Goal: Task Accomplishment & Management: Manage account settings

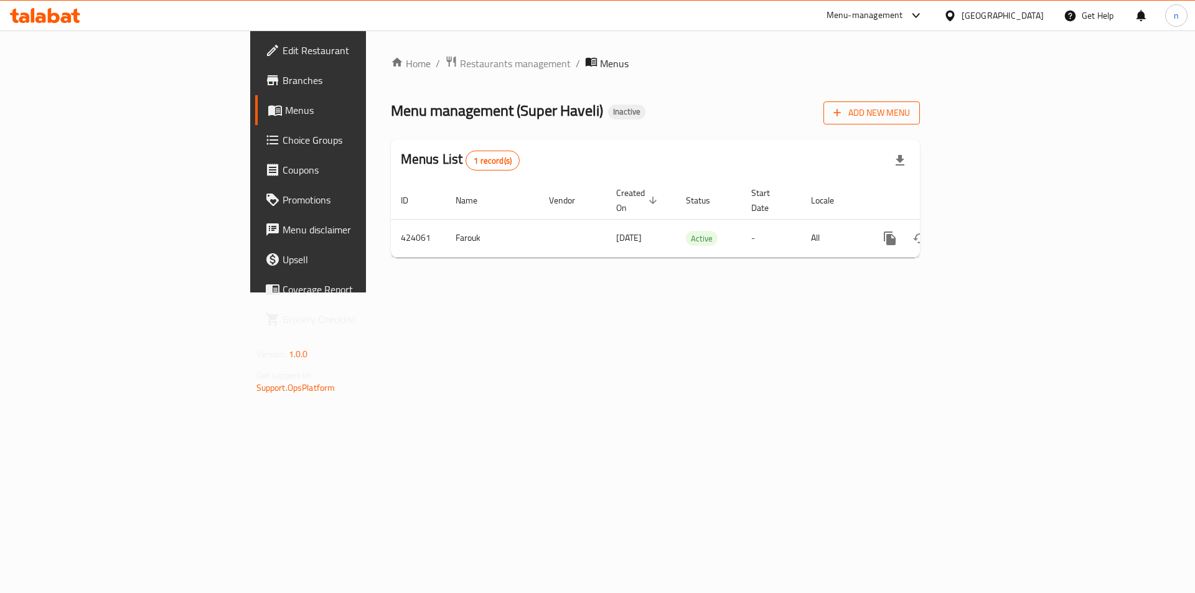
click at [843, 116] on icon "button" at bounding box center [837, 112] width 12 height 12
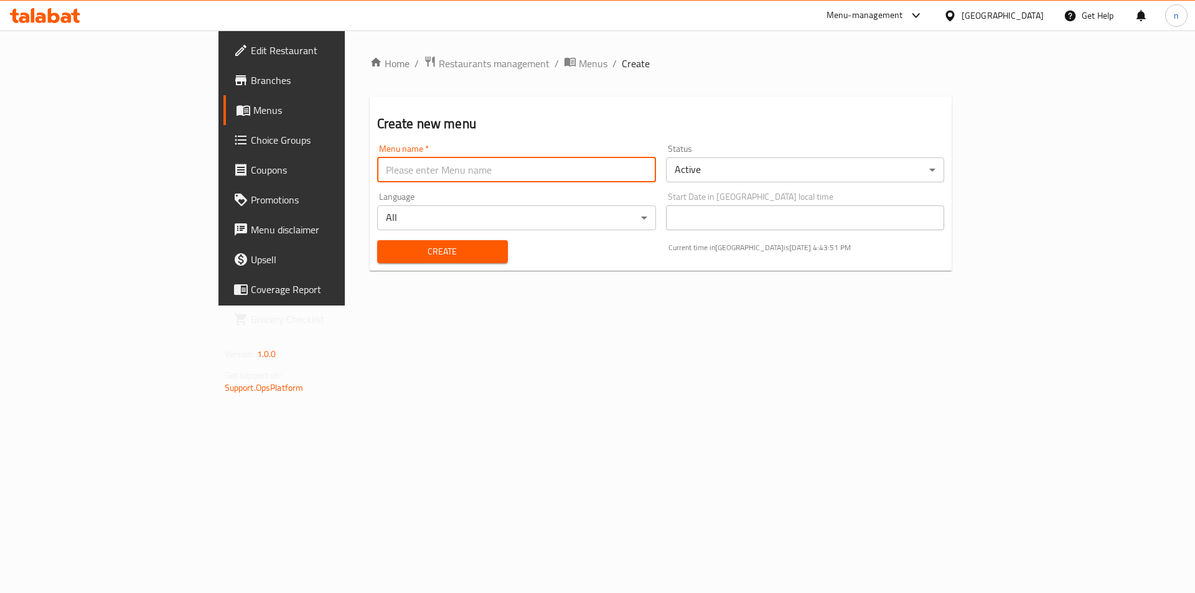
click at [606, 166] on input "text" at bounding box center [516, 169] width 279 height 25
type input "9/8"
click at [387, 255] on span "Create" at bounding box center [442, 252] width 111 height 16
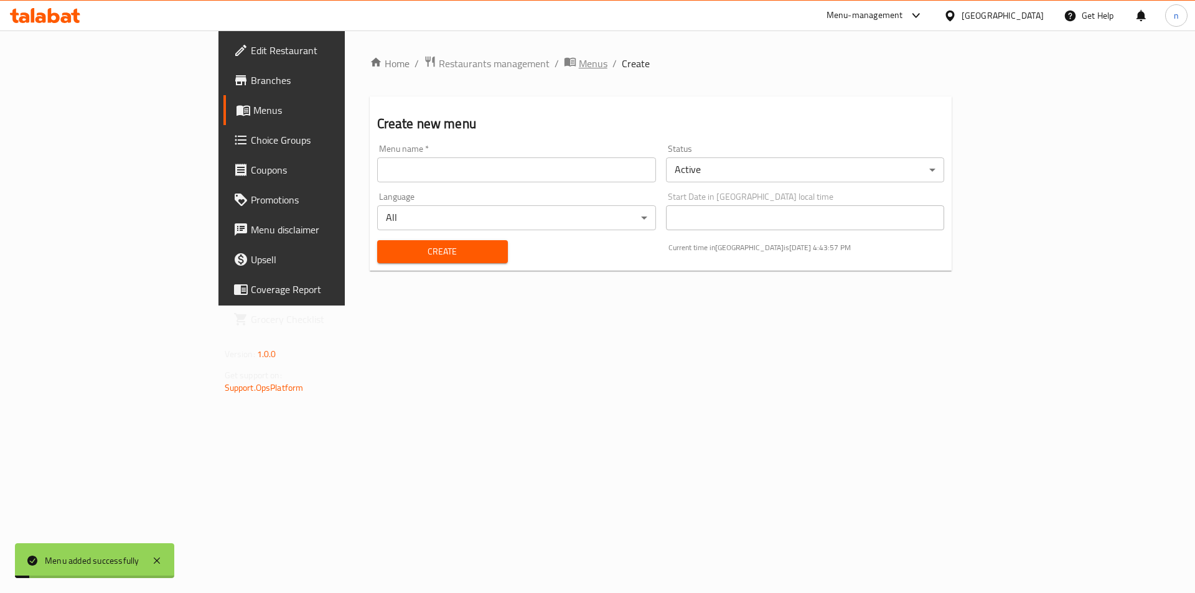
click at [579, 64] on span "Menus" at bounding box center [593, 63] width 29 height 15
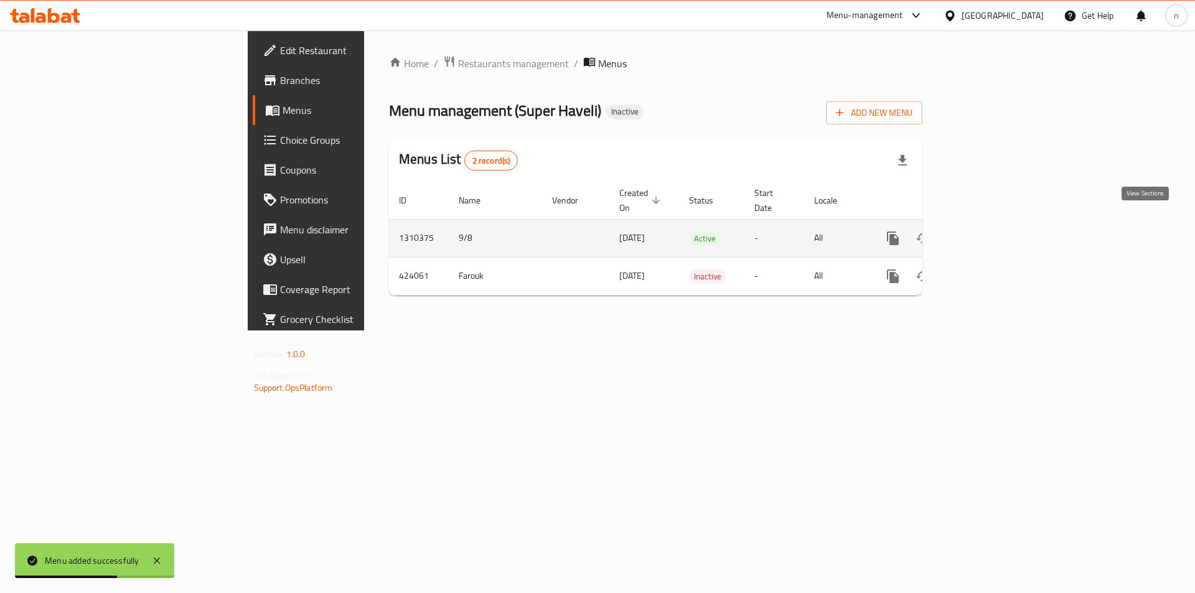
click at [997, 236] on link "enhanced table" at bounding box center [983, 238] width 30 height 30
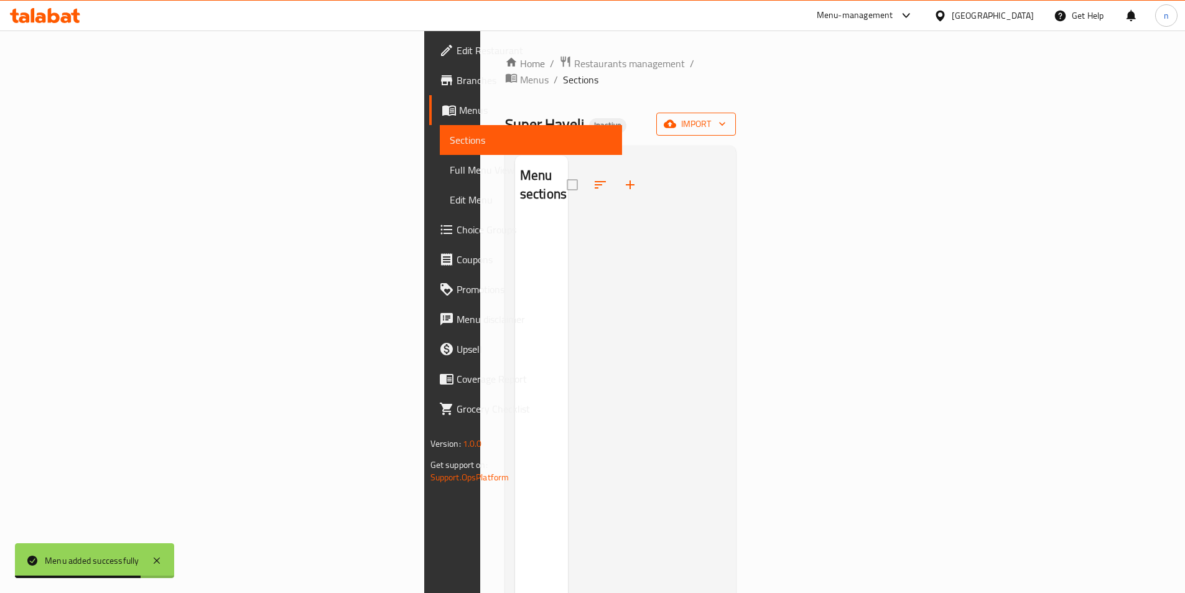
drag, startPoint x: 1156, startPoint y: 80, endPoint x: 1126, endPoint y: 109, distance: 42.2
click at [726, 116] on span "import" at bounding box center [696, 124] width 60 height 16
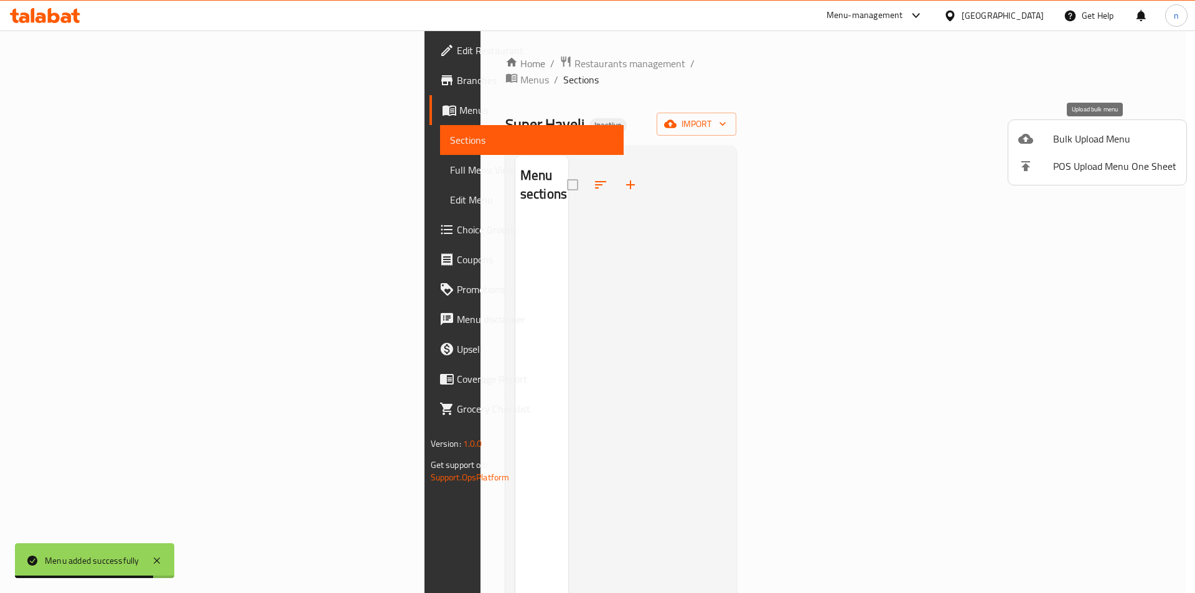
click at [1088, 136] on span "Bulk Upload Menu" at bounding box center [1114, 138] width 123 height 15
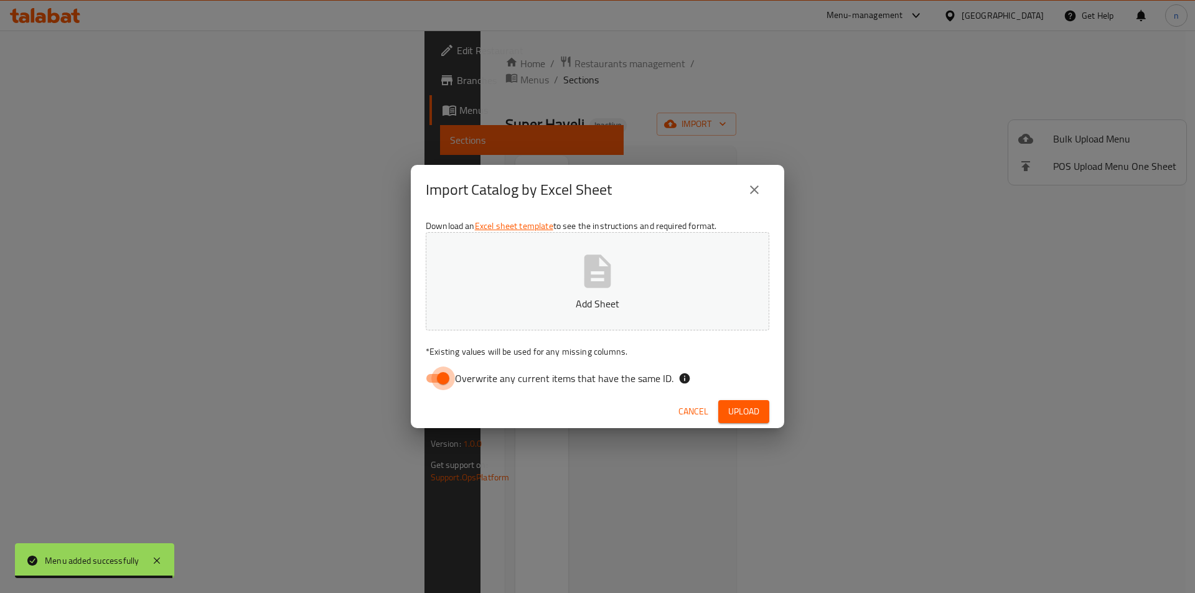
click at [446, 376] on input "Overwrite any current items that have the same ID." at bounding box center [443, 379] width 71 height 24
checkbox input "false"
click at [747, 409] on span "Upload" at bounding box center [743, 412] width 31 height 16
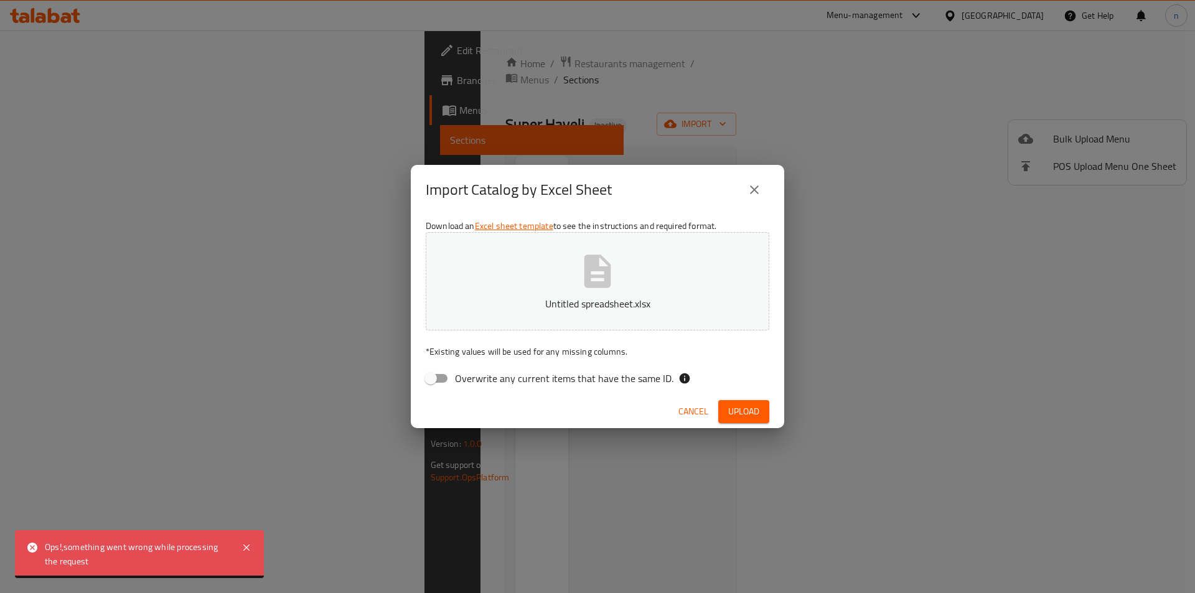
click at [348, 347] on div "Import Catalog by Excel Sheet Download an Excel sheet template to see the instr…" at bounding box center [597, 296] width 1195 height 593
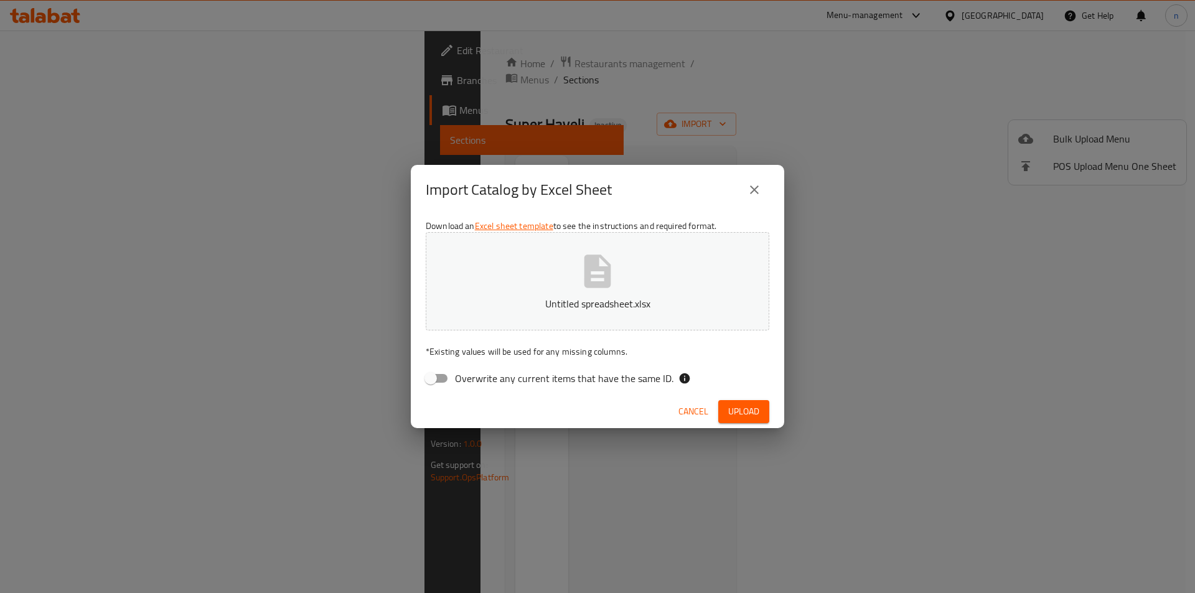
click at [567, 164] on div "Import Catalog by Excel Sheet Download an Excel sheet template to see the instr…" at bounding box center [597, 296] width 1195 height 593
click at [744, 406] on span "Upload" at bounding box center [743, 412] width 31 height 16
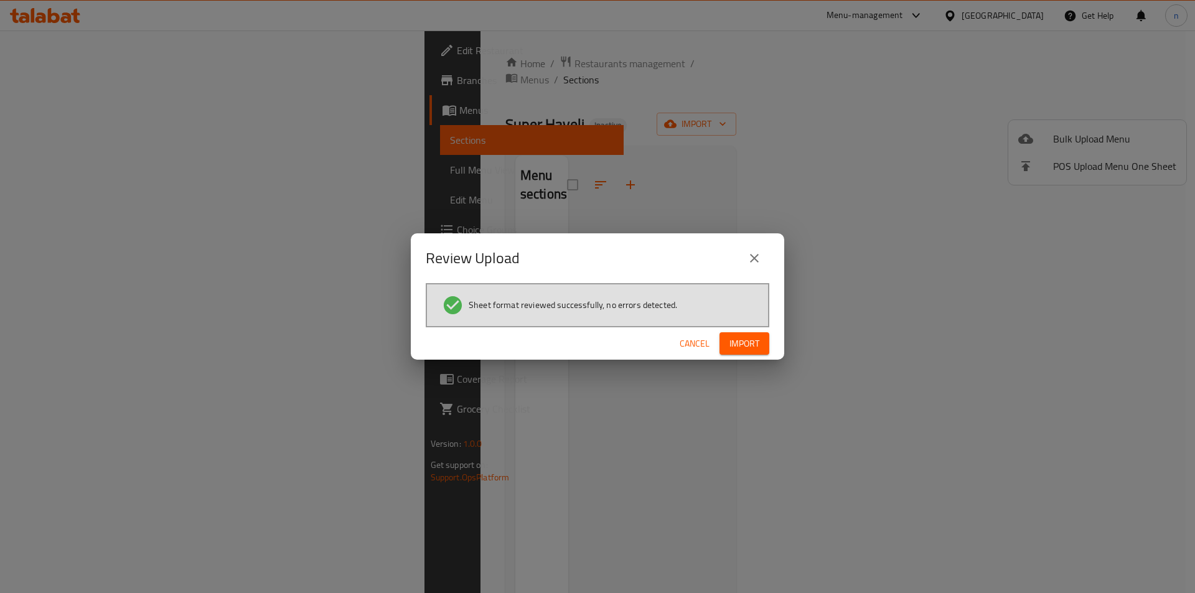
click at [741, 348] on span "Import" at bounding box center [744, 344] width 30 height 16
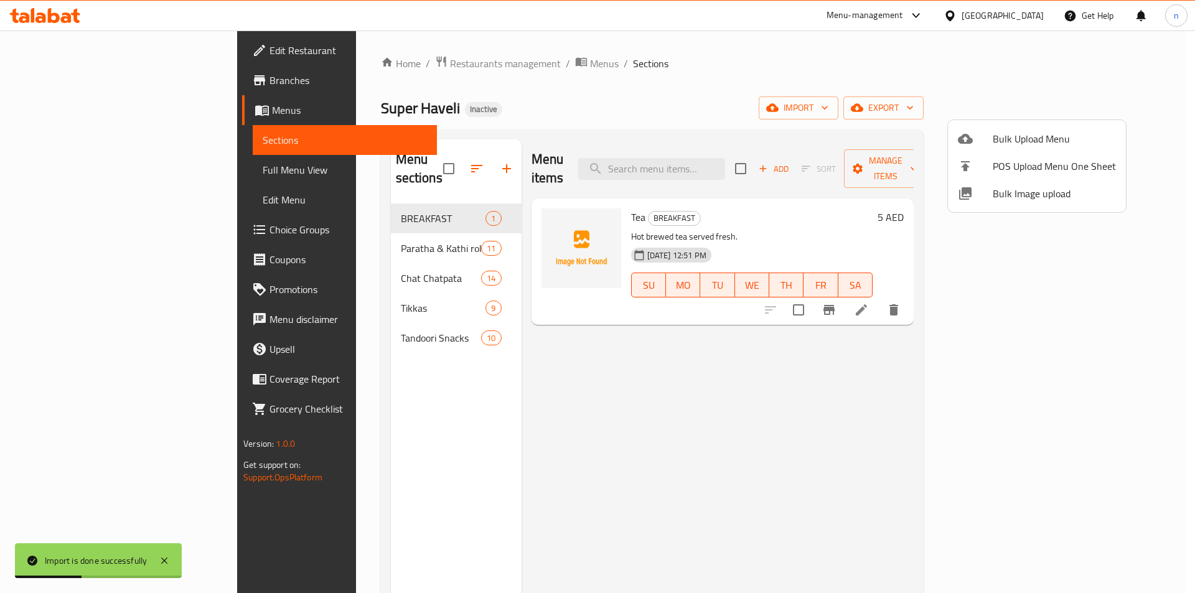
click at [748, 94] on div at bounding box center [597, 296] width 1195 height 593
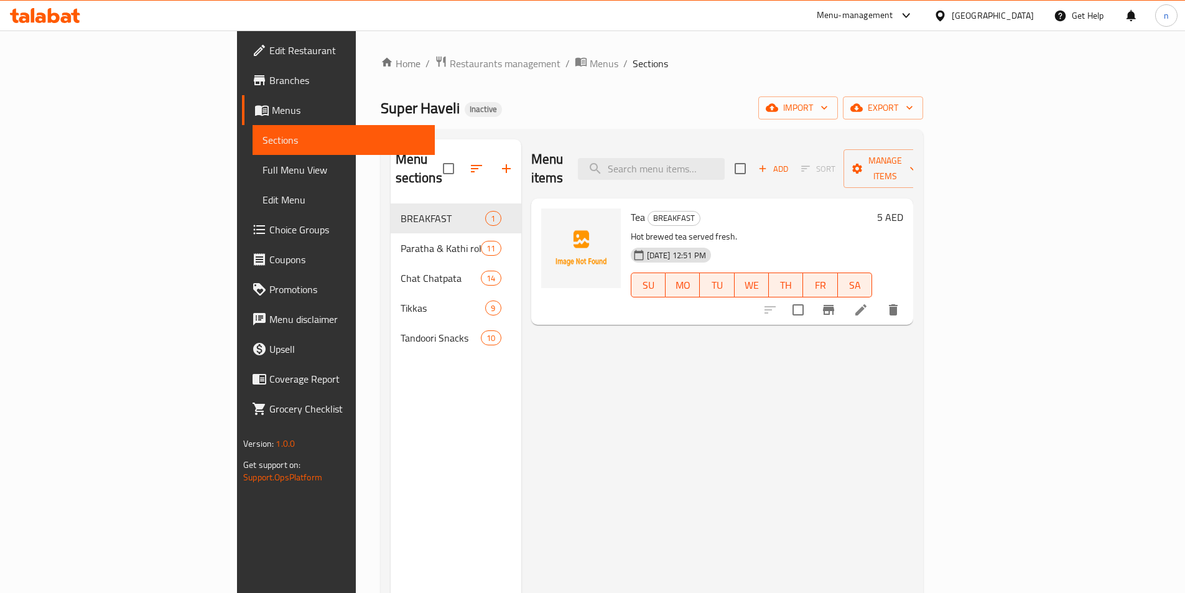
click at [263, 169] on span "Full Menu View" at bounding box center [344, 169] width 162 height 15
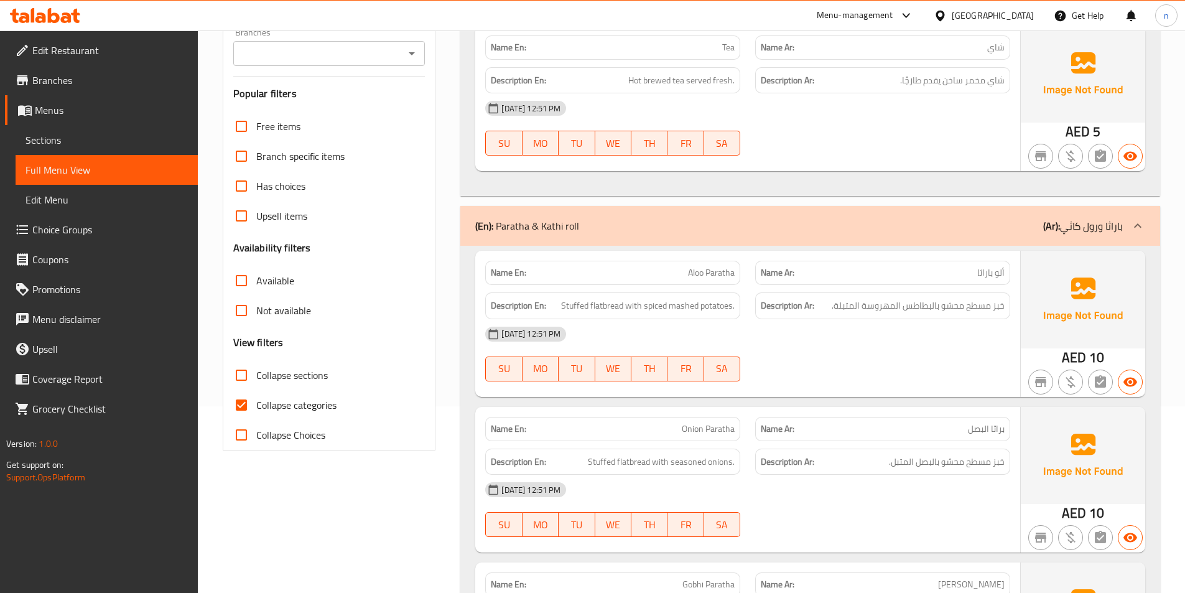
scroll to position [62, 0]
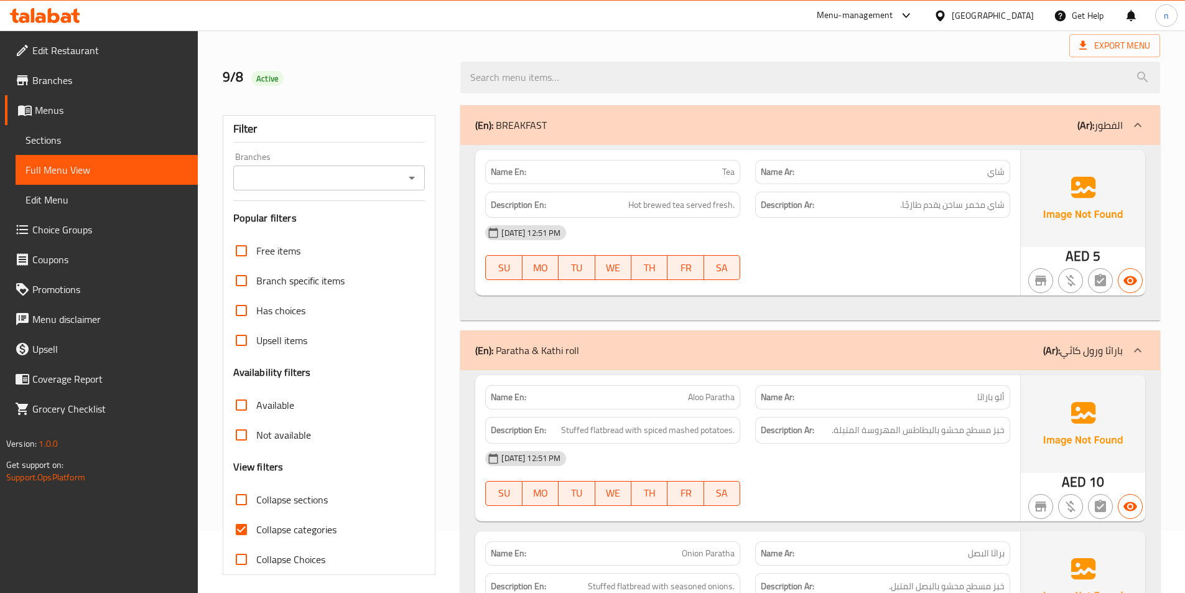
click at [890, 261] on div "08-09-2025 12:51 PM SU MO TU WE TH FR SA" at bounding box center [748, 253] width 540 height 70
click at [244, 525] on input "Collapse categories" at bounding box center [242, 530] width 30 height 30
checkbox input "false"
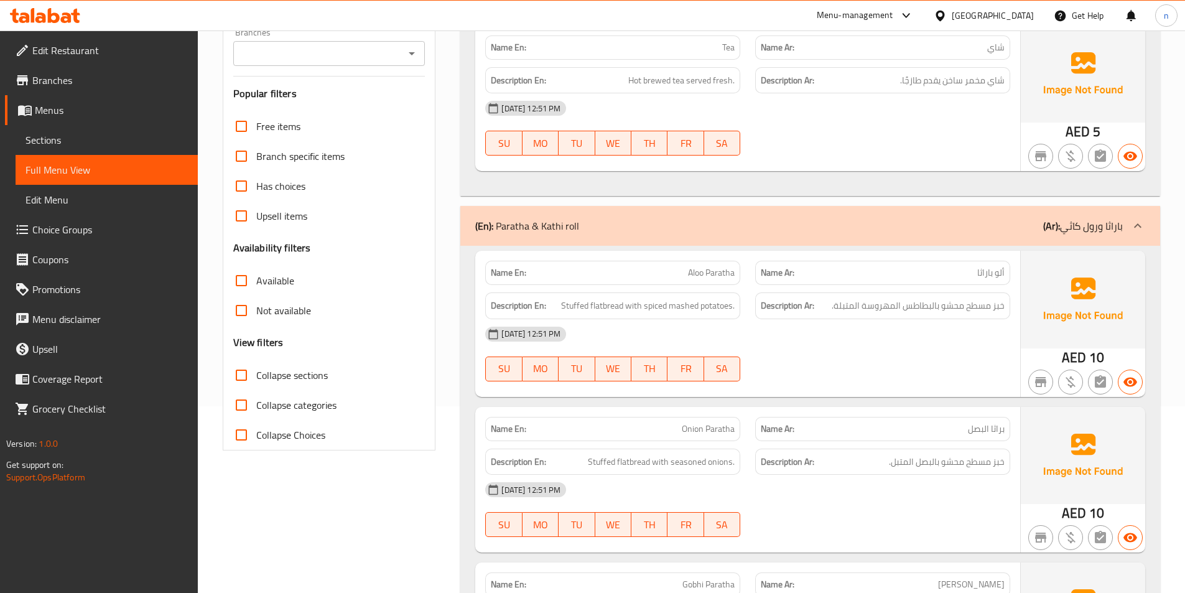
click at [896, 340] on div "[DATE] 12:51 PM" at bounding box center [748, 334] width 540 height 30
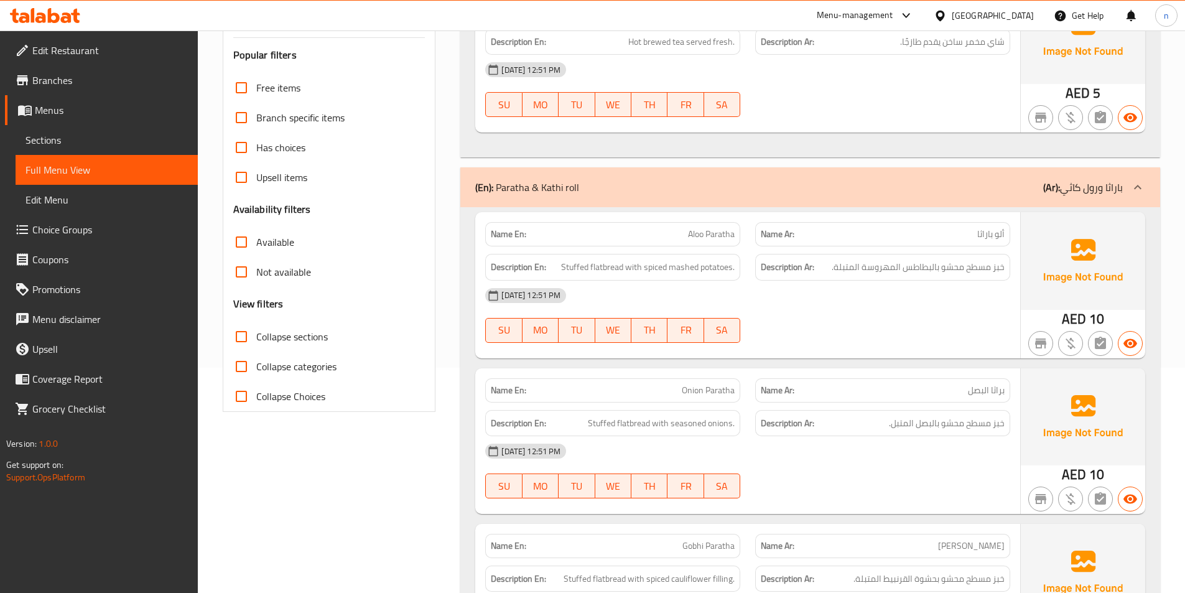
scroll to position [0, 0]
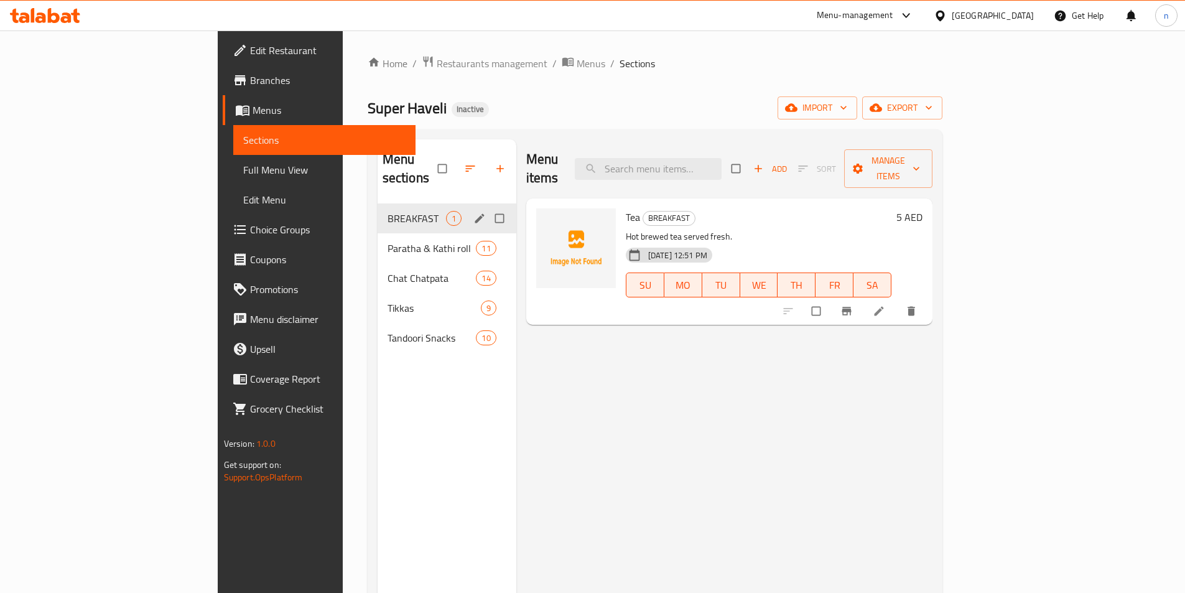
click at [474, 212] on icon "edit" at bounding box center [480, 218] width 12 height 12
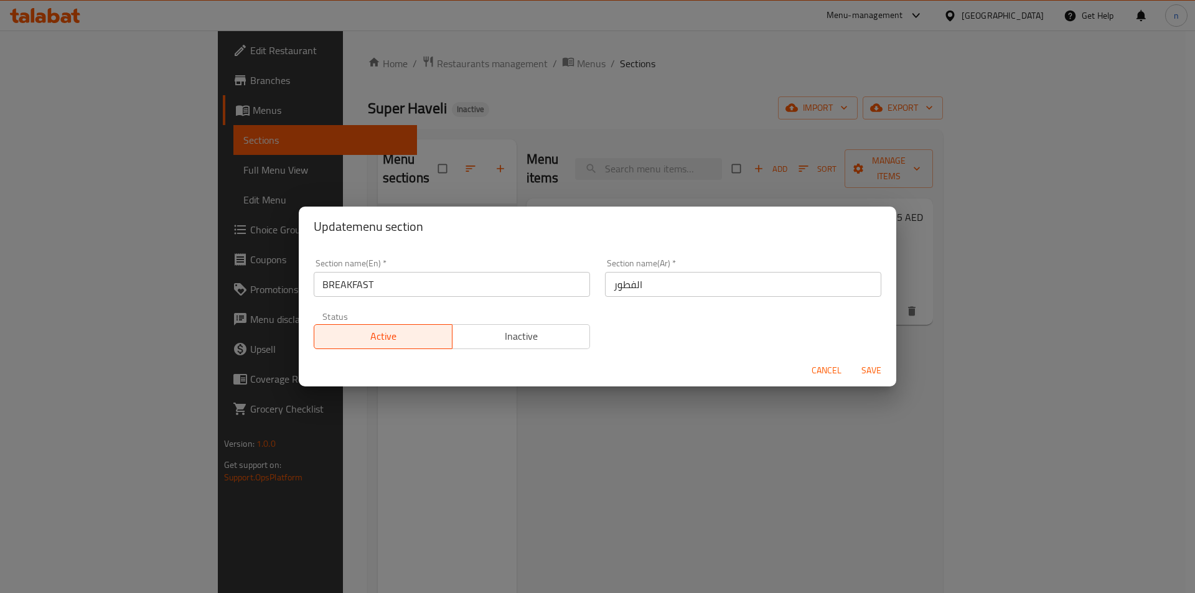
click at [411, 299] on div "Section name(En)   * BREAKFAST Section name(En) *" at bounding box center [451, 277] width 291 height 53
click at [420, 279] on input "BREAKFAST" at bounding box center [452, 284] width 276 height 25
click at [420, 279] on input "text" at bounding box center [452, 284] width 276 height 25
click at [419, 281] on input "text" at bounding box center [452, 284] width 276 height 25
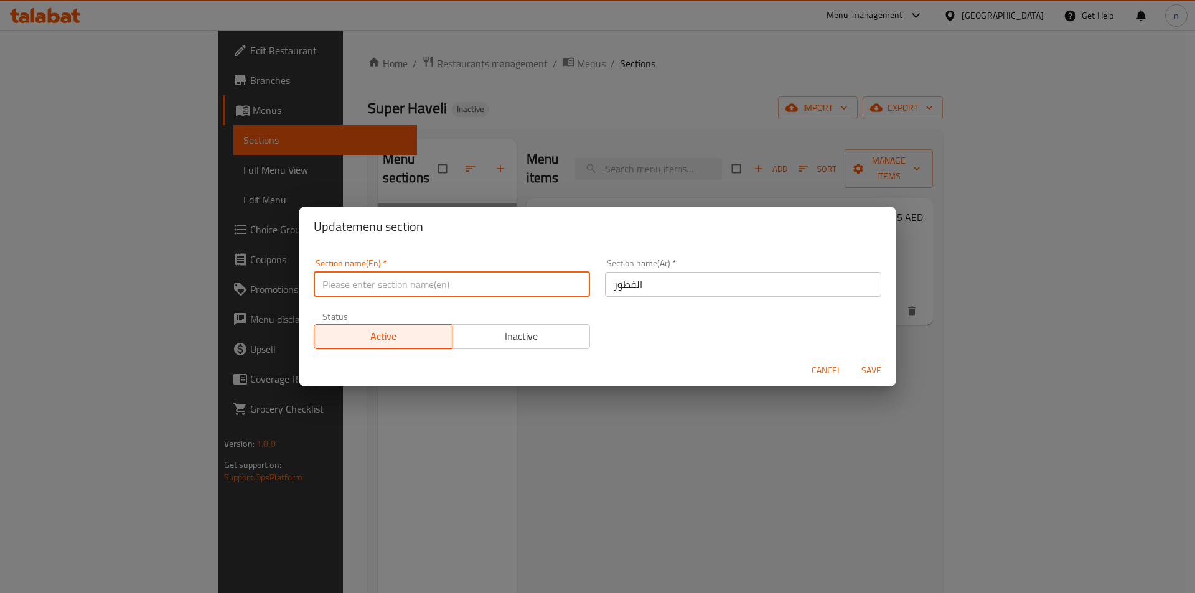
click at [419, 281] on input "text" at bounding box center [452, 284] width 276 height 25
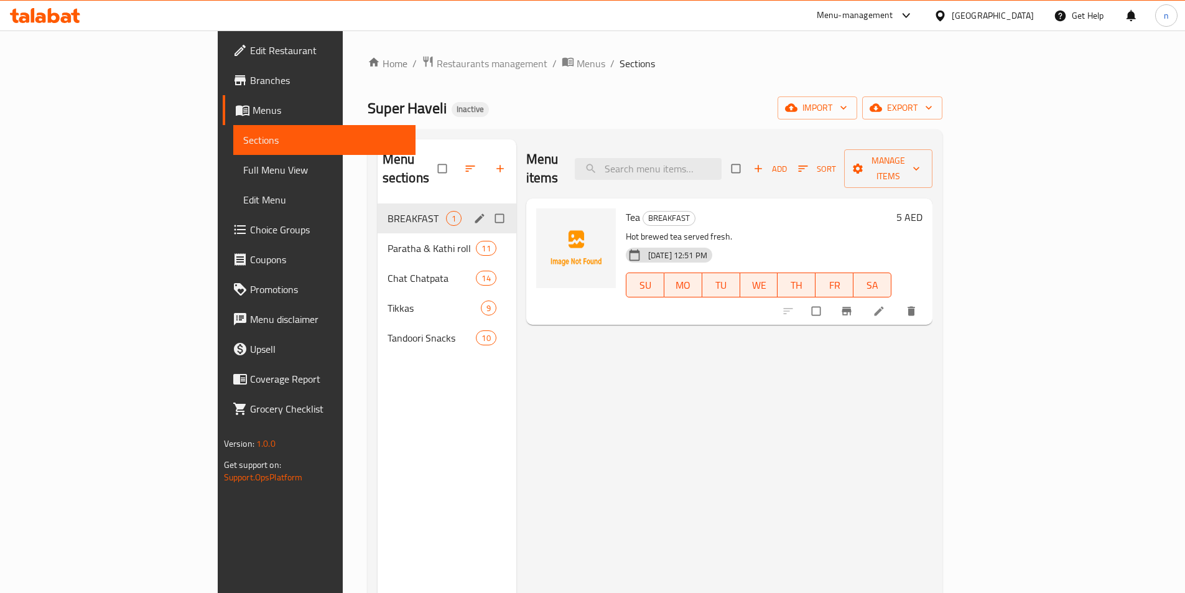
click at [474, 212] on icon "edit" at bounding box center [480, 218] width 12 height 12
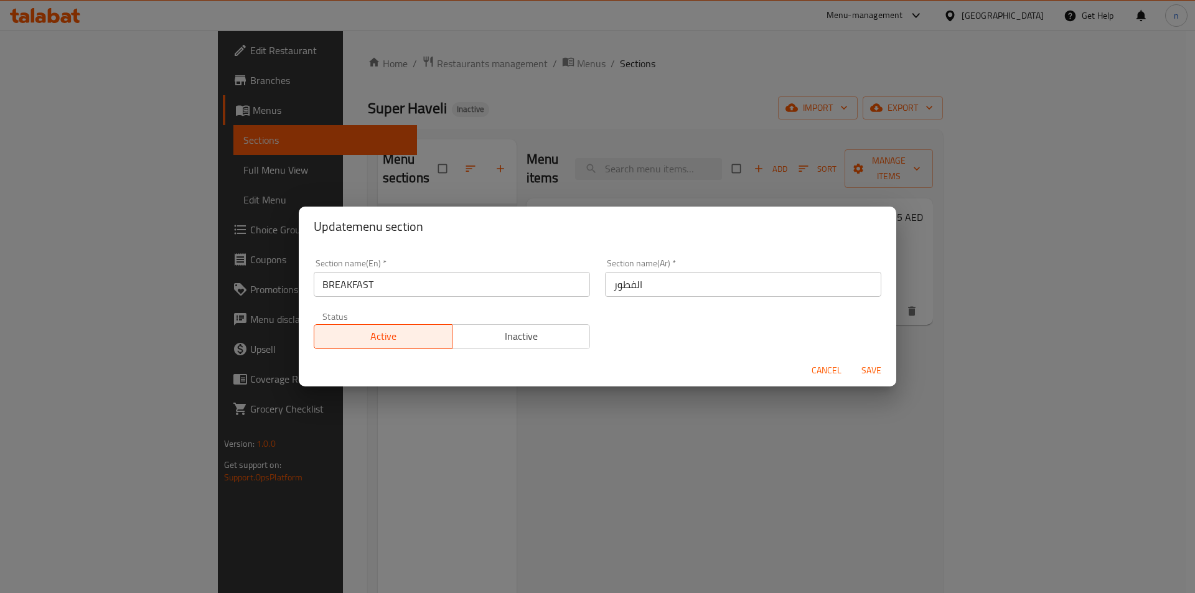
click at [483, 289] on input "BREAKFAST" at bounding box center [452, 284] width 276 height 25
paste input "drink"
type input "drink"
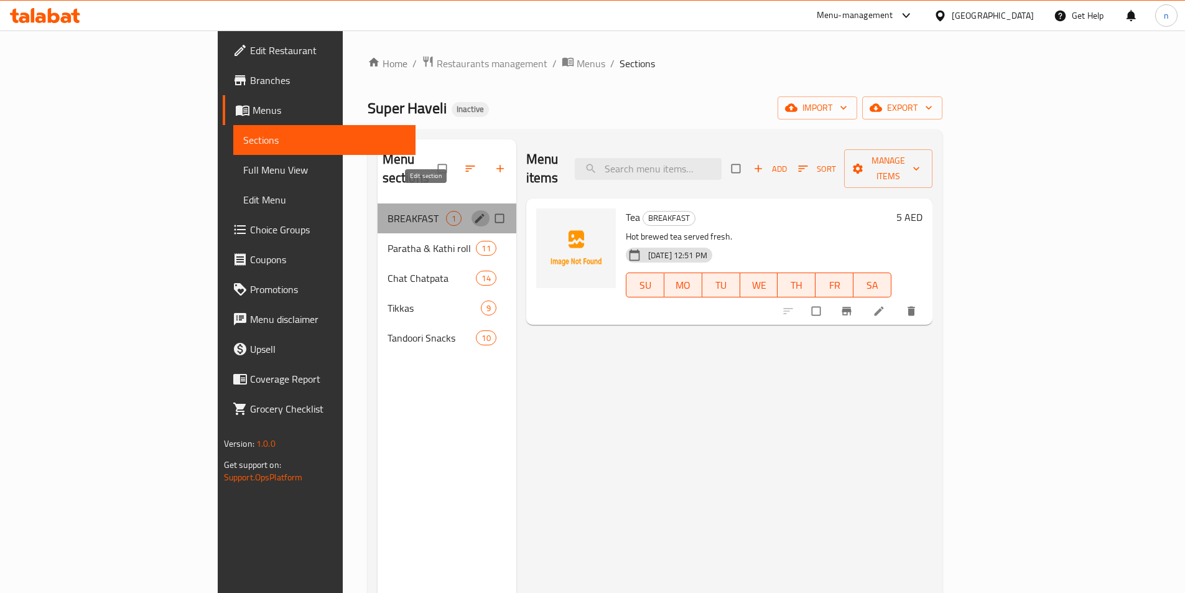
click at [474, 212] on icon "edit" at bounding box center [480, 218] width 12 height 12
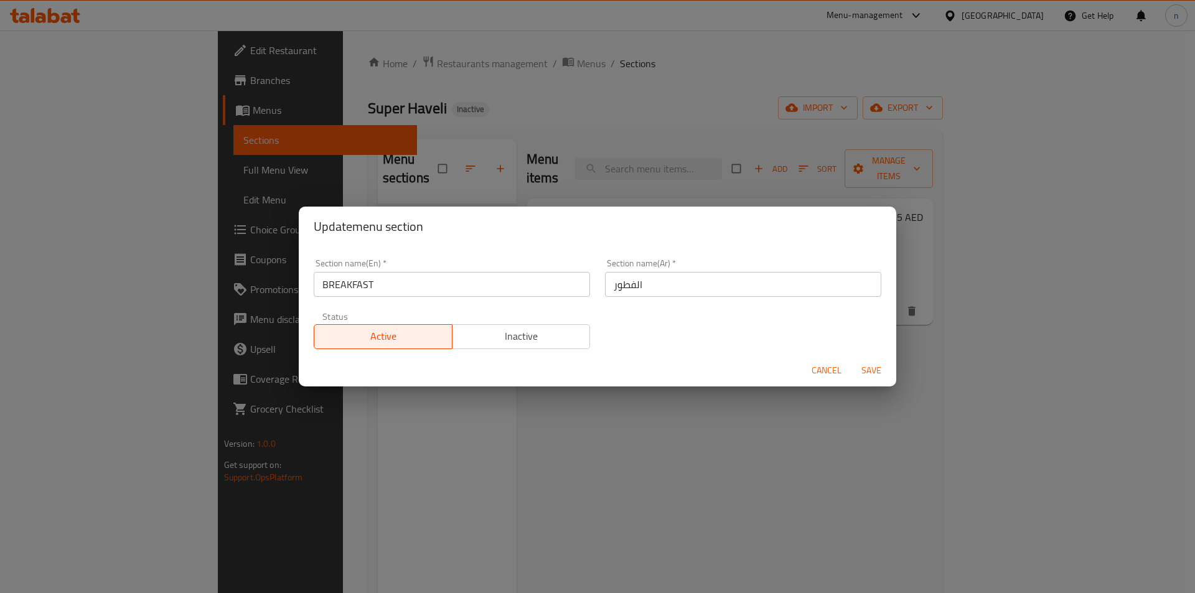
click at [465, 289] on input "BREAKFAST" at bounding box center [452, 284] width 276 height 25
paste input "drink"
type input "drink"
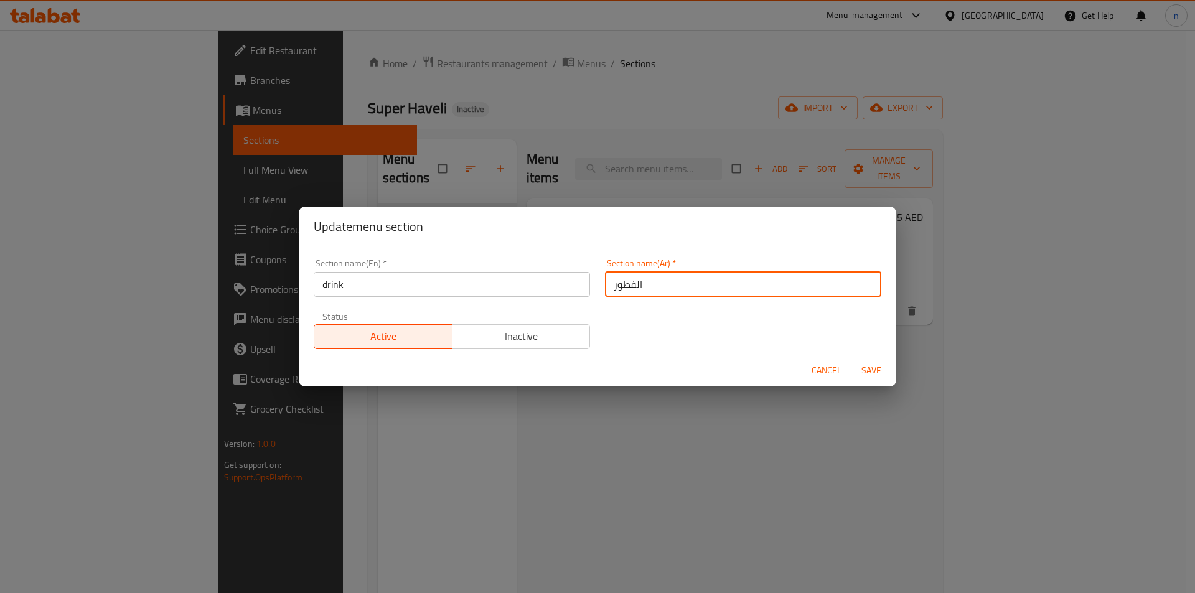
click at [667, 285] on input "الفطور" at bounding box center [743, 284] width 276 height 25
type input "مشروب"
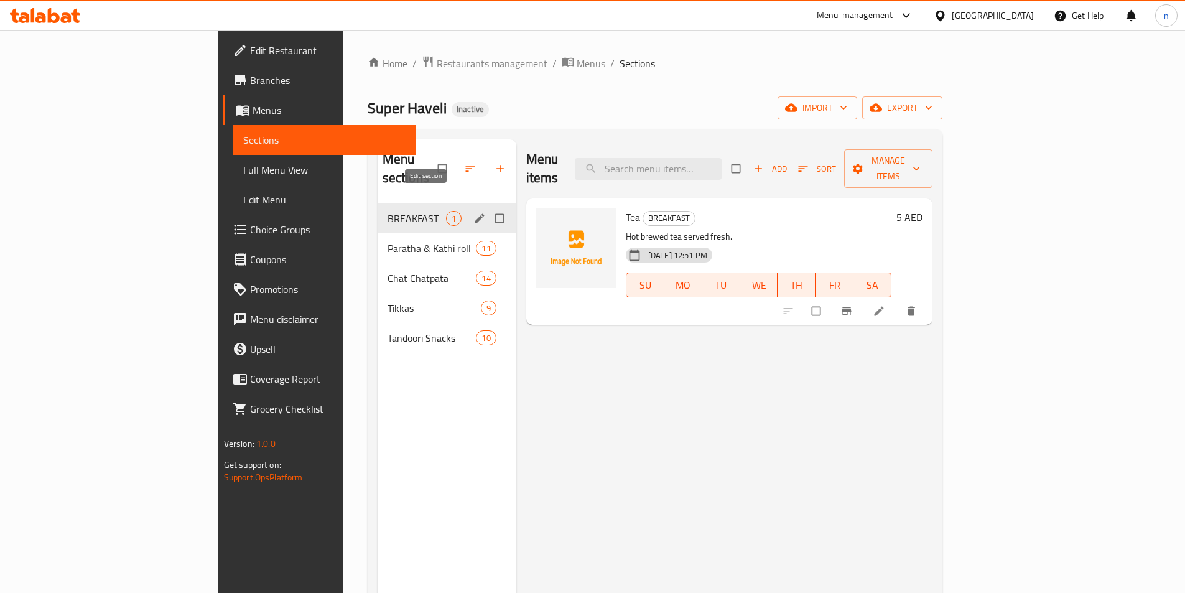
click at [475, 213] on icon "edit" at bounding box center [479, 217] width 9 height 9
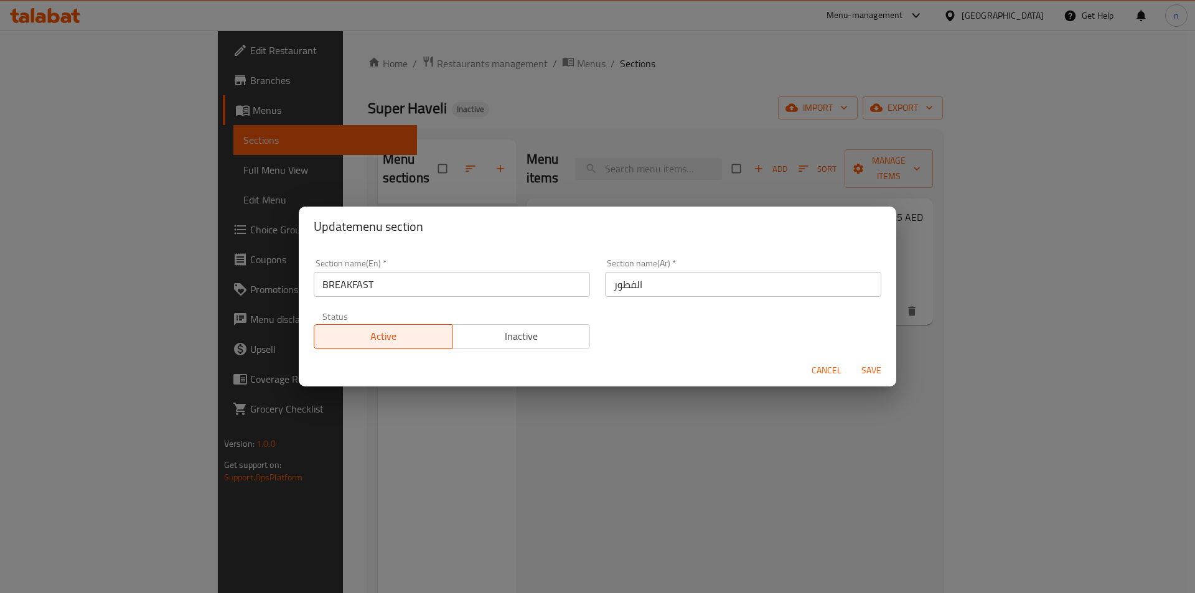
click at [508, 285] on input "BREAKFAST" at bounding box center [452, 284] width 276 height 25
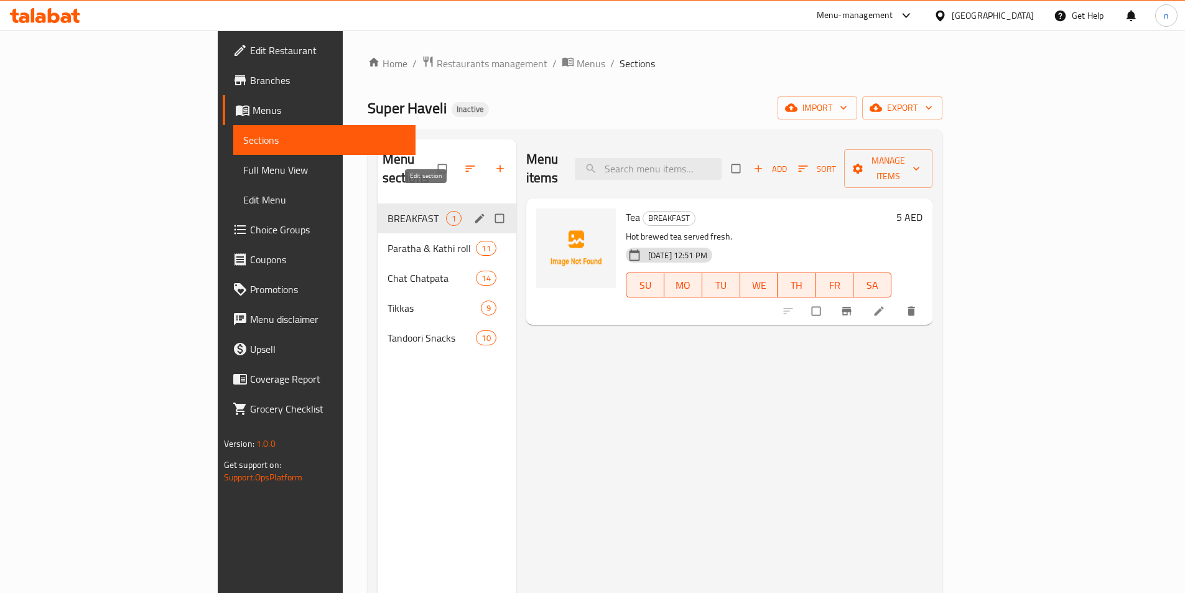
click at [474, 212] on icon "edit" at bounding box center [480, 218] width 12 height 12
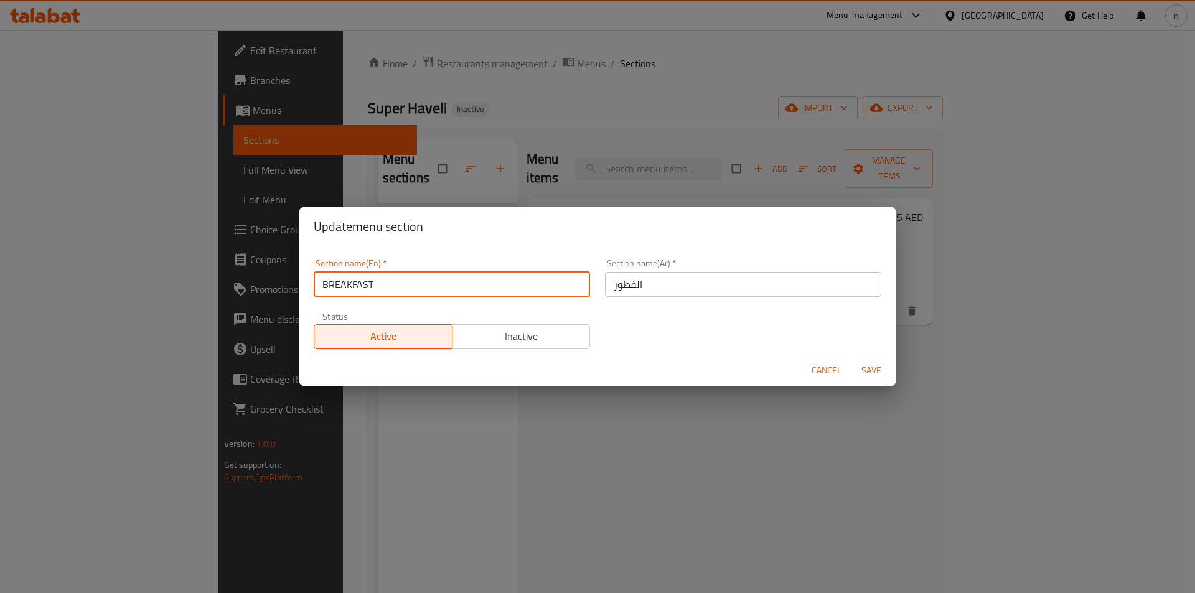
click at [386, 286] on input "BREAKFAST" at bounding box center [452, 284] width 276 height 25
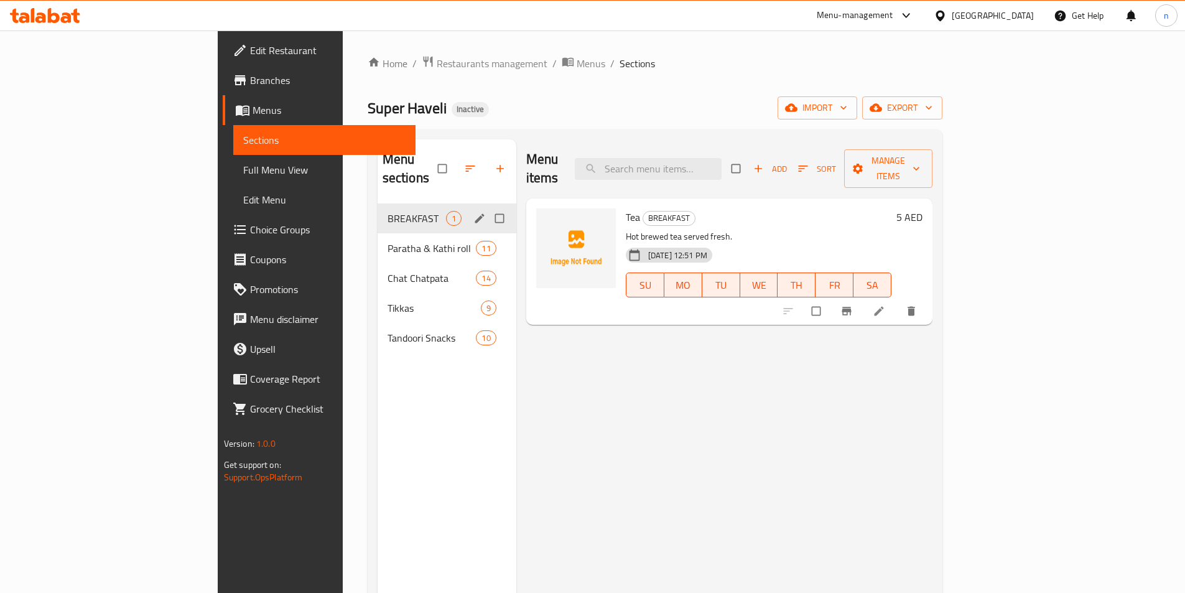
click at [472, 210] on button "edit" at bounding box center [481, 218] width 19 height 16
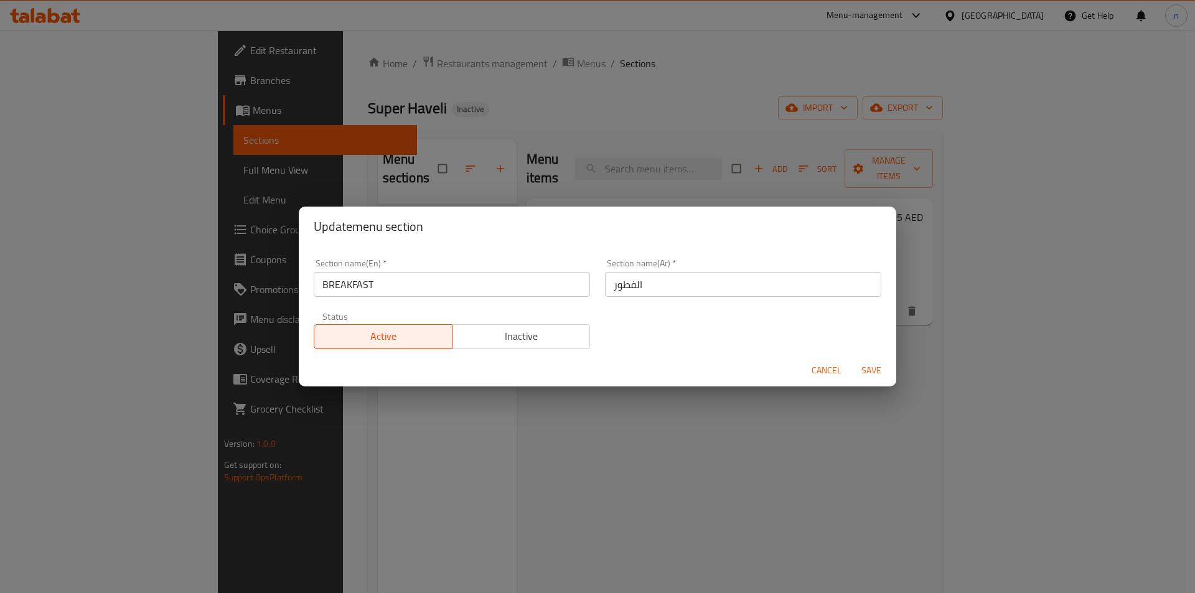
click at [490, 292] on input "BREAKFAST" at bounding box center [452, 284] width 276 height 25
click at [490, 291] on input "BREAKFAST" at bounding box center [452, 284] width 276 height 25
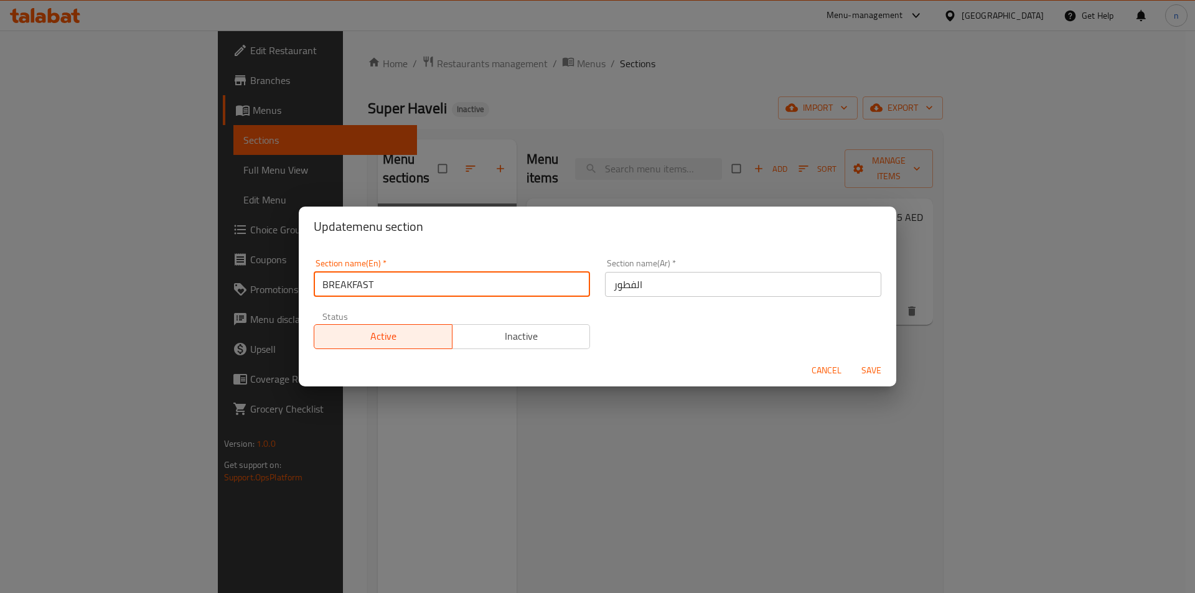
click at [490, 291] on input "BREAKFAST" at bounding box center [452, 284] width 276 height 25
drag, startPoint x: 490, startPoint y: 291, endPoint x: 439, endPoint y: 281, distance: 52.0
click at [439, 281] on input "BREAKFAST" at bounding box center [452, 284] width 276 height 25
paste input "drink"
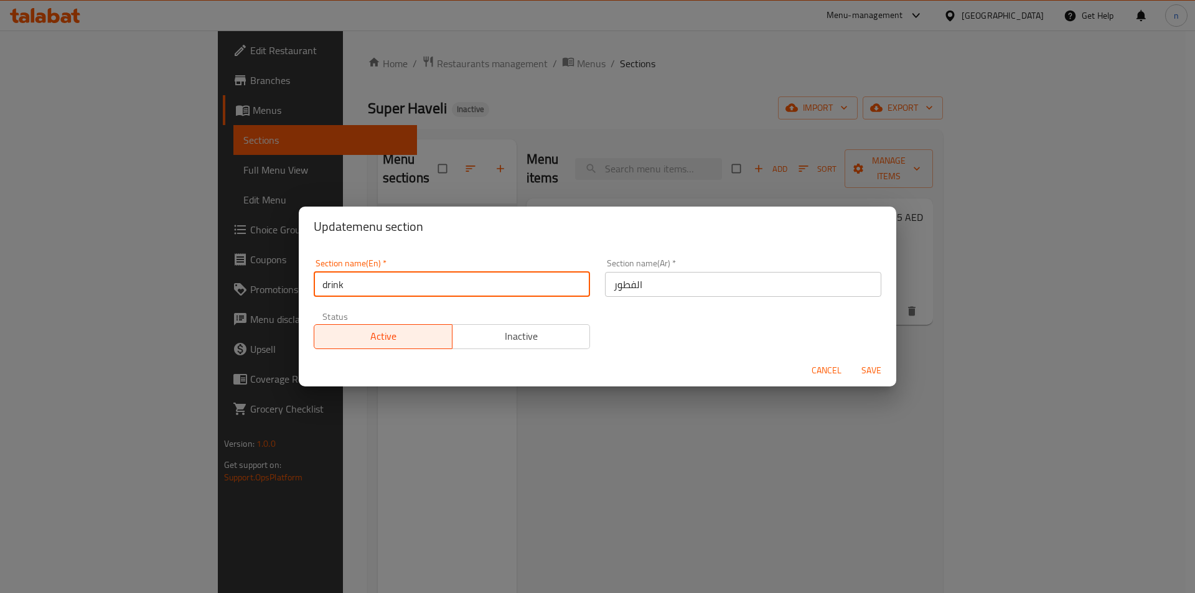
type input "drink"
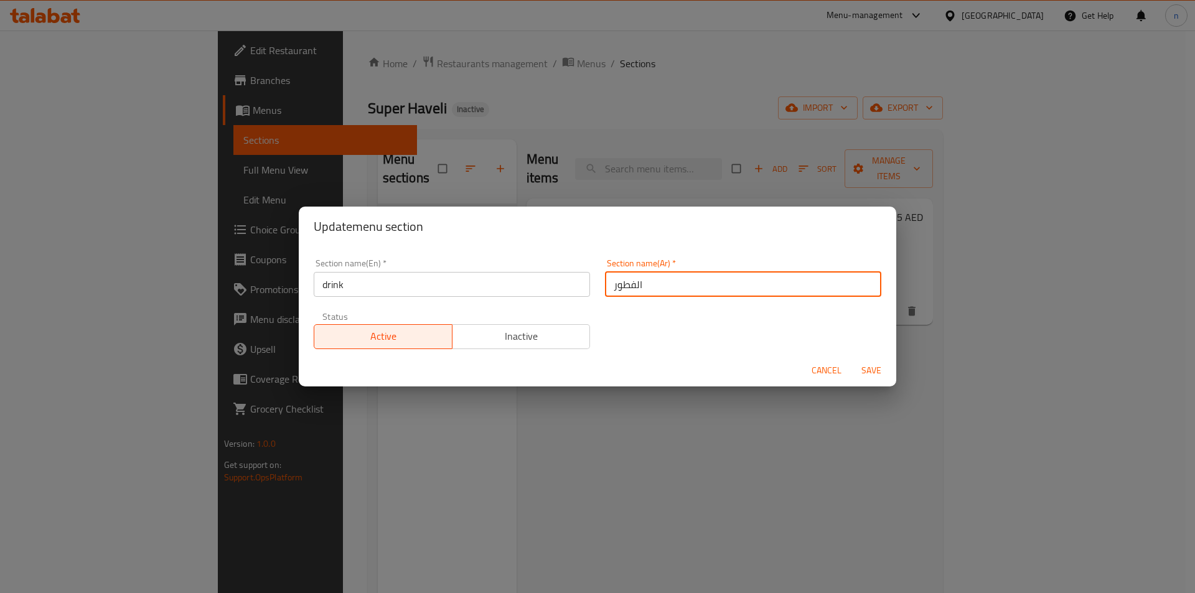
click at [693, 287] on input "الفطور" at bounding box center [743, 284] width 276 height 25
type input "مشروب"
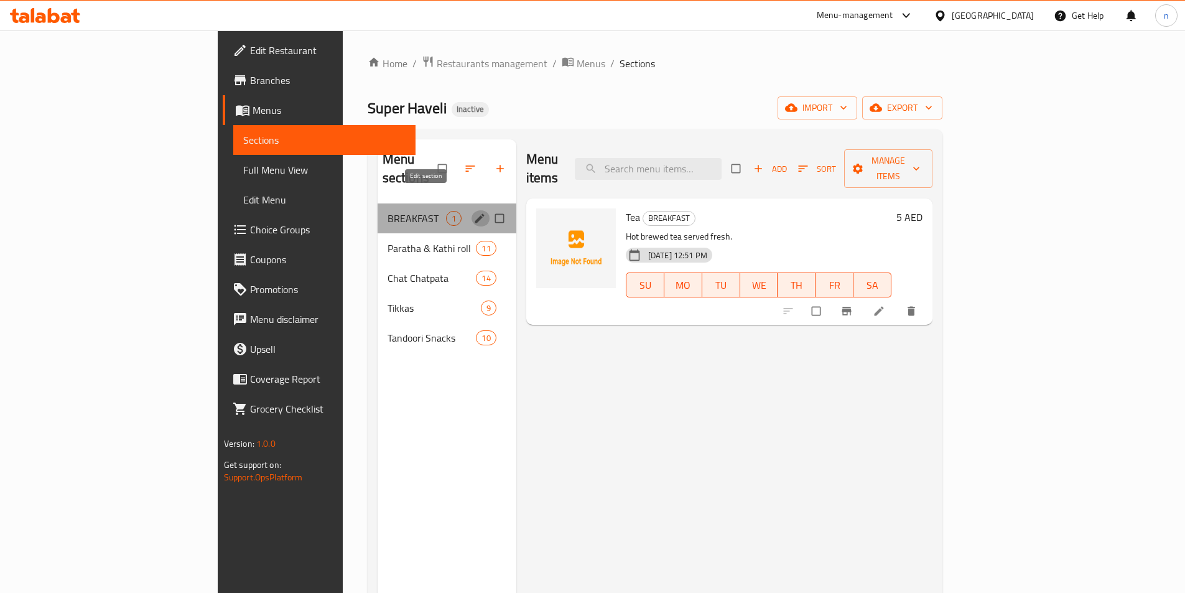
click at [474, 212] on icon "edit" at bounding box center [480, 218] width 12 height 12
click at [472, 210] on button "edit" at bounding box center [481, 218] width 19 height 16
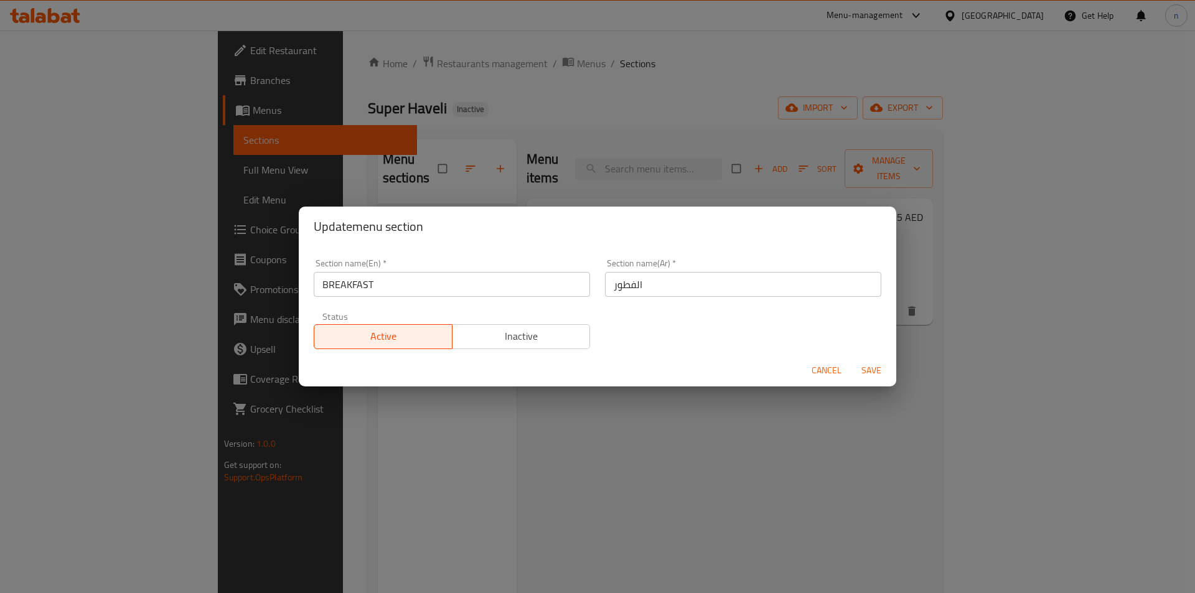
click at [427, 274] on input "BREAKFAST" at bounding box center [452, 284] width 276 height 25
paste input "beverage"
type input "beverage"
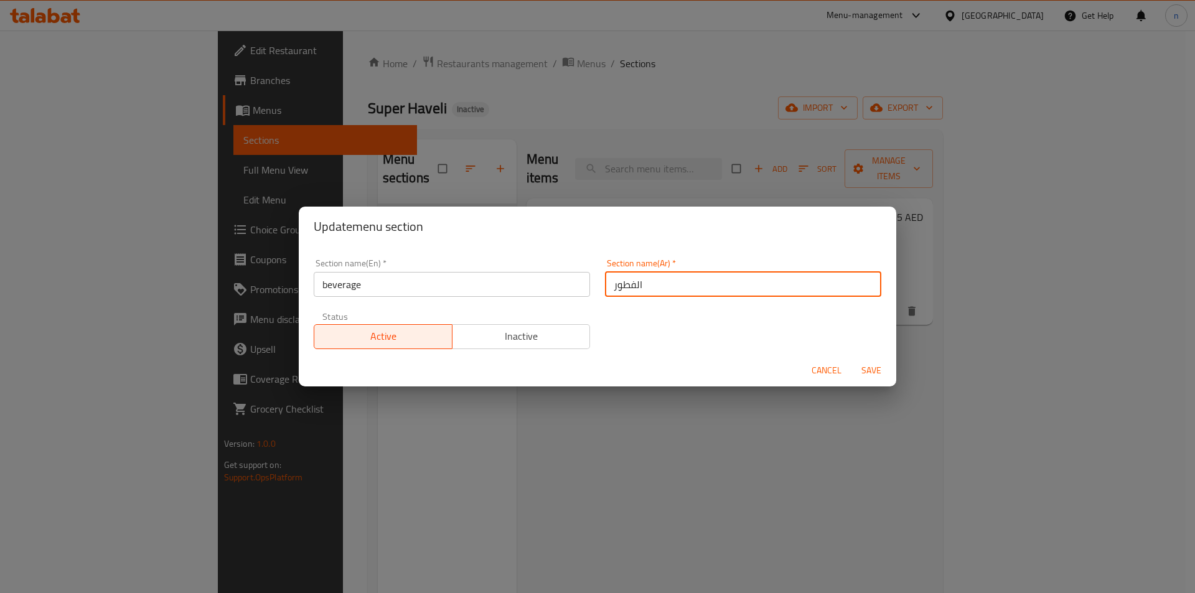
click at [631, 289] on input "الفطور" at bounding box center [743, 284] width 276 height 25
type input "مش"
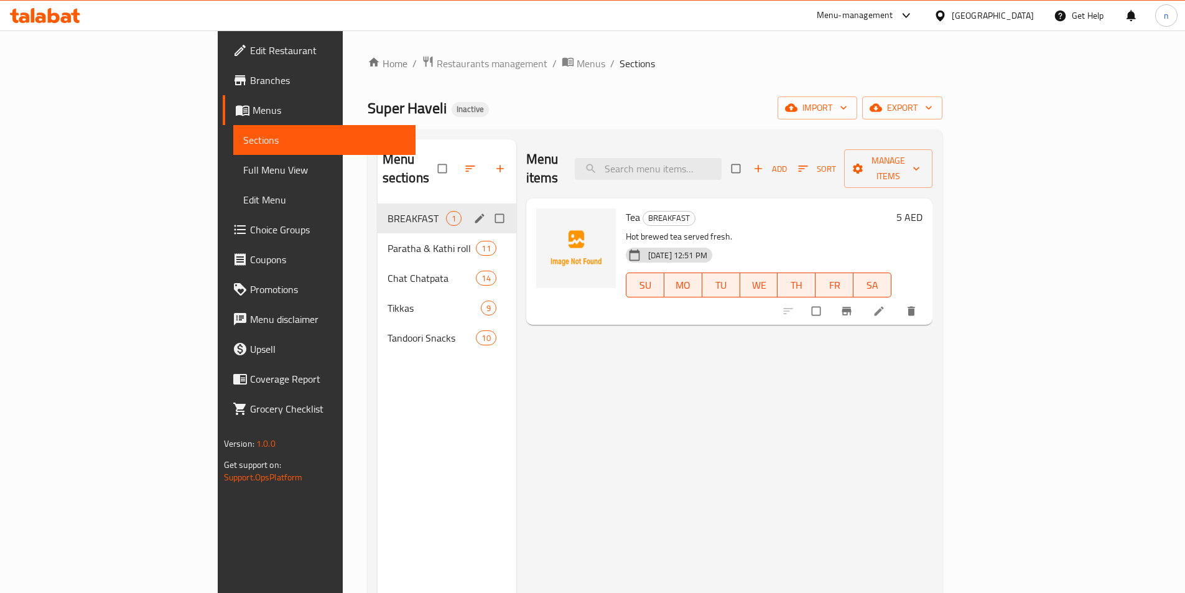
click at [474, 212] on icon "edit" at bounding box center [480, 218] width 12 height 12
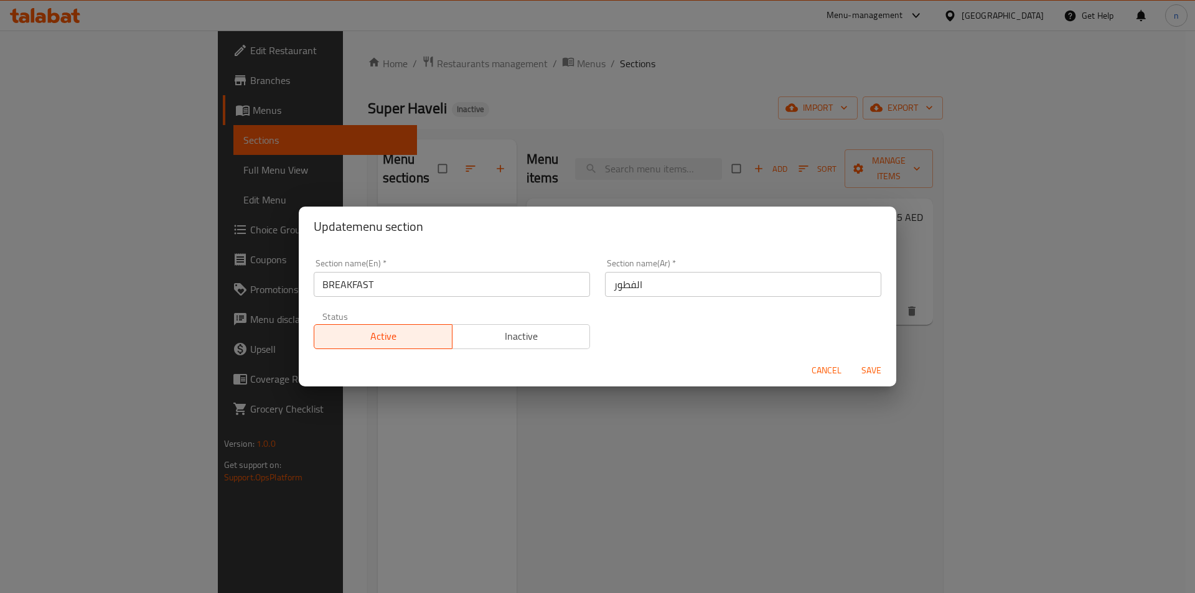
click at [429, 283] on input "BREAKFAST" at bounding box center [452, 284] width 276 height 25
paste input "beverage"
type input "beverage"
click at [629, 287] on input "الفطور" at bounding box center [743, 284] width 276 height 25
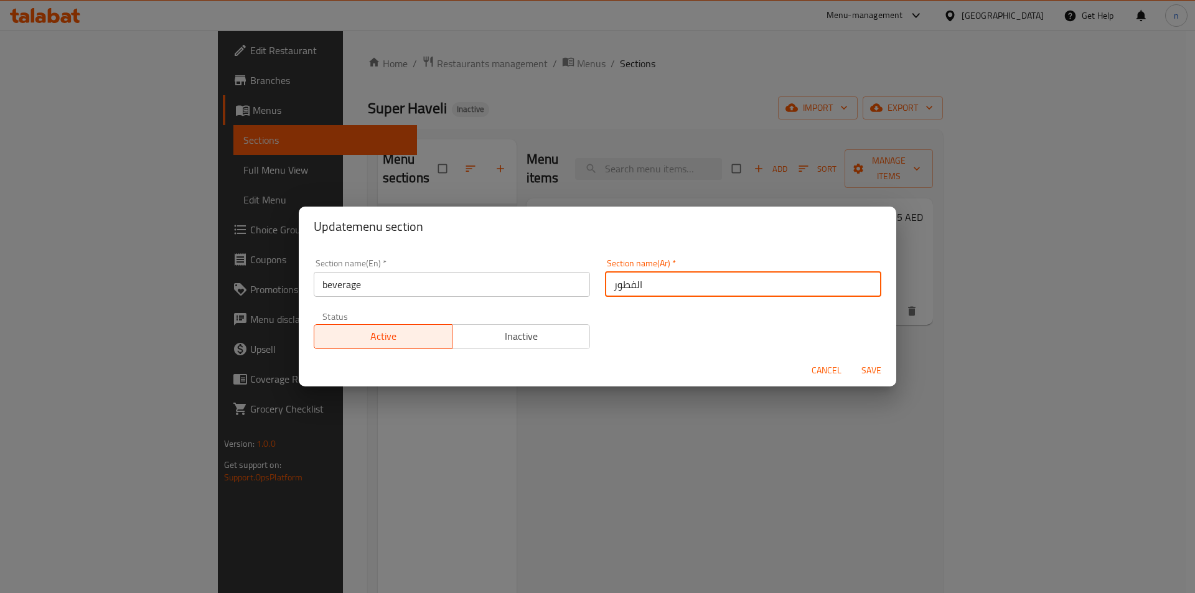
click at [629, 287] on input "الفطور" at bounding box center [743, 284] width 276 height 25
type input "ن"
click at [644, 296] on input "مشروب" at bounding box center [743, 284] width 276 height 25
type input "مشروب"
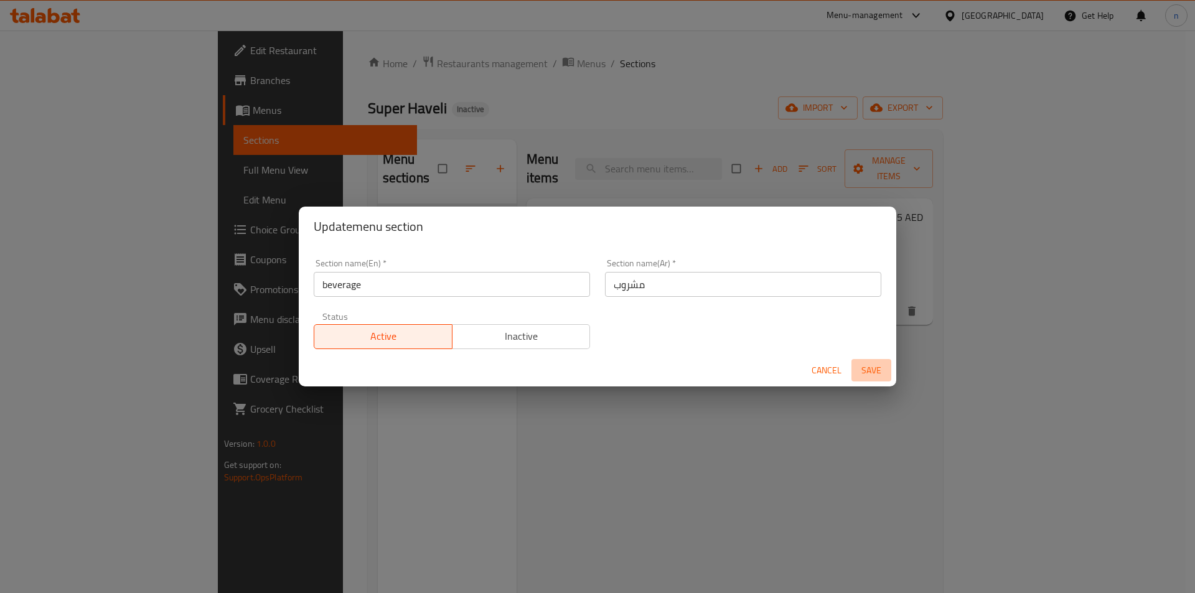
click at [869, 369] on span "Save" at bounding box center [871, 371] width 30 height 16
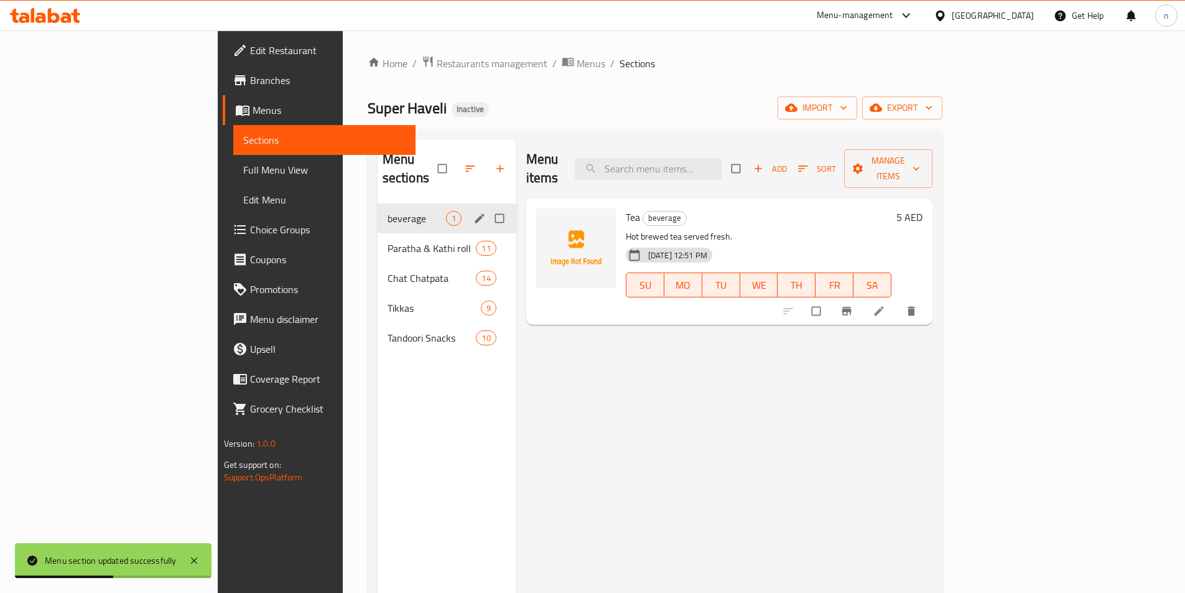
click at [780, 441] on div "Menu items Add Sort Manage items Tea beverage Hot brewed tea served fresh. 08-0…" at bounding box center [724, 435] width 417 height 593
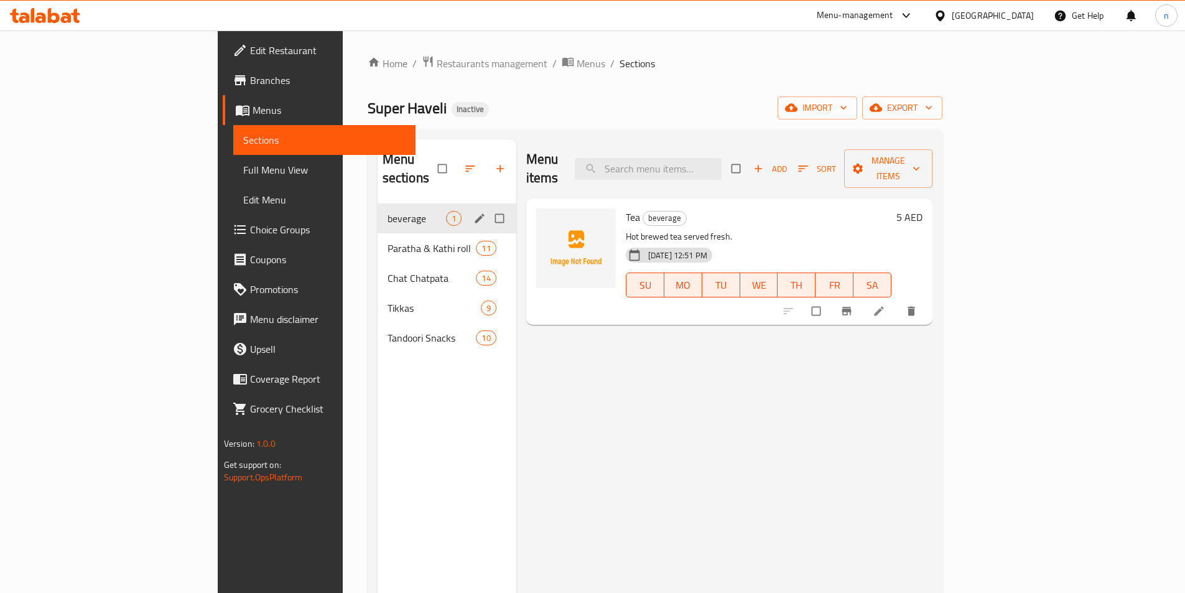
click at [898, 301] on li at bounding box center [880, 311] width 35 height 20
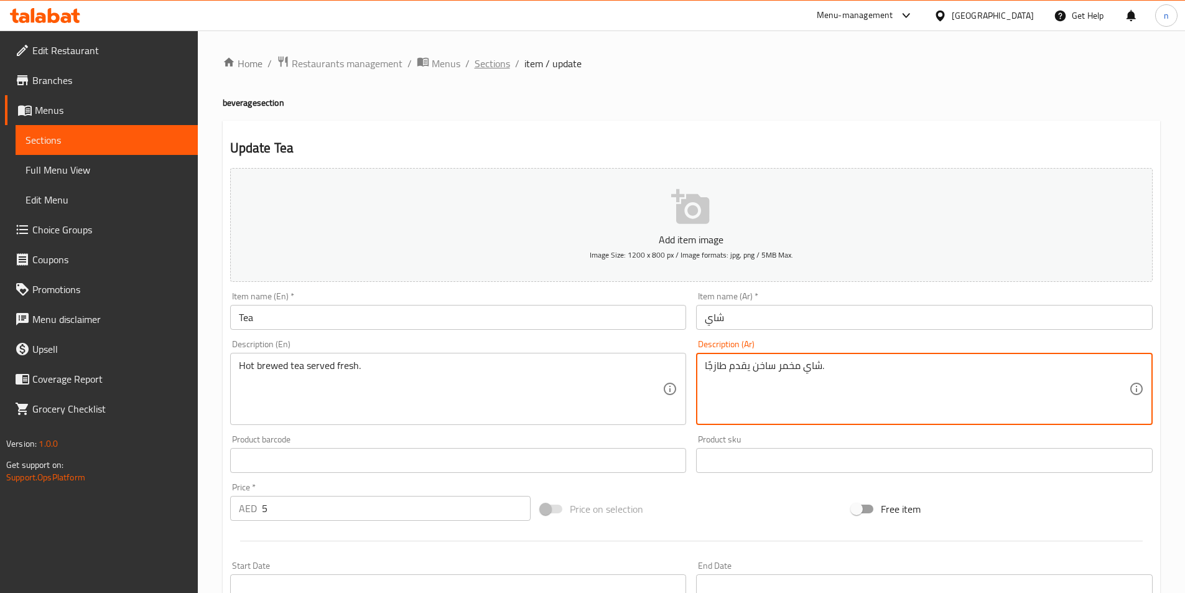
click at [475, 60] on span "Sections" at bounding box center [492, 63] width 35 height 15
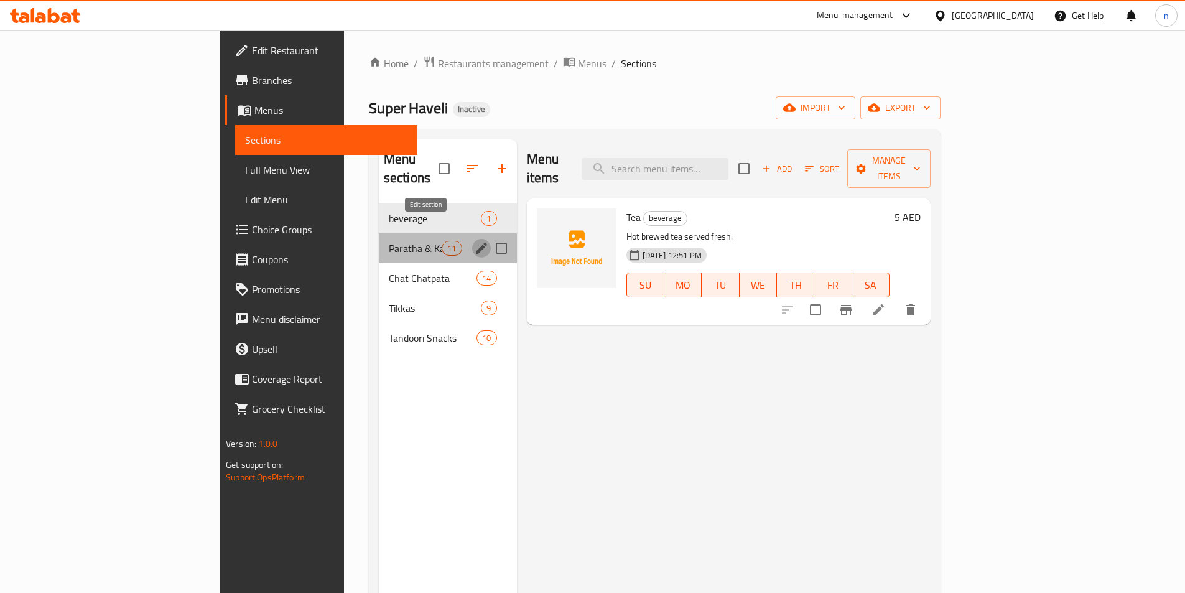
click at [476, 243] on icon "edit" at bounding box center [481, 248] width 11 height 11
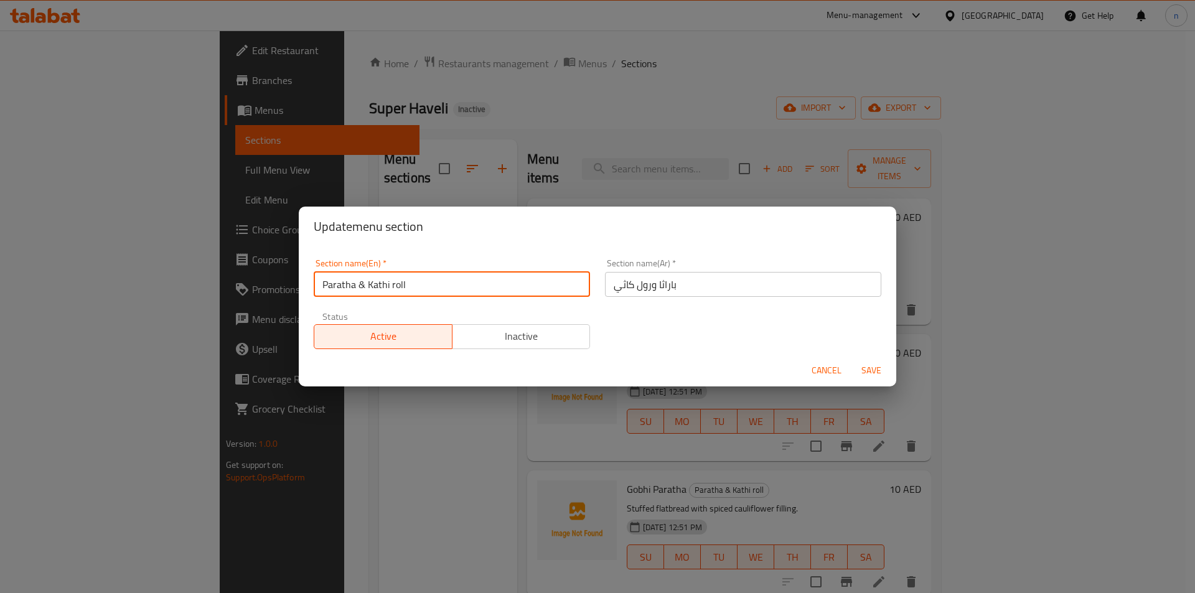
click at [336, 288] on input "Paratha & Kathi roll" at bounding box center [452, 284] width 276 height 25
paste input "BREAKFAST"
type input "BREAKFAST"
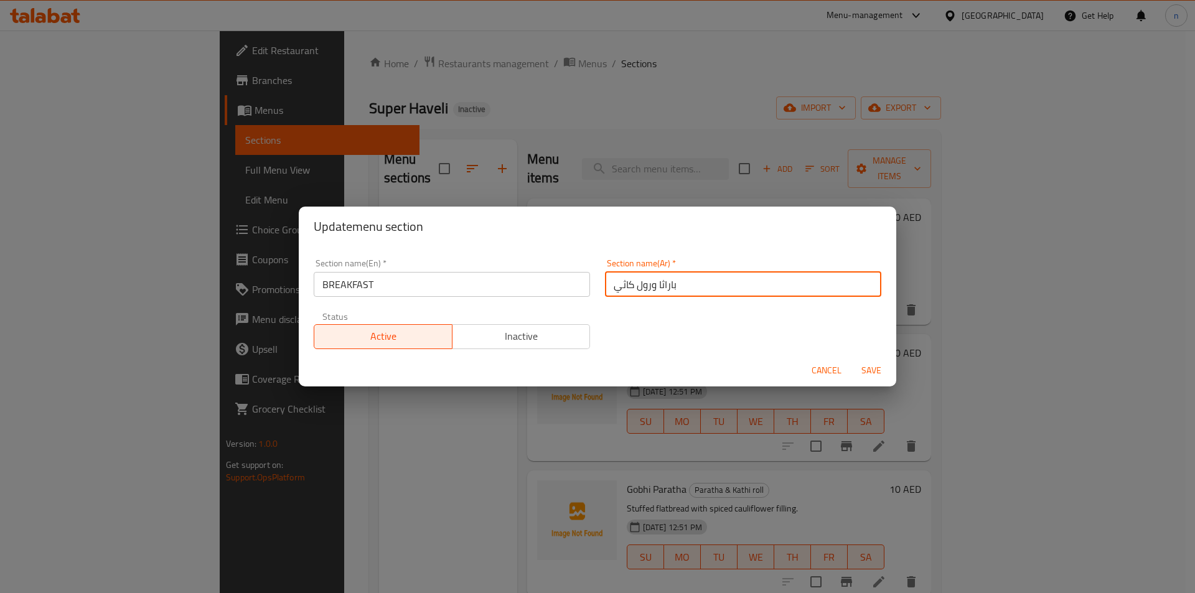
click at [617, 286] on input "باراثا ورول كاثي" at bounding box center [743, 284] width 276 height 25
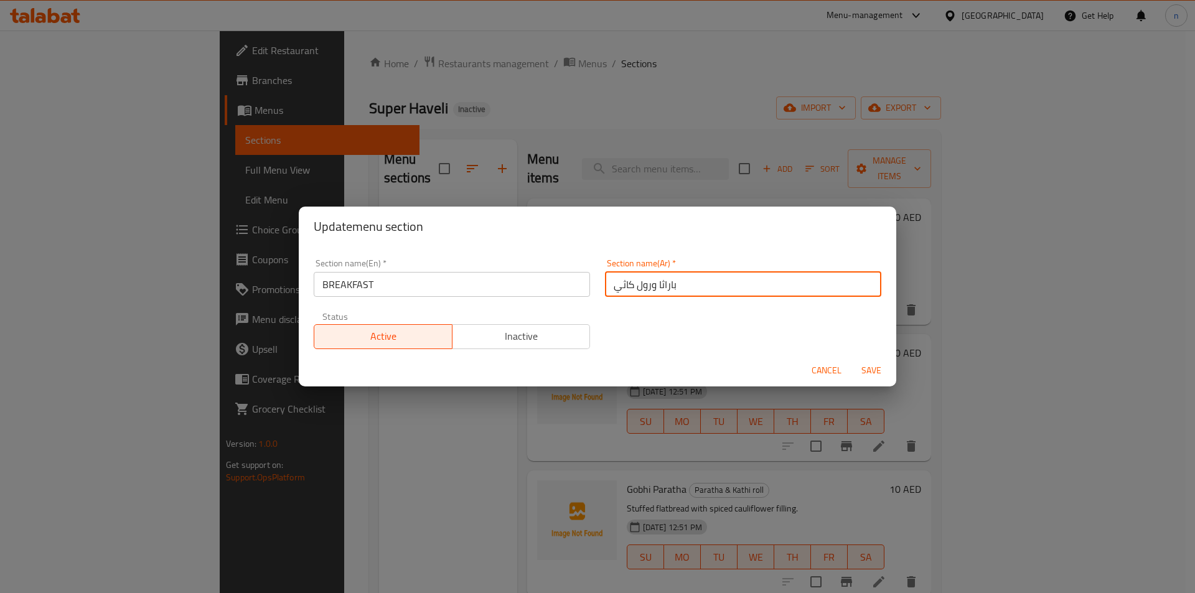
click at [617, 286] on input "باراثا ورول كاثي" at bounding box center [743, 284] width 276 height 25
type input "t"
type input "فط"
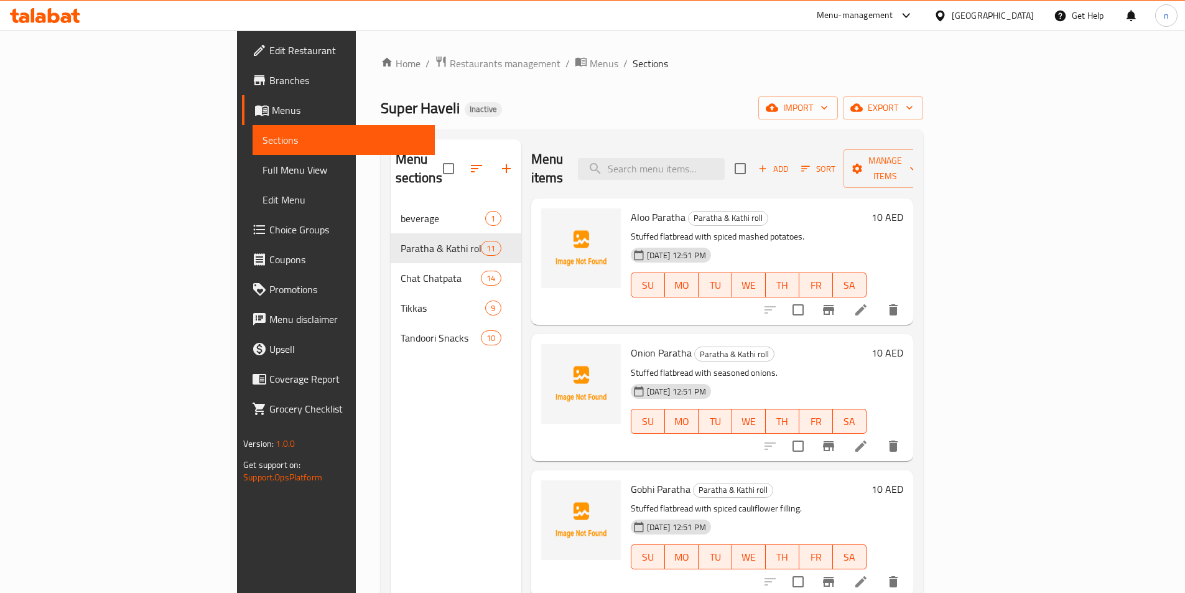
click at [681, 312] on div "Menu items Add Sort Manage items Aloo Paratha Paratha & Kathi roll Stuffed flat…" at bounding box center [717, 435] width 392 height 593
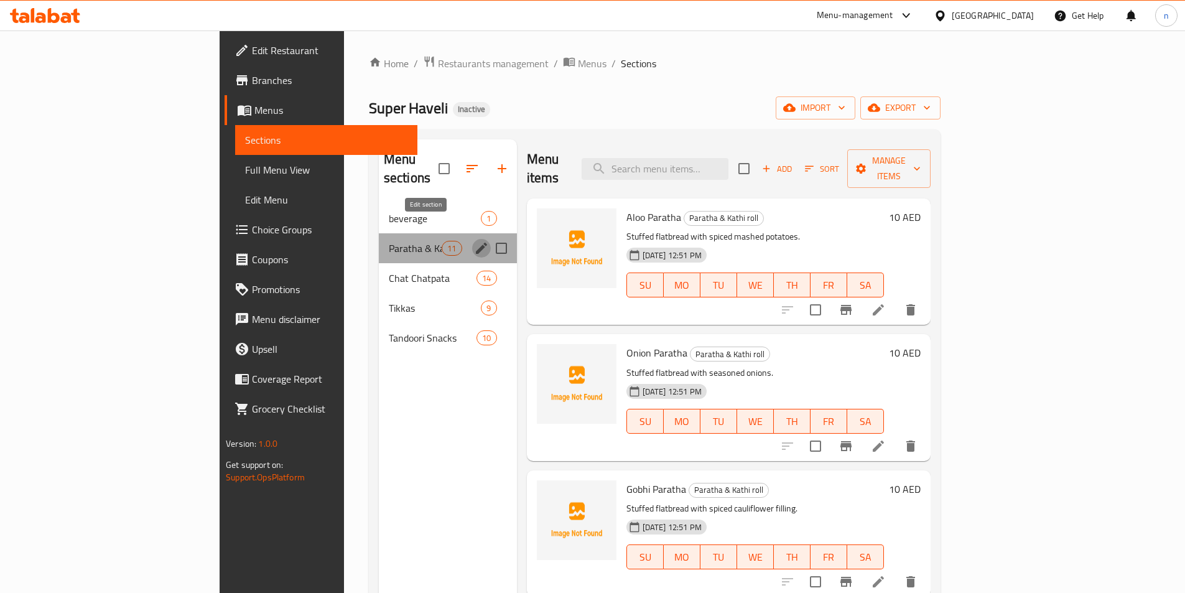
click at [474, 241] on icon "edit" at bounding box center [481, 248] width 15 height 15
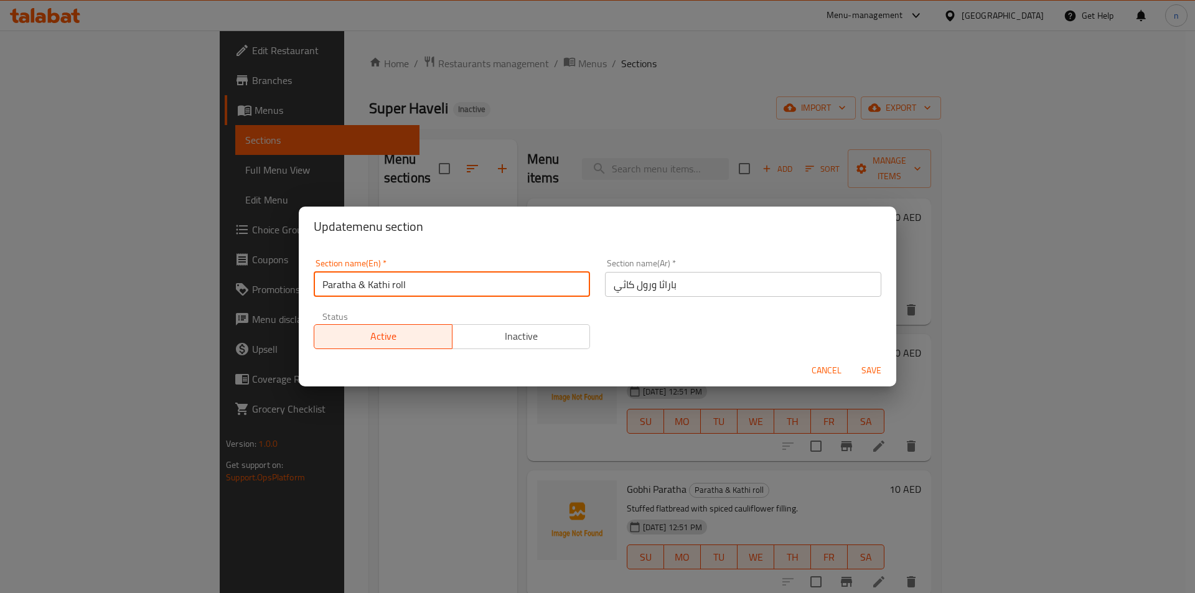
click at [513, 278] on input "Paratha & Kathi roll" at bounding box center [452, 284] width 276 height 25
click at [513, 278] on input "text" at bounding box center [452, 284] width 276 height 25
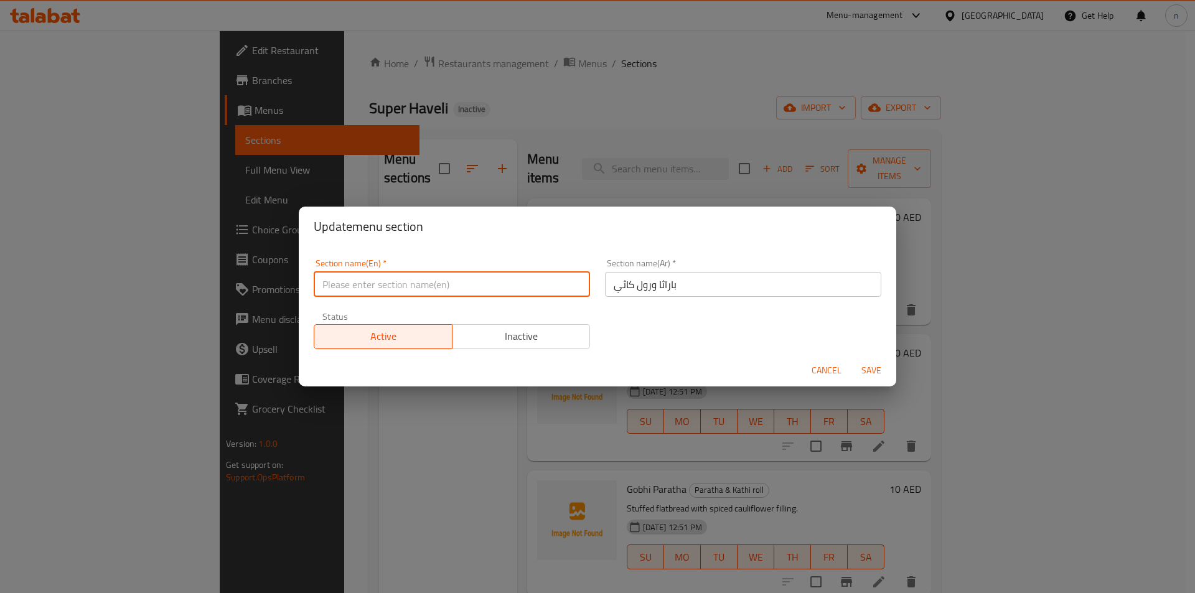
click at [514, 292] on input "text" at bounding box center [452, 284] width 276 height 25
click at [508, 292] on input "text" at bounding box center [452, 284] width 276 height 25
paste input "BREAKFAST"
type input "BREAKFAST"
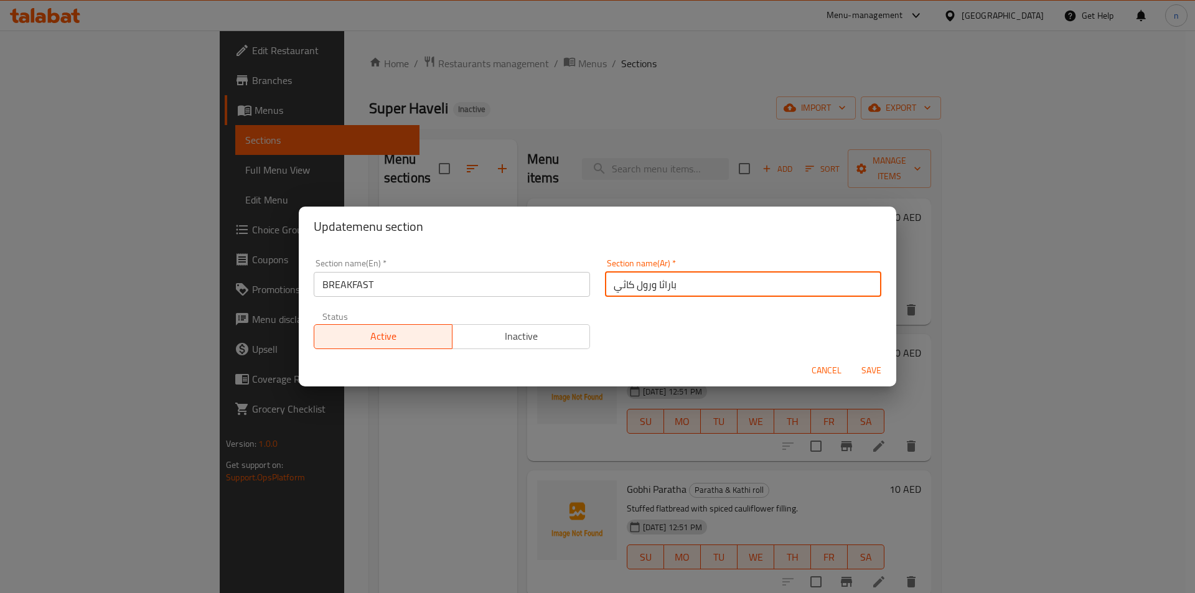
click at [678, 294] on input "باراثا ورول كاثي" at bounding box center [743, 284] width 276 height 25
type input "فطار"
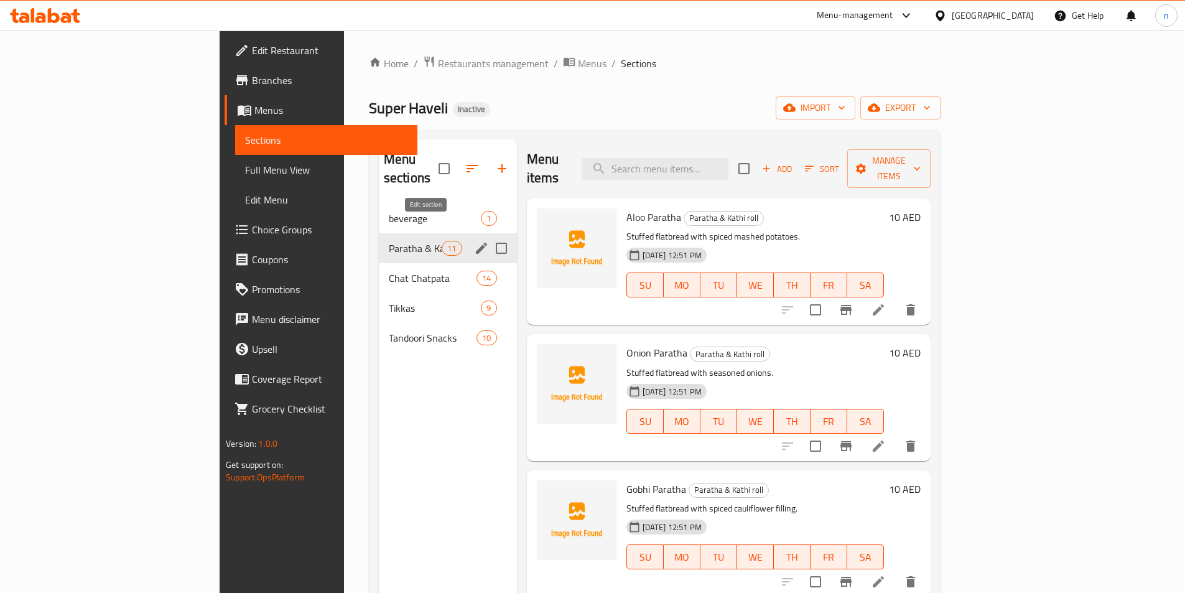
click at [474, 241] on icon "edit" at bounding box center [481, 248] width 15 height 15
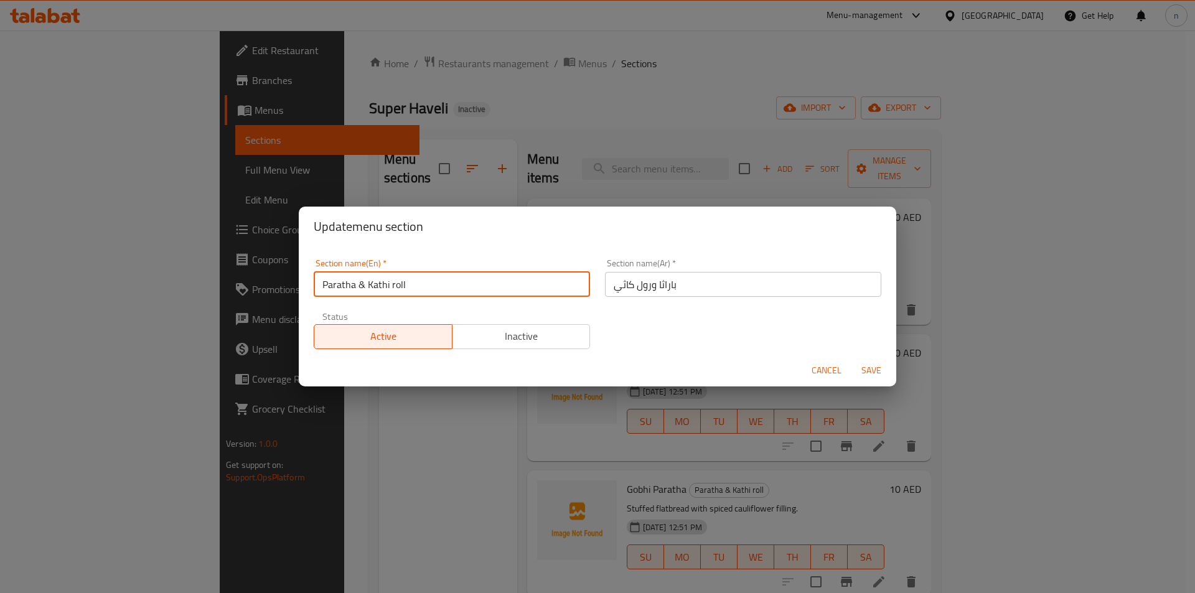
click at [416, 278] on input "Paratha & Kathi roll" at bounding box center [452, 284] width 276 height 25
paste input "BREAKFAST"
type input "BREAKFAST"
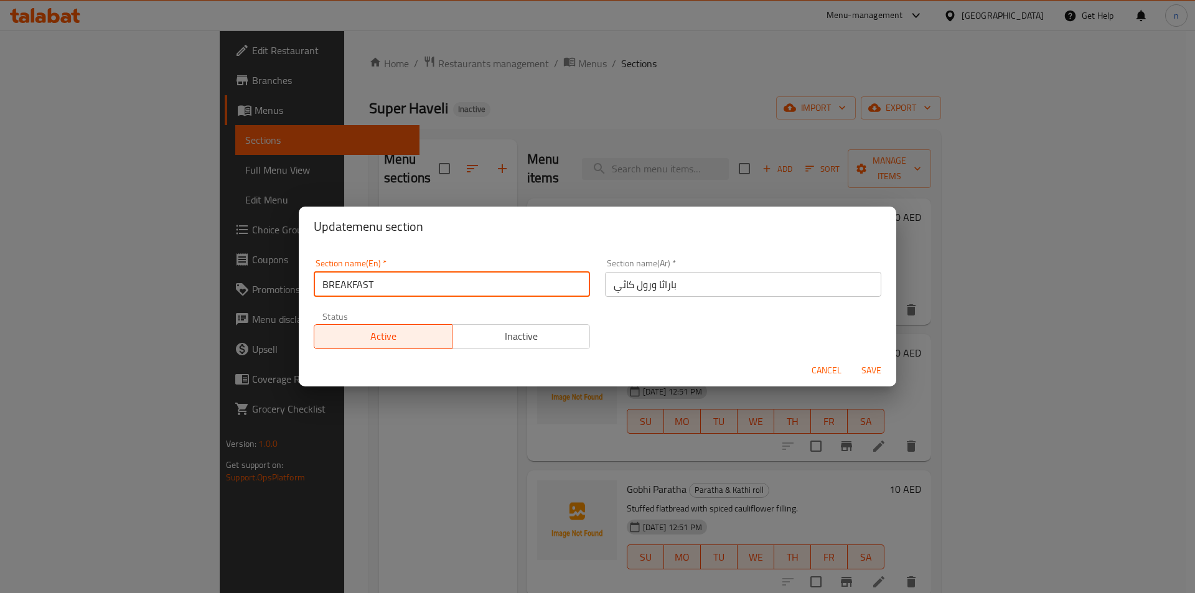
click at [611, 284] on input "باراثا ورول كاثي" at bounding box center [743, 284] width 276 height 25
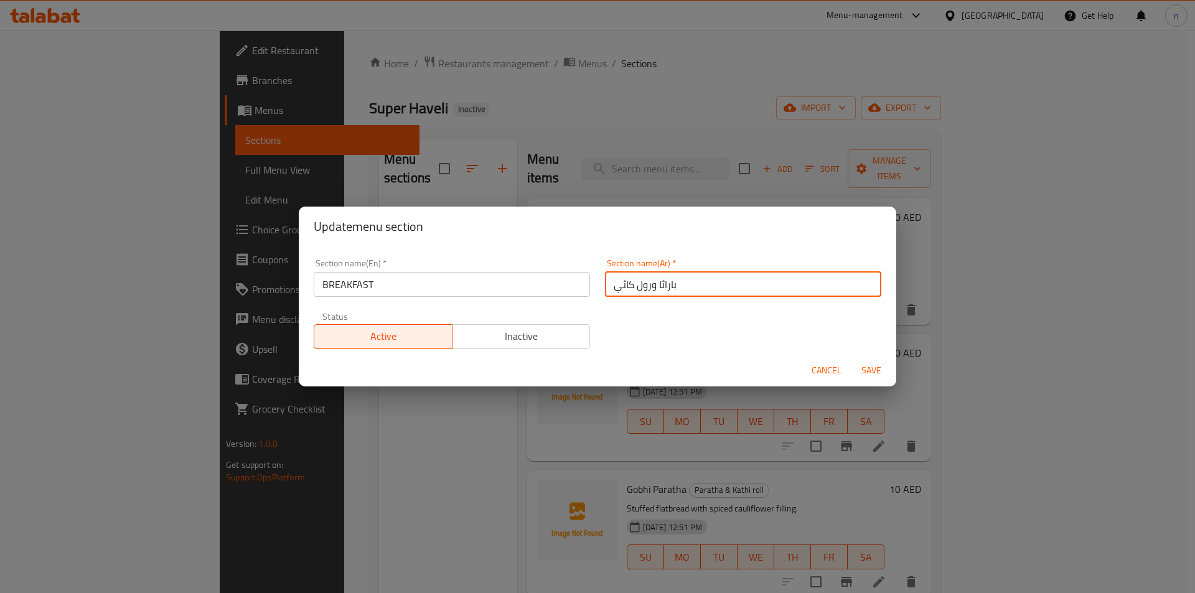
click at [611, 284] on input "باراثا ورول كاثي" at bounding box center [743, 284] width 276 height 25
type input "الافطار"
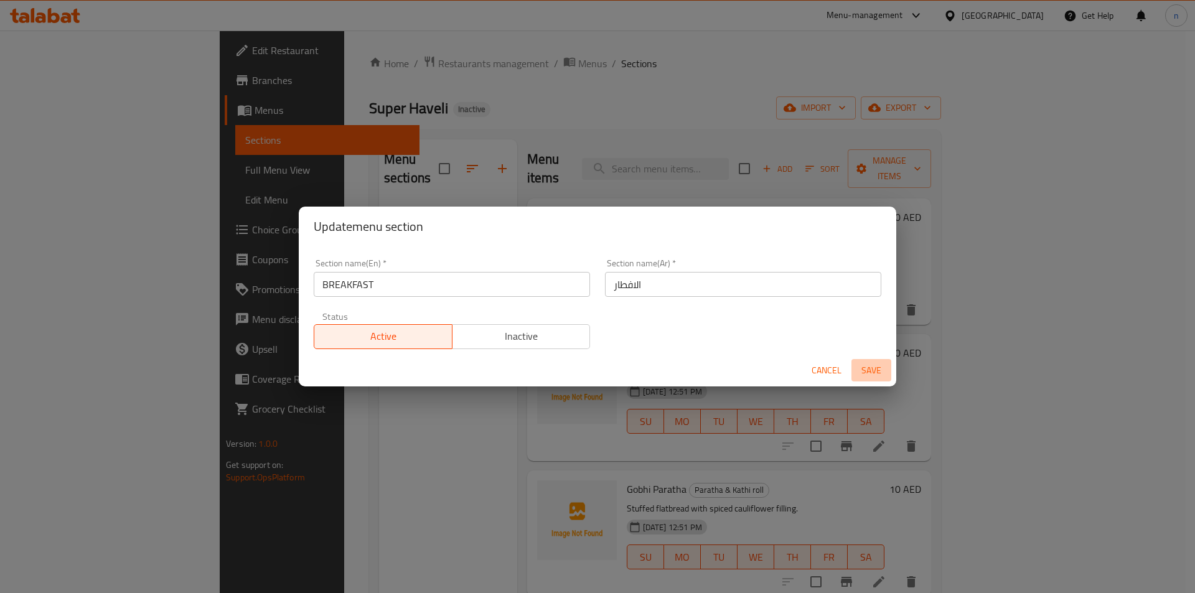
drag, startPoint x: 863, startPoint y: 371, endPoint x: 876, endPoint y: 371, distance: 13.1
click at [865, 371] on span "Save" at bounding box center [871, 371] width 30 height 16
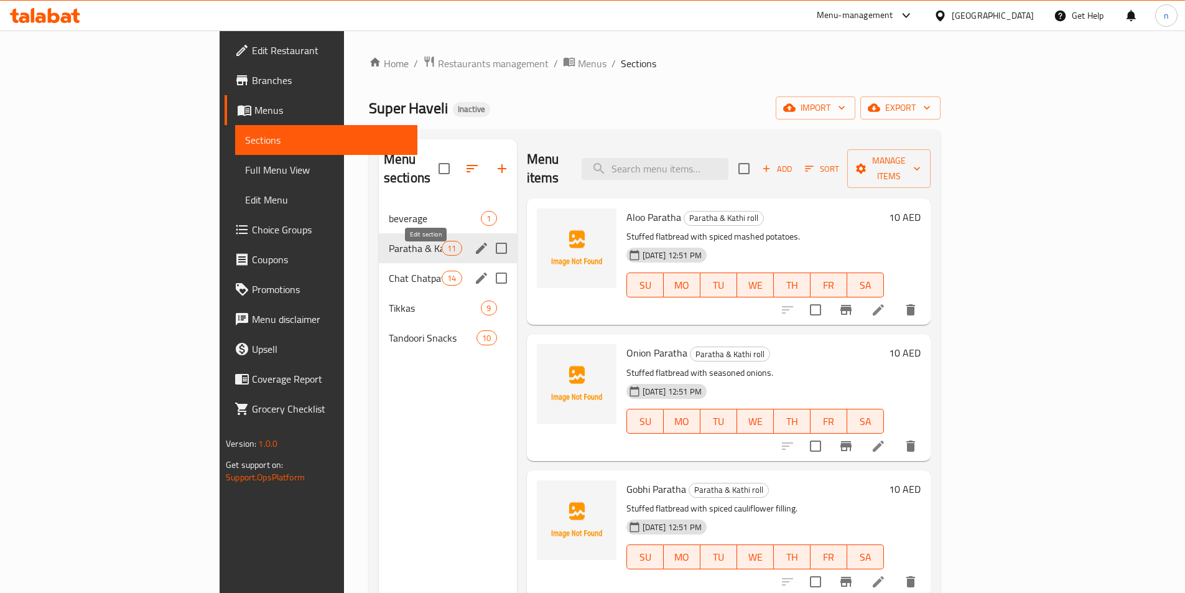
click at [474, 271] on icon "edit" at bounding box center [481, 278] width 15 height 15
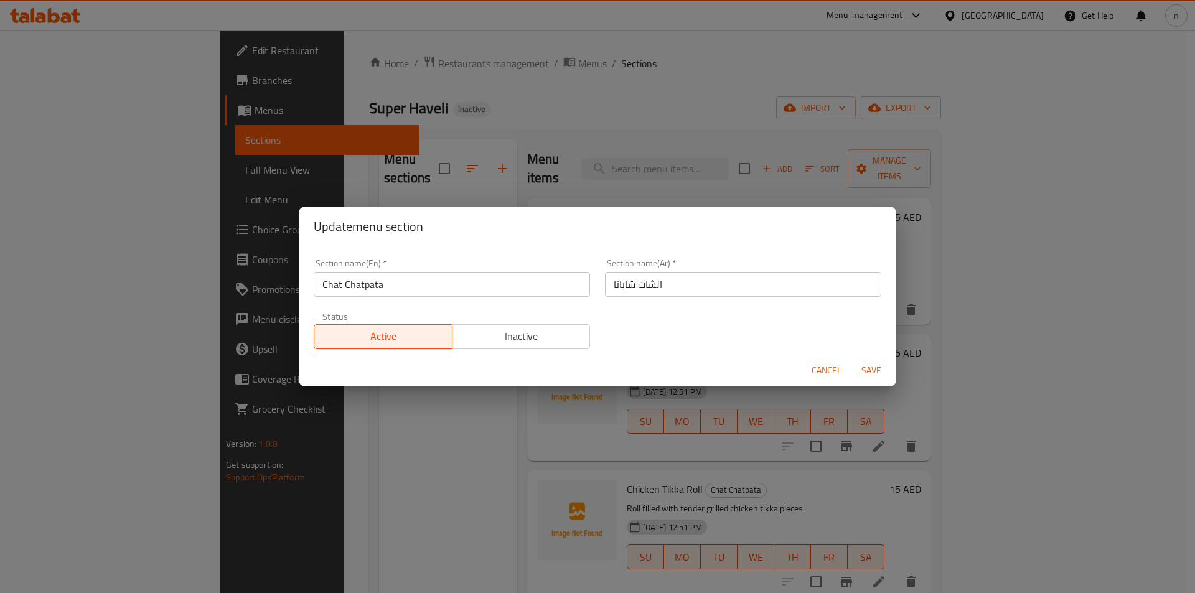
click at [411, 289] on input "Chat Chatpata" at bounding box center [452, 284] width 276 height 25
paste input "Paratha & Kathi roll"
type input "Paratha & Kathi roll"
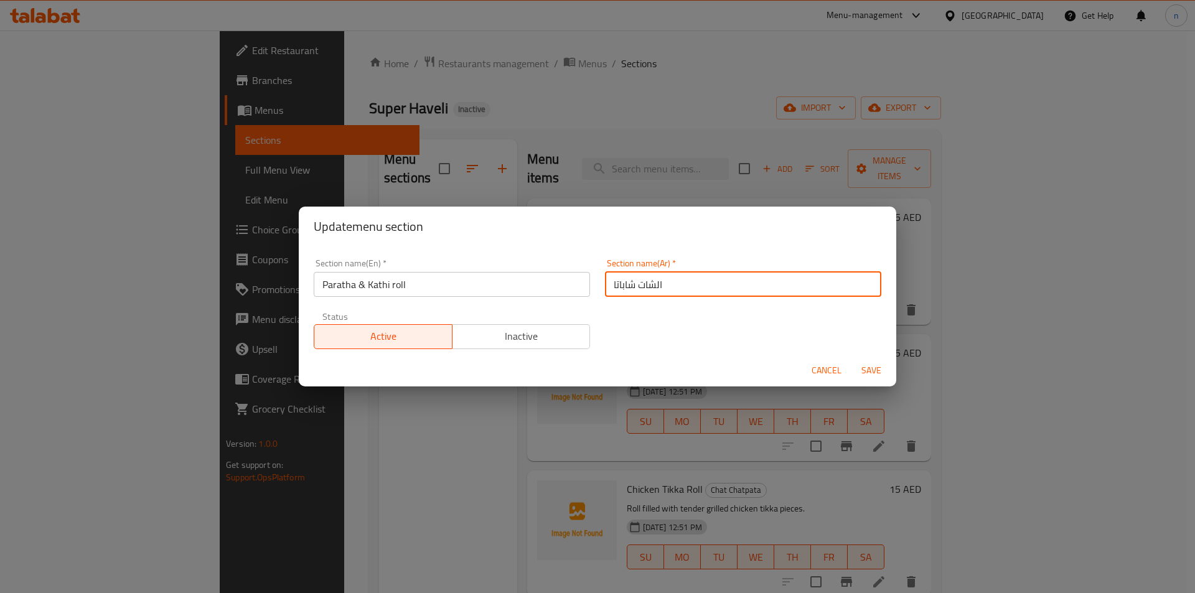
click at [635, 291] on input "الشات شاباتا" at bounding box center [743, 284] width 276 height 25
click at [628, 285] on input "براثا و ماثاي" at bounding box center [743, 284] width 276 height 25
click at [633, 283] on input "براثا و كاثاي" at bounding box center [743, 284] width 276 height 25
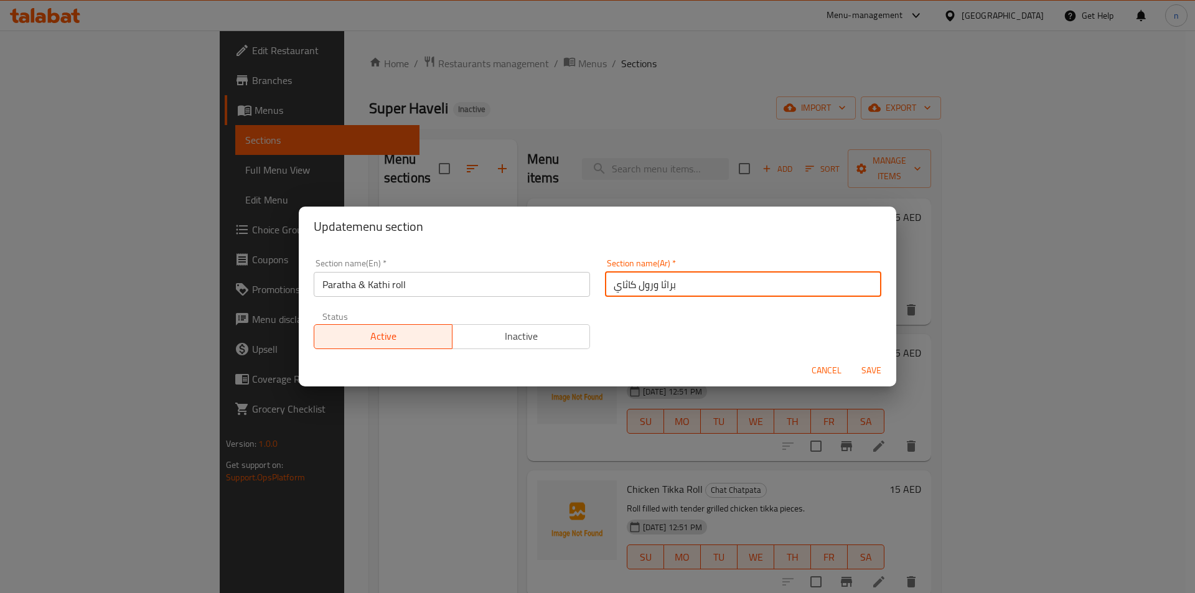
click at [649, 286] on input "براثا ورول كاثاي" at bounding box center [743, 284] width 276 height 25
type input "براثا و رول كاثاي"
click at [869, 367] on span "Save" at bounding box center [871, 371] width 30 height 16
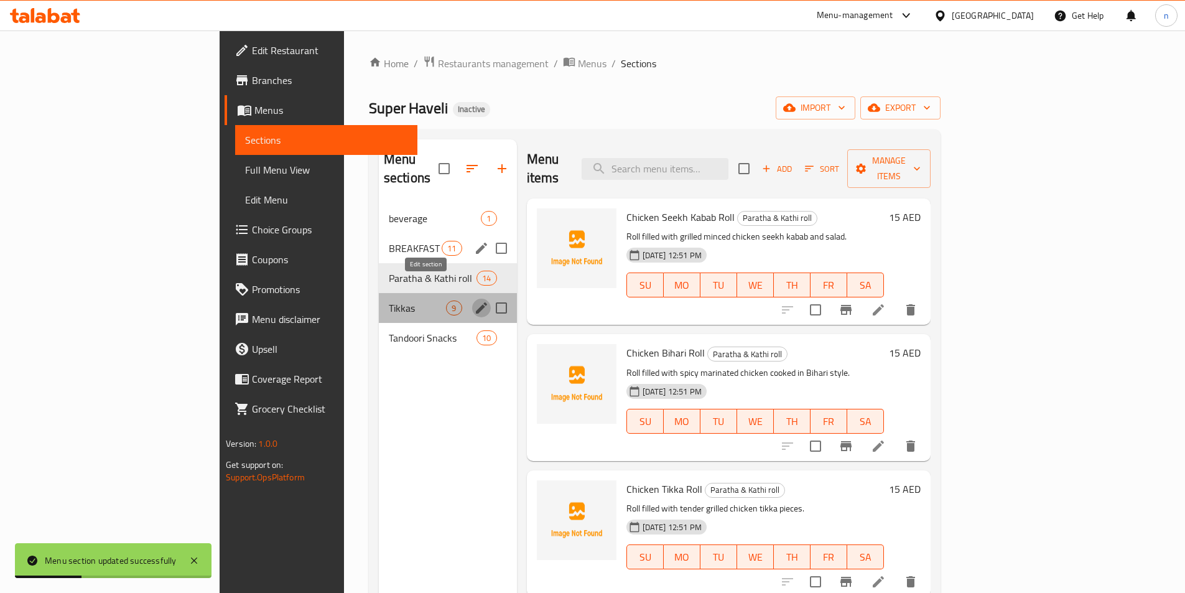
click at [476, 302] on icon "edit" at bounding box center [481, 307] width 11 height 11
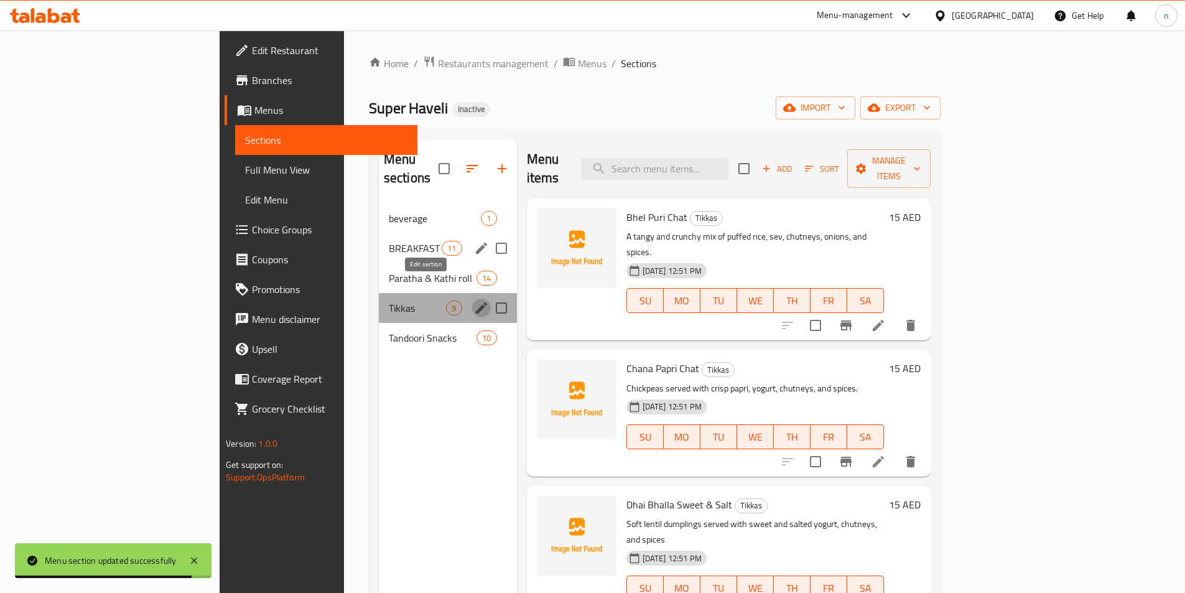
click at [472, 299] on button "edit" at bounding box center [481, 308] width 19 height 19
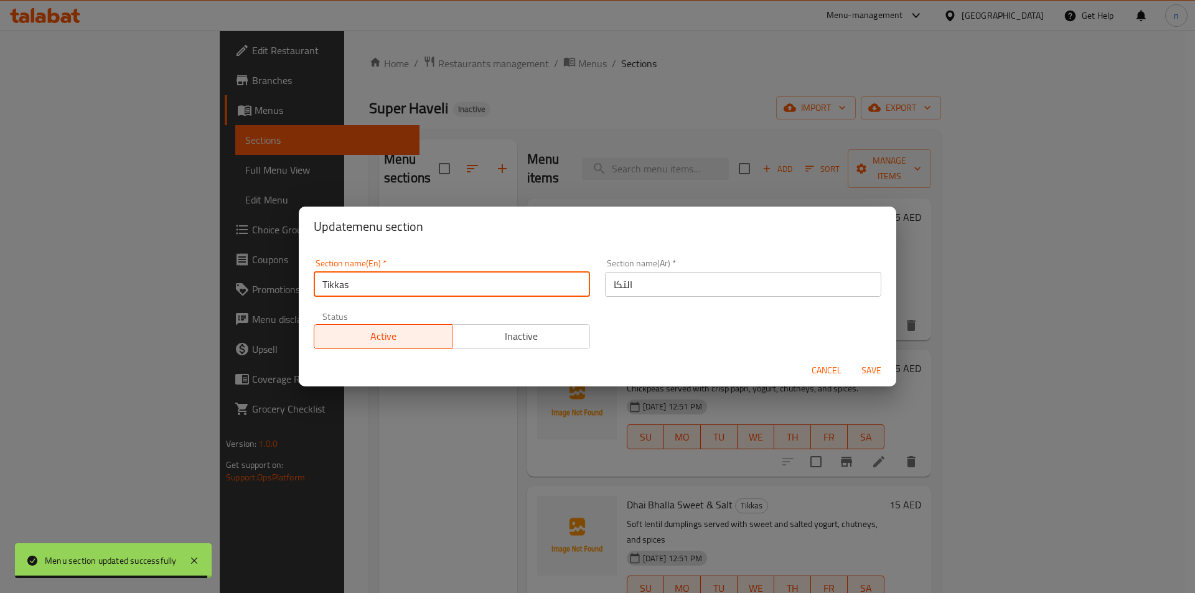
click at [423, 291] on input "Tikkas" at bounding box center [452, 284] width 276 height 25
paste input "Chat Chatpata"
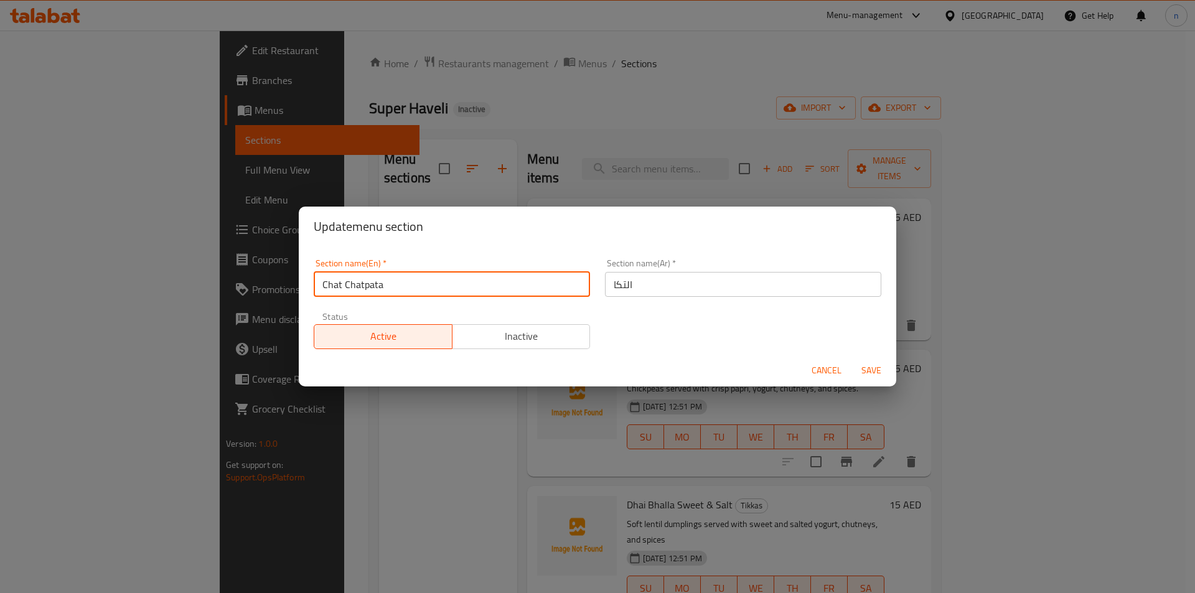
type input "Chat Chatpata"
click at [609, 287] on input "التكا" at bounding box center [743, 284] width 276 height 25
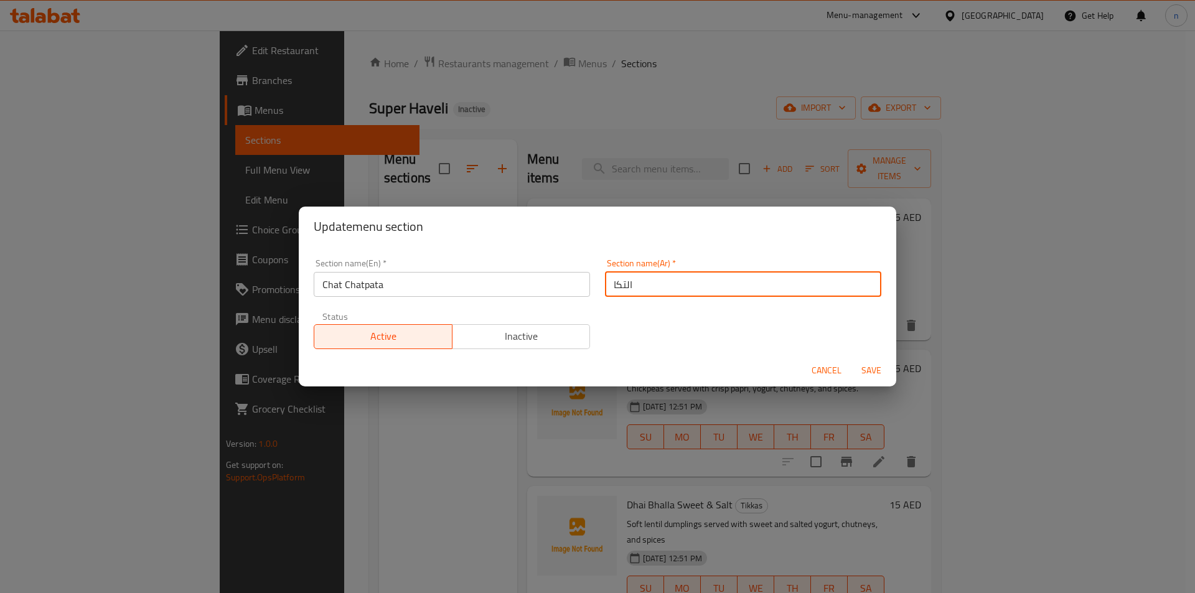
click at [609, 287] on input "التكا" at bounding box center [743, 284] width 276 height 25
type input "شات شاباتا"
click at [872, 367] on span "Save" at bounding box center [871, 371] width 30 height 16
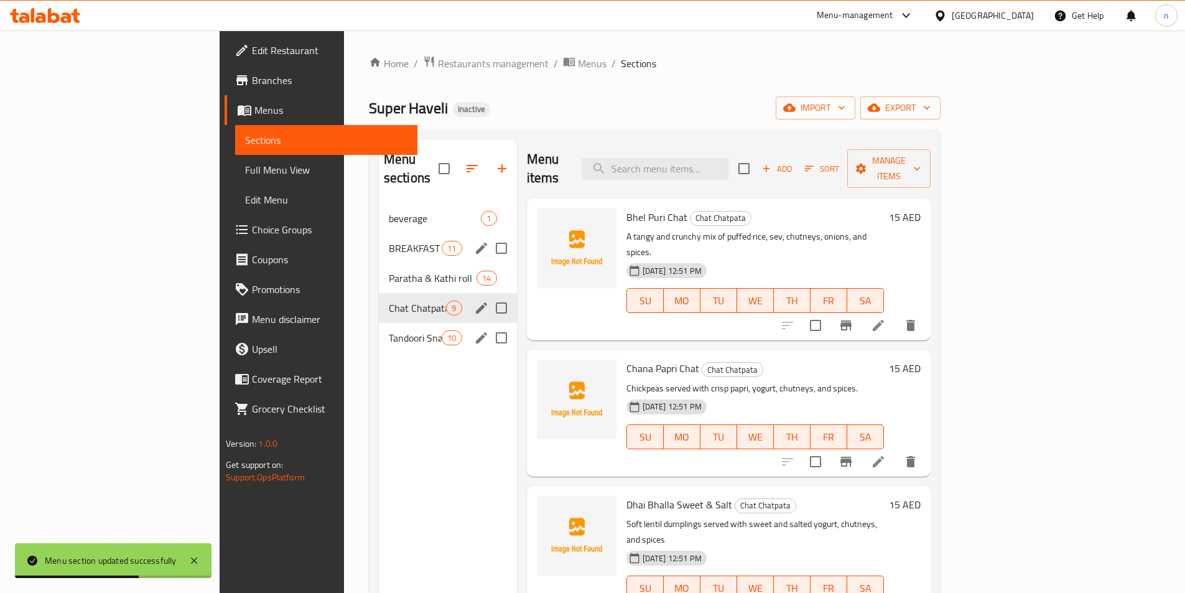
click at [410, 323] on div "Tandoori Snacks 10" at bounding box center [448, 338] width 138 height 30
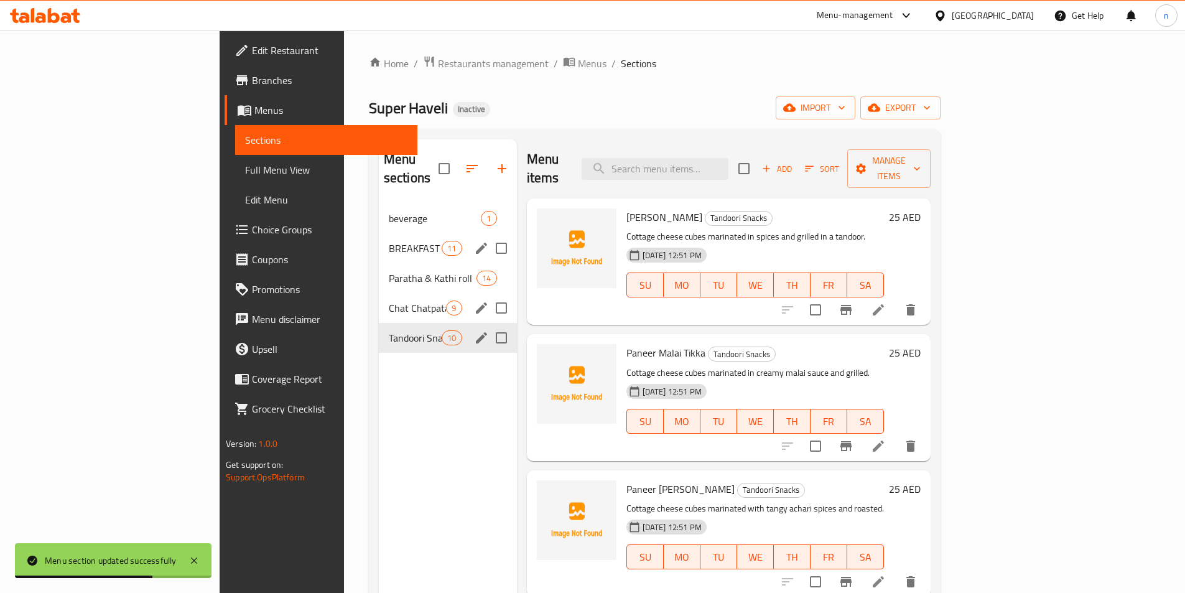
click at [474, 330] on icon "edit" at bounding box center [481, 337] width 15 height 15
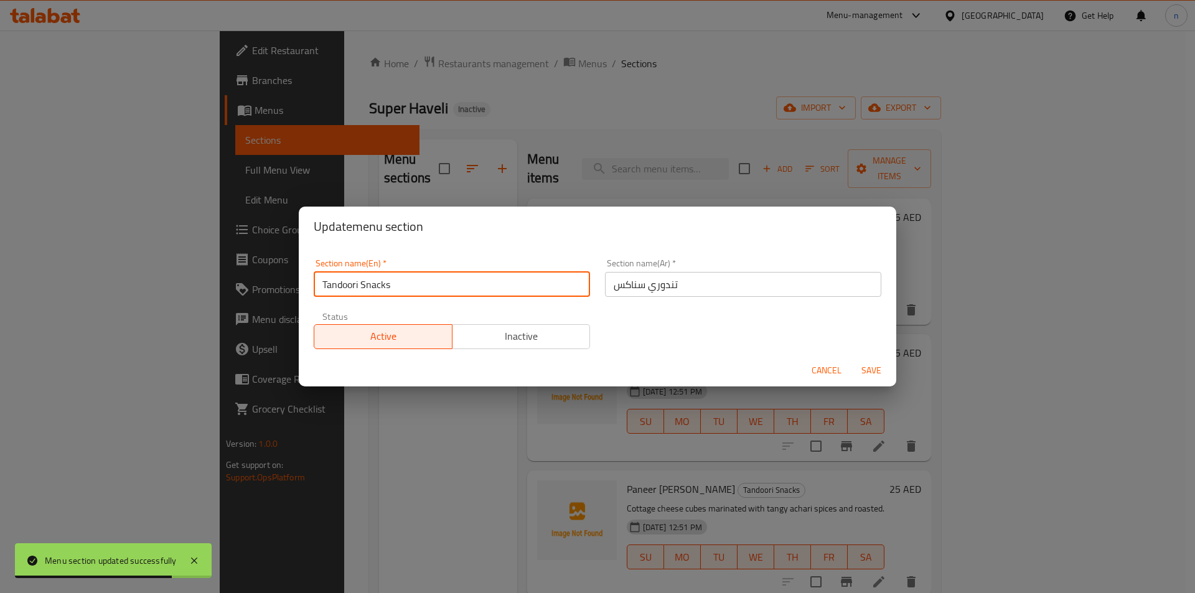
click at [382, 287] on input "Tandoori Snacks" at bounding box center [452, 284] width 276 height 25
paste input "ikka"
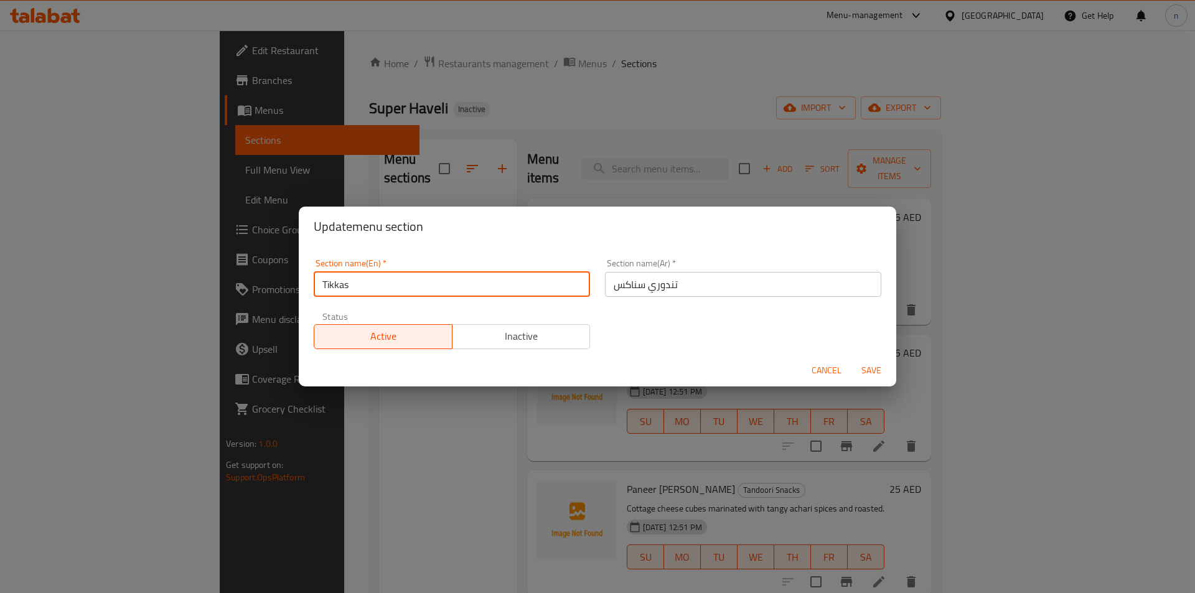
type input "Tikkas"
click at [666, 279] on input "تندوري سناكس" at bounding box center [743, 284] width 276 height 25
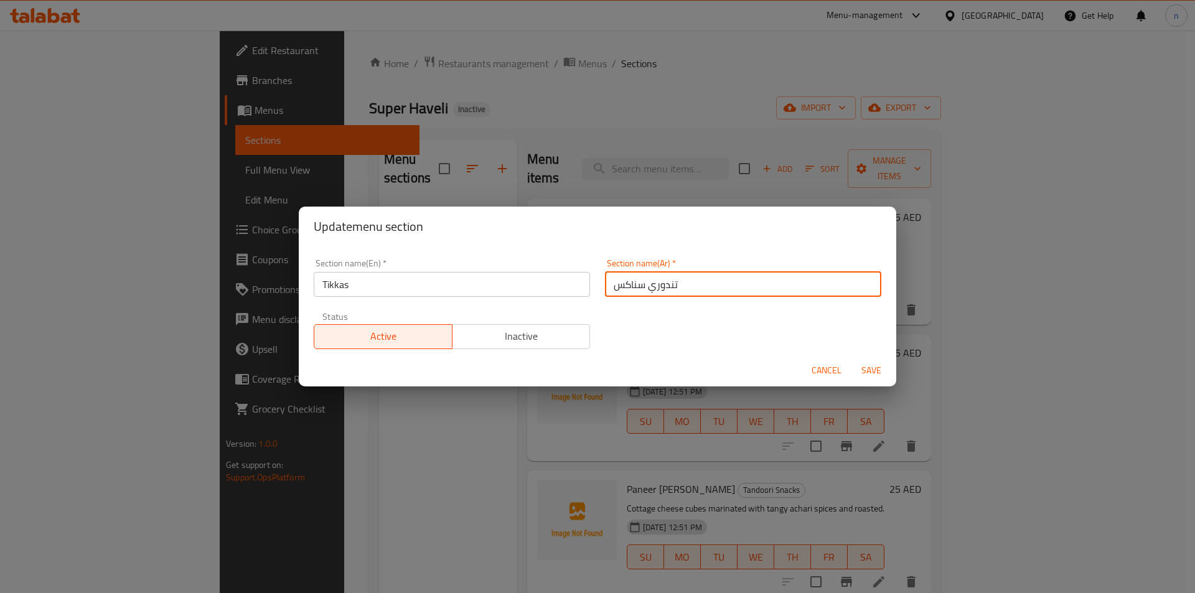
click at [666, 279] on input "تندوري سناكس" at bounding box center [743, 284] width 276 height 25
type input "تكاس"
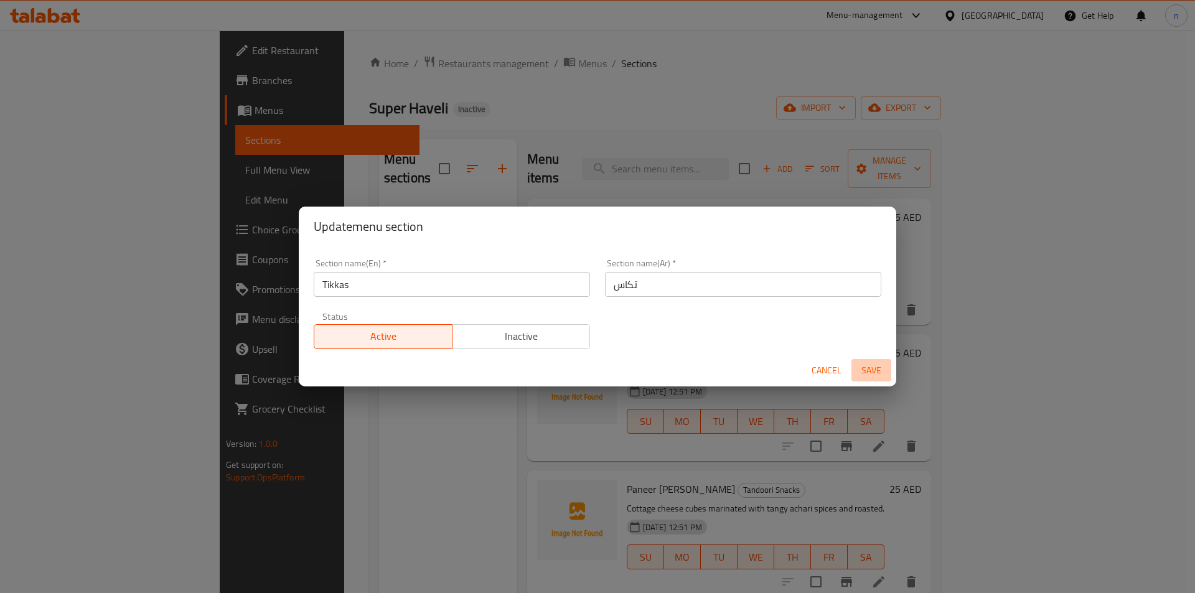
click at [859, 368] on span "Save" at bounding box center [871, 371] width 30 height 16
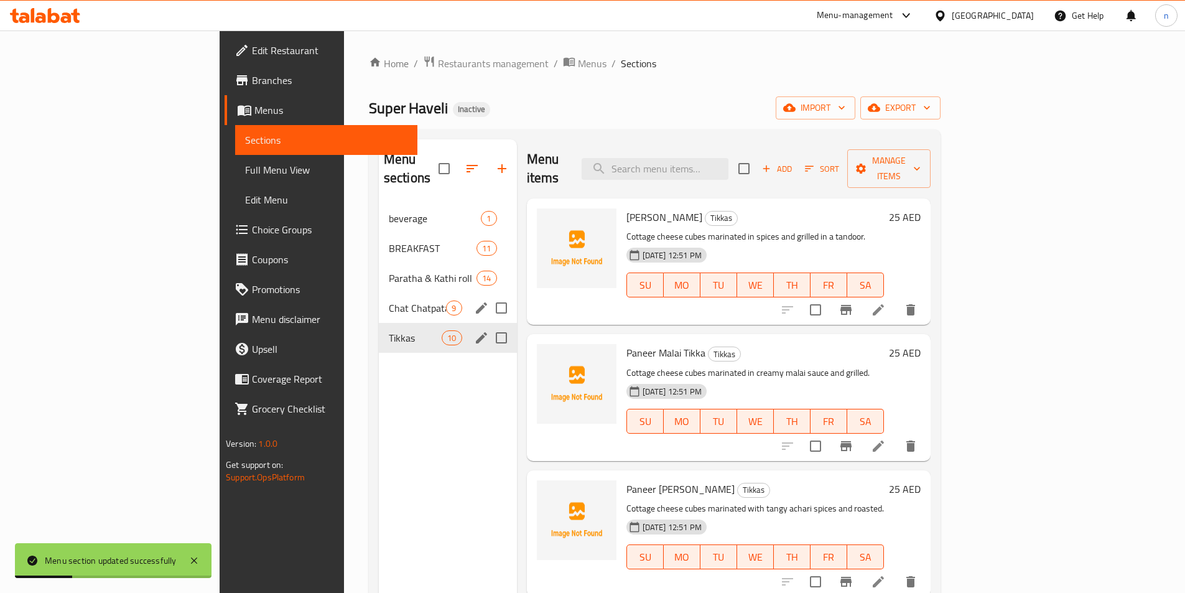
click at [587, 112] on div "Super Haveli Inactive import export" at bounding box center [655, 107] width 572 height 23
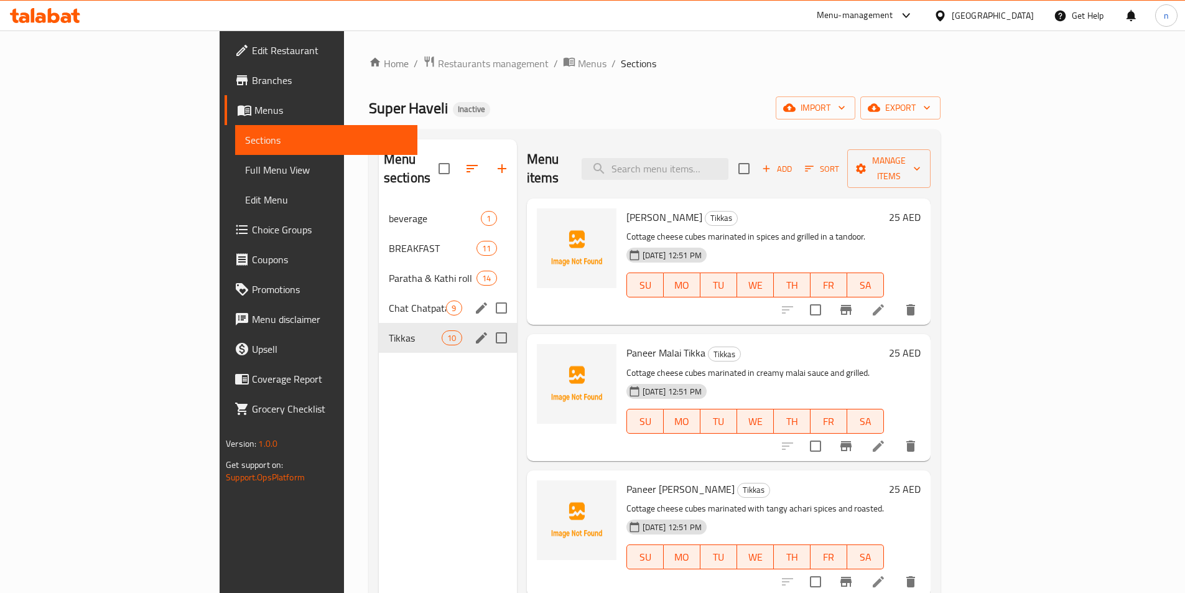
click at [650, 55] on ol "Home / Restaurants management / Menus / Sections" at bounding box center [655, 63] width 572 height 16
click at [617, 119] on div "Home / Restaurants management / Menus / Sections Super Haveli Inactive import e…" at bounding box center [655, 398] width 572 height 687
click at [716, 105] on div "Super Haveli Inactive import export" at bounding box center [655, 107] width 572 height 23
click at [579, 86] on div "Home / Restaurants management / Menus / Sections Super Haveli Inactive import e…" at bounding box center [655, 398] width 572 height 687
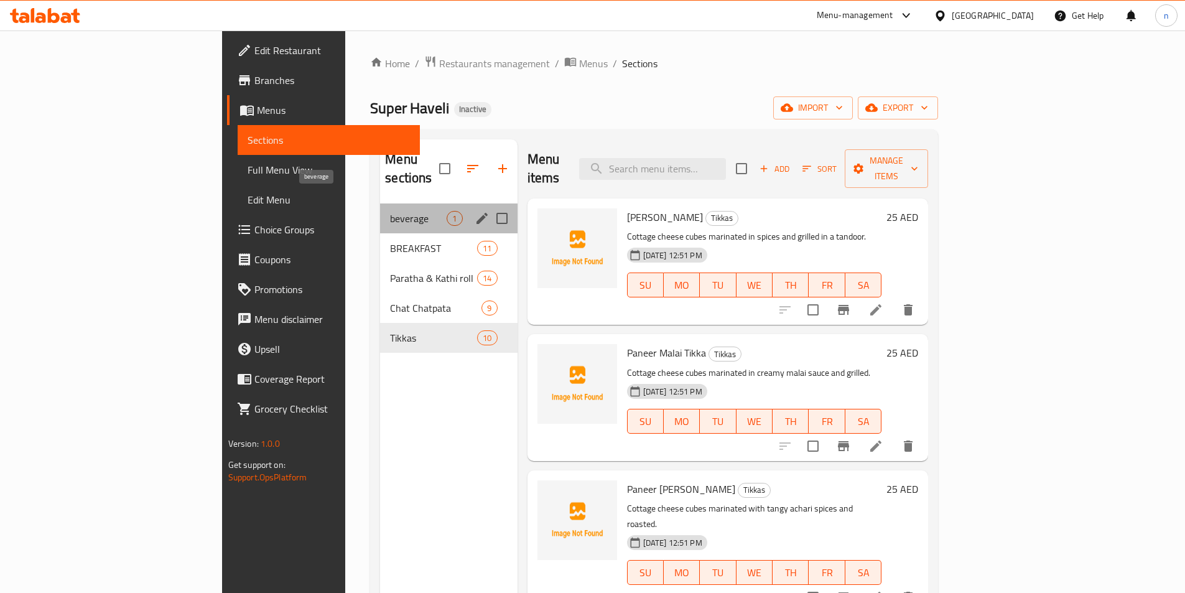
click at [390, 211] on span "beverage" at bounding box center [418, 218] width 57 height 15
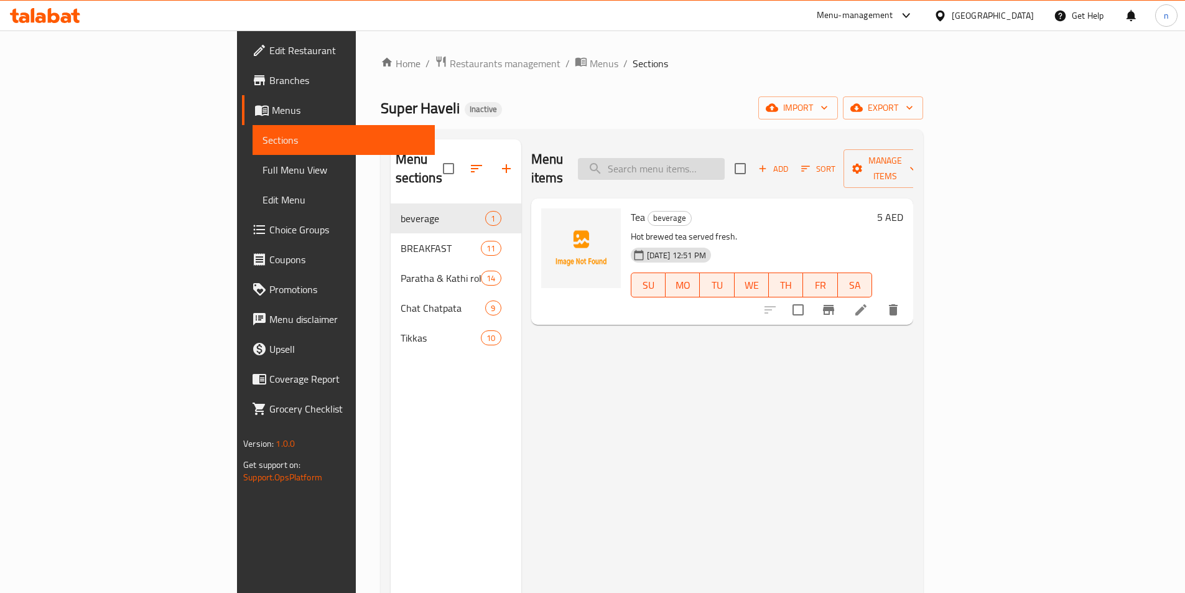
click at [708, 158] on input "search" at bounding box center [651, 169] width 147 height 22
paste input "Mulli Gajjar Mix Parantha"
type input "Mulli Gajjar Mix Parantha"
click at [869, 302] on icon at bounding box center [861, 309] width 15 height 15
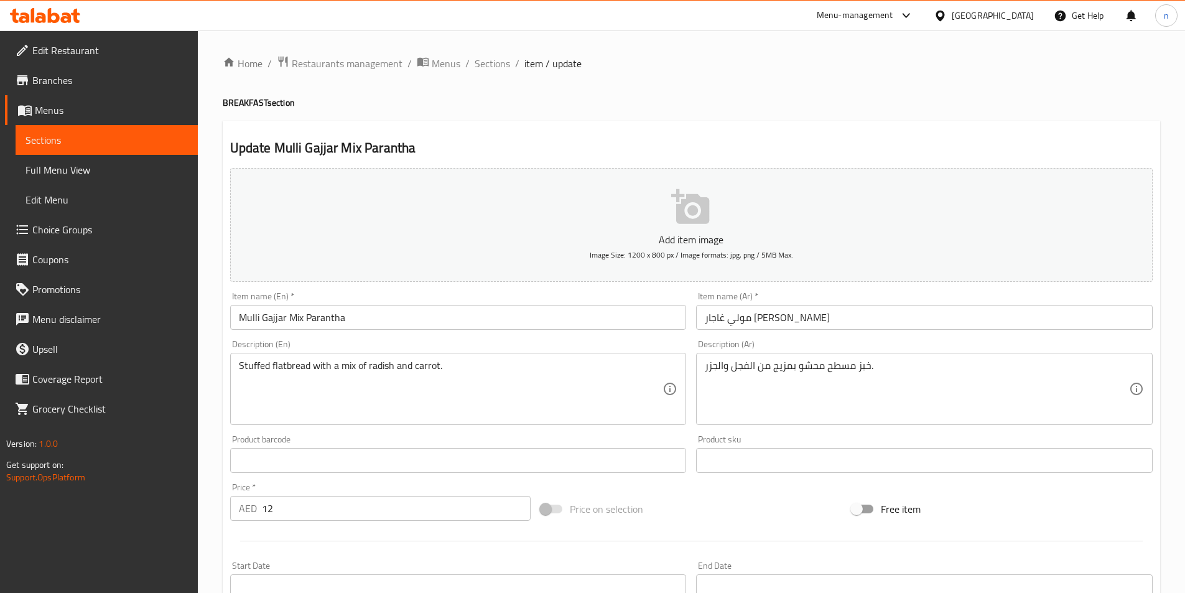
click at [330, 320] on input "Mulli Gajjar Mix Parantha" at bounding box center [458, 317] width 457 height 25
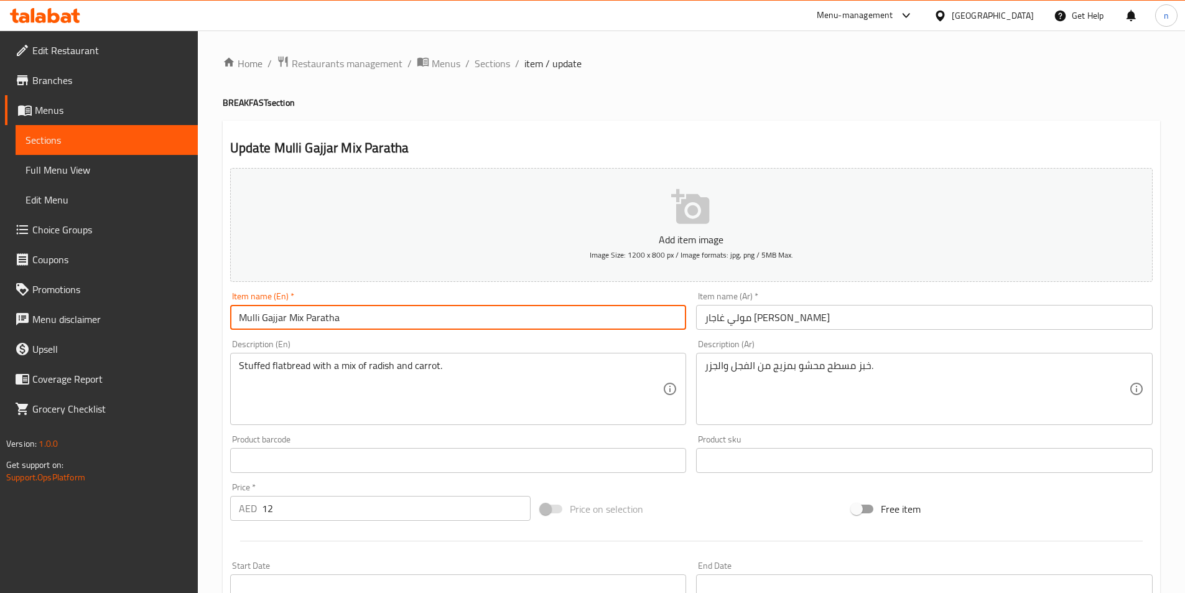
type input "Mulli Gajjar Mix Paratha"
click at [223, 460] on div "Update Mulli Gajjar Mix Paratha Add item image Image Size: 1200 x 800 px / Imag…" at bounding box center [692, 478] width 938 height 714
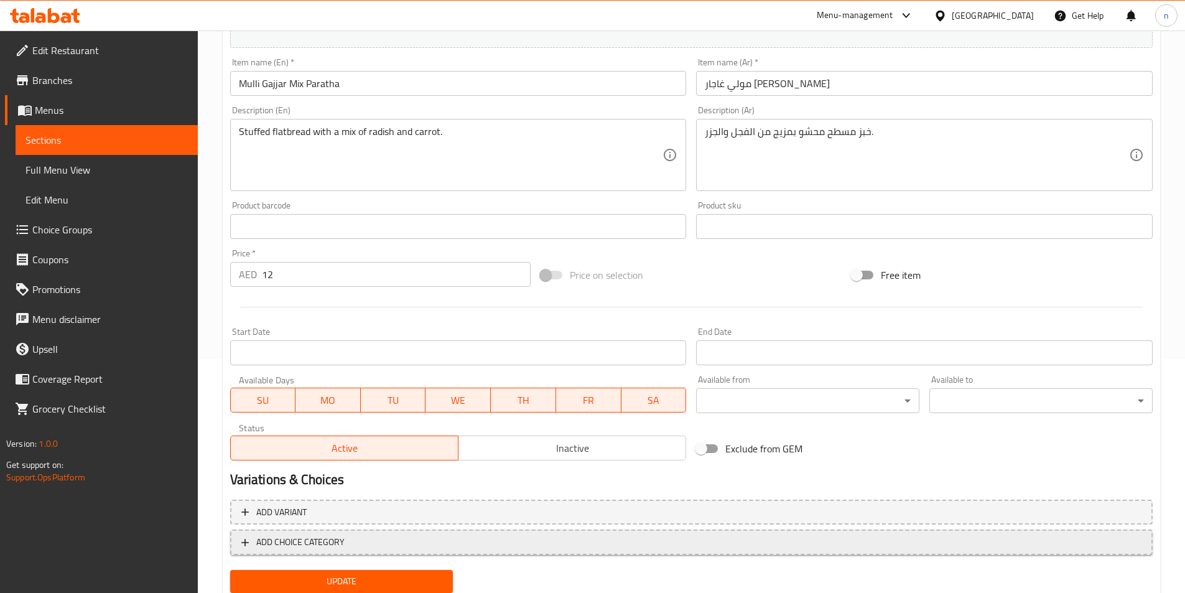
scroll to position [276, 0]
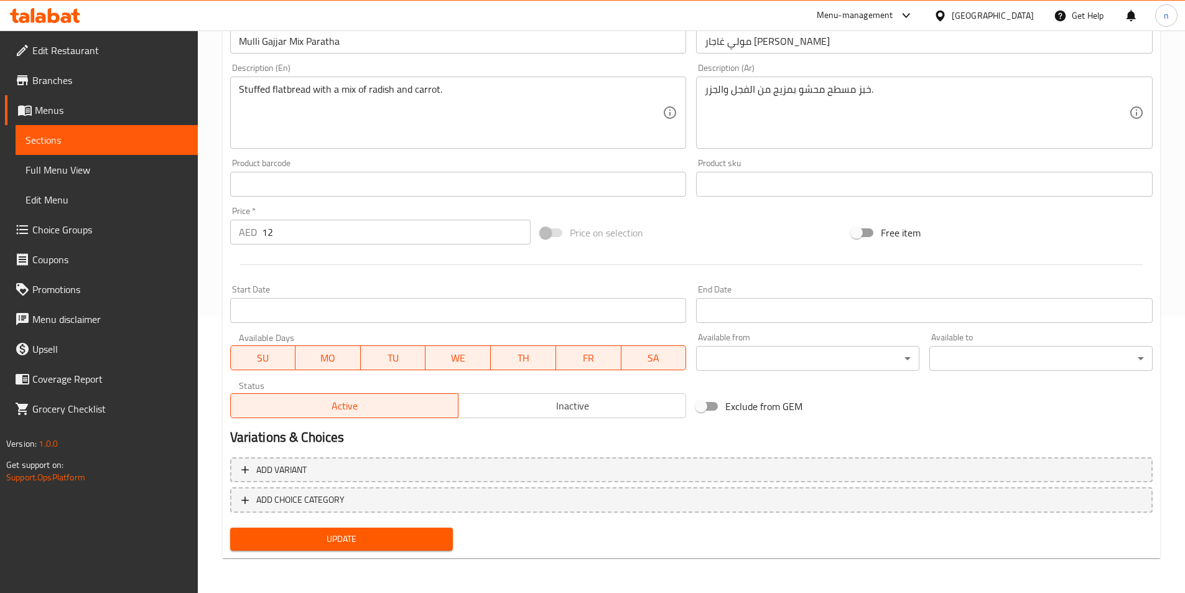
click at [407, 535] on span "Update" at bounding box center [341, 539] width 203 height 16
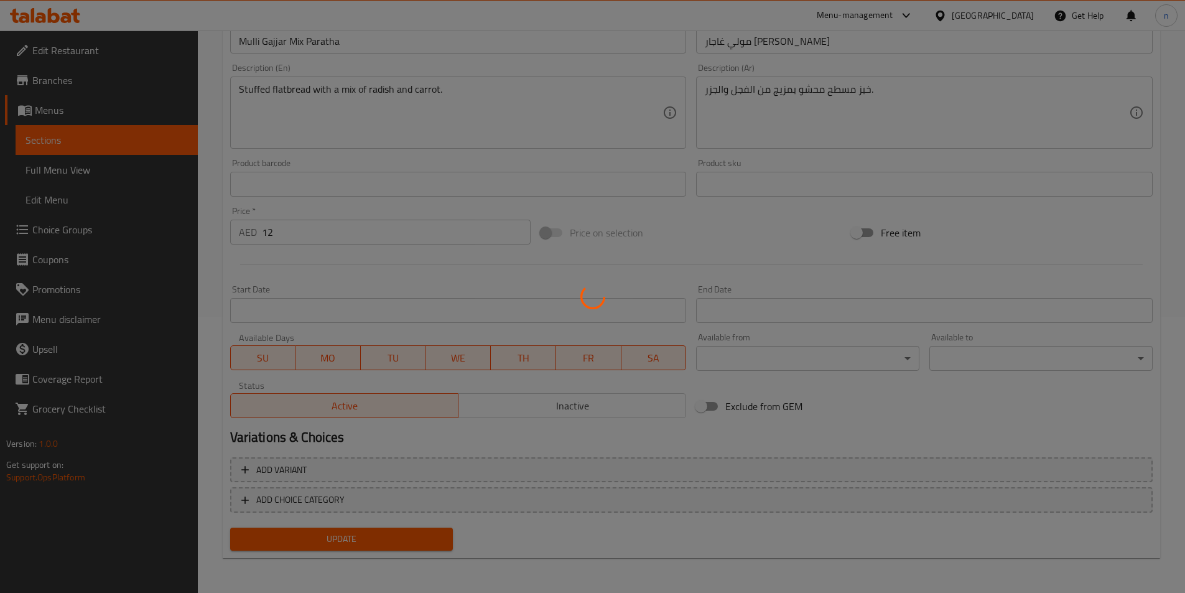
scroll to position [27, 0]
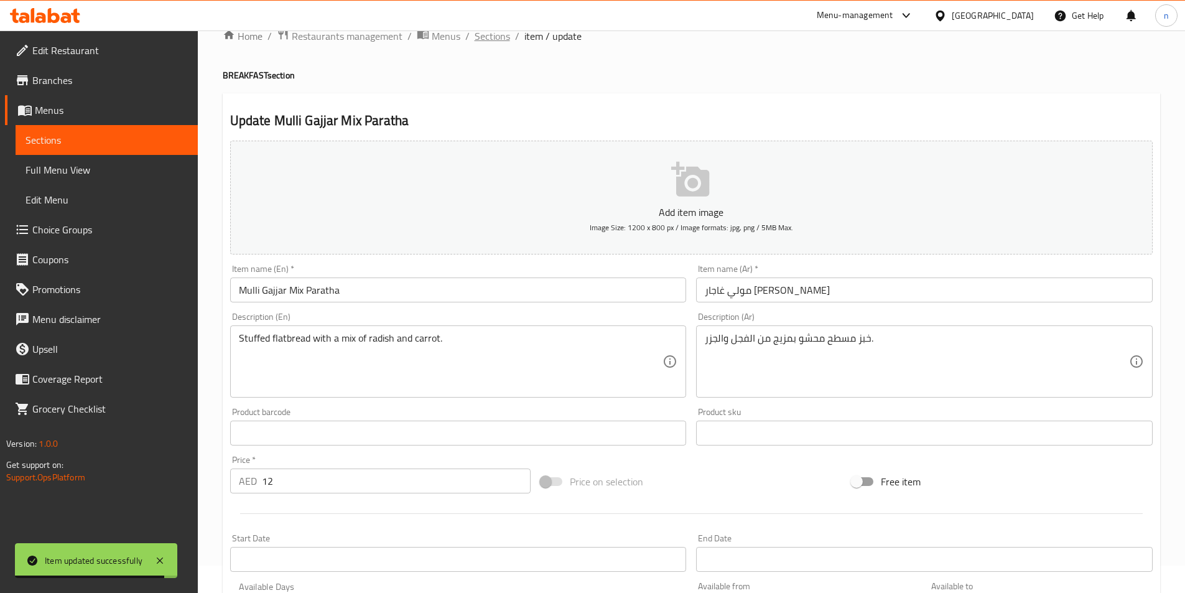
click at [507, 41] on span "Sections" at bounding box center [492, 36] width 35 height 15
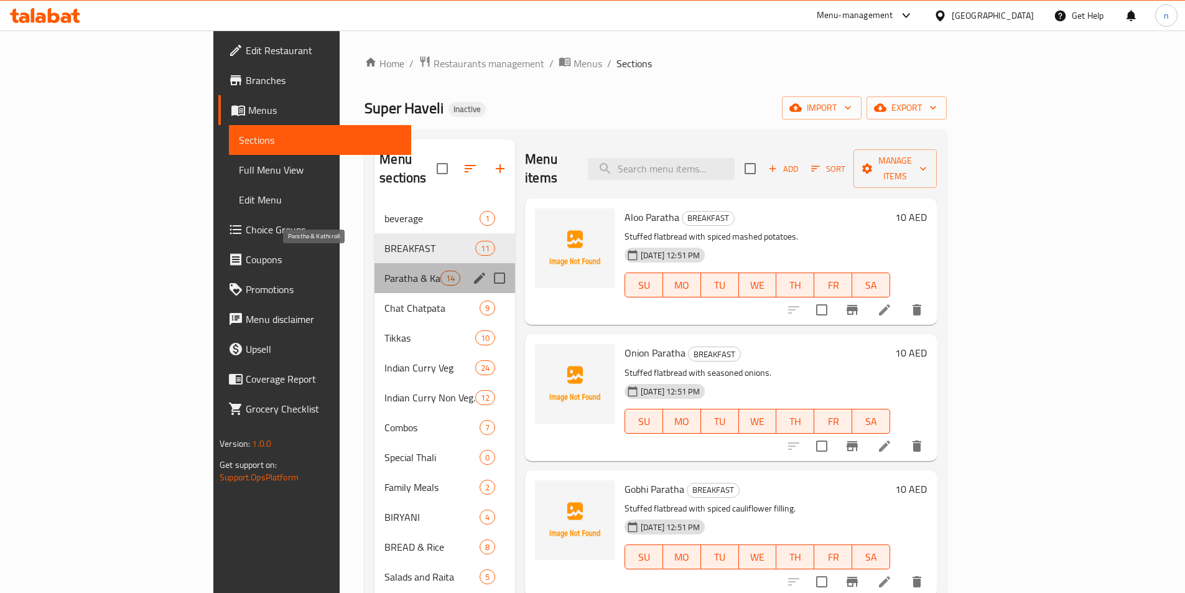
click at [385, 271] on span "Paratha & Kathi roll" at bounding box center [413, 278] width 56 height 15
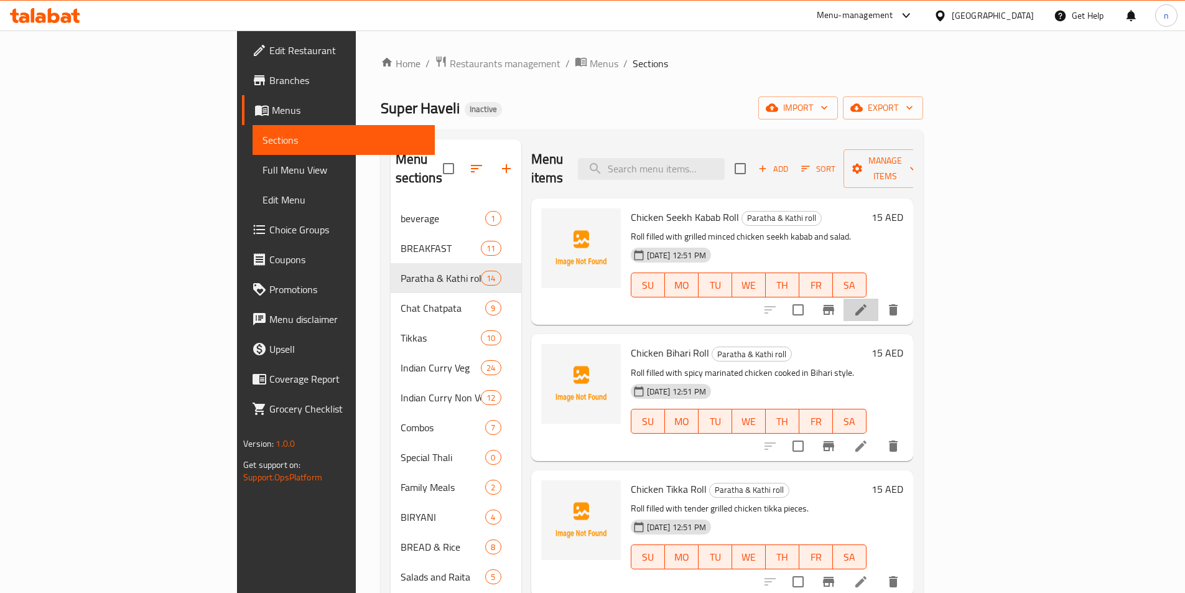
click at [879, 299] on li at bounding box center [861, 310] width 35 height 22
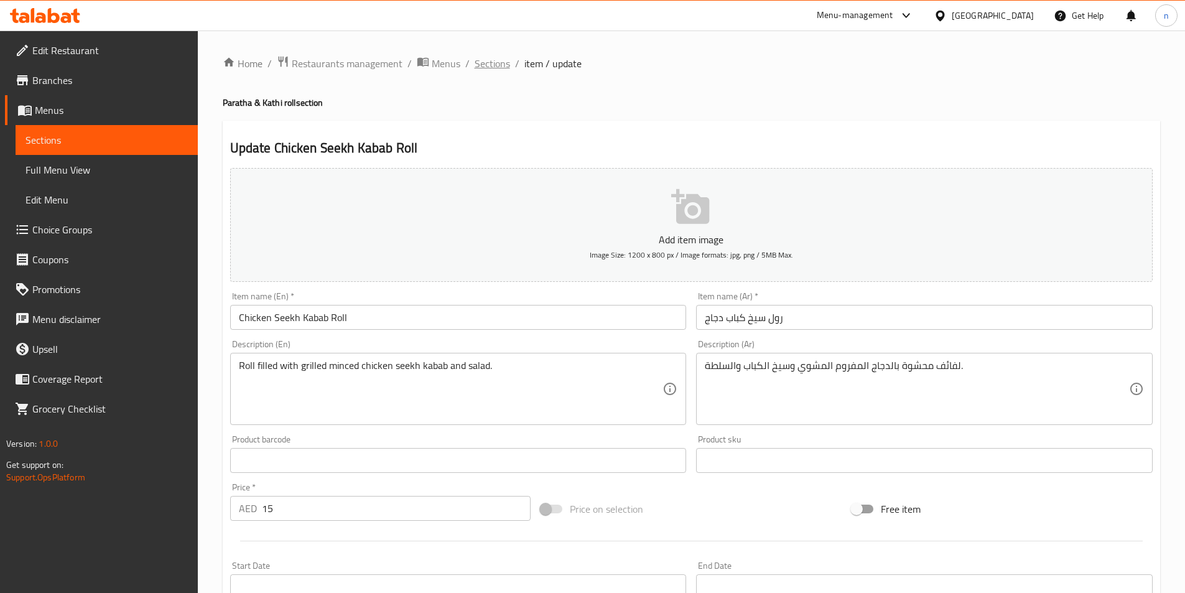
click at [482, 70] on span "Sections" at bounding box center [492, 63] width 35 height 15
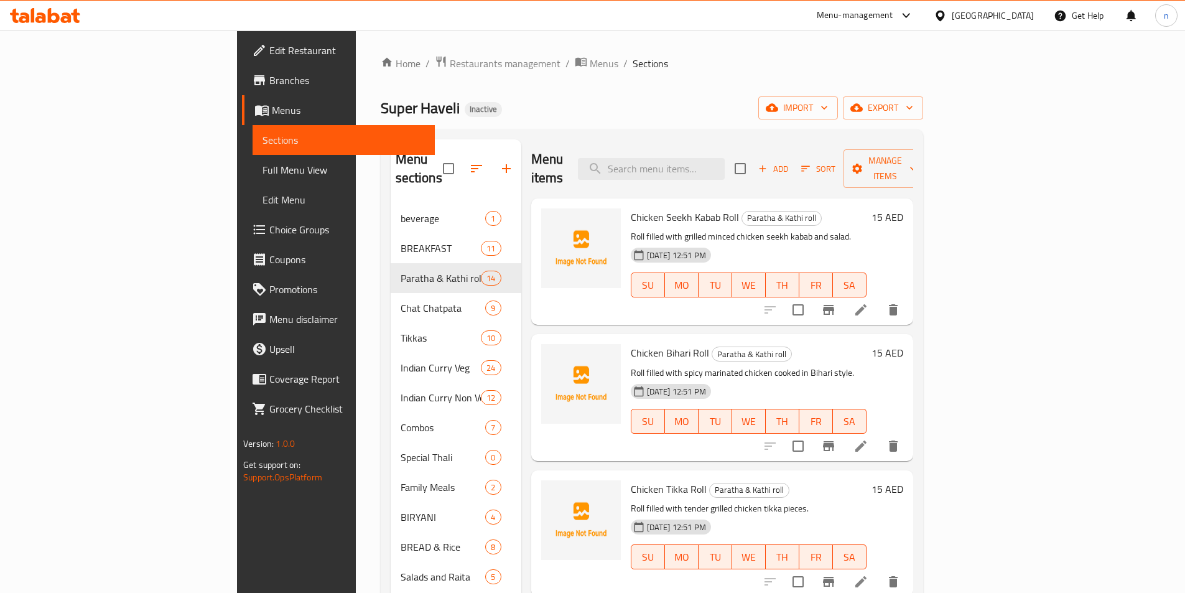
click at [869, 439] on icon at bounding box center [861, 446] width 15 height 15
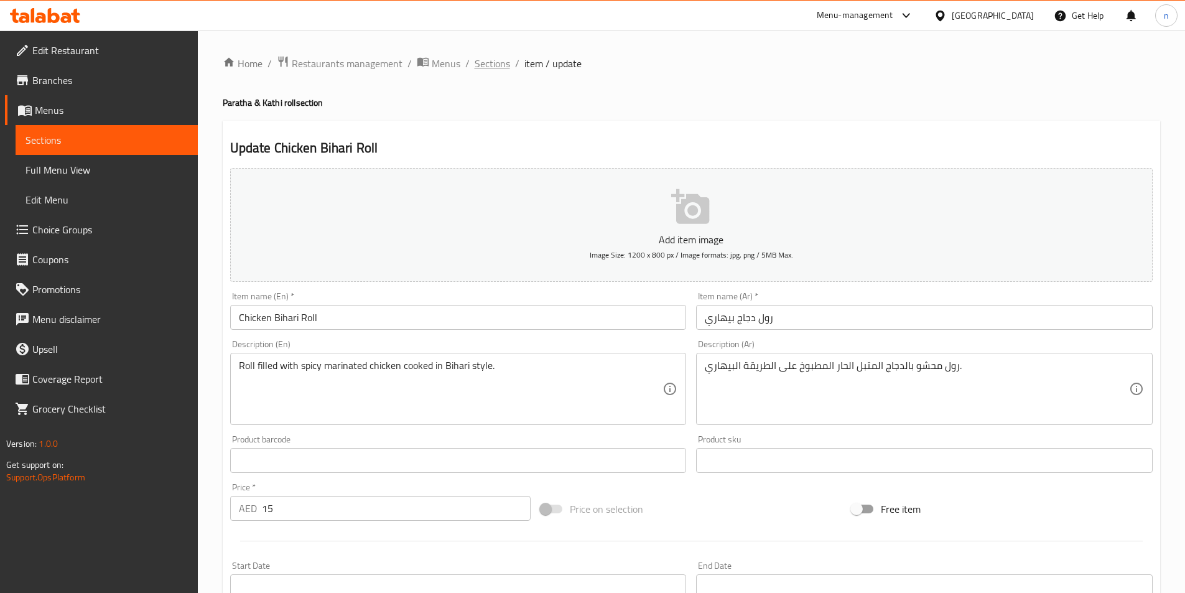
click at [482, 65] on span "Sections" at bounding box center [492, 63] width 35 height 15
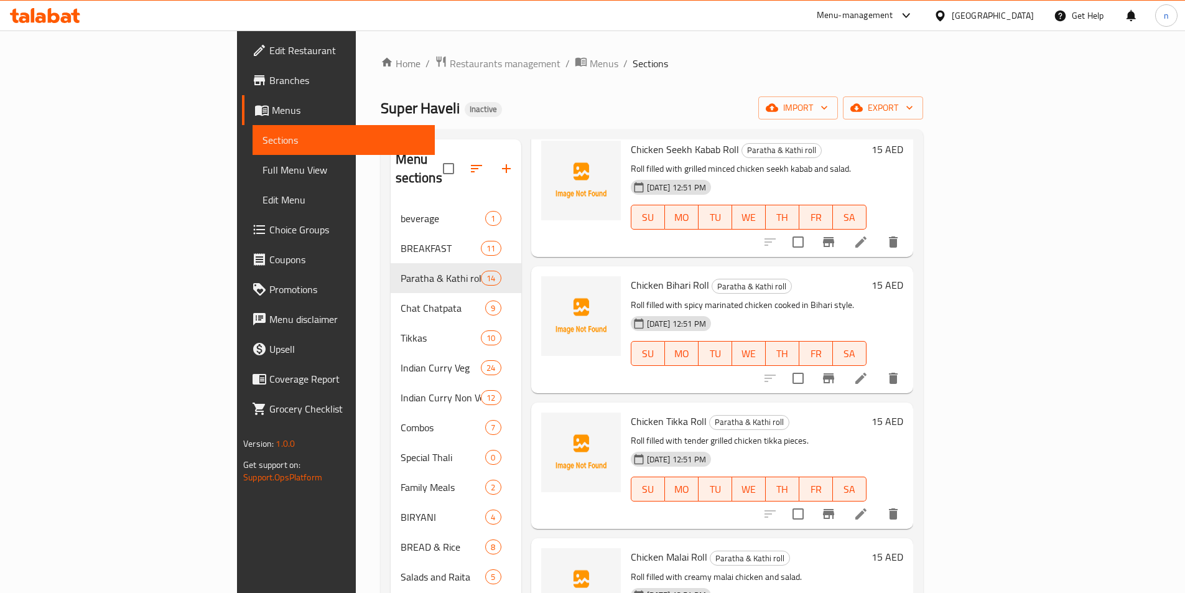
scroll to position [124, 0]
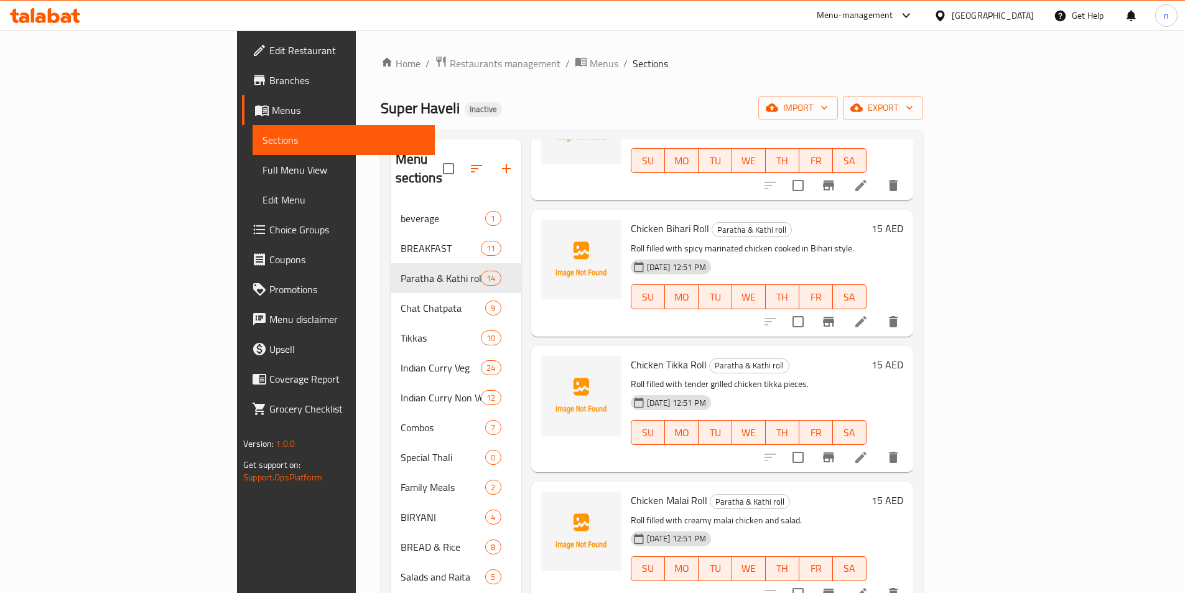
click at [879, 449] on li at bounding box center [861, 457] width 35 height 22
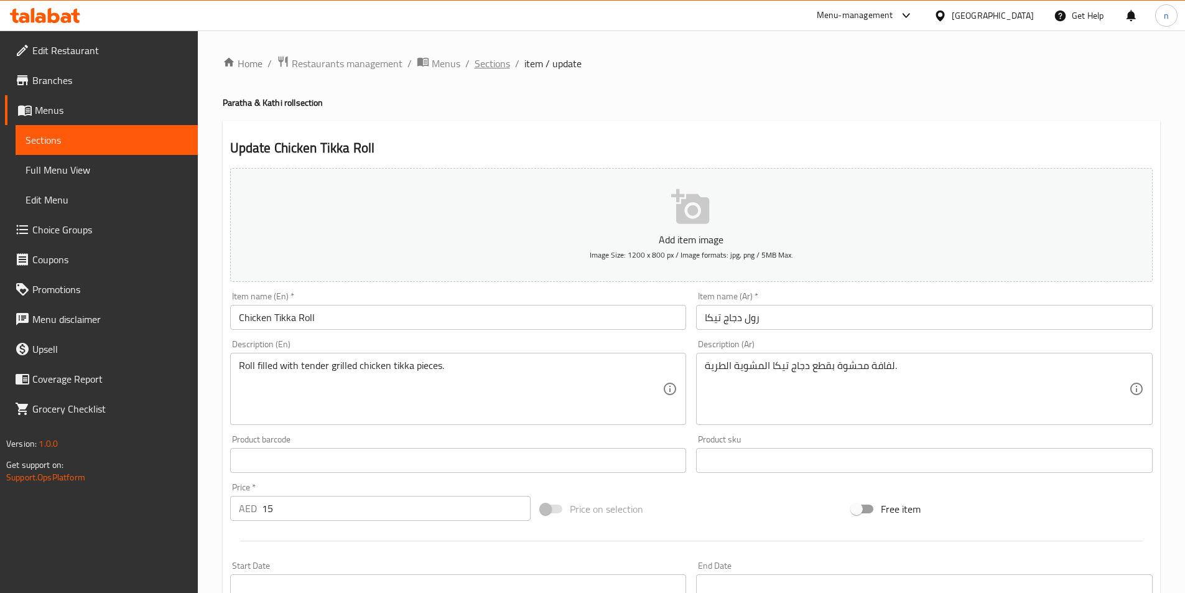
click at [485, 65] on span "Sections" at bounding box center [492, 63] width 35 height 15
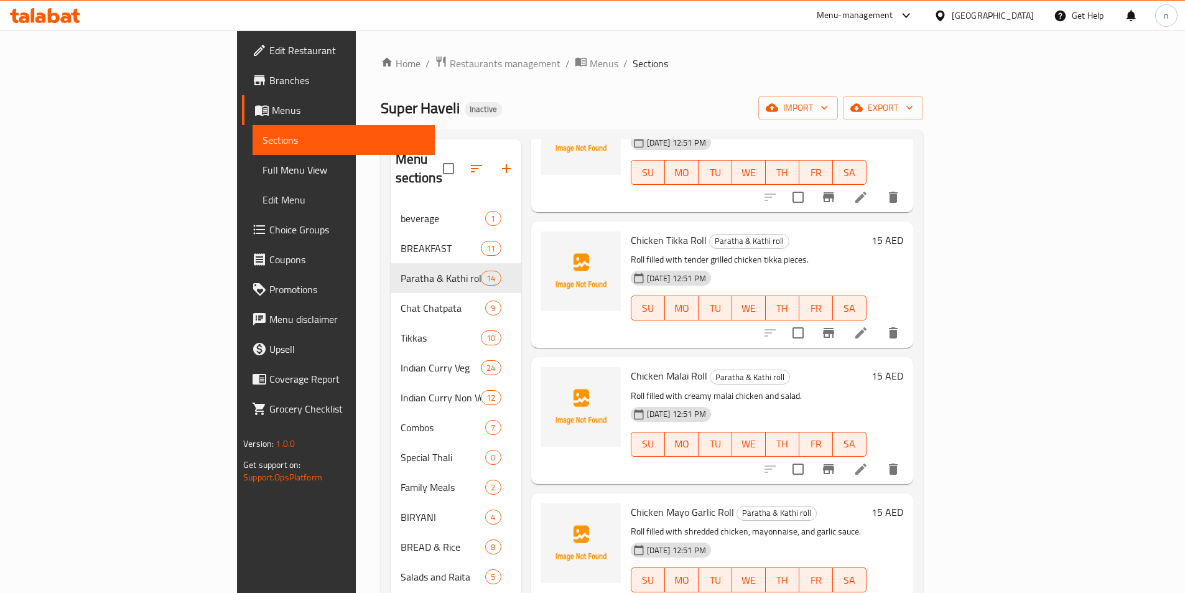
scroll to position [311, 0]
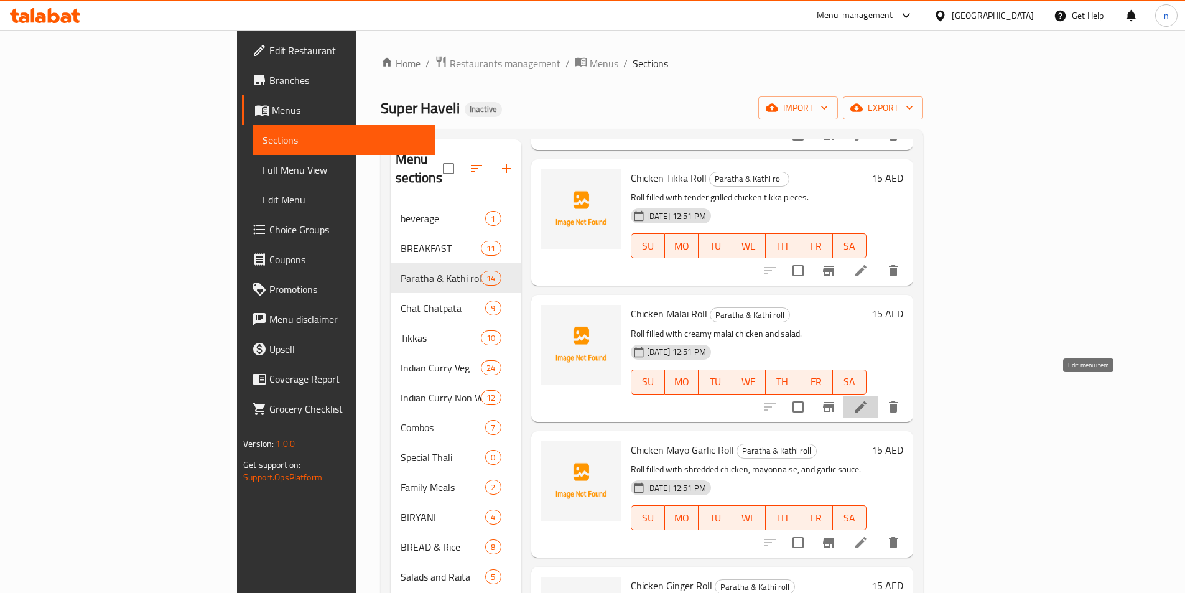
click at [869, 399] on icon at bounding box center [861, 406] width 15 height 15
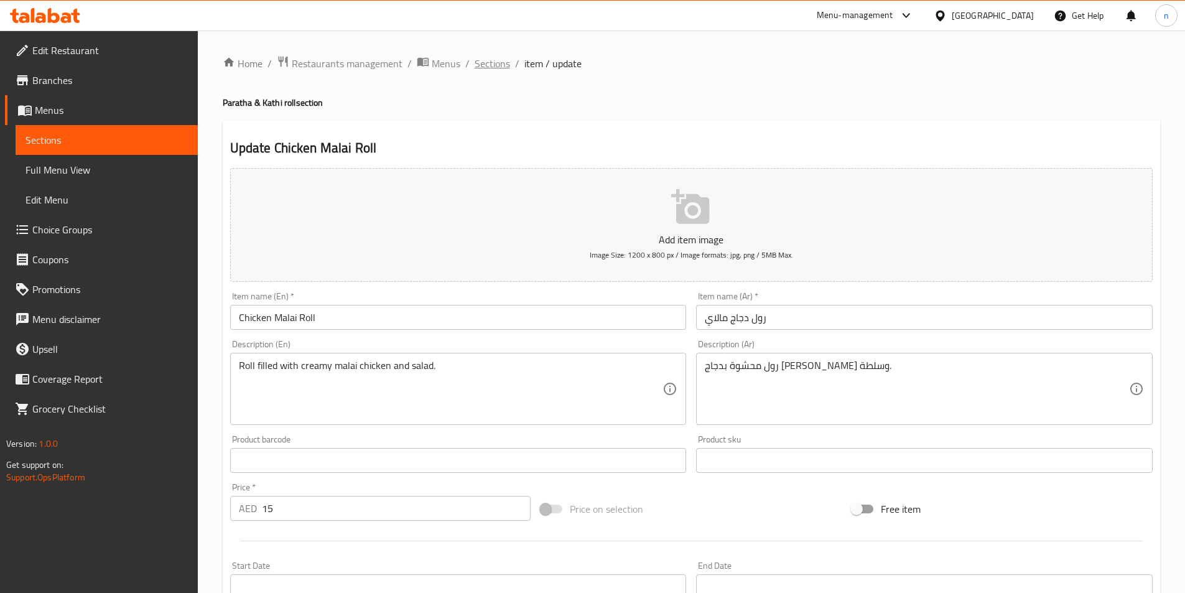
click at [480, 71] on span "Sections" at bounding box center [492, 63] width 35 height 15
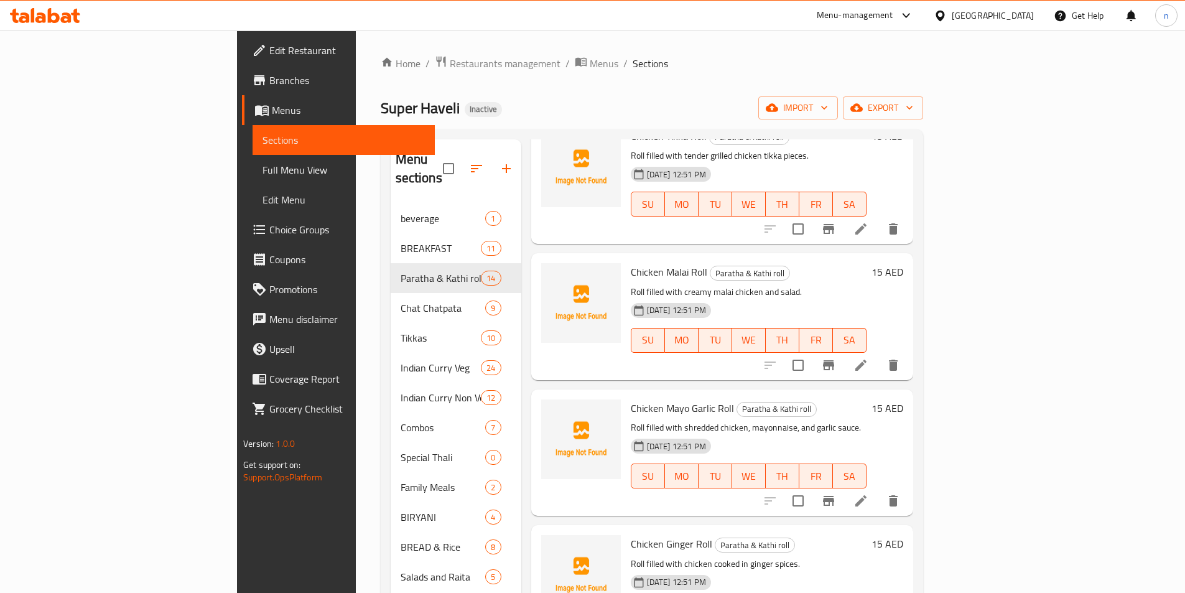
scroll to position [436, 0]
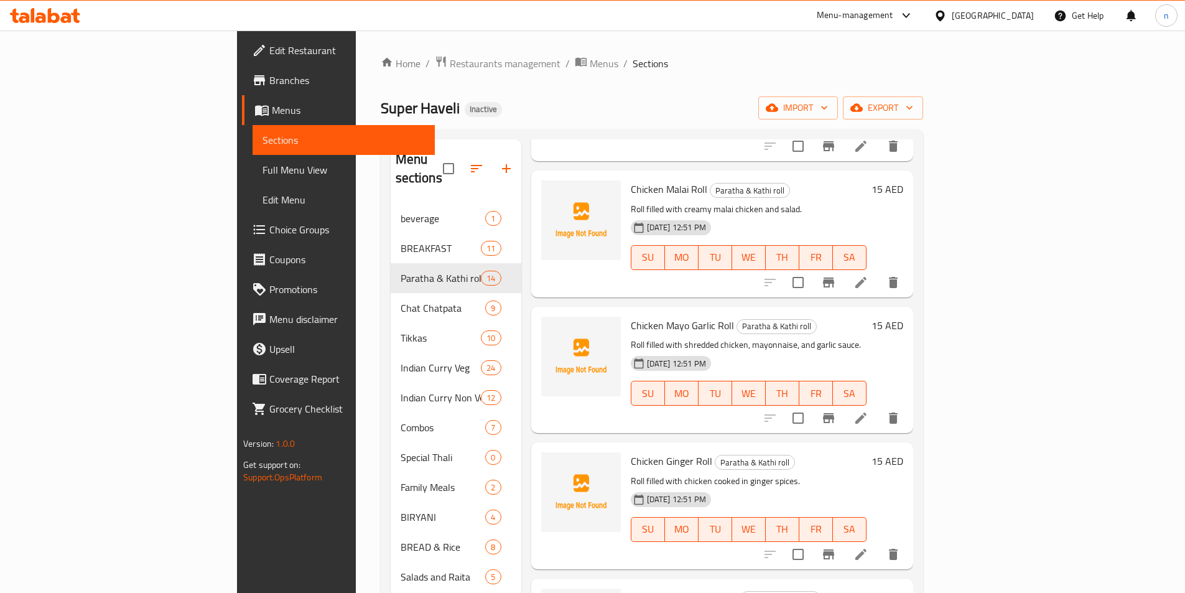
click at [869, 411] on icon at bounding box center [861, 418] width 15 height 15
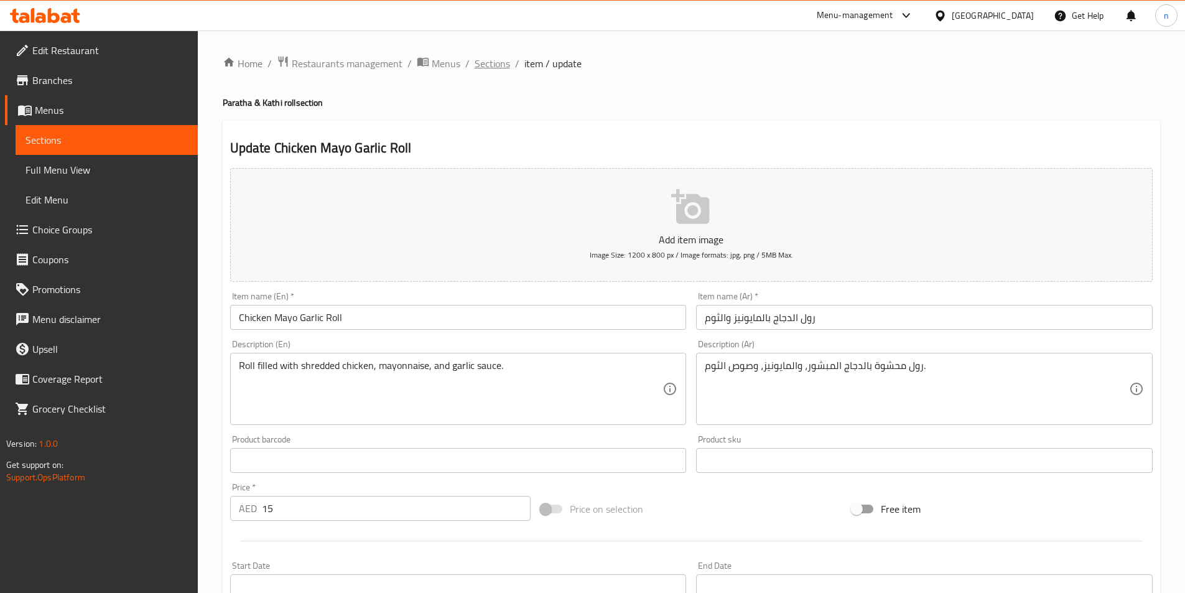
click at [485, 69] on span "Sections" at bounding box center [492, 63] width 35 height 15
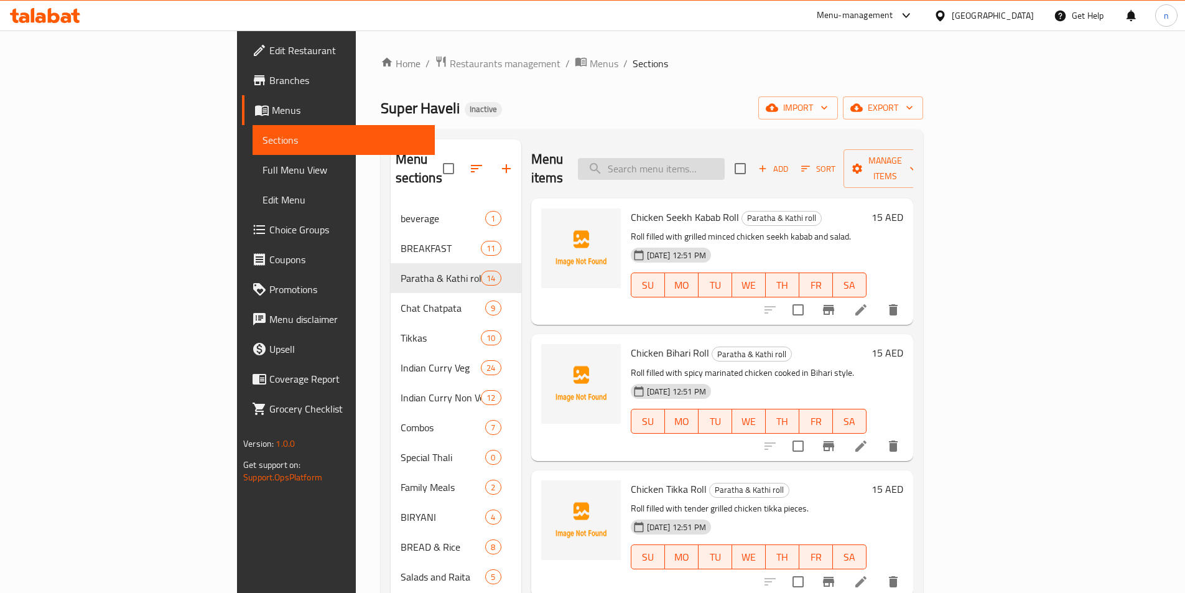
click at [711, 164] on input "search" at bounding box center [651, 169] width 147 height 22
paste input "Chicken Seekh Kabab Roll"
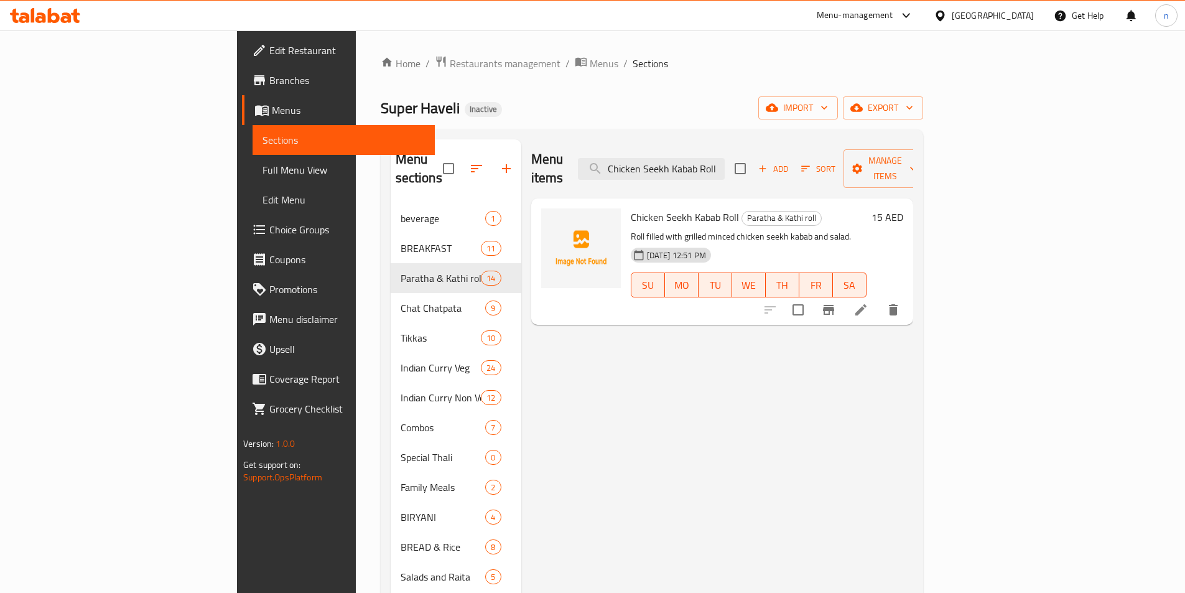
type input "Chicken Seekh Kabab Roll"
click at [869, 302] on icon at bounding box center [861, 309] width 15 height 15
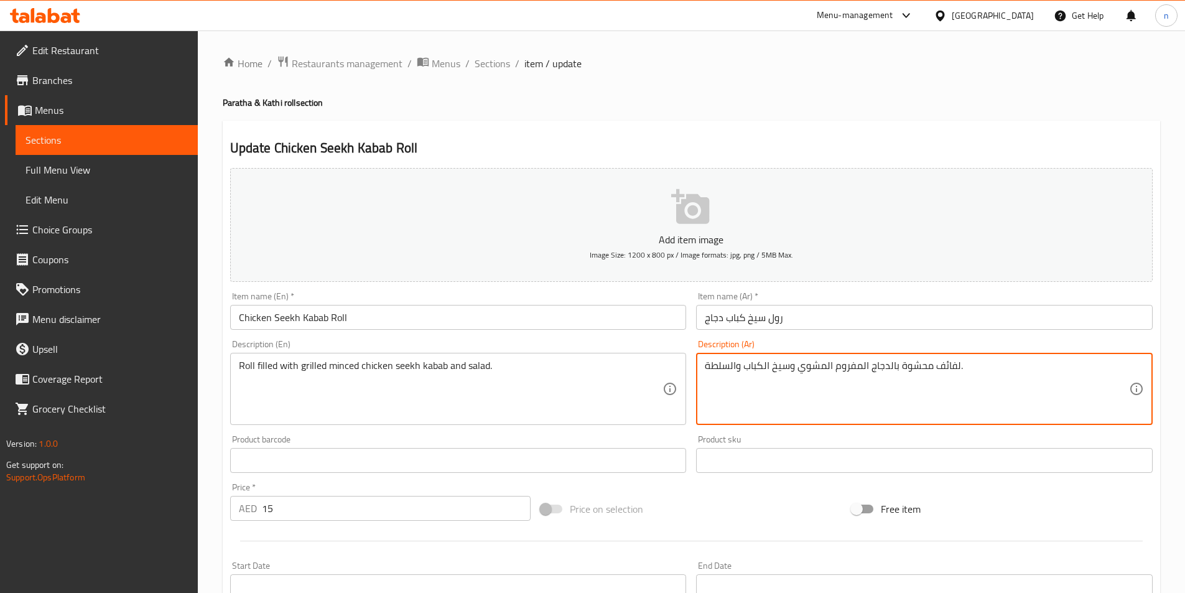
click at [951, 372] on textarea "لفائف محشوة بالدجاج المفروم المشوي وسيخ الكباب والسلطة." at bounding box center [917, 389] width 424 height 59
type textarea "رول محشوة بالدجاج المفروم المشوي وسيخ الكباب والسلطة."
click at [768, 512] on div "Price on selection" at bounding box center [691, 509] width 311 height 34
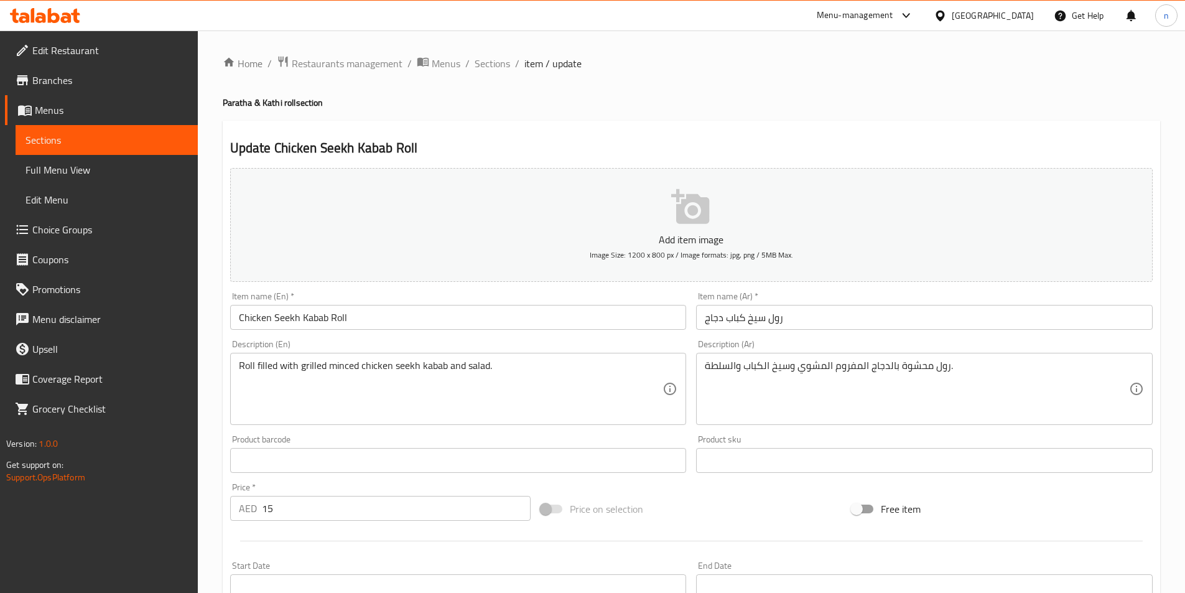
scroll to position [276, 0]
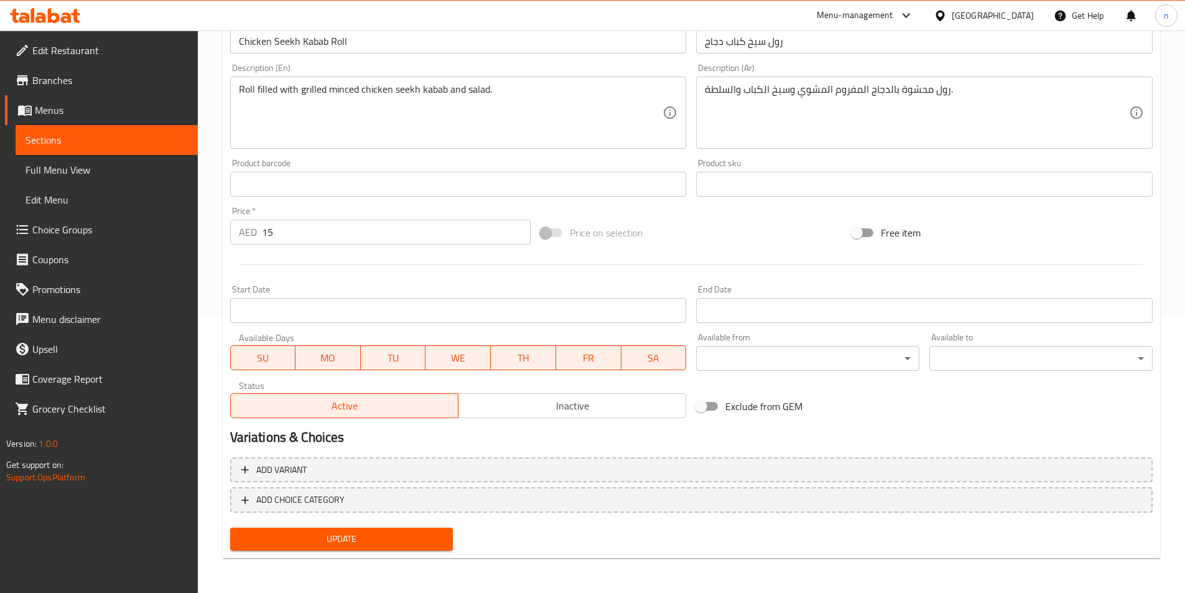
click at [401, 533] on span "Update" at bounding box center [341, 539] width 203 height 16
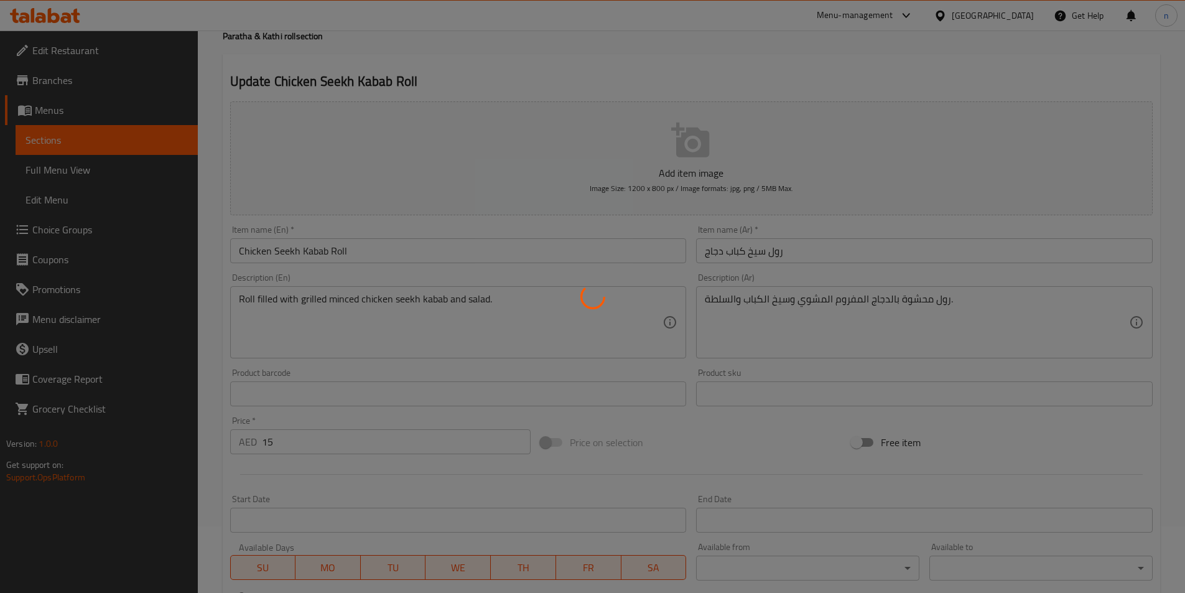
scroll to position [0, 0]
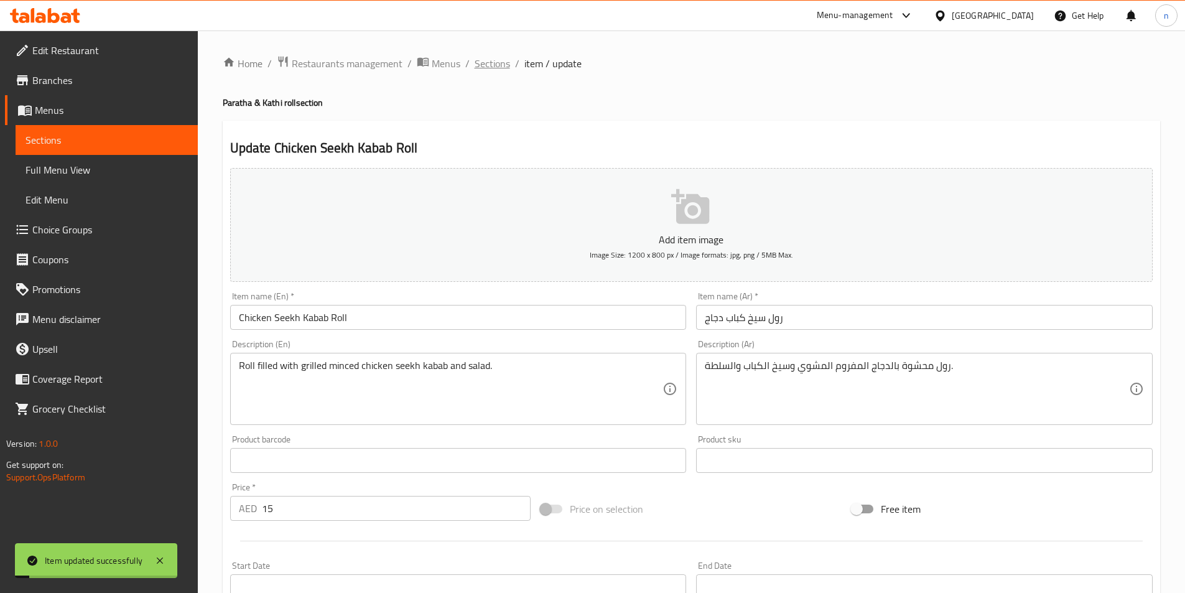
click at [506, 59] on span "Sections" at bounding box center [492, 63] width 35 height 15
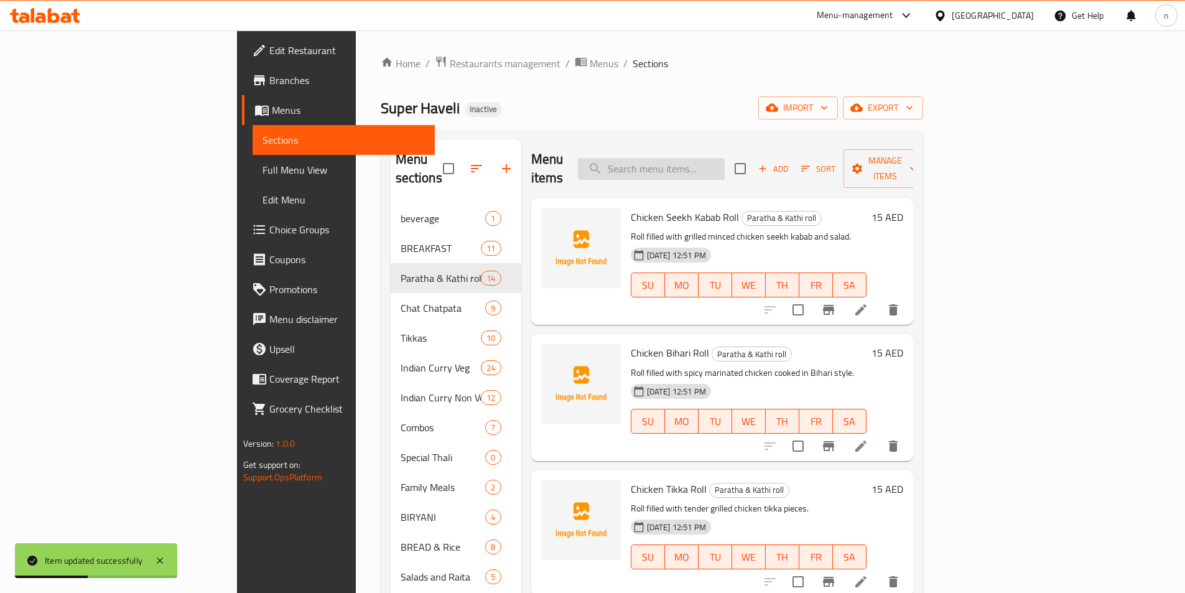
click at [725, 158] on input "search" at bounding box center [651, 169] width 147 height 22
paste input "Chicken Bihari Roll"
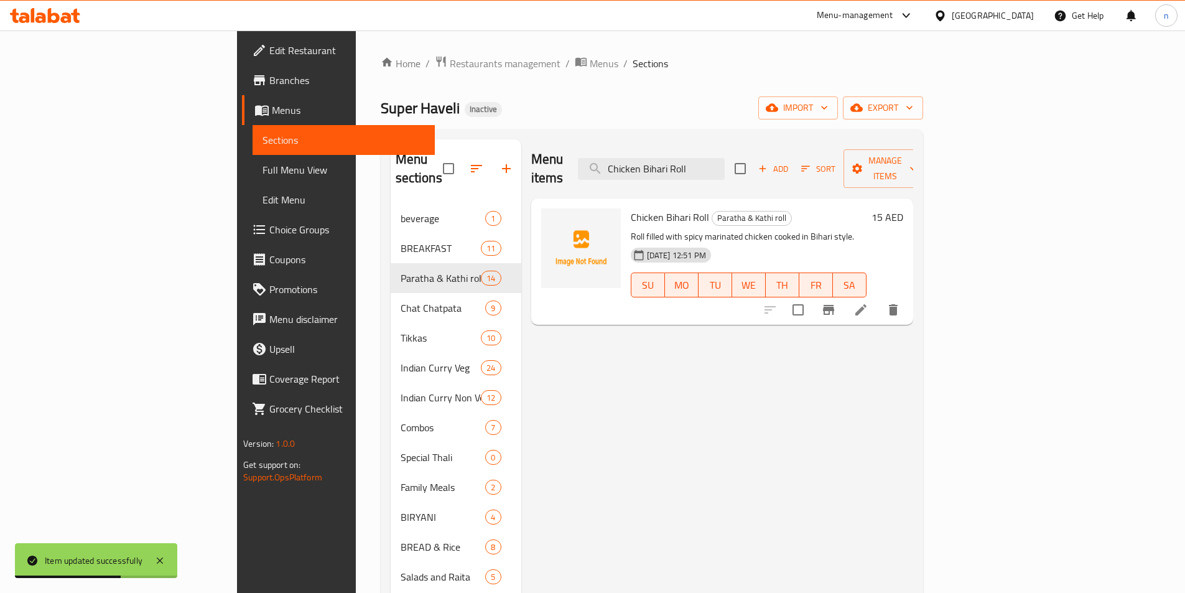
type input "Chicken Bihari Roll"
click at [879, 299] on li at bounding box center [861, 310] width 35 height 22
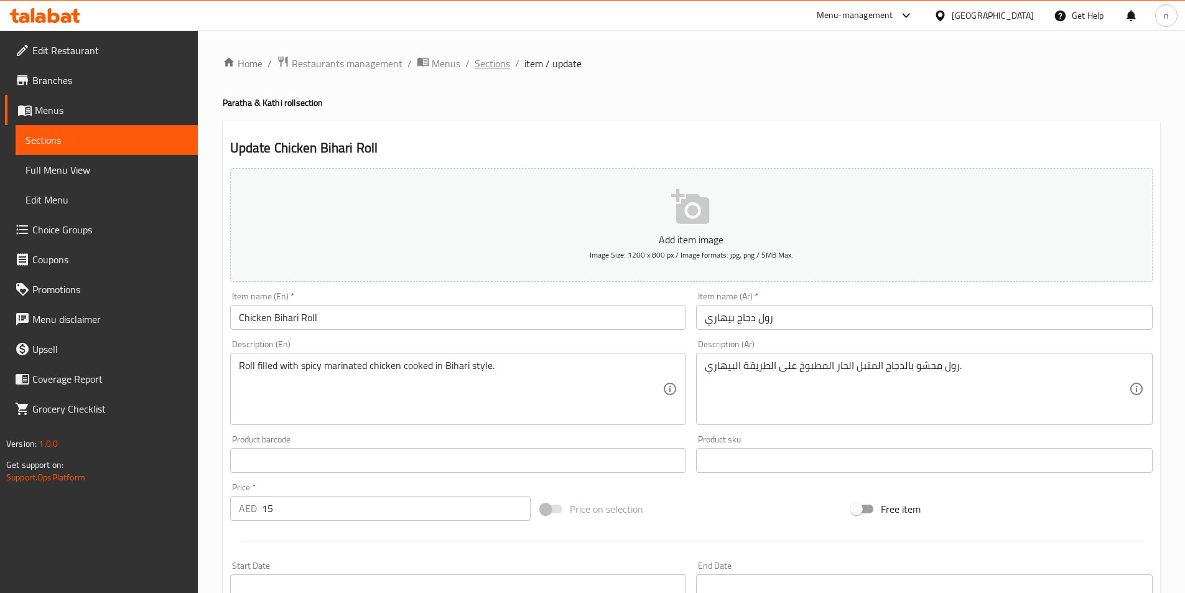
click at [507, 60] on span "Sections" at bounding box center [492, 63] width 35 height 15
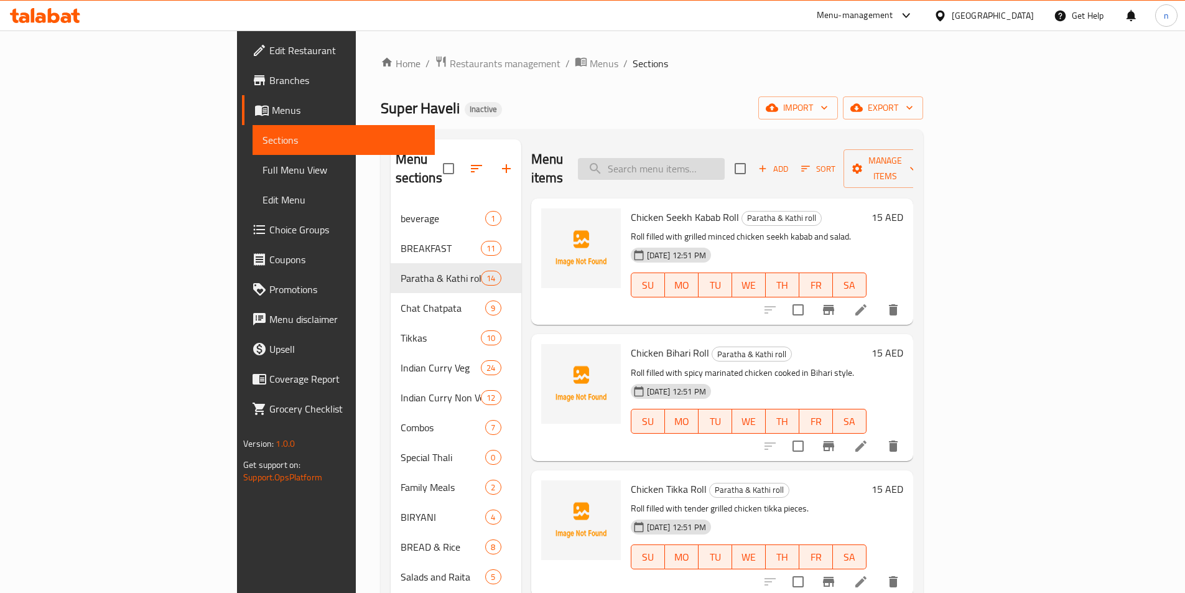
click at [725, 158] on input "search" at bounding box center [651, 169] width 147 height 22
paste input "Chicken Tikka Roll"
type input "Chicken Tikka Roll"
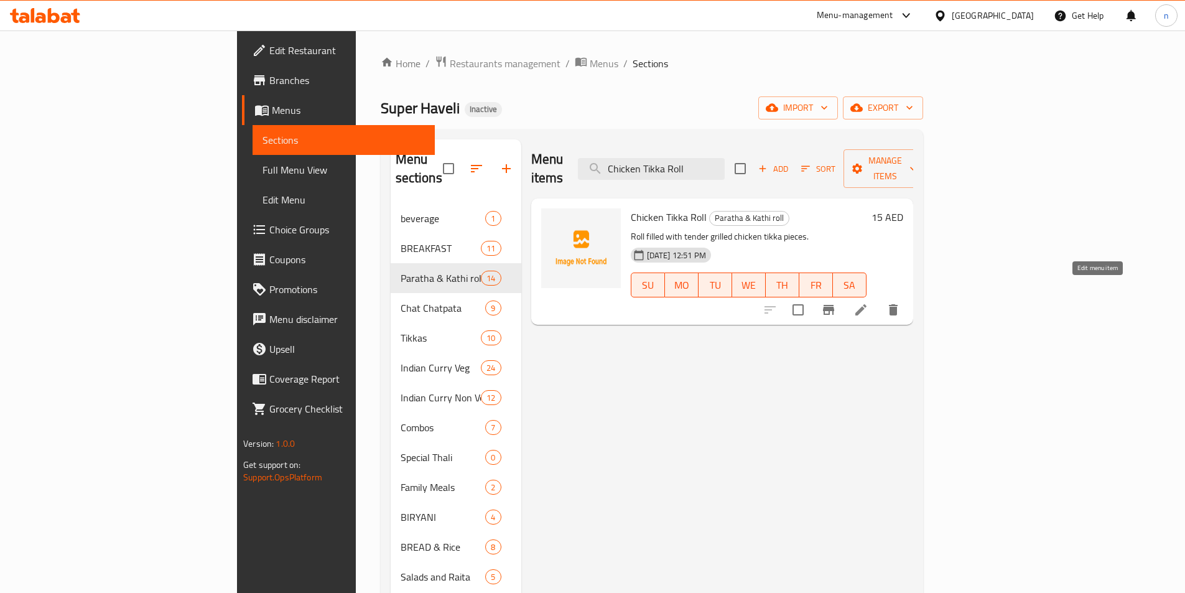
click at [869, 302] on icon at bounding box center [861, 309] width 15 height 15
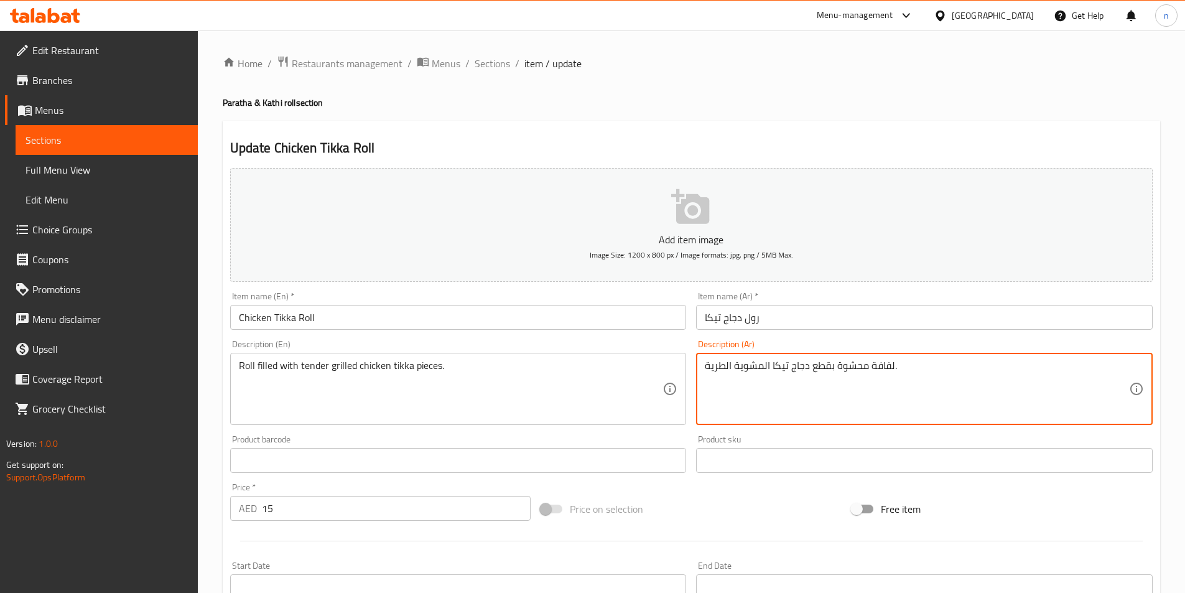
click at [880, 367] on textarea "لفافة محشوة بقطع دجاج تيكا المشوية الطرية." at bounding box center [917, 389] width 424 height 59
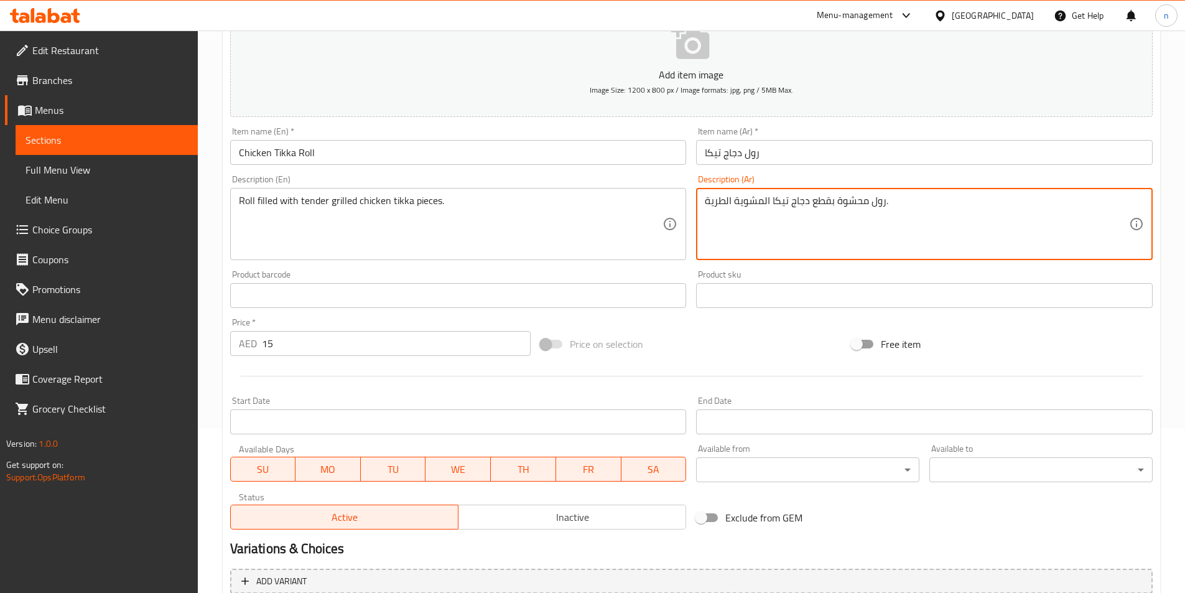
scroll to position [276, 0]
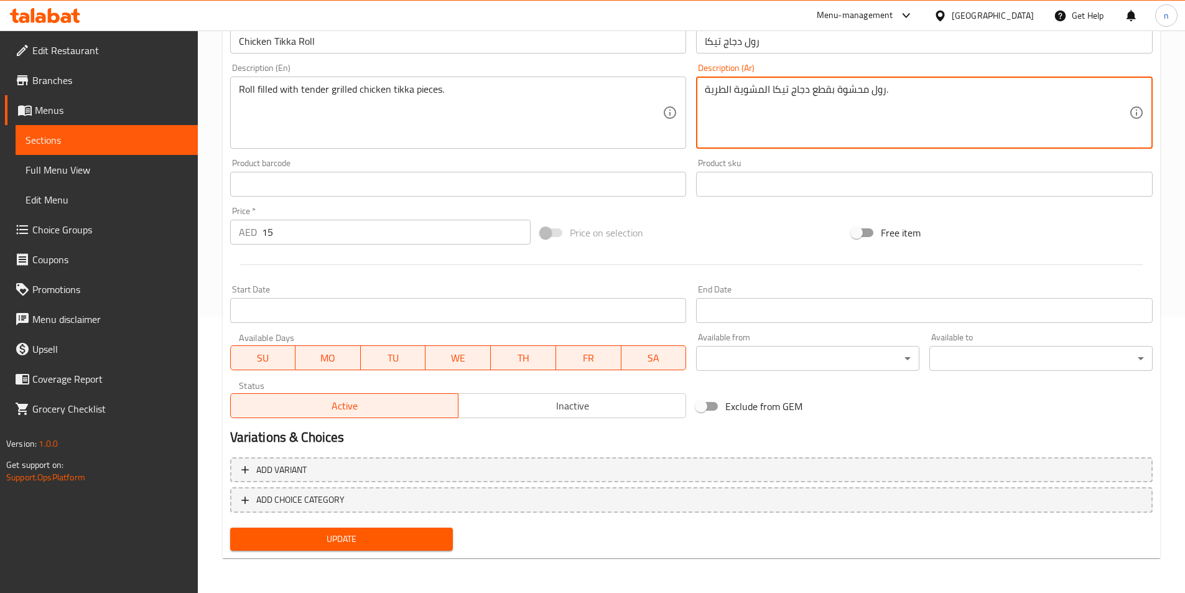
type textarea "رول محشوة بقطع دجاج تيكا المشوية الطرية."
click at [414, 541] on span "Update" at bounding box center [341, 539] width 203 height 16
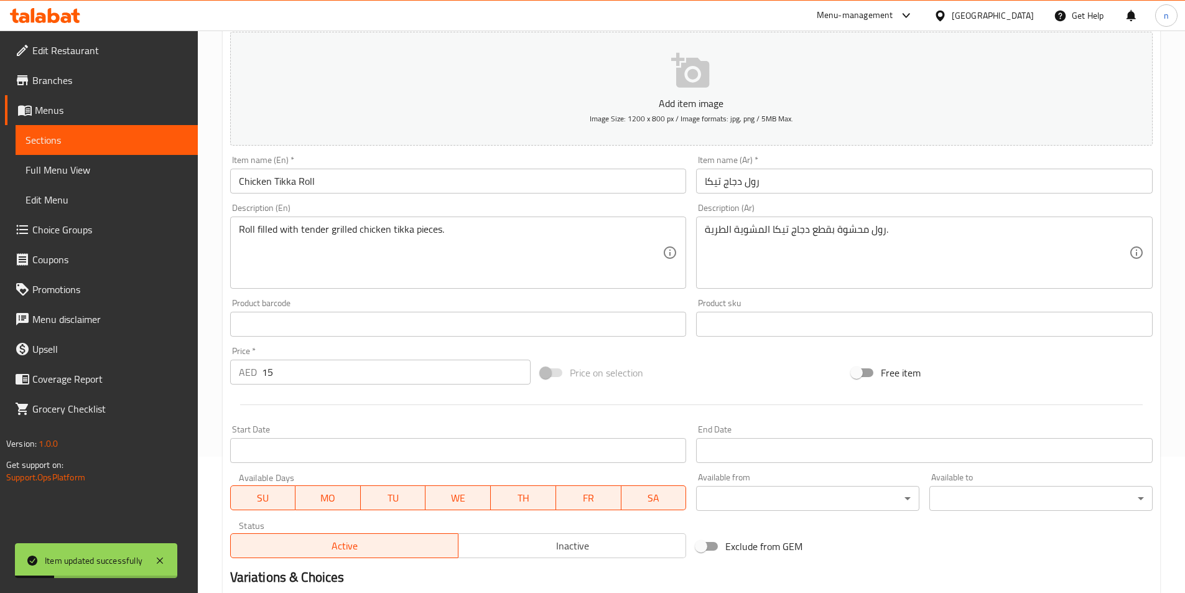
scroll to position [0, 0]
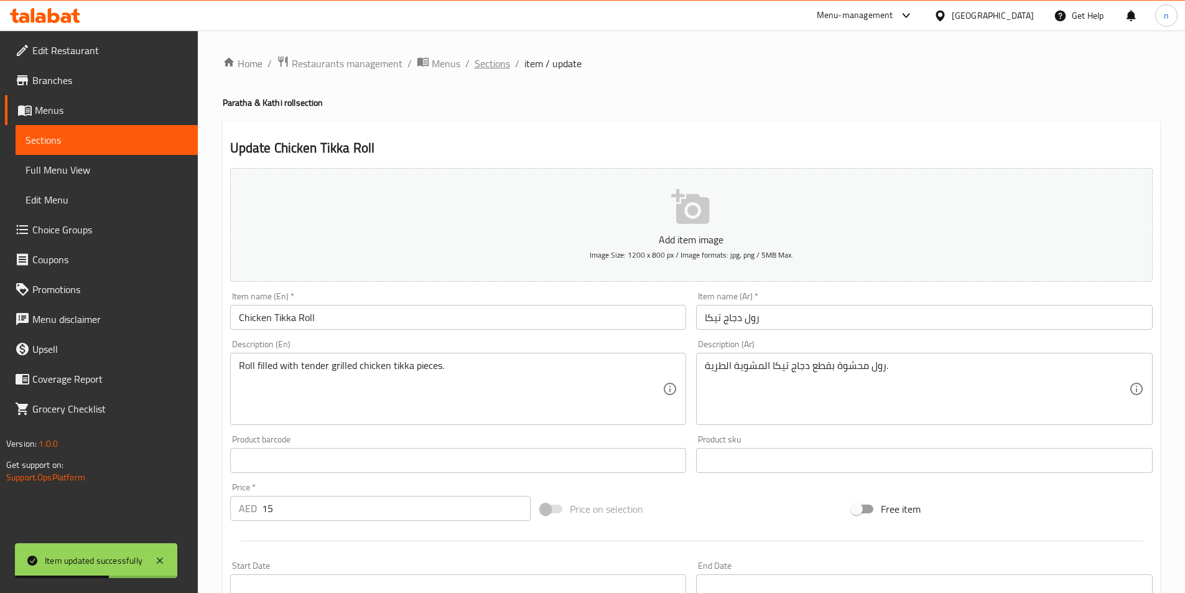
click at [505, 63] on span "Sections" at bounding box center [492, 63] width 35 height 15
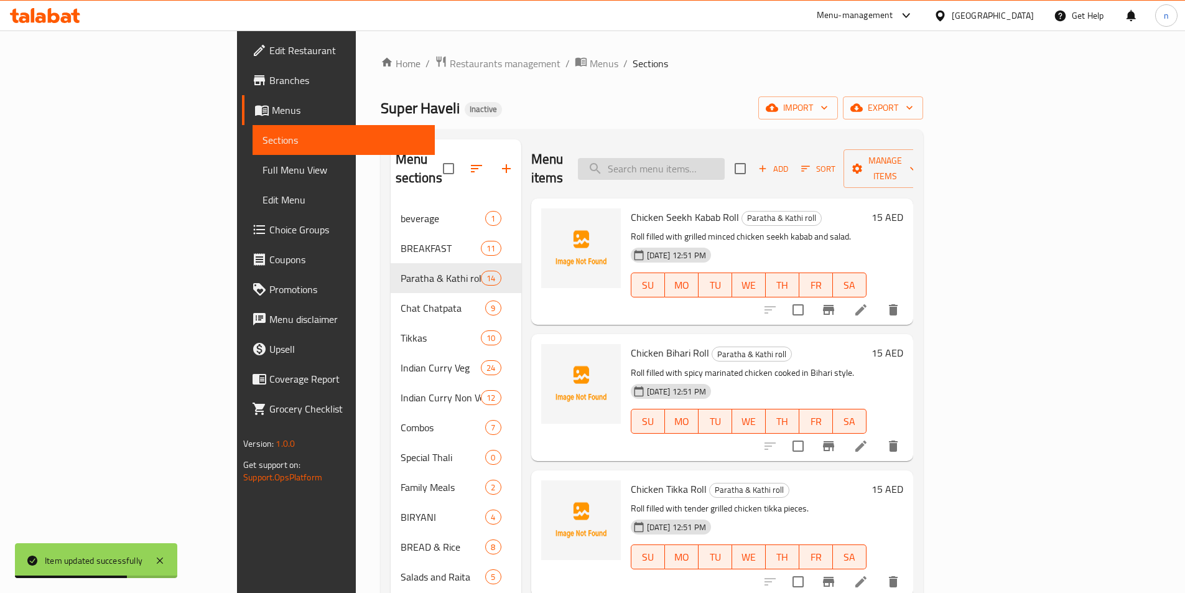
click at [725, 161] on input "search" at bounding box center [651, 169] width 147 height 22
paste input "Chicken Ginger Roll"
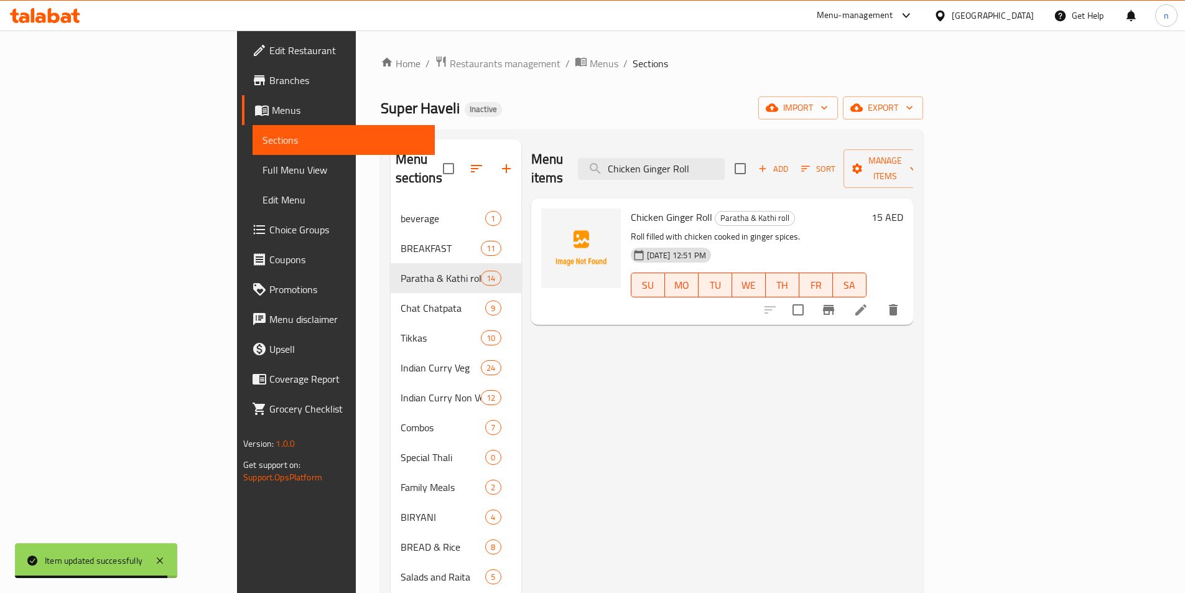
type input "Chicken Ginger Roll"
click at [879, 302] on li at bounding box center [861, 310] width 35 height 22
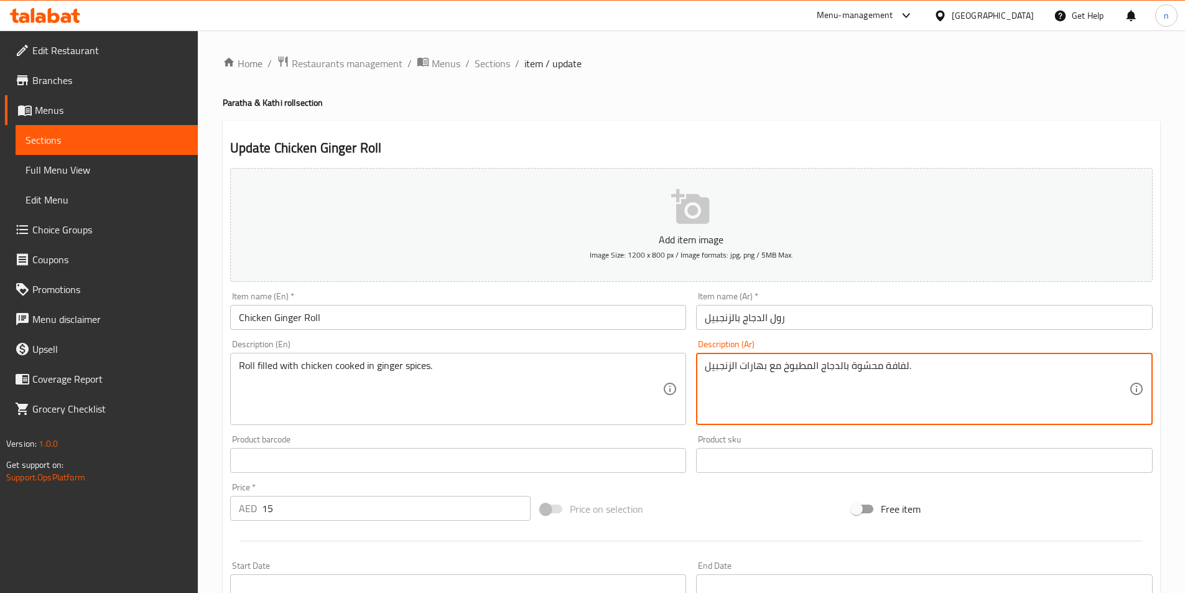
click at [896, 364] on textarea "لفافة محشوة بالدجاج المطبوخ مع بهارات الزنجبيل." at bounding box center [917, 389] width 424 height 59
click at [897, 364] on textarea "لفافة محشوة بالدجاج المطبوخ مع بهارات الزنجبيل." at bounding box center [917, 389] width 424 height 59
click at [904, 370] on textarea "لفافة محشوة بالدجاج المطبوخ مع بهارات الزنجبيل." at bounding box center [917, 389] width 424 height 59
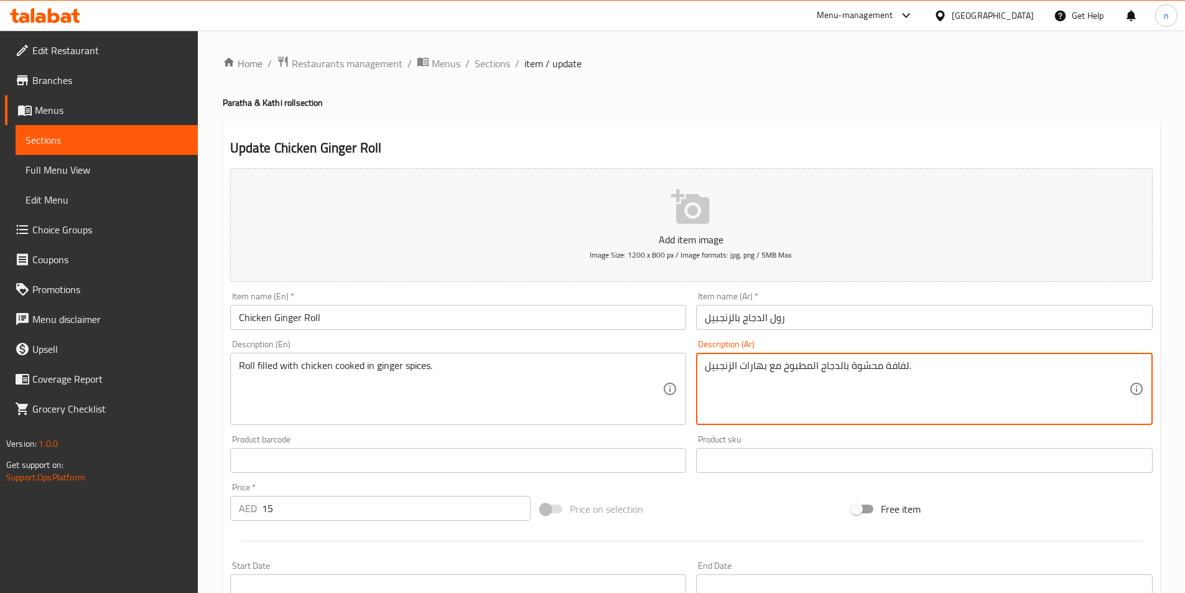
click at [904, 370] on textarea "لفافة محشوة بالدجاج المطبوخ مع بهارات الزنجبيل." at bounding box center [917, 389] width 424 height 59
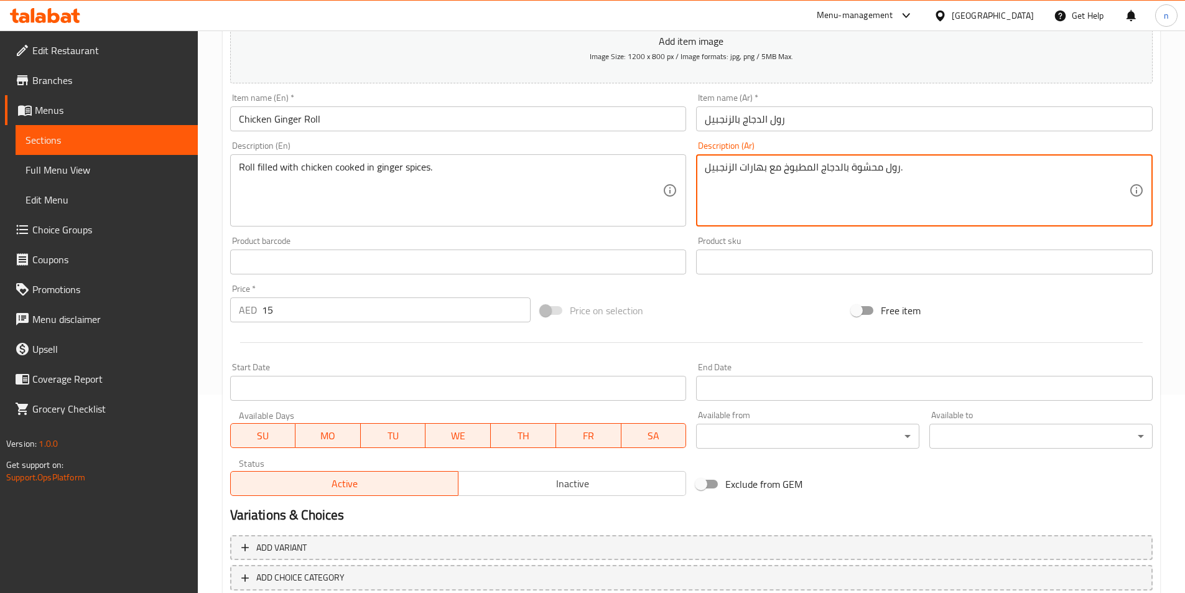
scroll to position [276, 0]
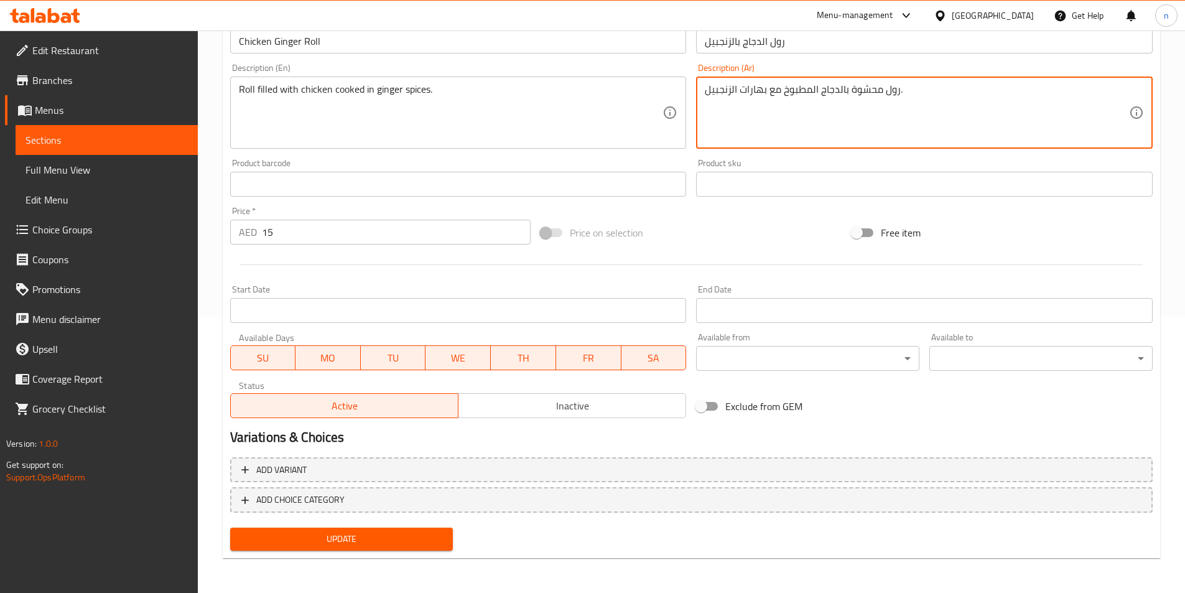
type textarea "رول محشوة بالدجاج المطبوخ مع بهارات الزنجبيل."
click at [329, 538] on span "Update" at bounding box center [341, 539] width 203 height 16
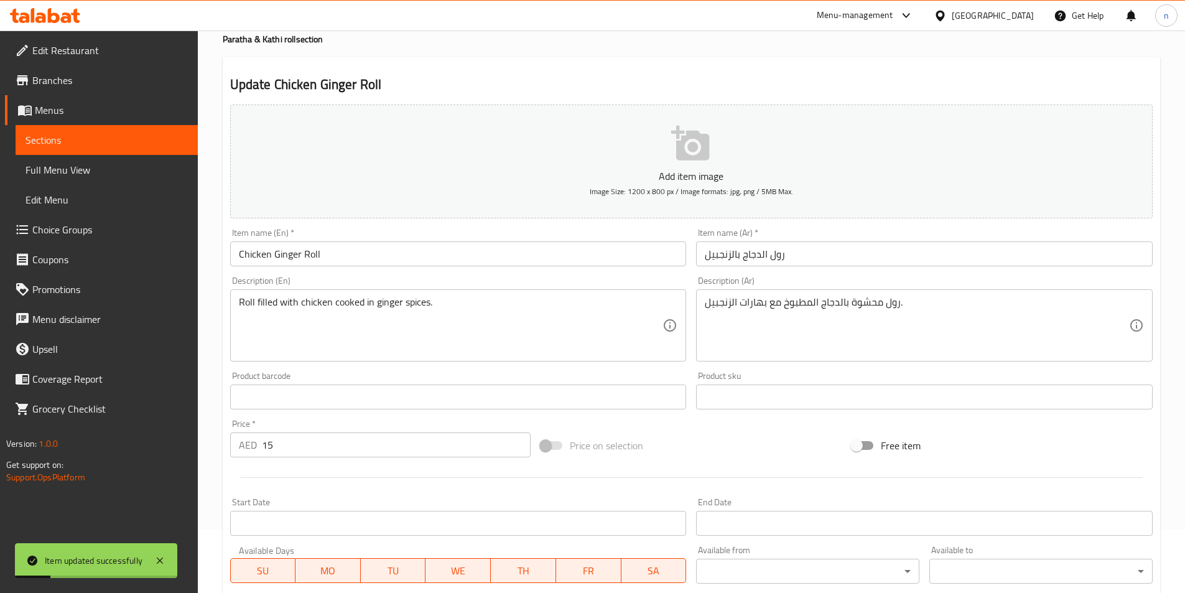
scroll to position [0, 0]
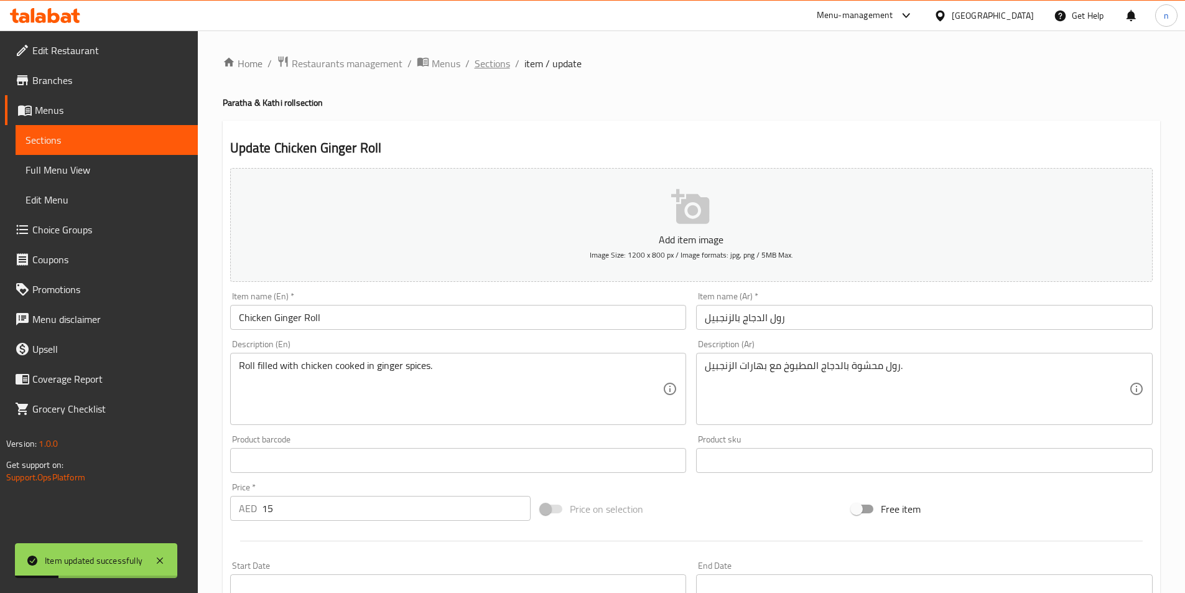
click at [490, 68] on span "Sections" at bounding box center [492, 63] width 35 height 15
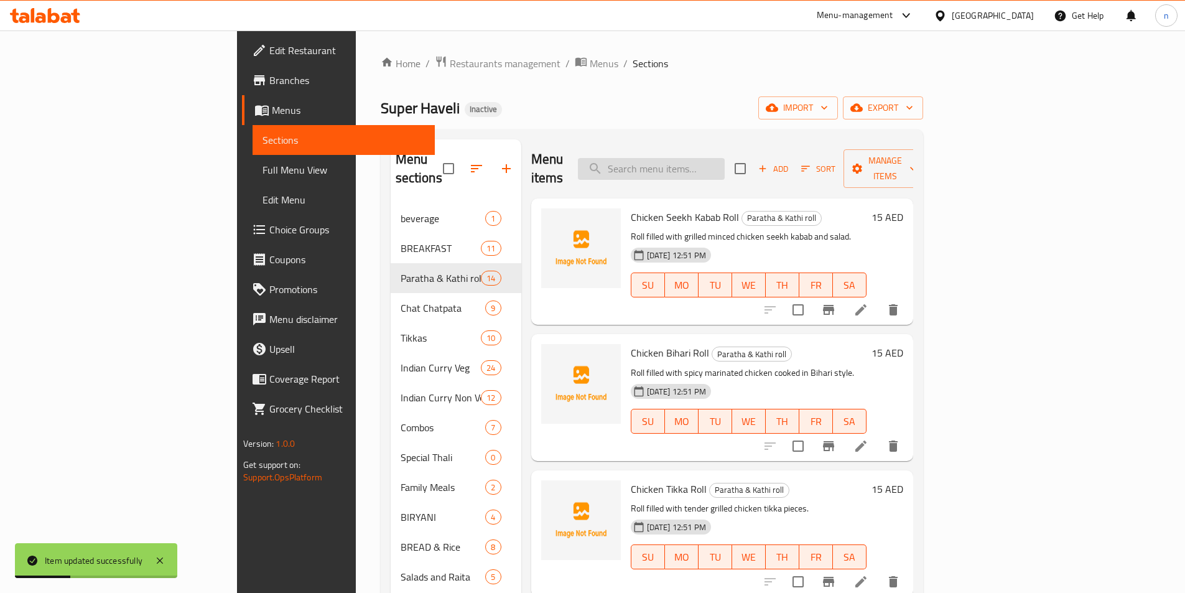
click at [725, 159] on input "search" at bounding box center [651, 169] width 147 height 22
paste input "Paneer ka Masam Roll"
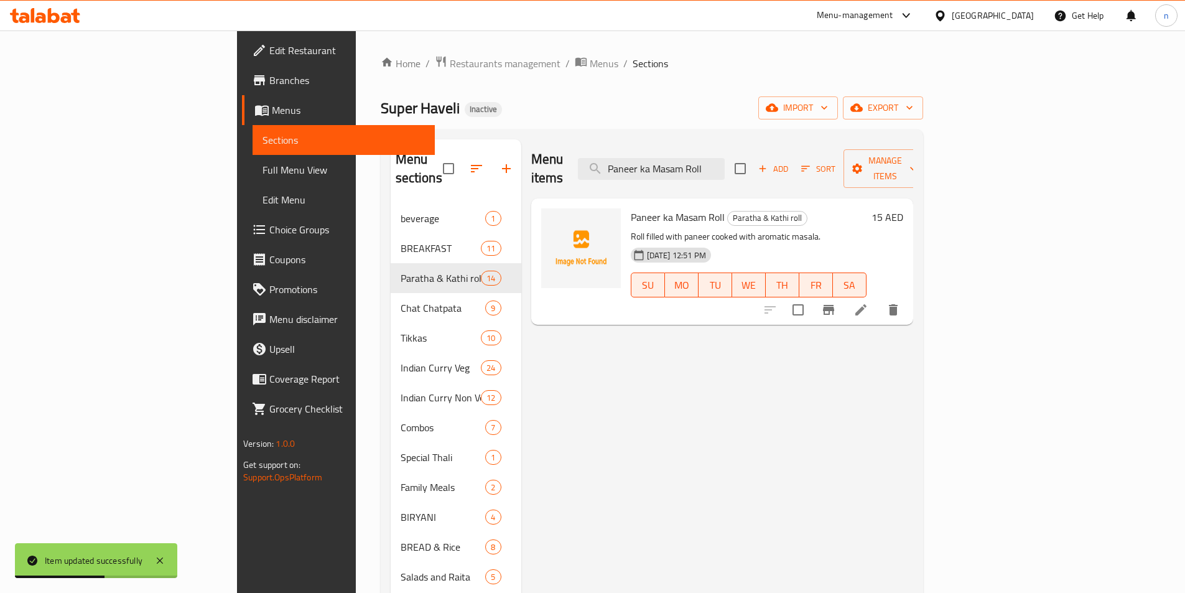
type input "Paneer ka Masam Roll"
click at [879, 300] on li at bounding box center [861, 310] width 35 height 22
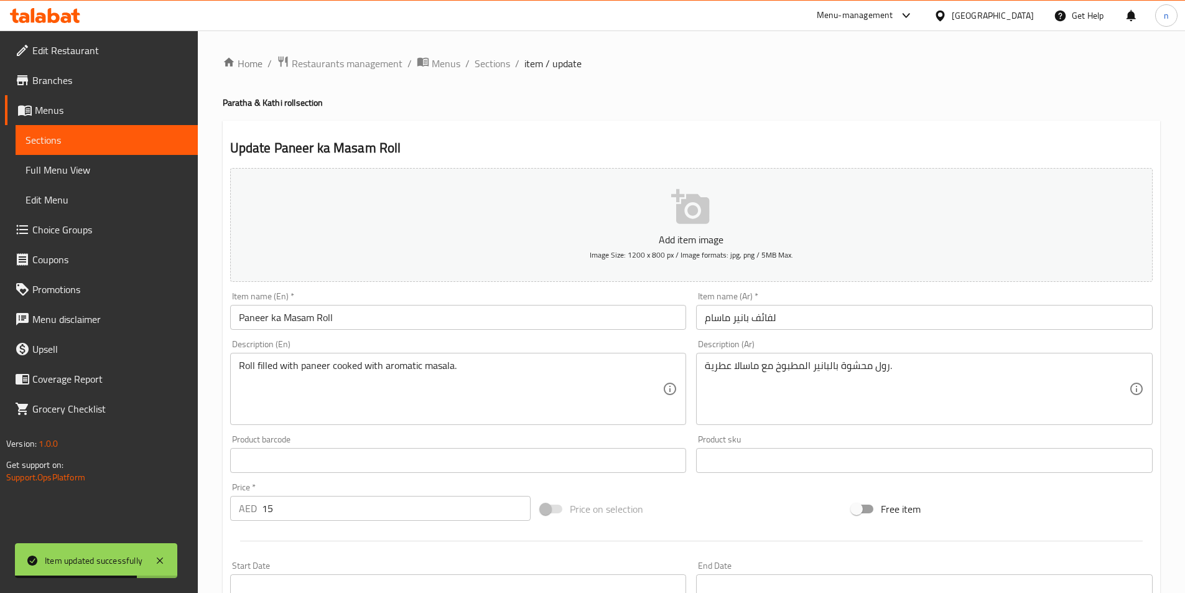
click at [767, 323] on input "لفائف بانير ماسام" at bounding box center [924, 317] width 457 height 25
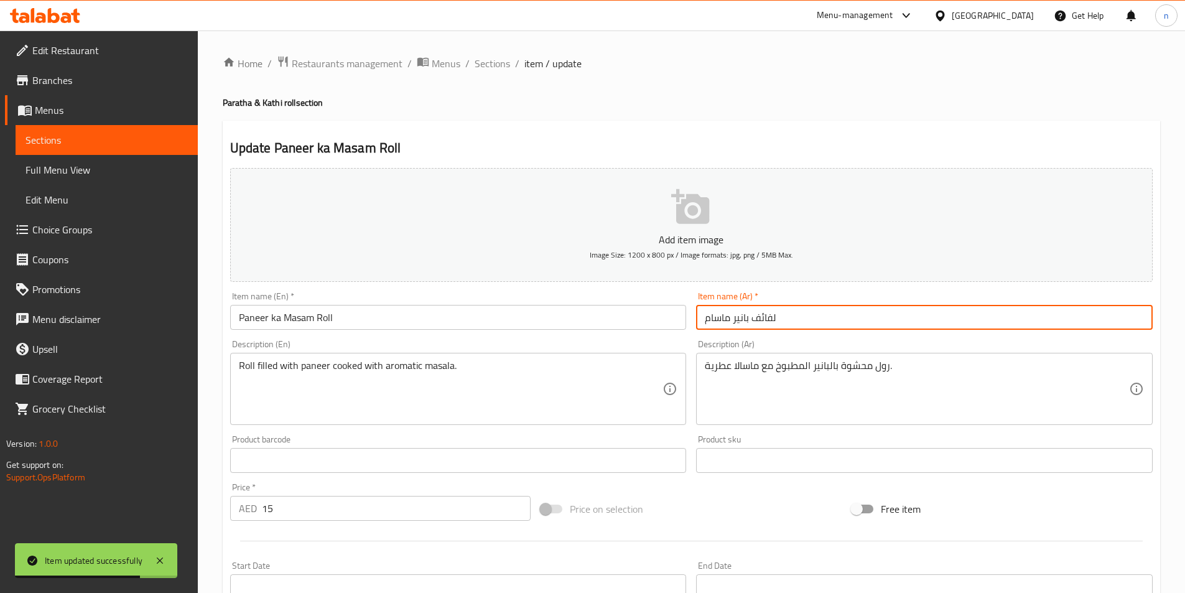
click at [767, 323] on input "لفائف بانير ماسام" at bounding box center [924, 317] width 457 height 25
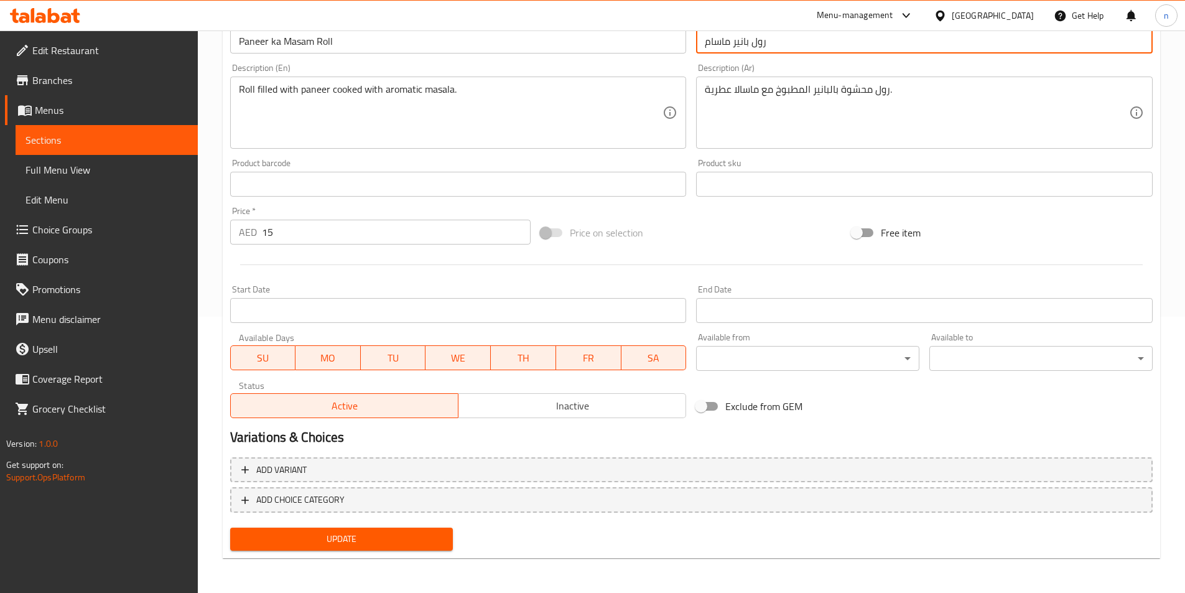
type input "رول بانير ماسام"
click at [287, 524] on div "Update" at bounding box center [341, 539] width 233 height 33
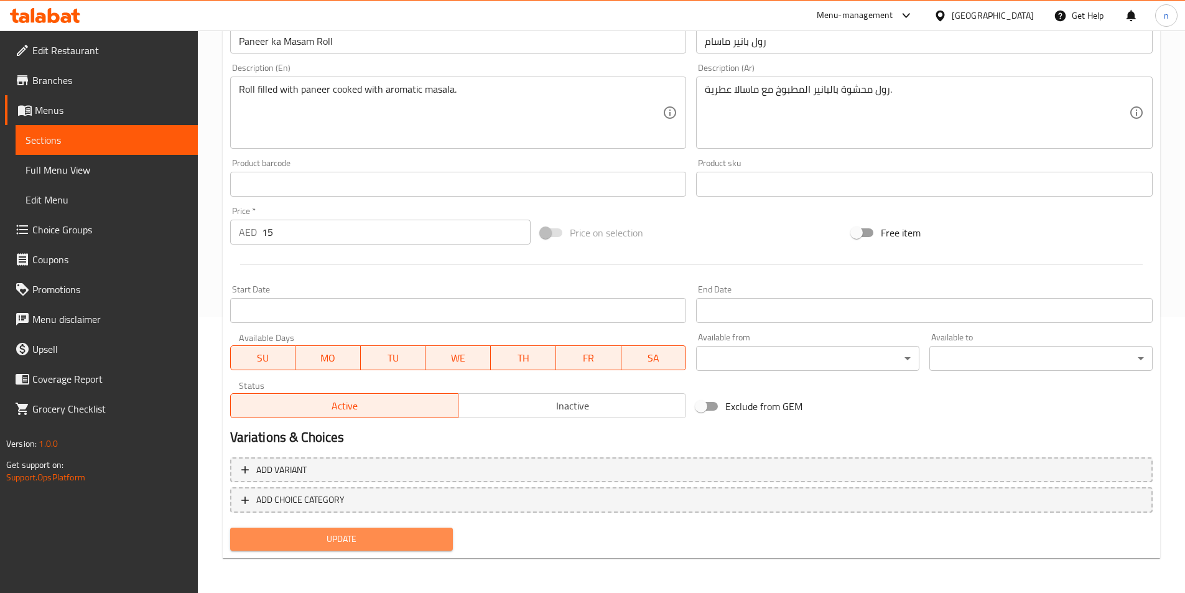
click at [285, 548] on button "Update" at bounding box center [341, 539] width 223 height 23
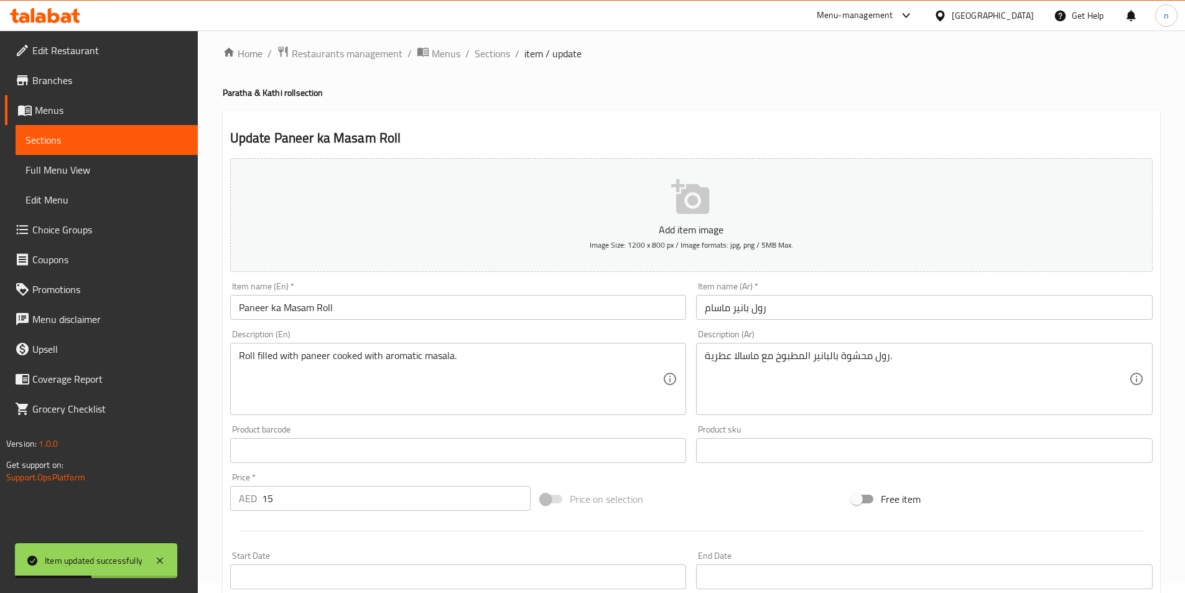
scroll to position [0, 0]
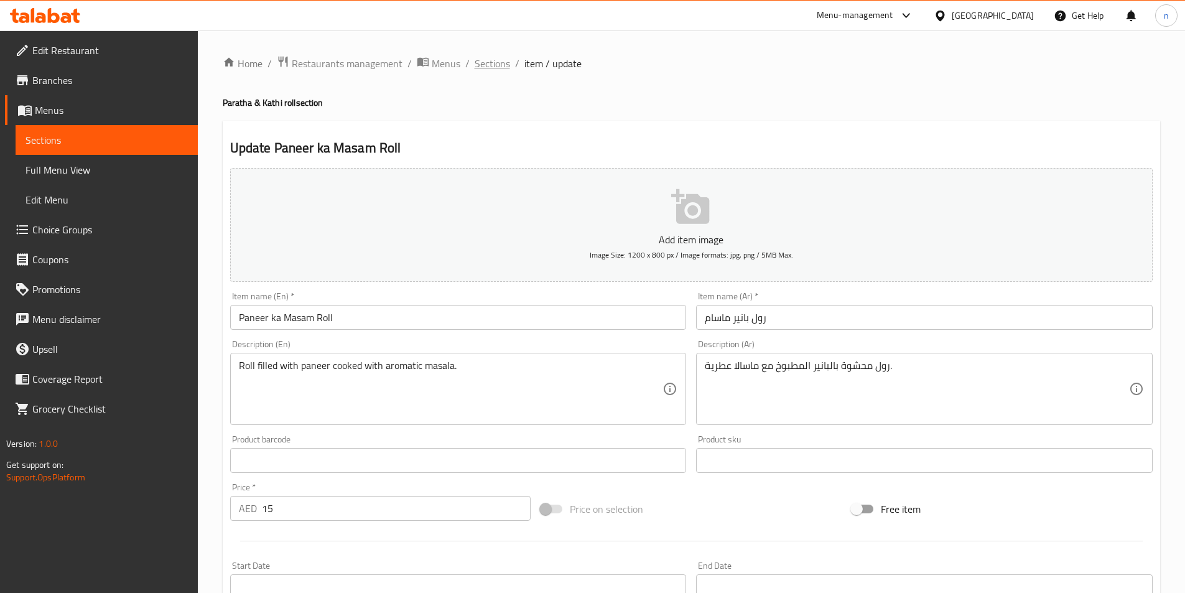
click at [497, 68] on span "Sections" at bounding box center [492, 63] width 35 height 15
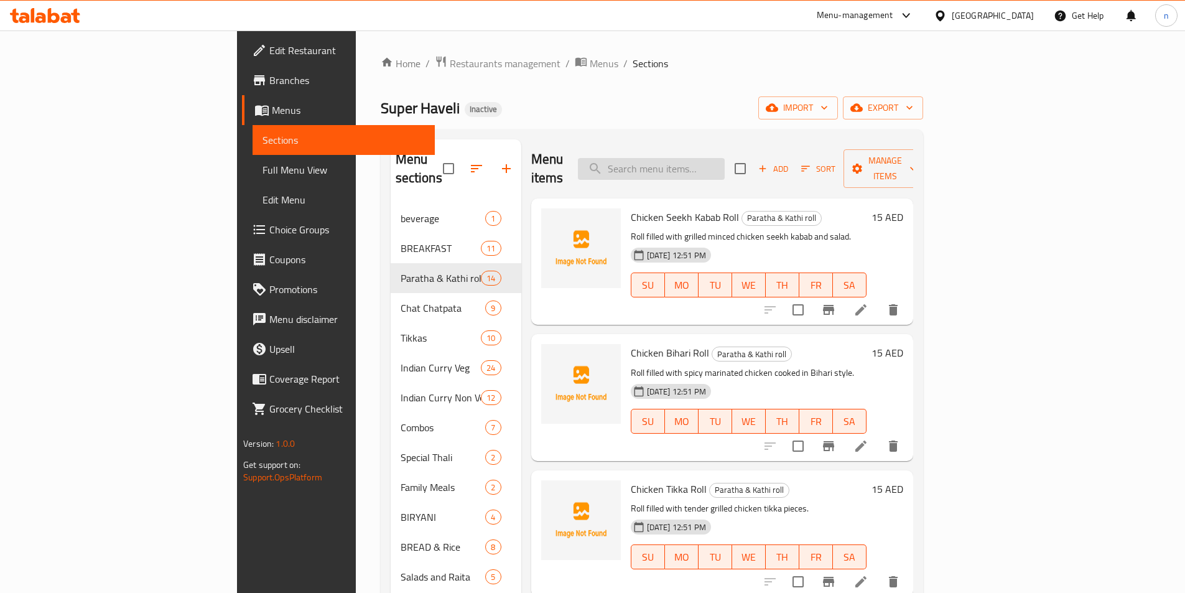
click at [725, 166] on input "search" at bounding box center [651, 169] width 147 height 22
paste input "Aloo Bharta Roll"
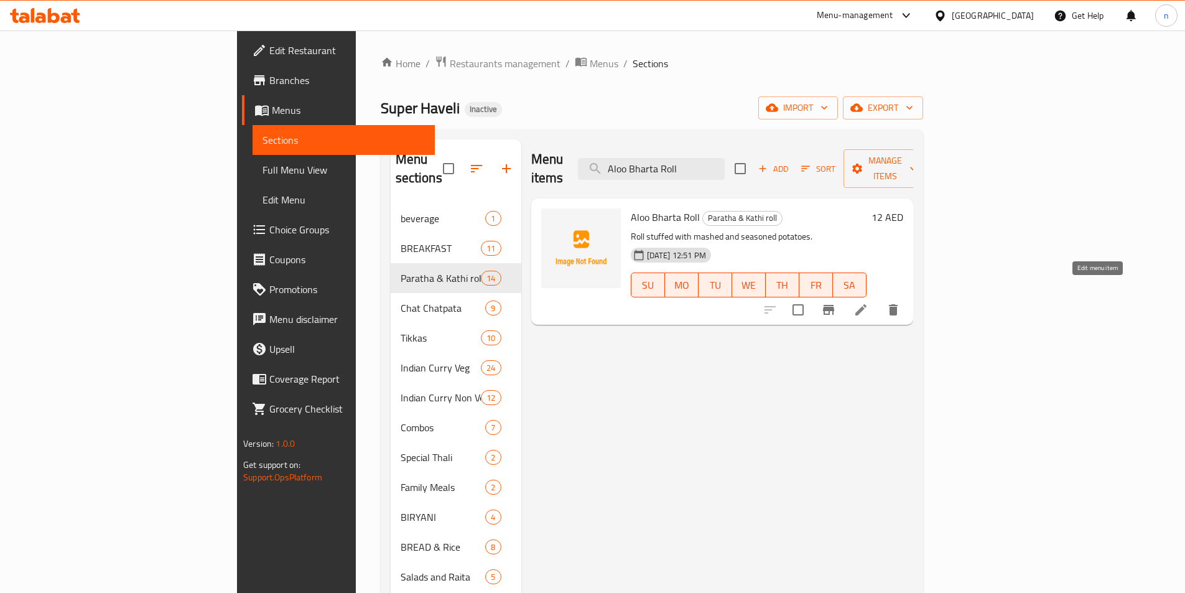
type input "Aloo Bharta Roll"
click at [869, 302] on icon at bounding box center [861, 309] width 15 height 15
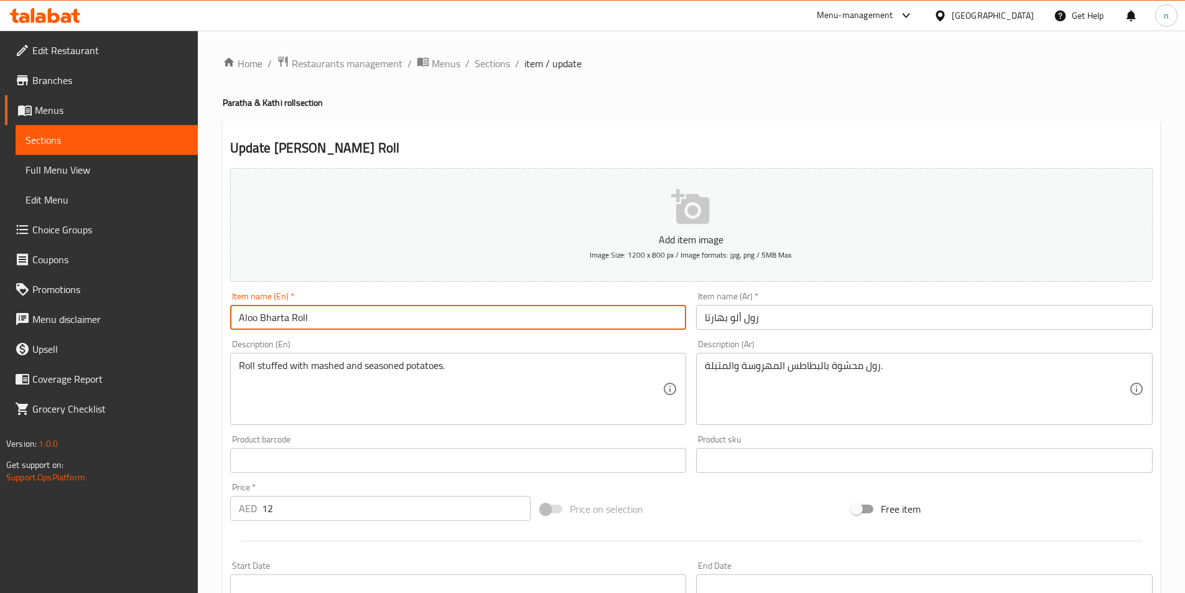
click at [274, 317] on input "Aloo Bharta Roll" at bounding box center [458, 317] width 457 height 25
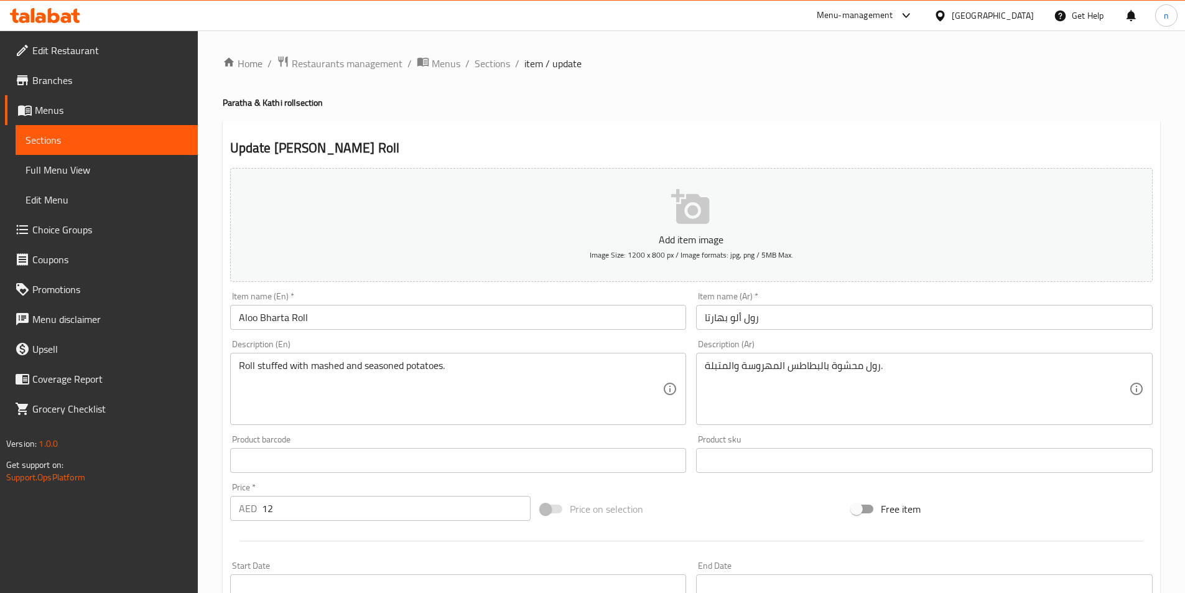
drag, startPoint x: 538, startPoint y: 324, endPoint x: 564, endPoint y: 331, distance: 27.8
click at [538, 324] on input "Aloo Bharta Roll" at bounding box center [458, 317] width 457 height 25
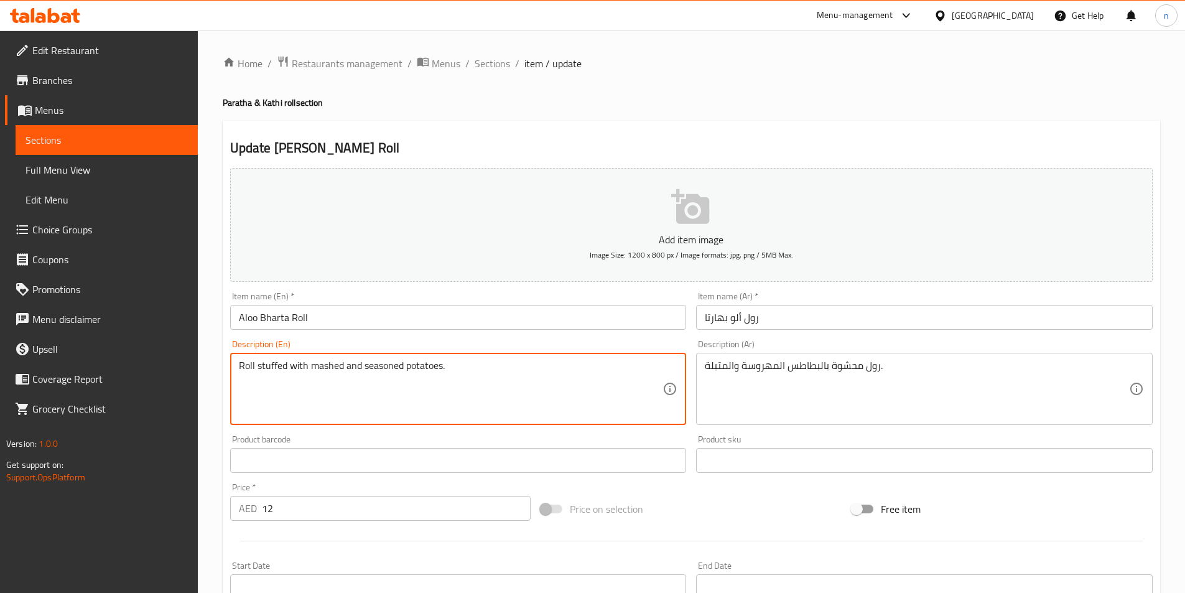
click at [694, 489] on div "Add item image Image Size: 1200 x 800 px / Image formats: jpg, png / 5MB Max. I…" at bounding box center [691, 431] width 933 height 536
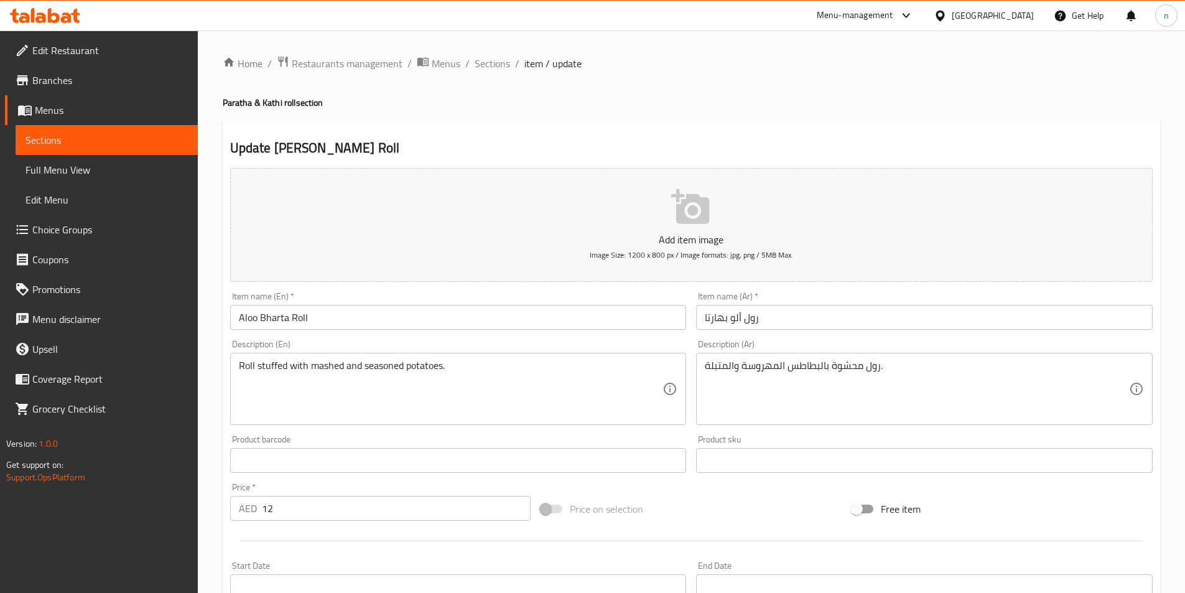
scroll to position [276, 0]
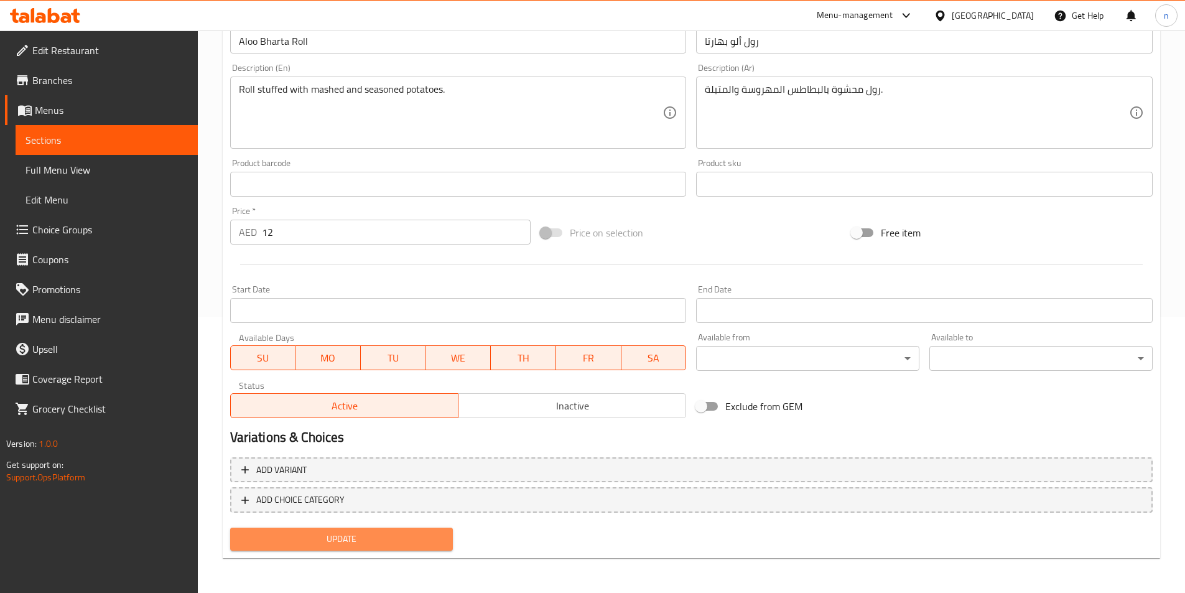
drag, startPoint x: 410, startPoint y: 536, endPoint x: 432, endPoint y: 536, distance: 21.8
click at [410, 536] on span "Update" at bounding box center [341, 539] width 203 height 16
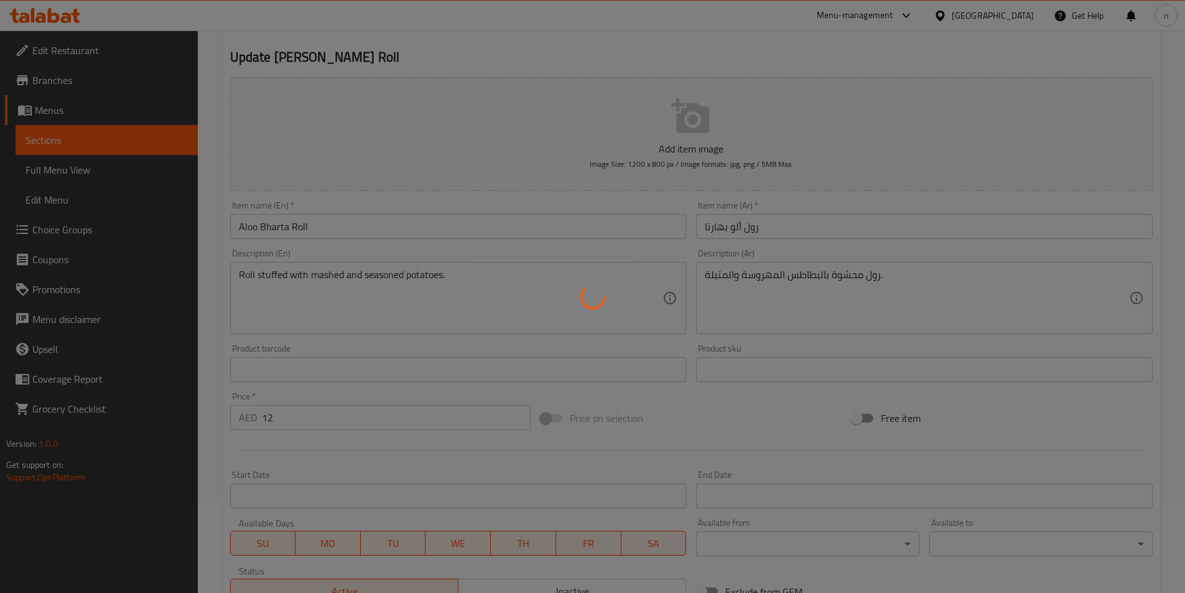
scroll to position [0, 0]
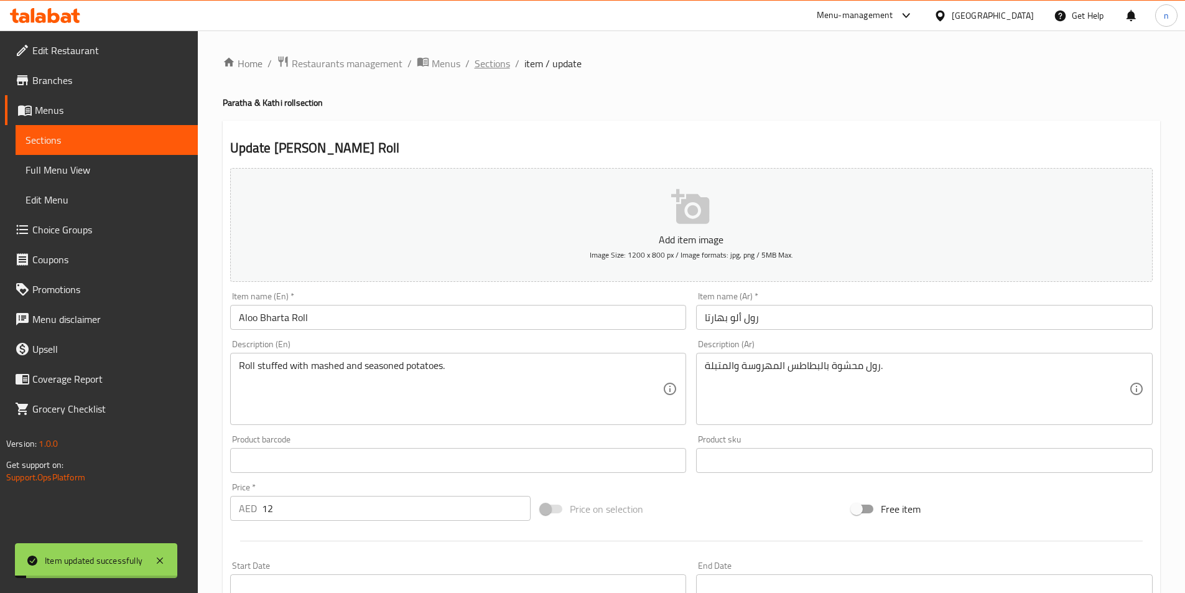
click at [500, 64] on span "Sections" at bounding box center [492, 63] width 35 height 15
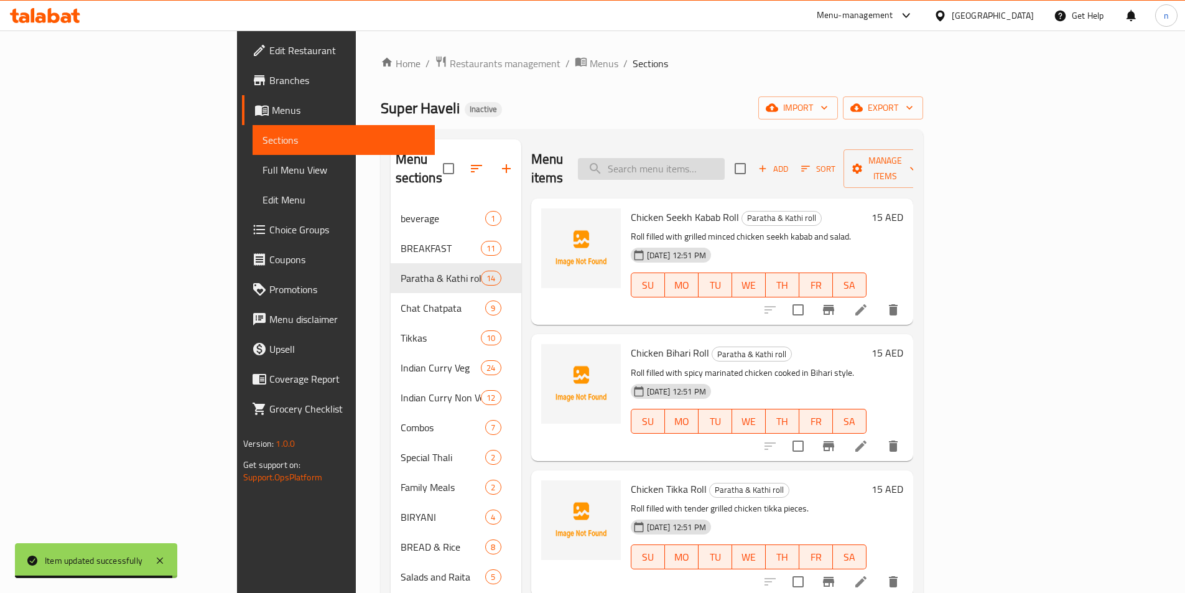
click at [725, 161] on input "search" at bounding box center [651, 169] width 147 height 22
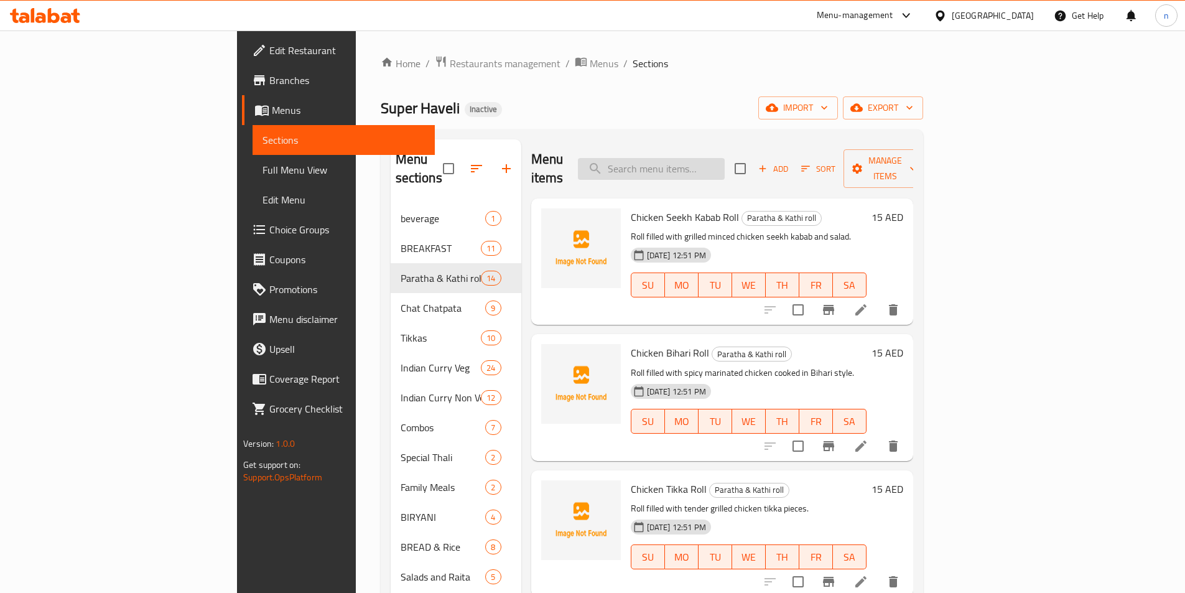
paste input "Mixed Vetable Roll"
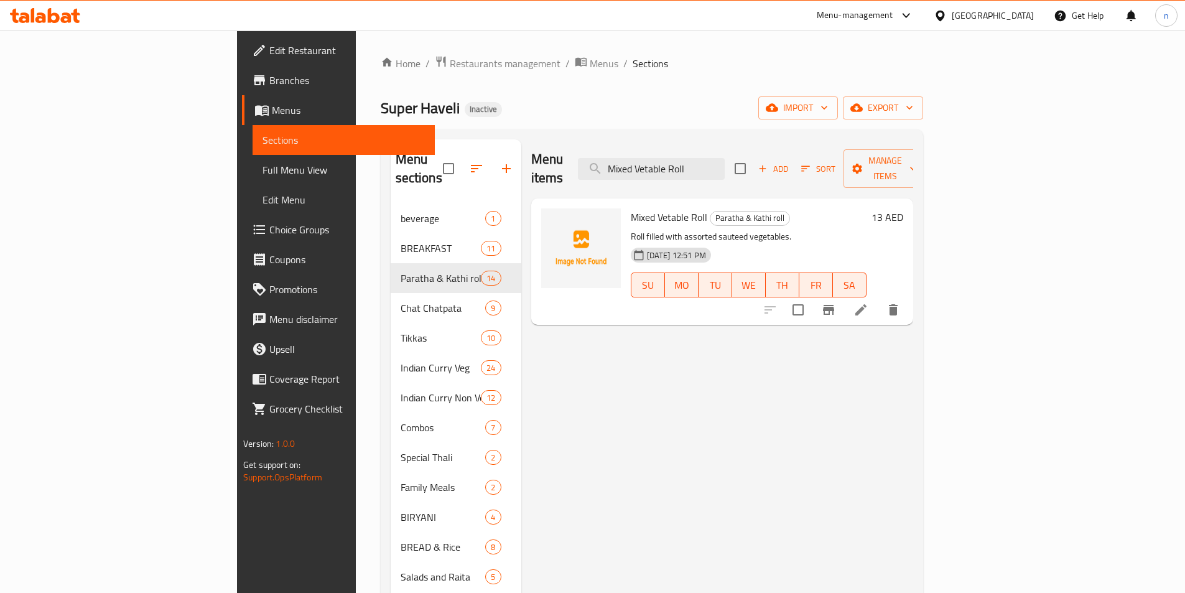
type input "Mixed Vetable Roll"
click at [879, 301] on li at bounding box center [861, 310] width 35 height 22
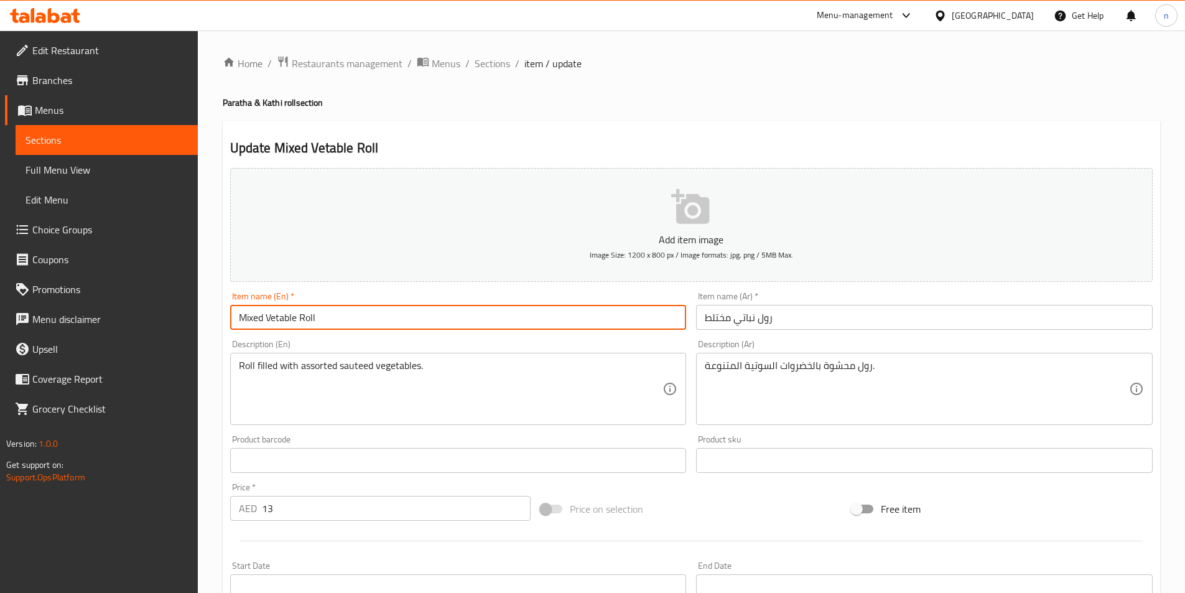
click at [286, 317] on input "Mixed Vetable Roll" at bounding box center [458, 317] width 457 height 25
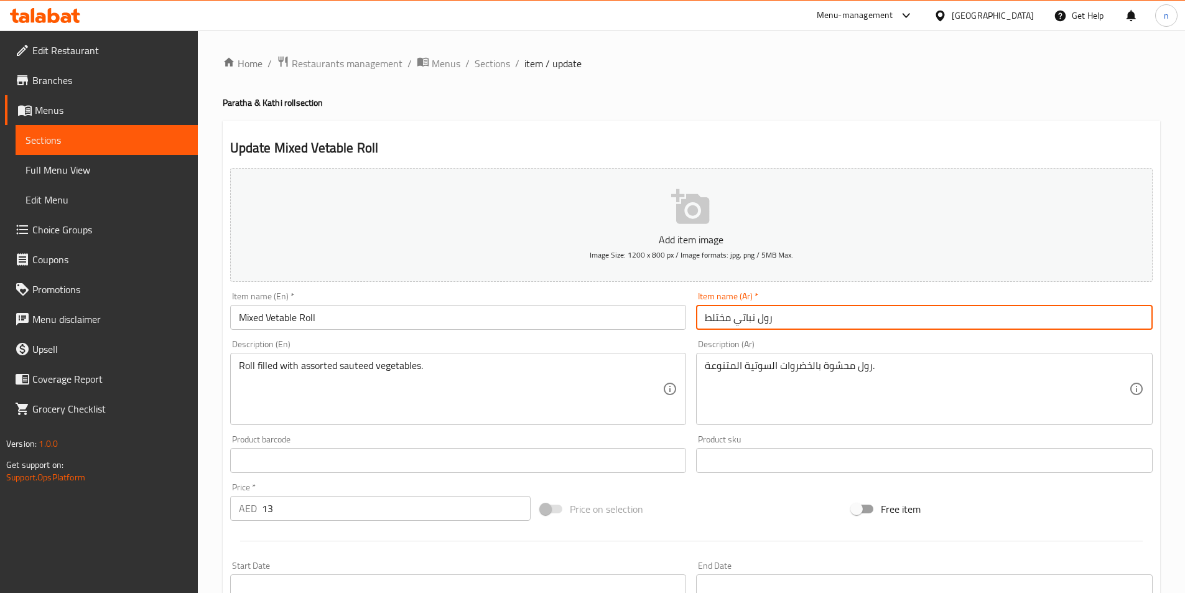
click at [749, 312] on input "رول نباتي مختلط" at bounding box center [924, 317] width 457 height 25
paste input "يتابل"
type input "رول فيتابل مختلط"
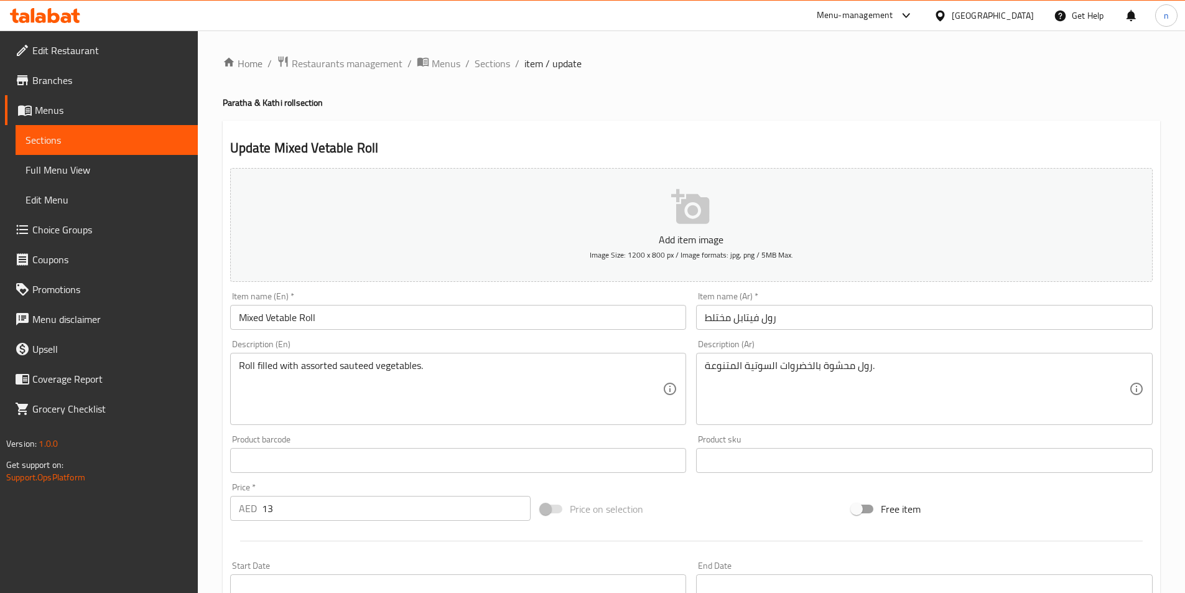
click at [676, 498] on div "Price on selection" at bounding box center [691, 509] width 311 height 34
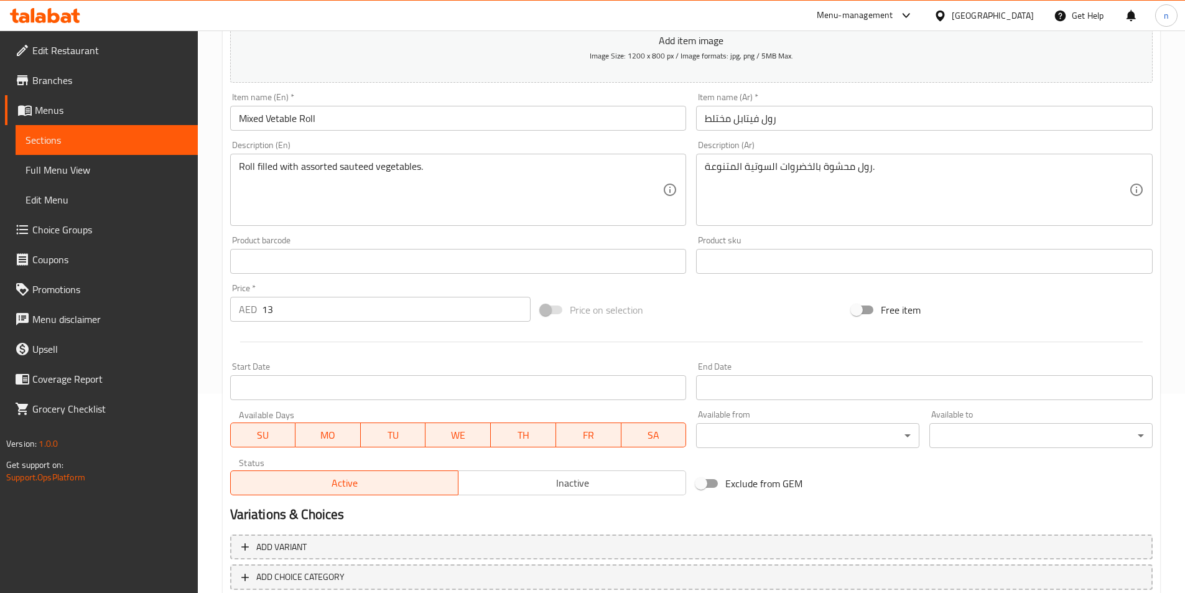
scroll to position [276, 0]
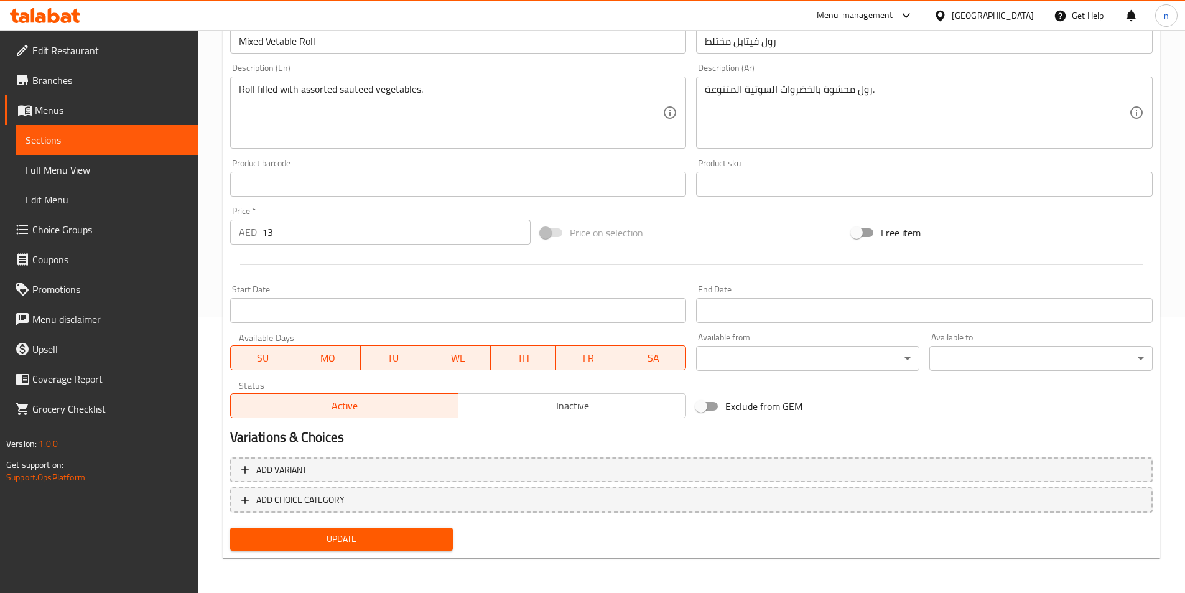
click at [389, 532] on span "Update" at bounding box center [341, 539] width 203 height 16
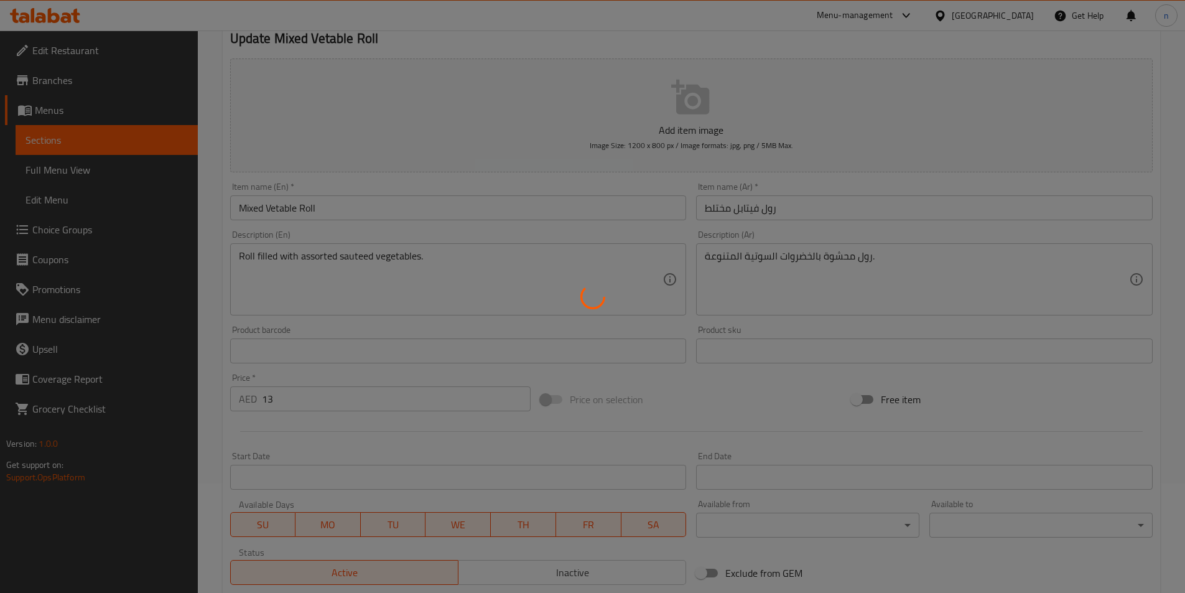
scroll to position [0, 0]
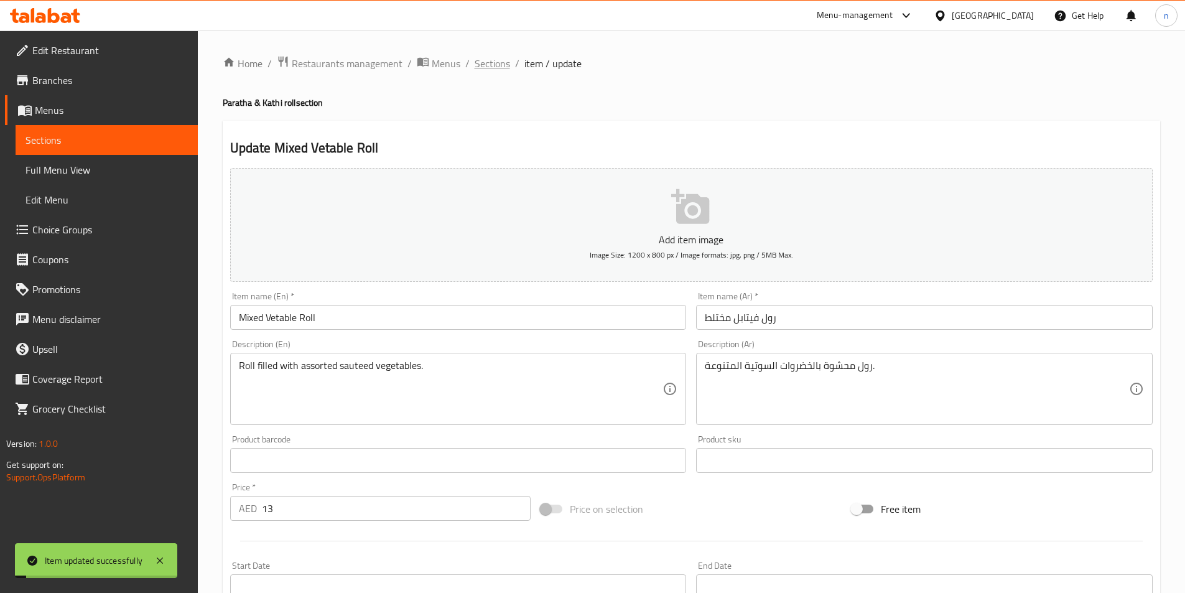
click at [497, 63] on span "Sections" at bounding box center [492, 63] width 35 height 15
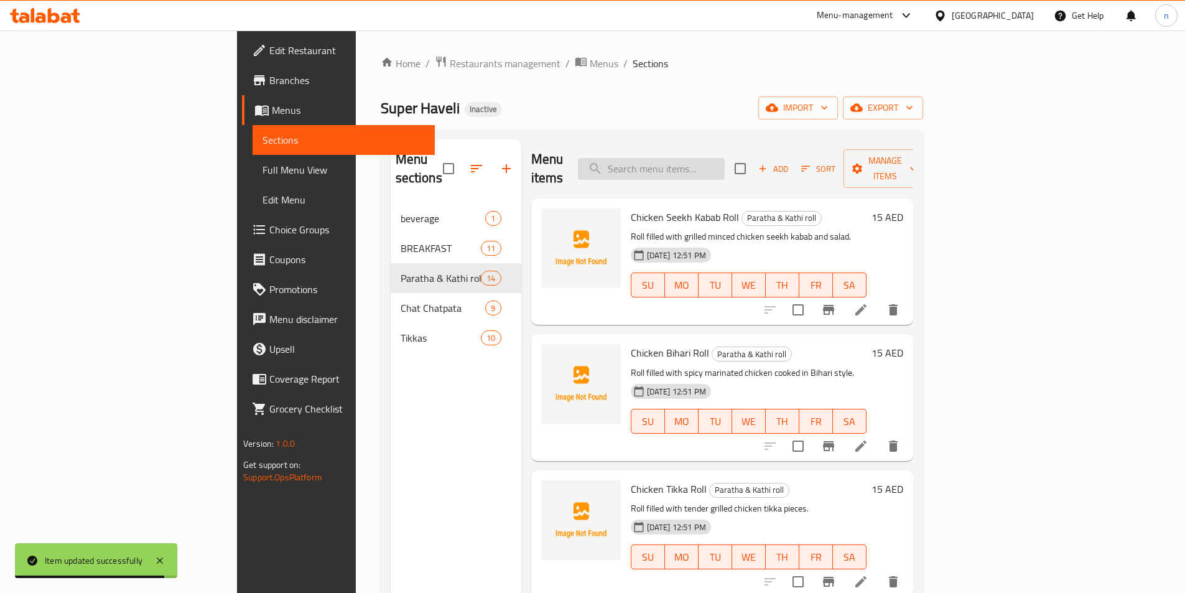
click at [725, 158] on input "search" at bounding box center [651, 169] width 147 height 22
paste input "Pani Puri (Gol Gappy) 8 pc's"
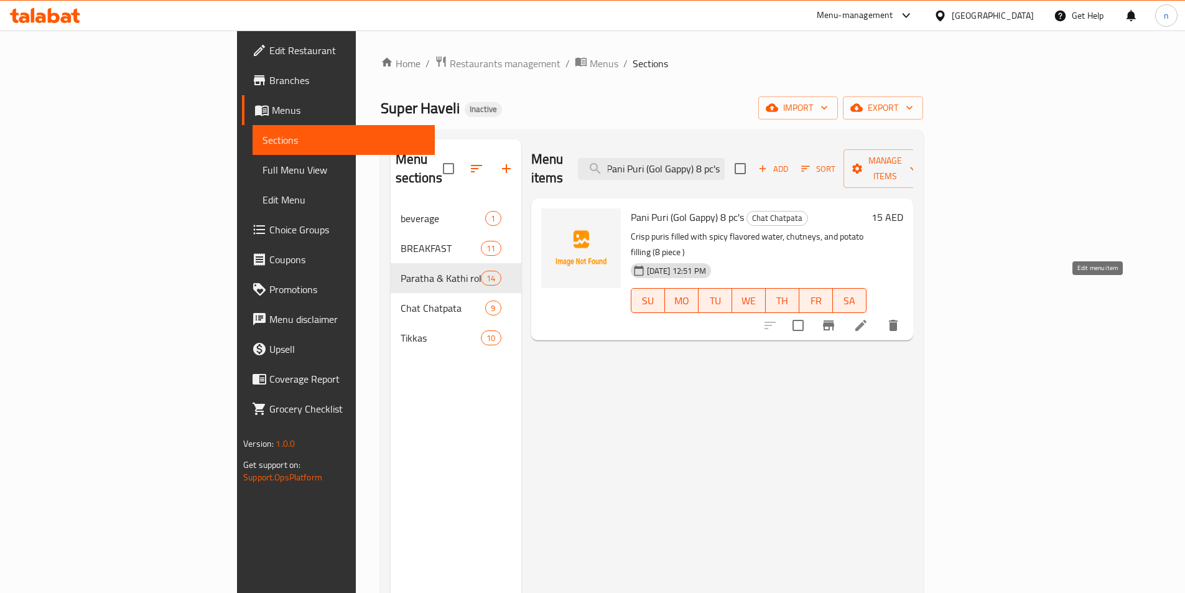
type input "Pani Puri (Gol Gappy) 8 pc's"
click at [869, 318] on icon at bounding box center [861, 325] width 15 height 15
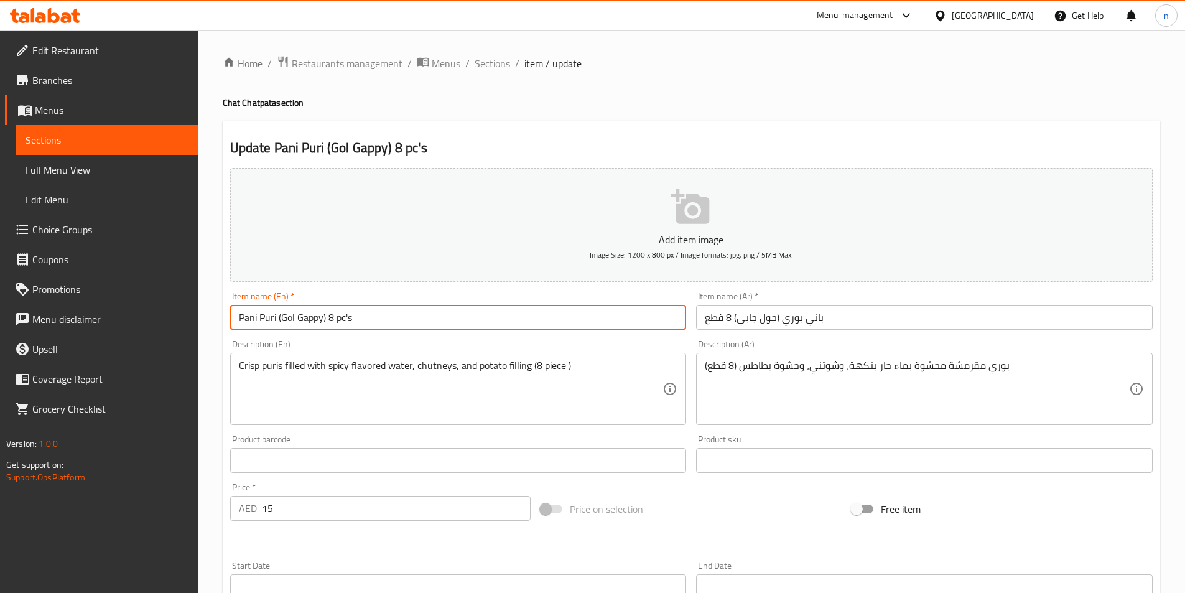
click at [355, 315] on input "Pani Puri (Gol Gappy) 8 pc's" at bounding box center [458, 317] width 457 height 25
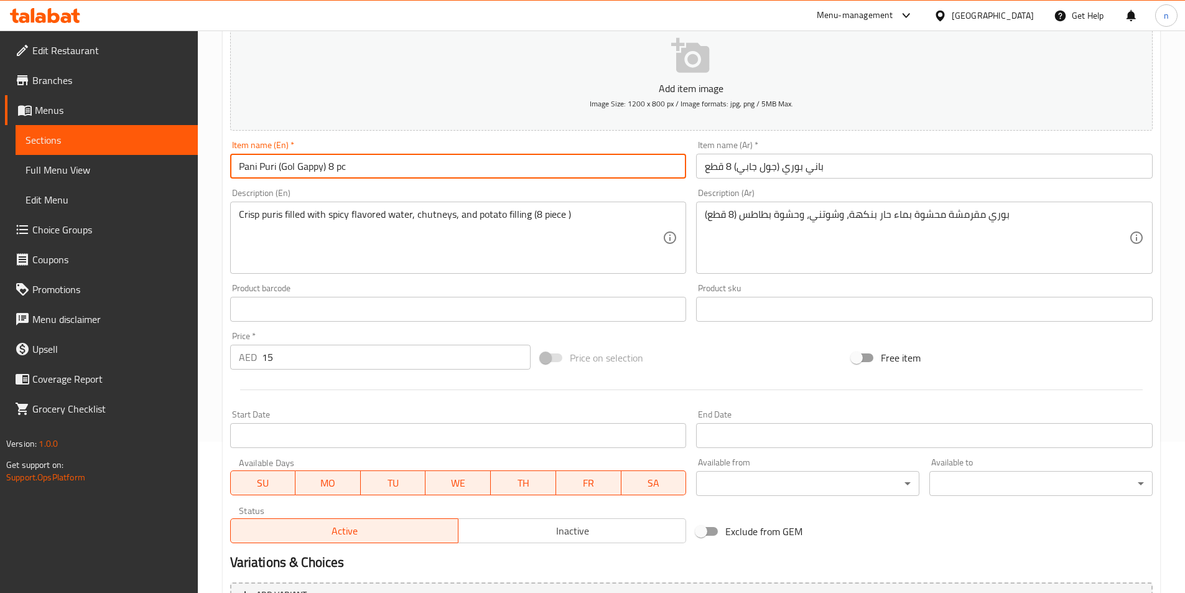
scroll to position [276, 0]
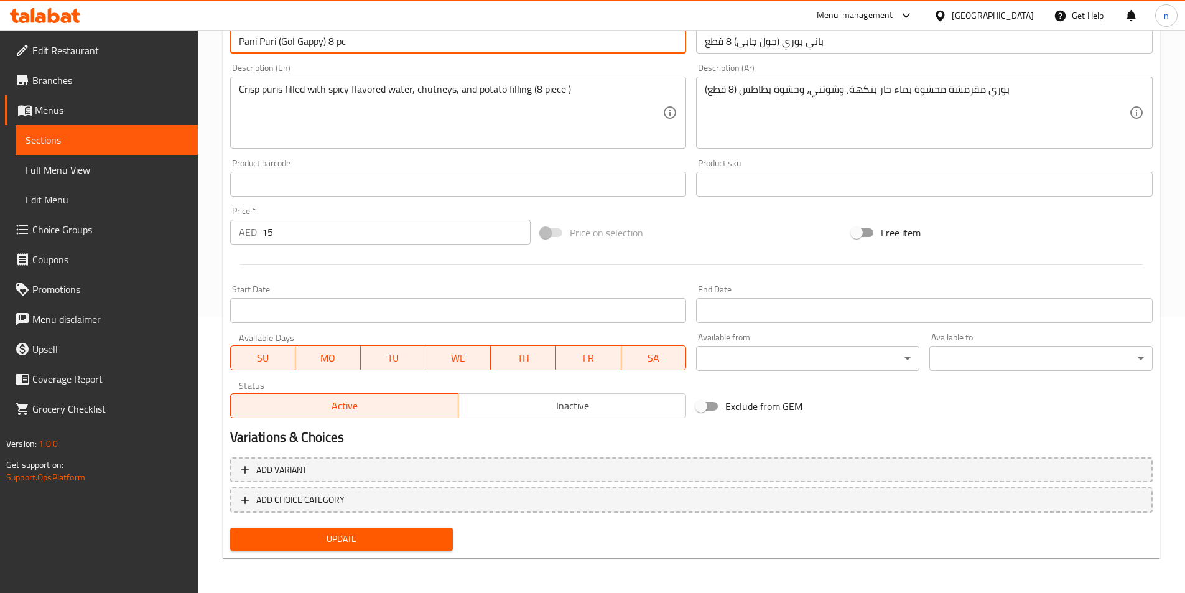
type input "Pani Puri (Gol Gappy) 8 pc"
click at [371, 546] on span "Update" at bounding box center [341, 539] width 203 height 16
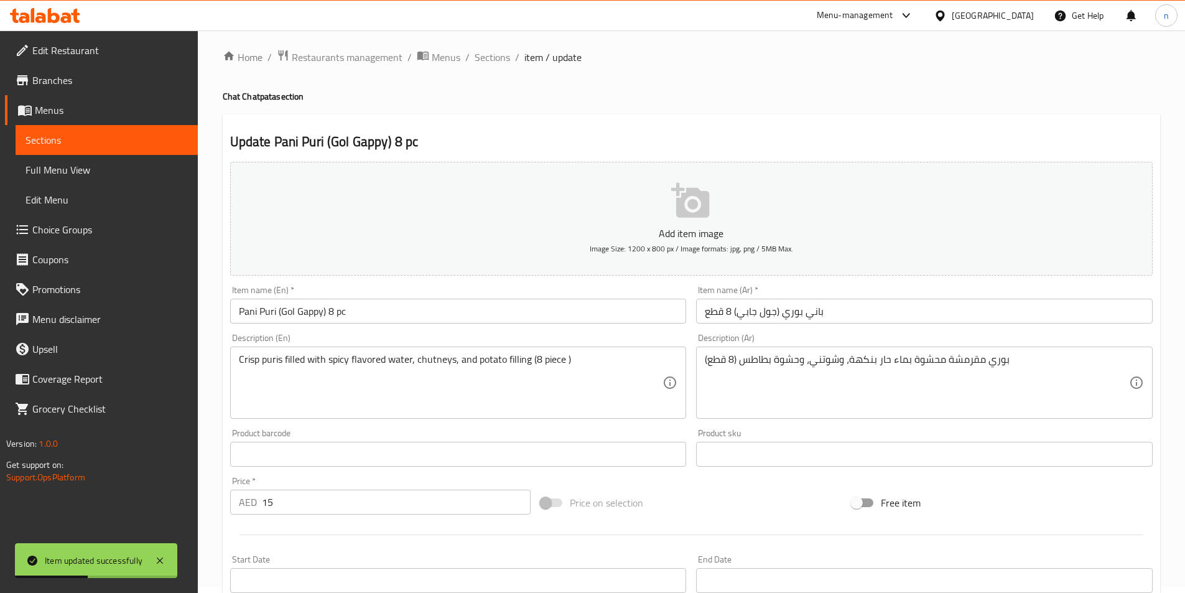
scroll to position [0, 0]
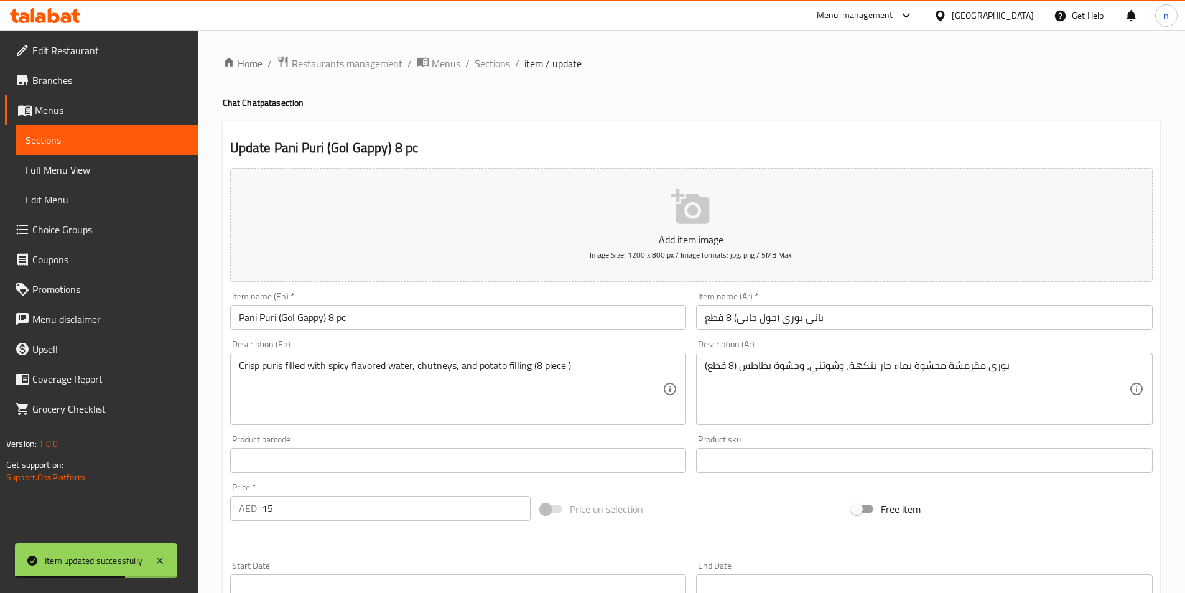
click at [507, 59] on span "Sections" at bounding box center [492, 63] width 35 height 15
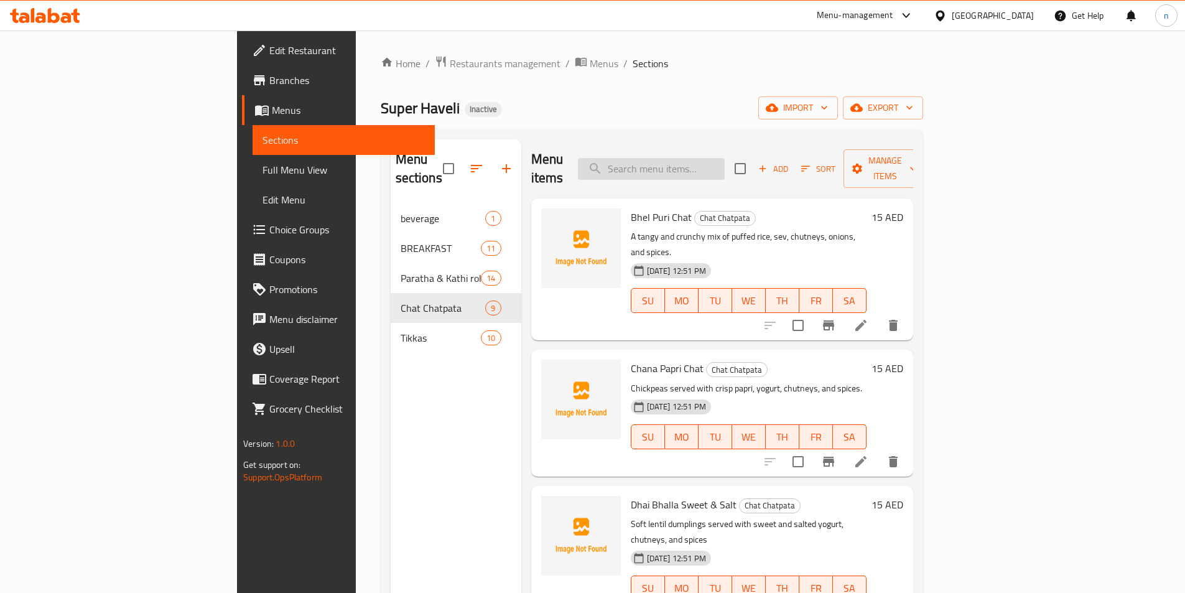
click at [725, 158] on input "search" at bounding box center [651, 169] width 147 height 22
paste input "Paneer Pakora 8 pc's"
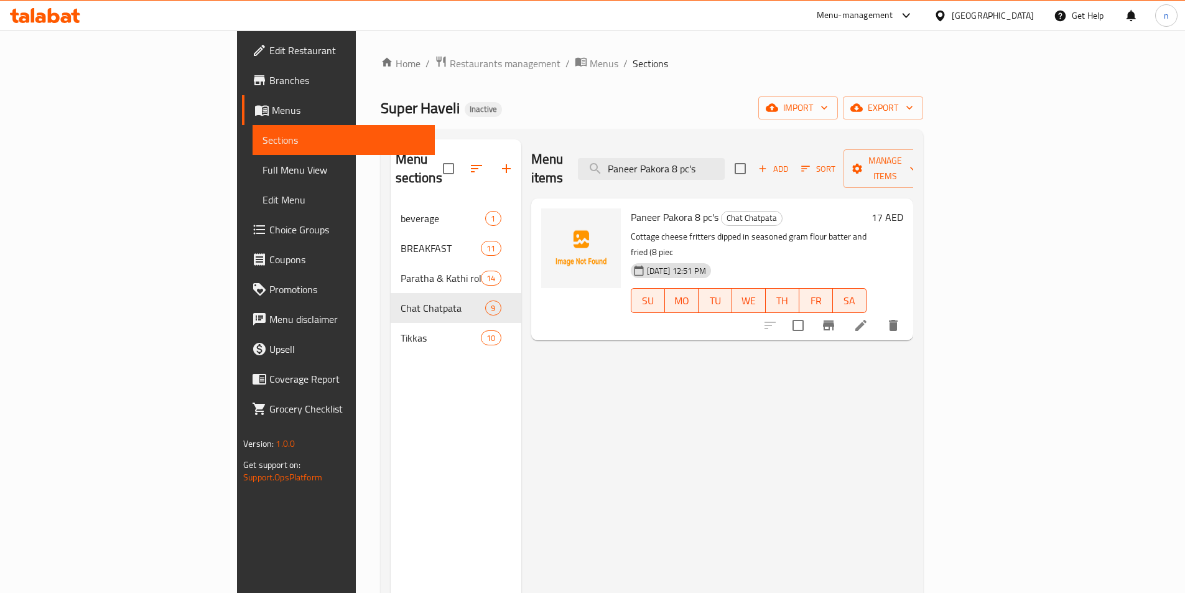
type input "Paneer Pakora 8 pc's"
click at [869, 318] on icon at bounding box center [861, 325] width 15 height 15
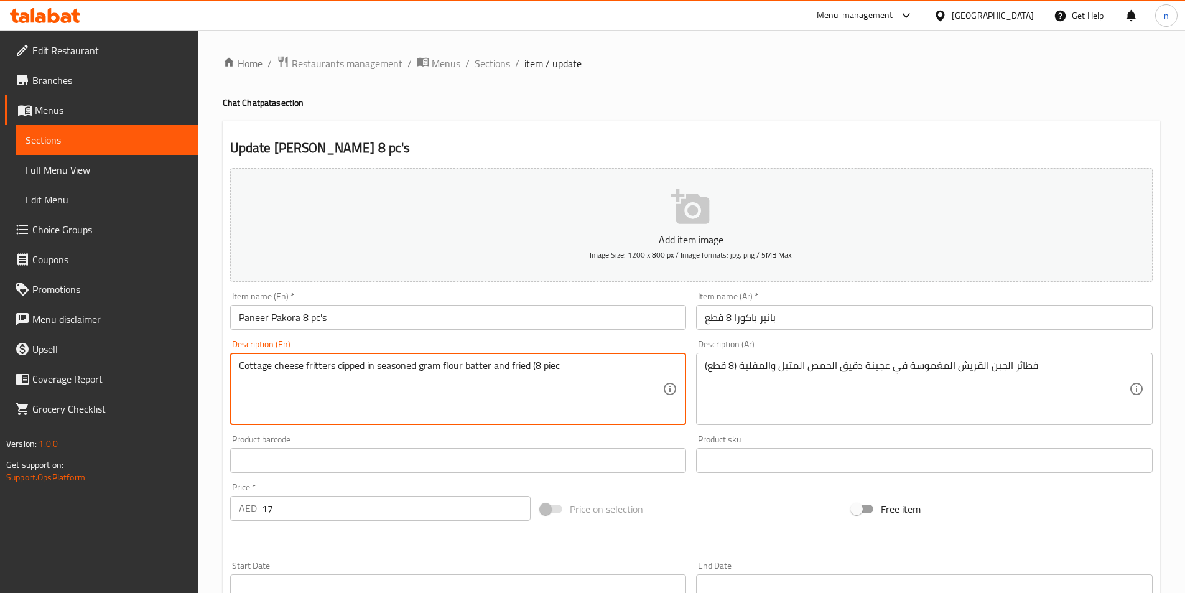
paste textarea "e"
drag, startPoint x: 542, startPoint y: 368, endPoint x: 558, endPoint y: 372, distance: 16.6
click at [569, 368] on textarea "Cottage cheese fritters dipped in seasoned gram flour batter and fried (8 piece" at bounding box center [451, 389] width 424 height 59
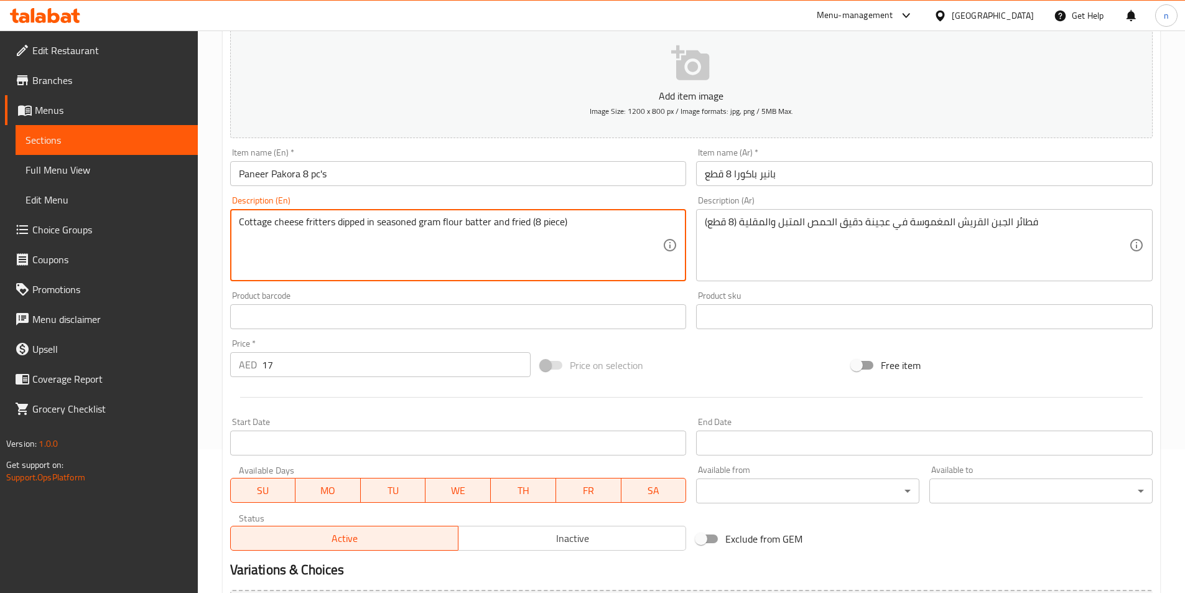
scroll to position [276, 0]
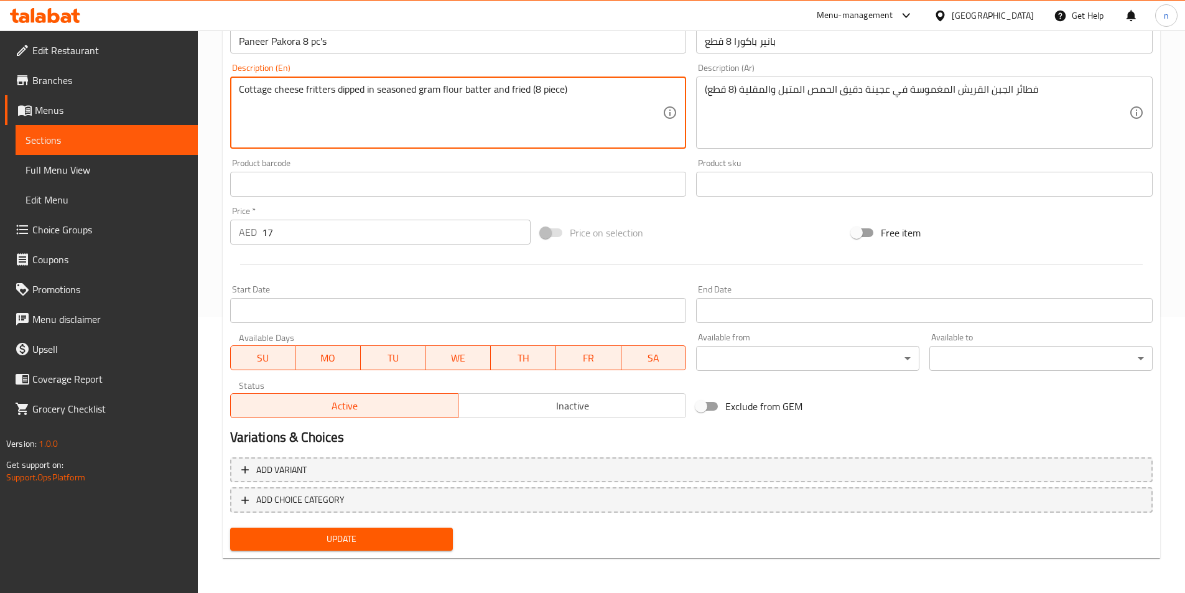
type textarea "Cottage cheese fritters dipped in seasoned gram flour batter and fried (8 piece)"
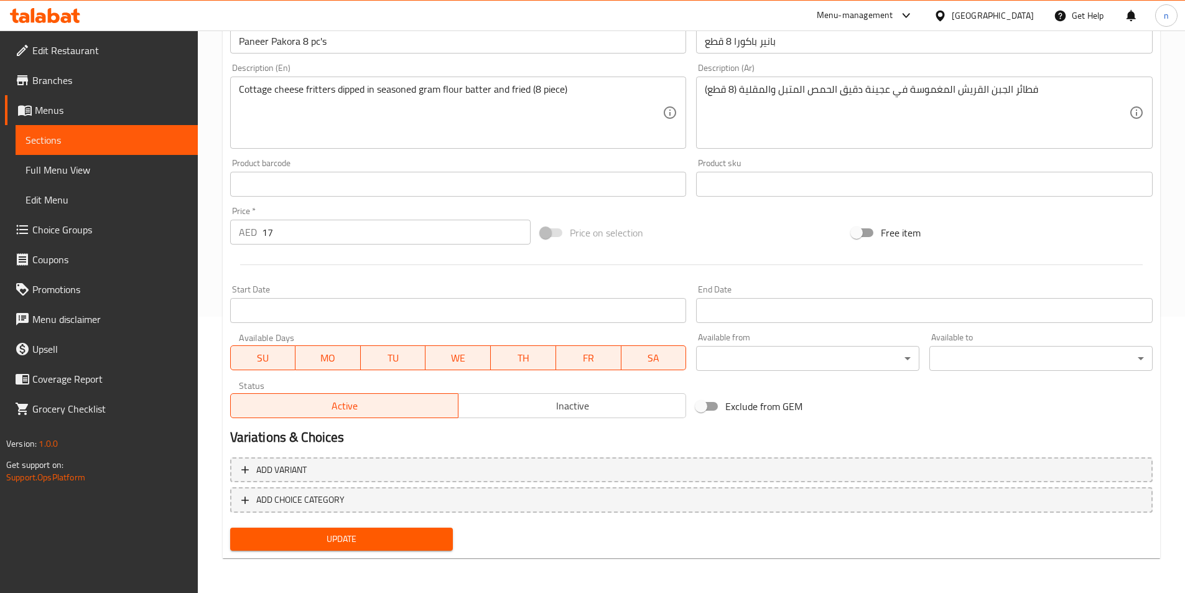
drag, startPoint x: 372, startPoint y: 552, endPoint x: 379, endPoint y: 544, distance: 10.6
click at [375, 551] on div "Update" at bounding box center [341, 539] width 233 height 33
click at [379, 544] on span "Update" at bounding box center [341, 539] width 203 height 16
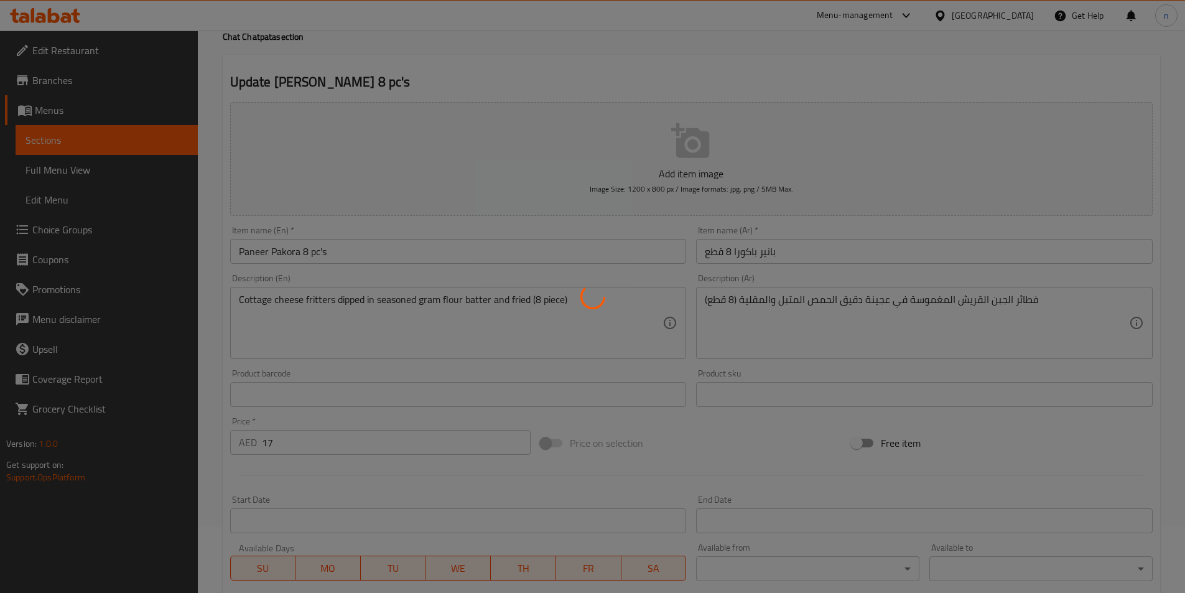
scroll to position [0, 0]
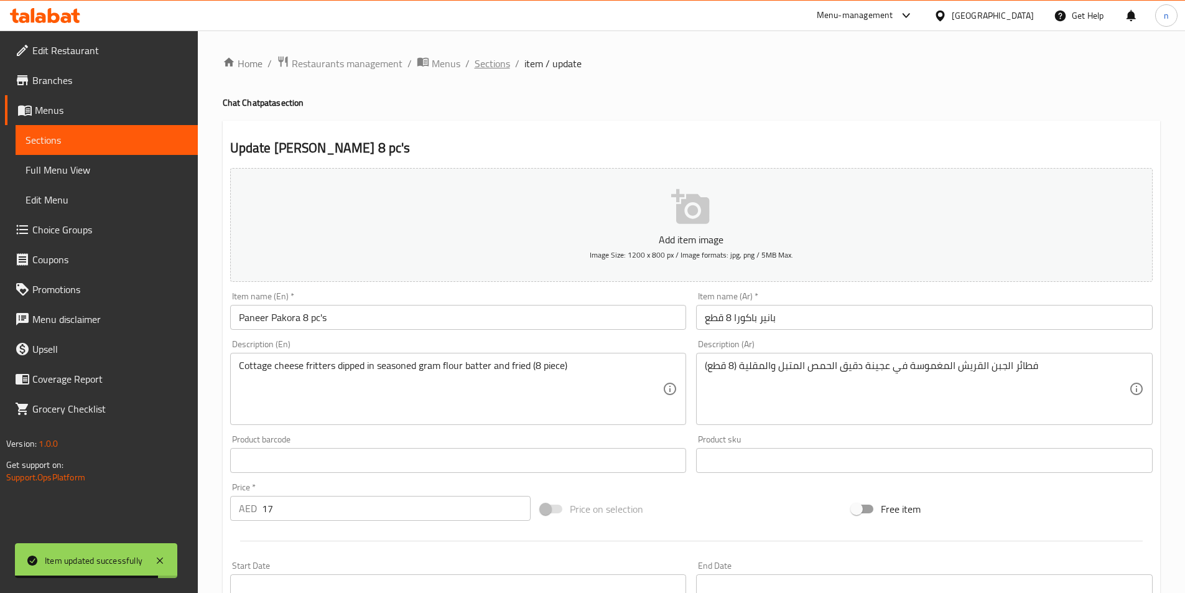
click at [490, 66] on span "Sections" at bounding box center [492, 63] width 35 height 15
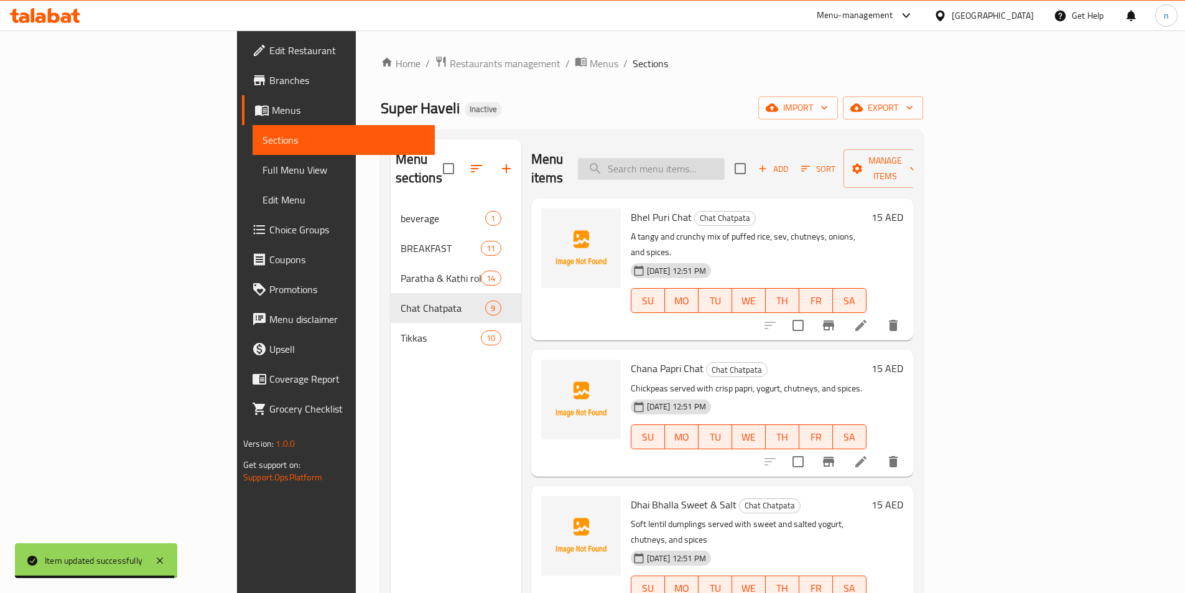
click at [681, 161] on input "search" at bounding box center [651, 169] width 147 height 22
paste input "Samosa 2 Pcs"
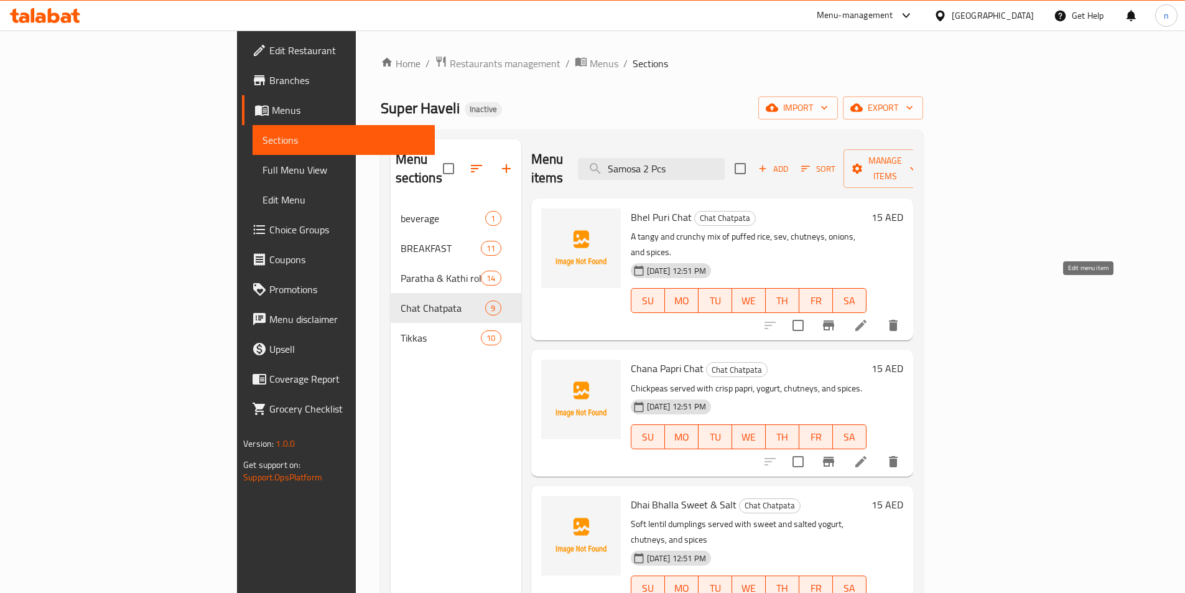
type input "Samosa 2 Pcs"
click at [869, 318] on icon at bounding box center [861, 325] width 15 height 15
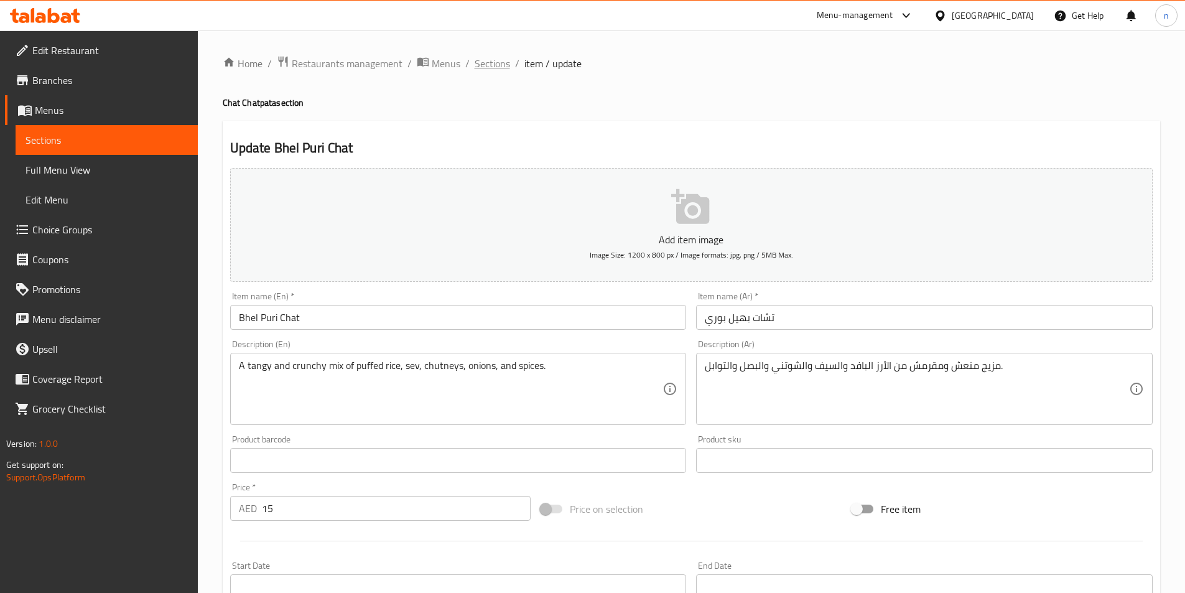
click at [485, 63] on span "Sections" at bounding box center [492, 63] width 35 height 15
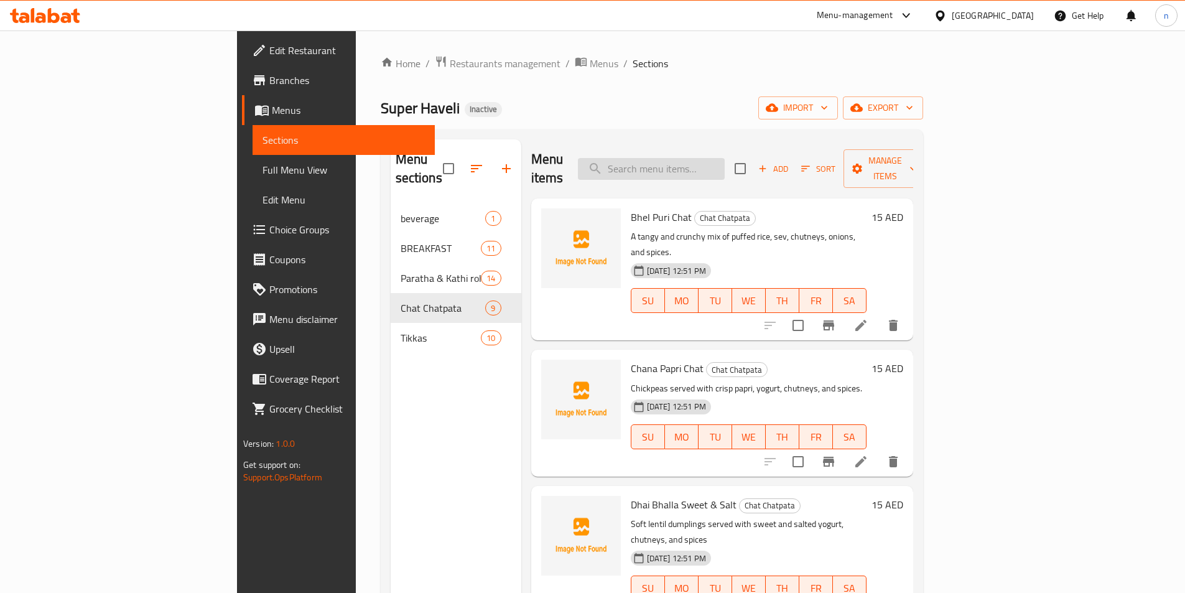
click at [711, 163] on input "search" at bounding box center [651, 169] width 147 height 22
paste input "Samosa 2 Pcs"
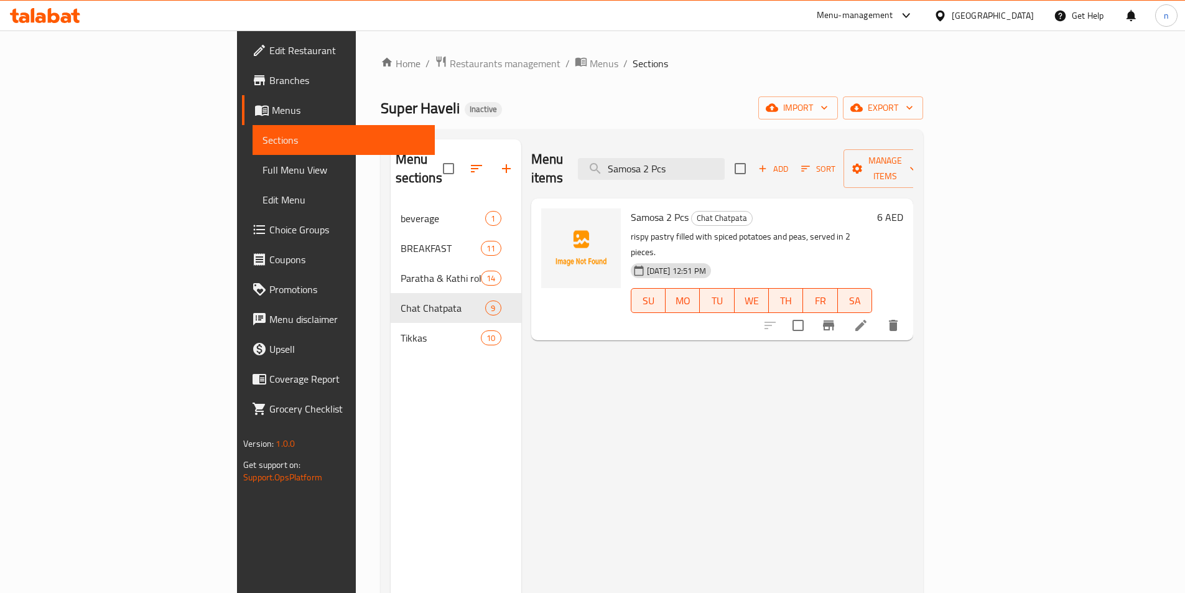
type input "Samosa 2 Pcs"
click at [869, 318] on icon at bounding box center [861, 325] width 15 height 15
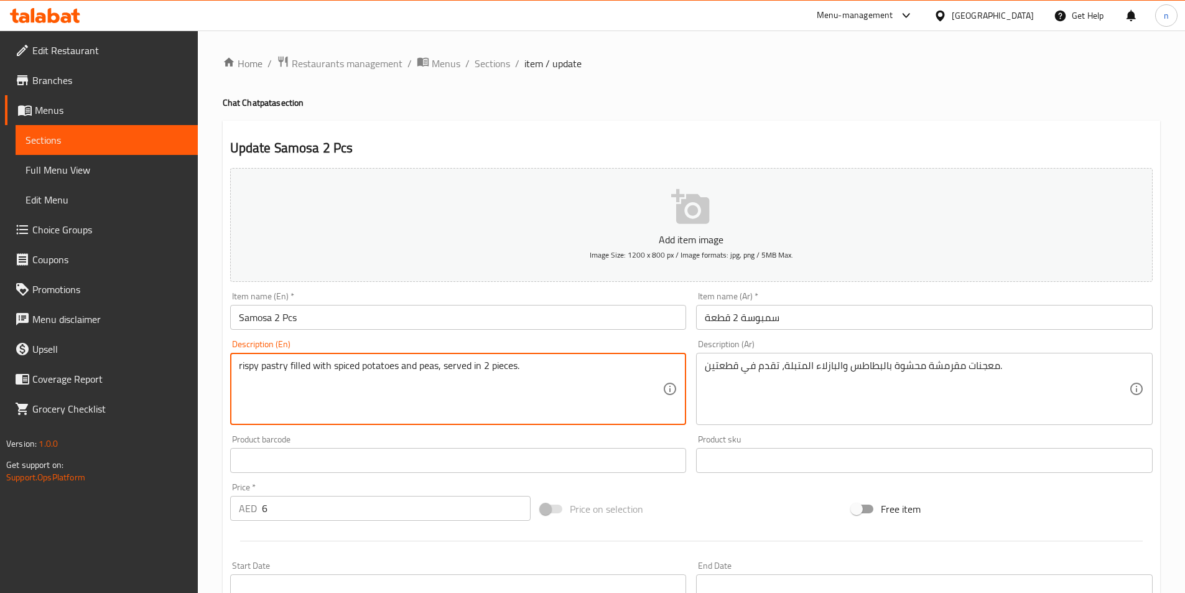
click at [238, 363] on div "rispy pastry filled with spiced potatoes and peas, served in 2 pieces. Descript…" at bounding box center [458, 389] width 457 height 72
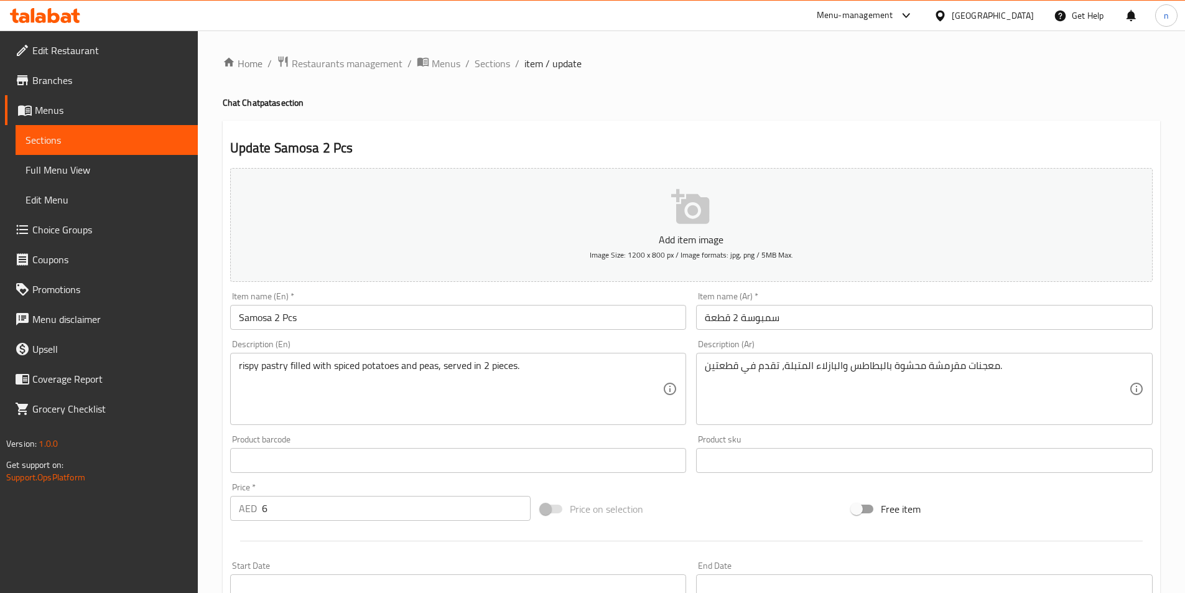
click at [238, 367] on div "rispy pastry filled with spiced potatoes and peas, served in 2 pieces. Descript…" at bounding box center [458, 389] width 457 height 72
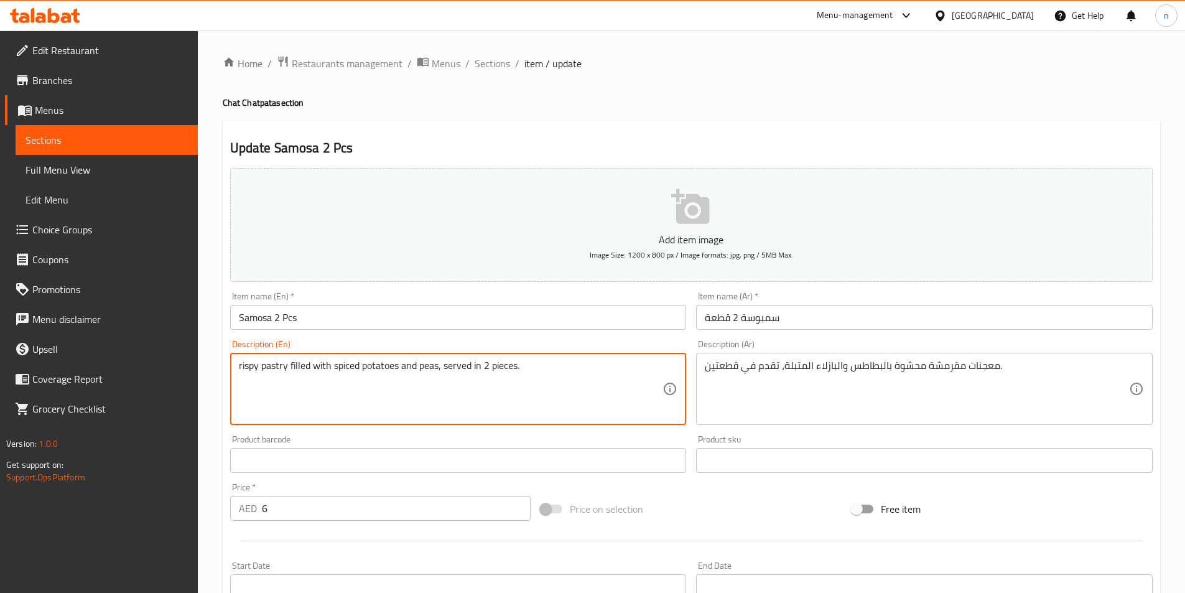
click at [244, 375] on textarea "rispy pastry filled with spiced potatoes and peas, served in 2 pieces." at bounding box center [451, 389] width 424 height 59
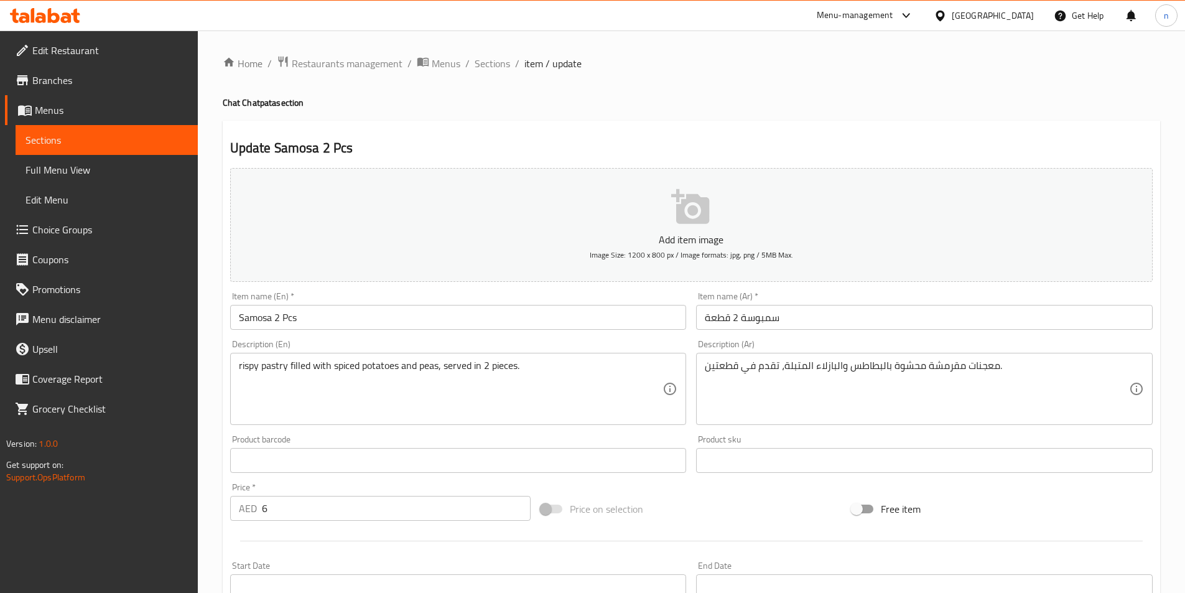
click at [238, 362] on div "rispy pastry filled with spiced potatoes and peas, served in 2 pieces. Descript…" at bounding box center [458, 389] width 457 height 72
click at [237, 365] on div "rispy pastry filled with spiced potatoes and peas, served in 2 pieces. Descript…" at bounding box center [458, 389] width 457 height 72
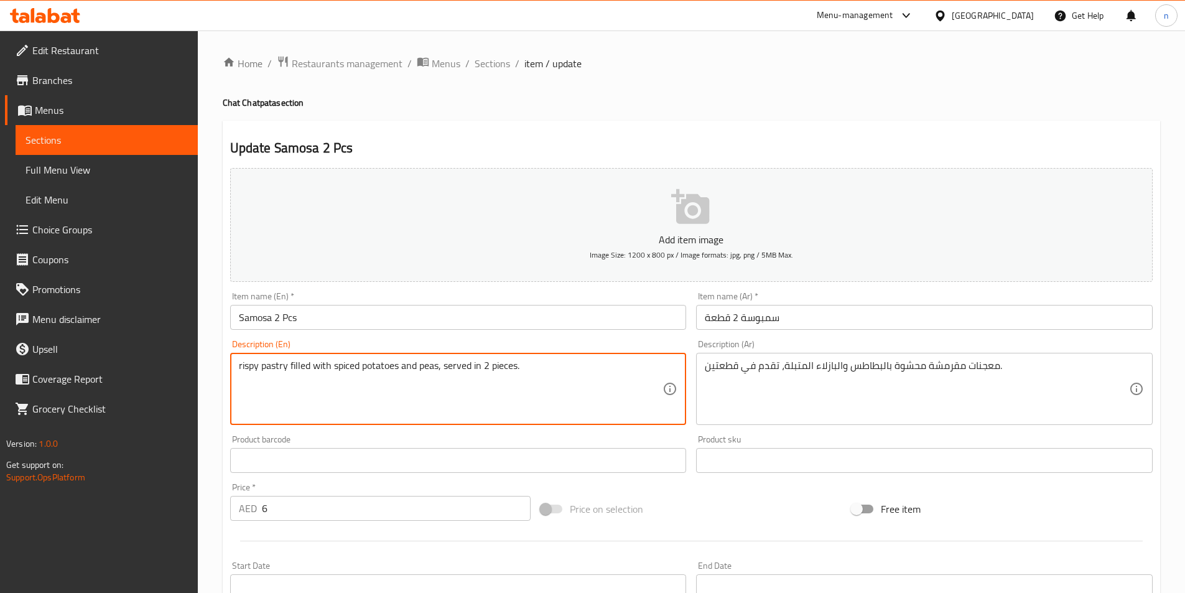
drag, startPoint x: 251, startPoint y: 365, endPoint x: 383, endPoint y: 380, distance: 132.8
click at [320, 374] on textarea "rispy pastry filled with spiced potatoes and peas, served in 2 pieces." at bounding box center [451, 389] width 424 height 59
click at [541, 376] on textarea "rispy pastry filled with spiced potatoes and peas, served in 2 pieces." at bounding box center [451, 389] width 424 height 59
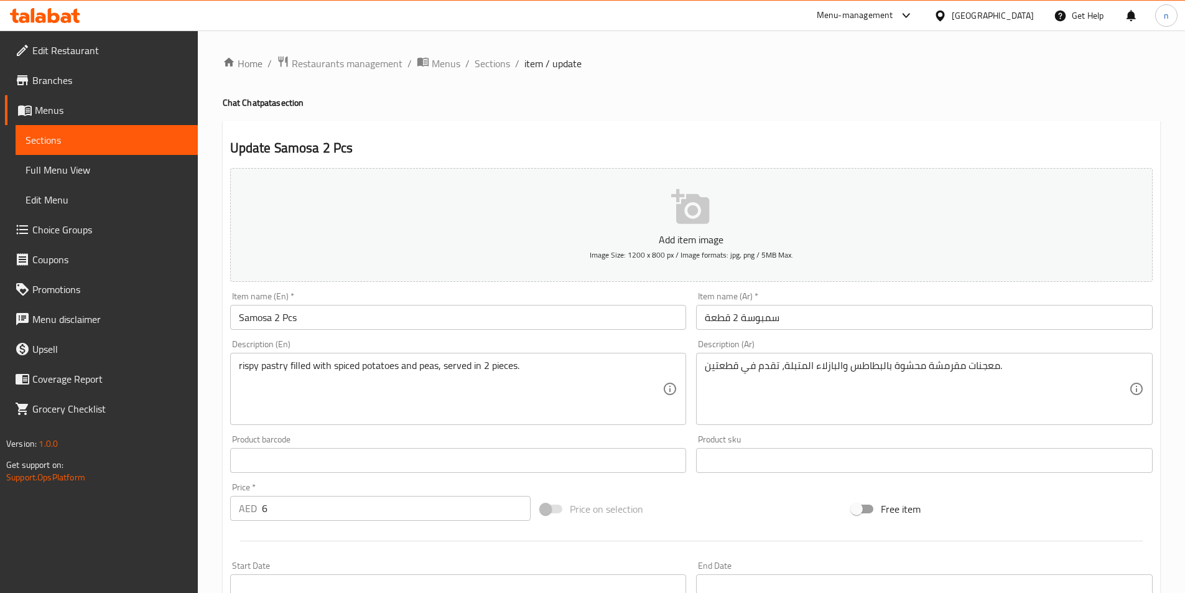
click at [237, 370] on div "rispy pastry filled with spiced potatoes and peas, served in 2 pieces. Descript…" at bounding box center [458, 389] width 457 height 72
click at [709, 119] on div "Home / Restaurants management / Menus / Sections / item / update Chat Chatpata …" at bounding box center [692, 449] width 938 height 789
click at [656, 108] on h4 "Chat Chatpata section" at bounding box center [692, 102] width 938 height 12
click at [879, 83] on div "Home / Restaurants management / Menus / Sections / item / update Chat Chatpata …" at bounding box center [692, 449] width 938 height 789
click at [234, 363] on div "rispy pastry filled with spiced potatoes and peas, served in 2 pieces. Descript…" at bounding box center [458, 389] width 457 height 72
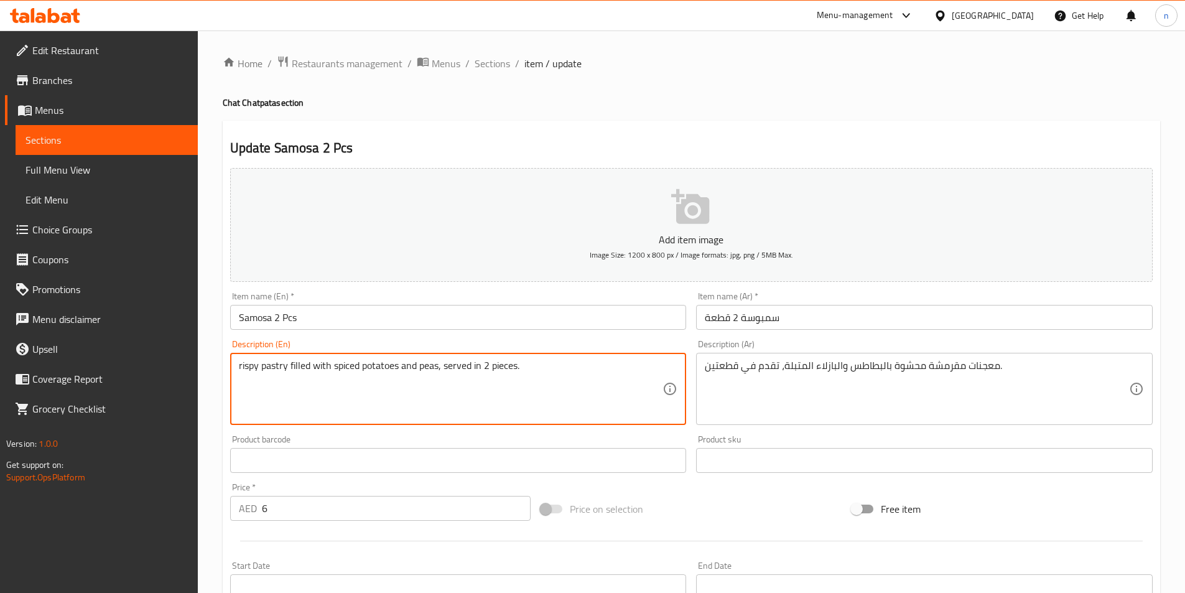
click at [237, 367] on div "rispy pastry filled with spiced potatoes and peas, served in 2 pieces. Descript…" at bounding box center [458, 389] width 457 height 72
click at [238, 368] on div "rispy pastry filled with spiced potatoes and peas, served in 2 pieces. Descript…" at bounding box center [458, 389] width 457 height 72
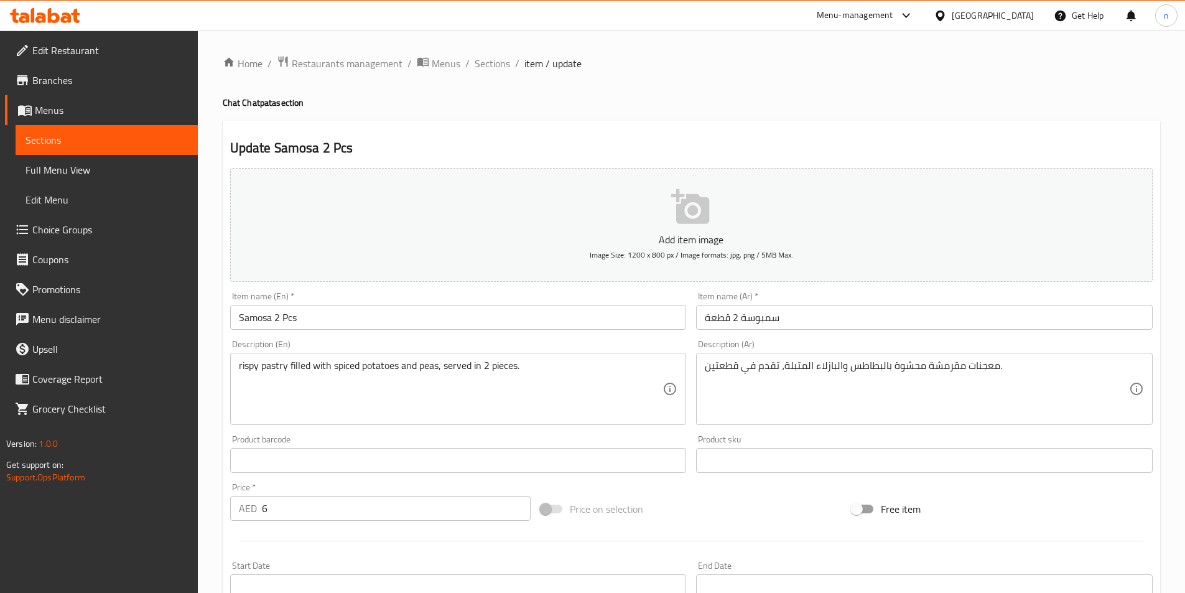
click at [236, 363] on div "rispy pastry filled with spiced potatoes and peas, served in 2 pieces. Descript…" at bounding box center [458, 389] width 457 height 72
click at [238, 368] on div "rispy pastry filled with spiced potatoes and peas, served in 2 pieces. Descript…" at bounding box center [458, 389] width 457 height 72
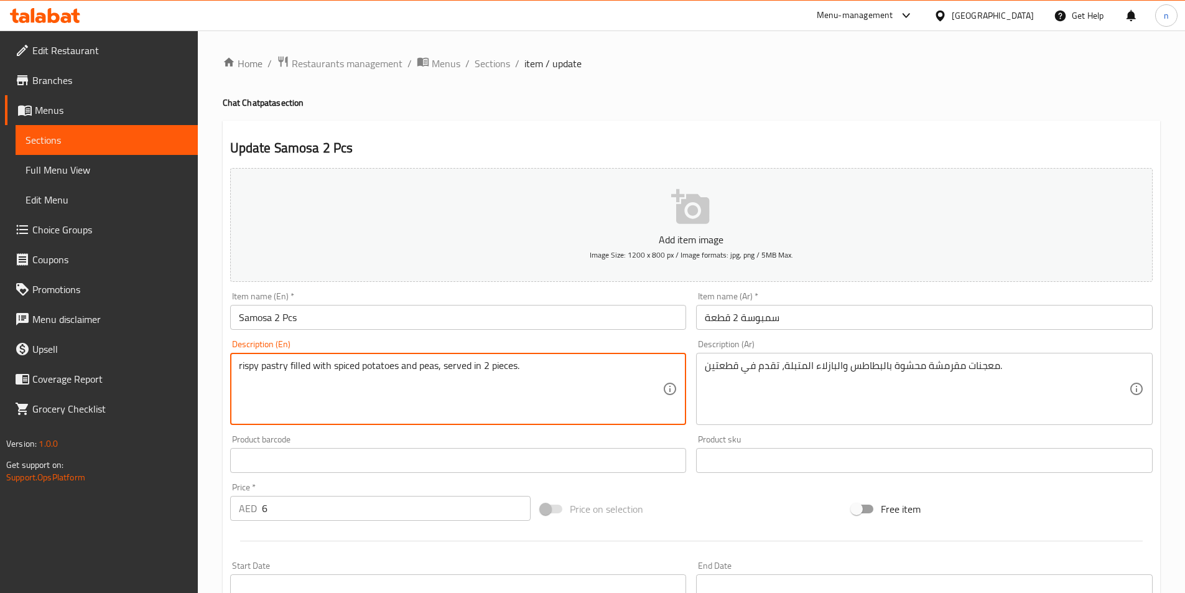
click at [541, 368] on textarea "rispy pastry filled with spiced potatoes and peas, served in 2 pieces." at bounding box center [451, 389] width 424 height 59
click at [240, 367] on textarea "rispy pastry filled with spiced potatoes and peas, served in 2 pieces." at bounding box center [451, 389] width 424 height 59
click at [251, 367] on textarea "crispy pastry filled with spiced potatoes and peas, served in 2 pieces." at bounding box center [451, 389] width 424 height 59
type textarea "crispy pastry filled with spiced potatoes and peas, served in 2 pieces."
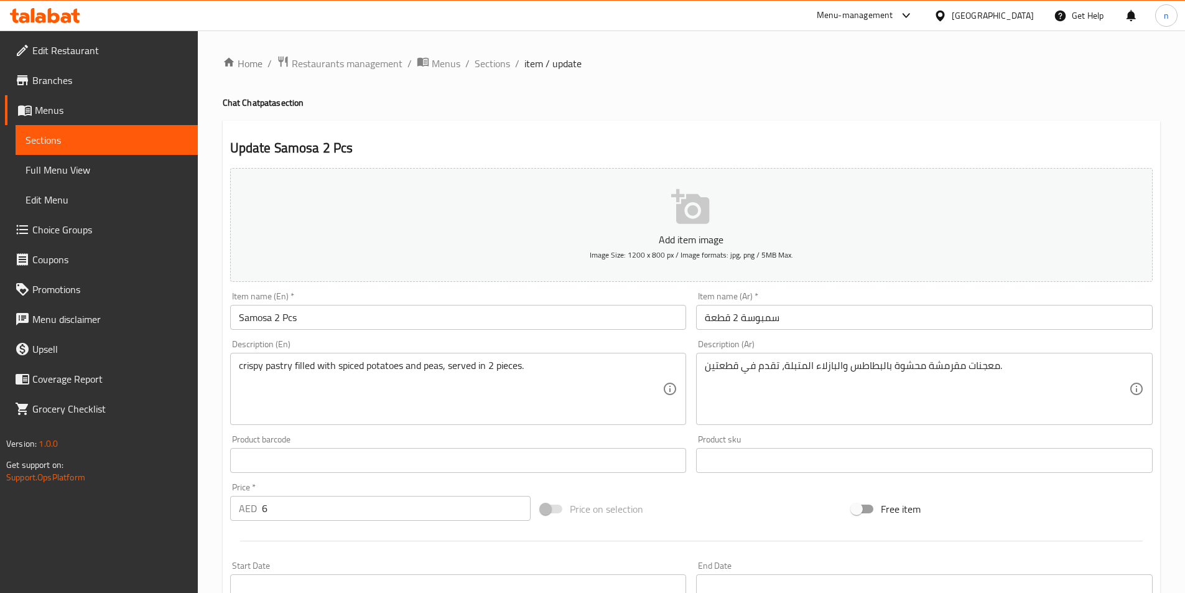
click at [206, 406] on div "Home / Restaurants management / Menus / Sections / item / update Chat Chatpata …" at bounding box center [692, 449] width 988 height 839
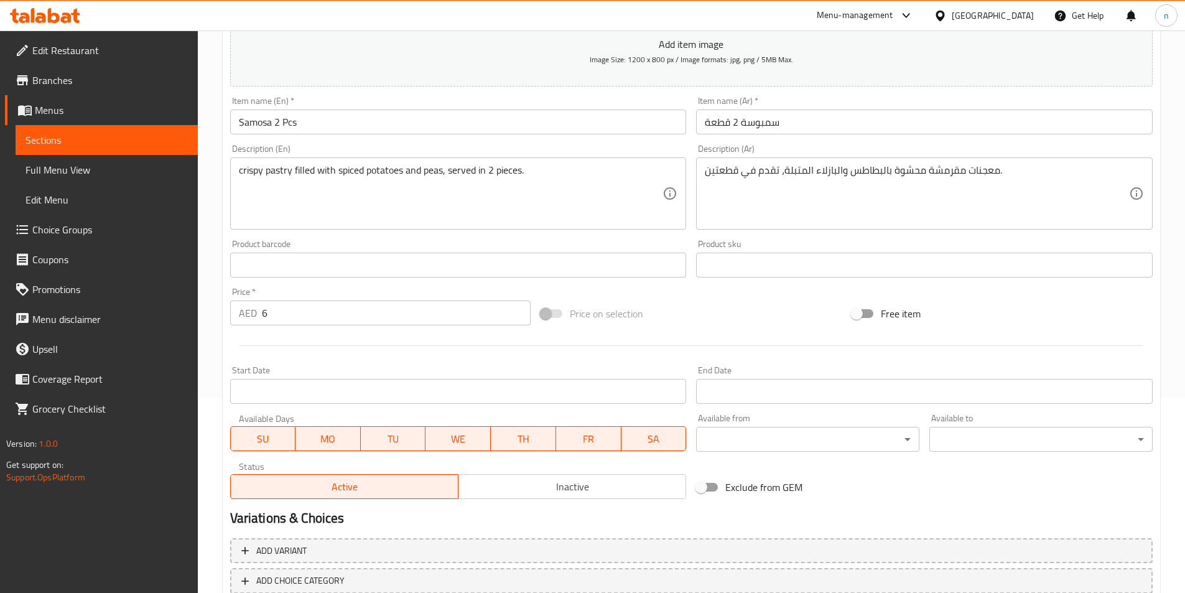
scroll to position [276, 0]
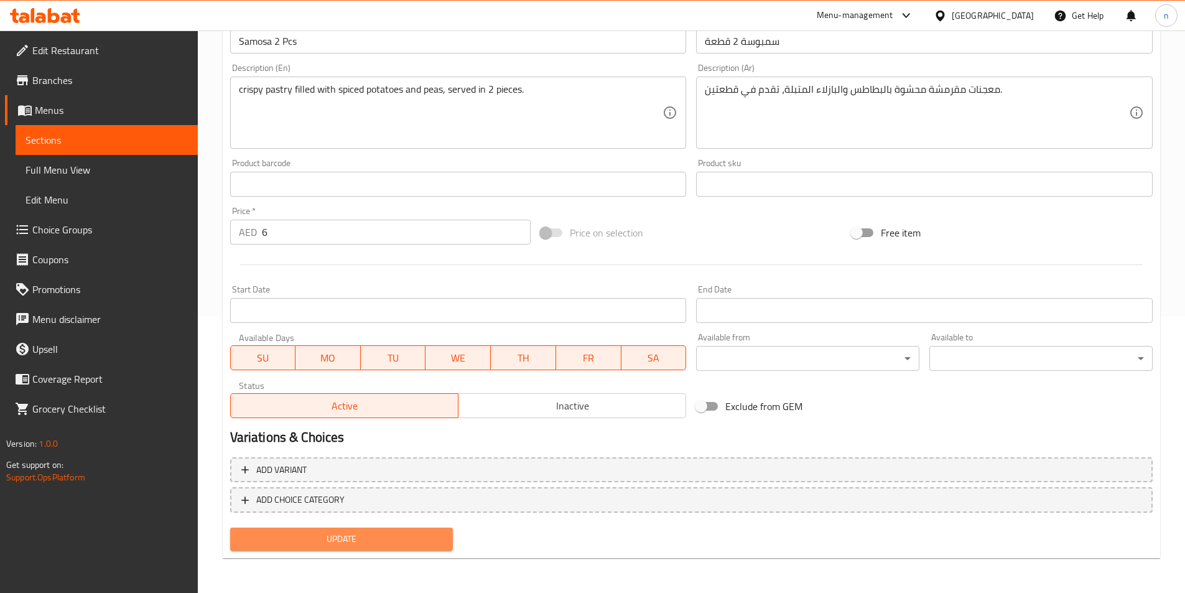
click at [290, 550] on button "Update" at bounding box center [341, 539] width 223 height 23
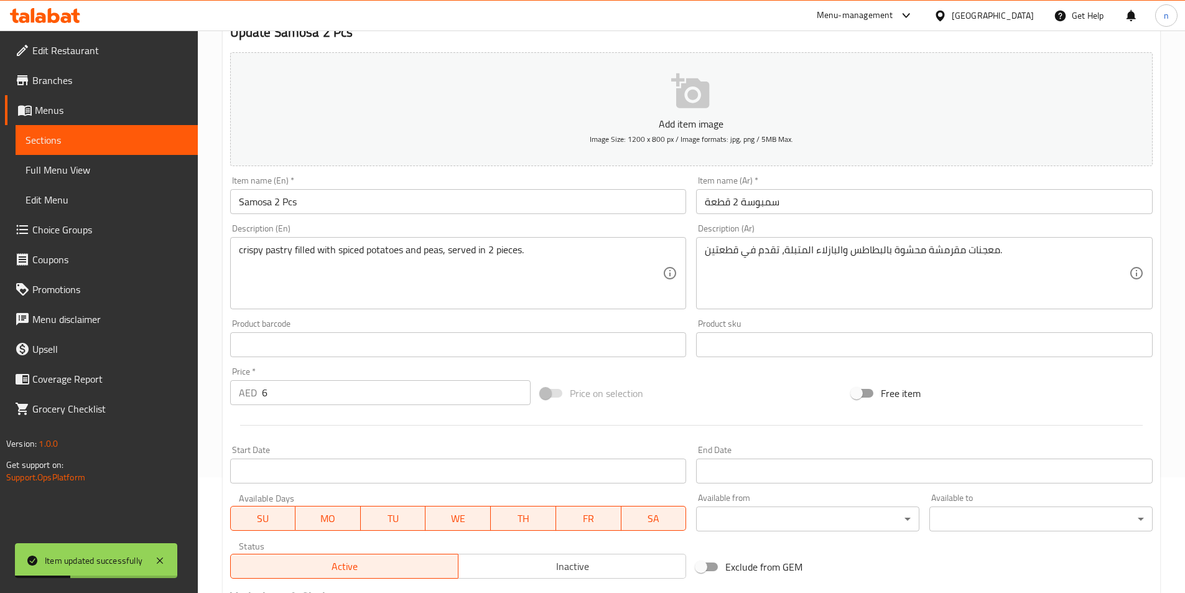
scroll to position [0, 0]
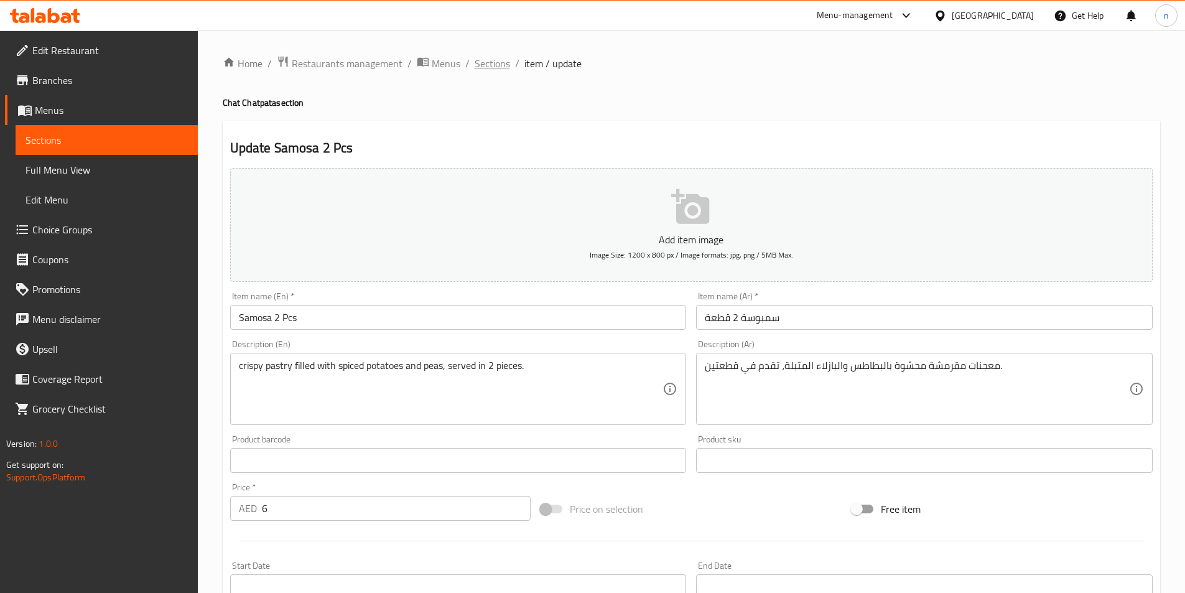
click at [475, 60] on span "Sections" at bounding box center [492, 63] width 35 height 15
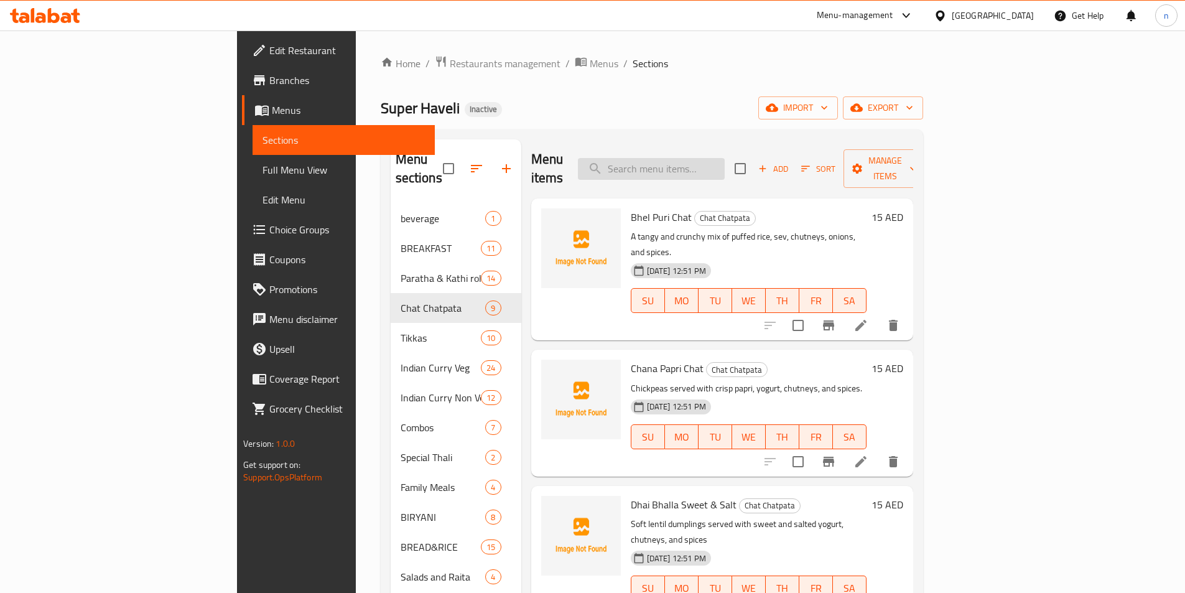
drag, startPoint x: 782, startPoint y: 151, endPoint x: 775, endPoint y: 160, distance: 11.5
click at [725, 158] on input "search" at bounding box center [651, 169] width 147 height 22
paste input "Tandoori Soya Chaap"
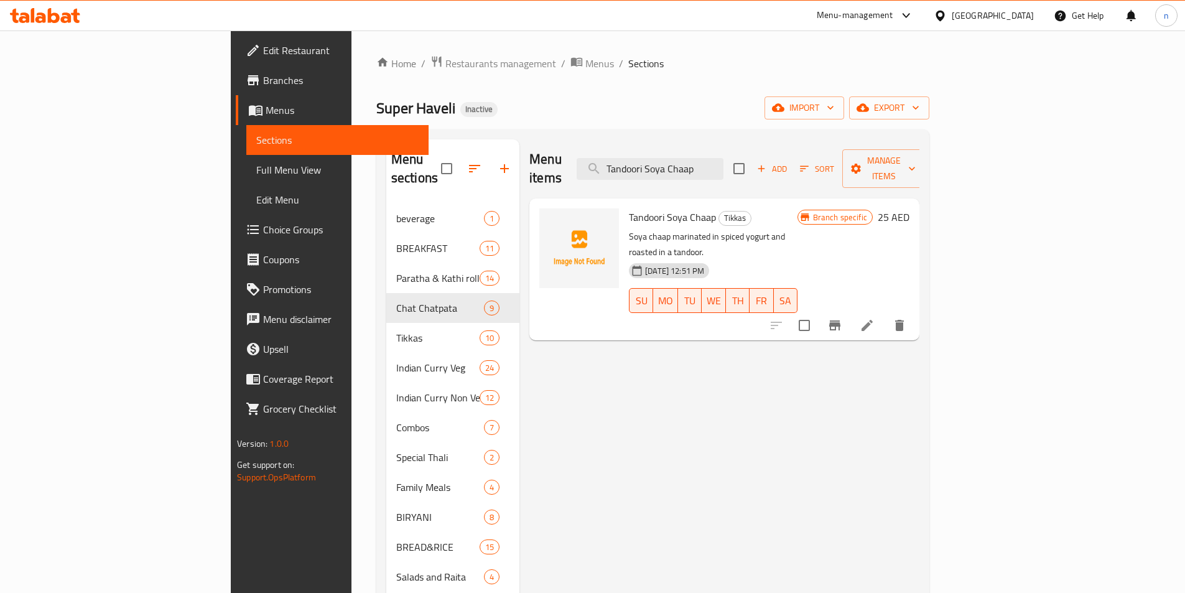
type input "Tandoori Soya Chaap"
click at [875, 318] on icon at bounding box center [867, 325] width 15 height 15
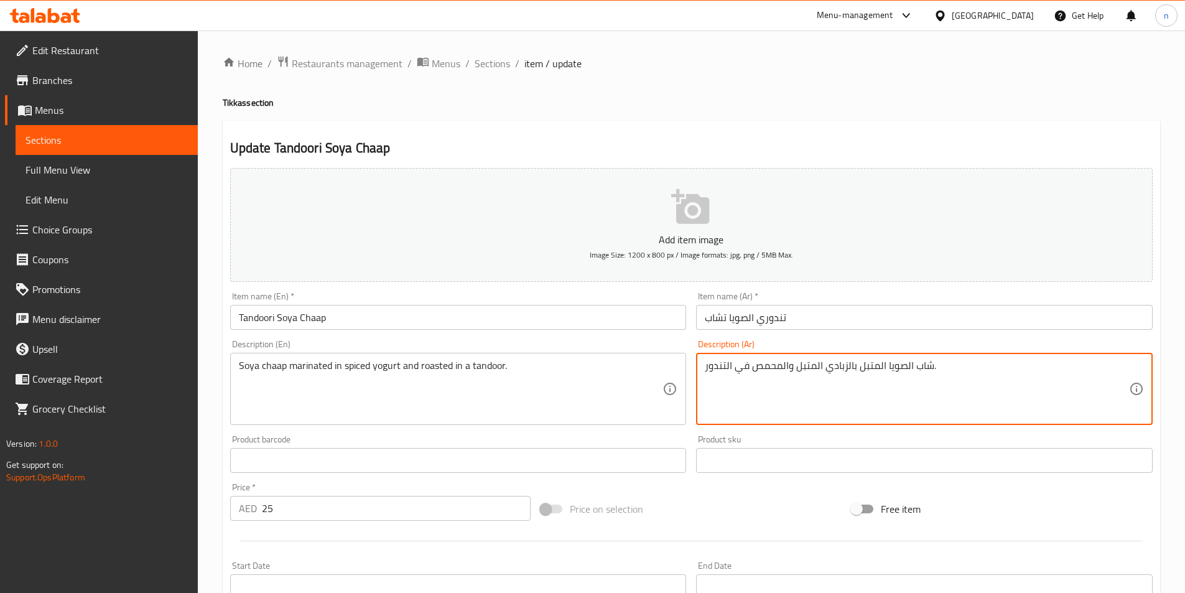
drag, startPoint x: 794, startPoint y: 367, endPoint x: 854, endPoint y: 370, distance: 60.5
click at [843, 370] on textarea "شاب الصويا المتبل بتتبيلت الزبادي والمحمص في التندور." at bounding box center [917, 389] width 424 height 59
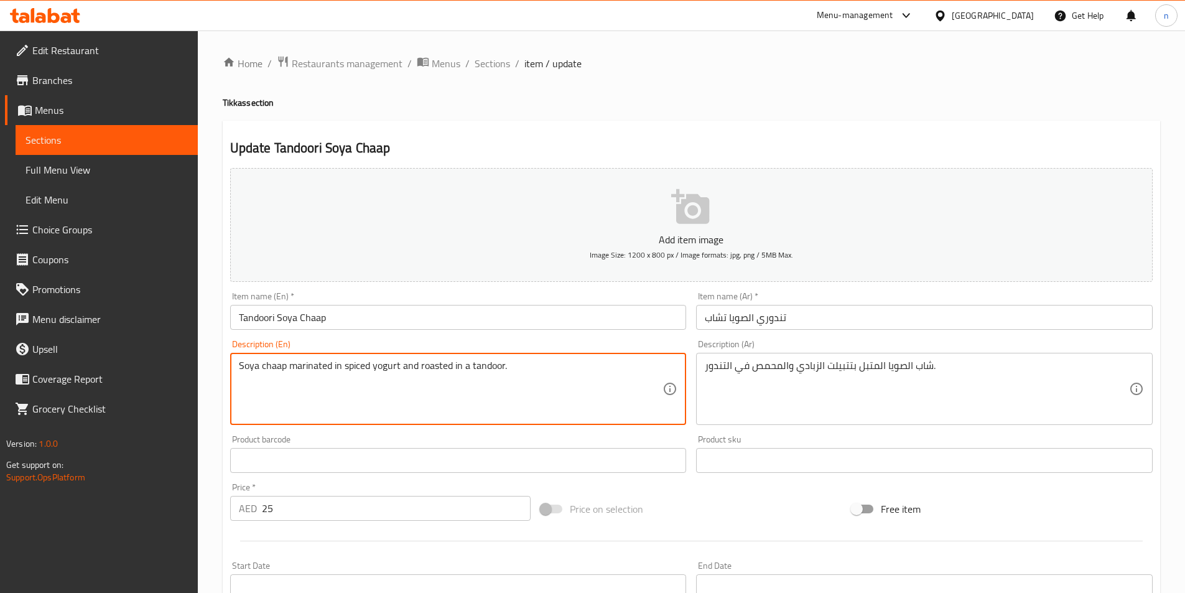
drag, startPoint x: 289, startPoint y: 370, endPoint x: 369, endPoint y: 375, distance: 80.4
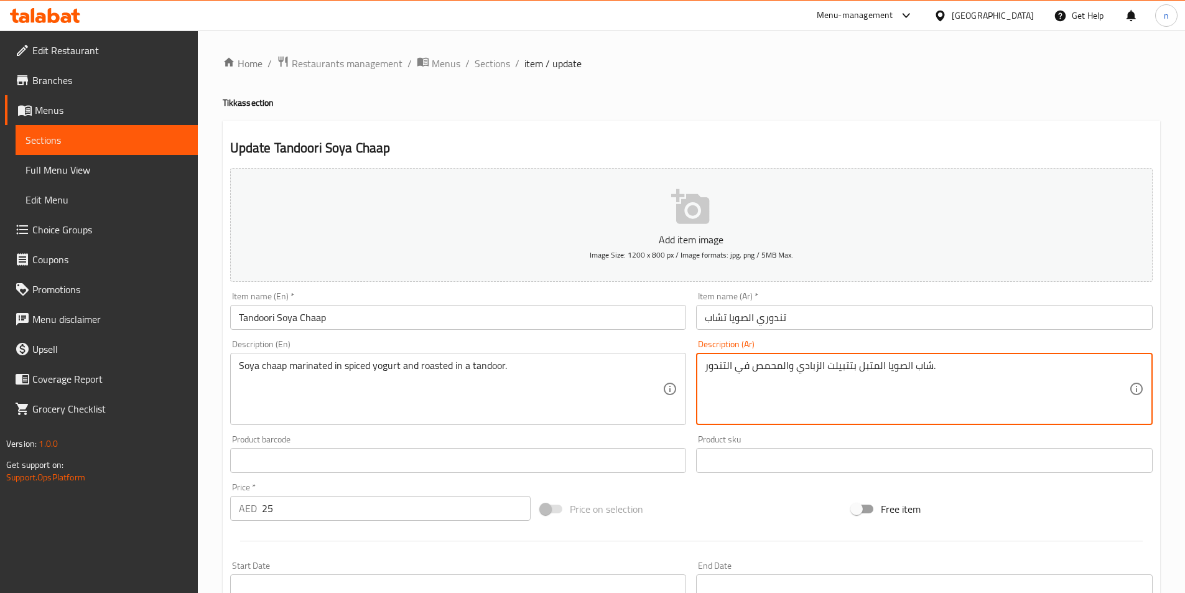
paste textarea "متبل بالبهارا"
drag, startPoint x: 883, startPoint y: 370, endPoint x: 827, endPoint y: 381, distance: 57.1
type textarea "شاب الصويا متبل بالبهارات الزبادي والمحمص في التندور."
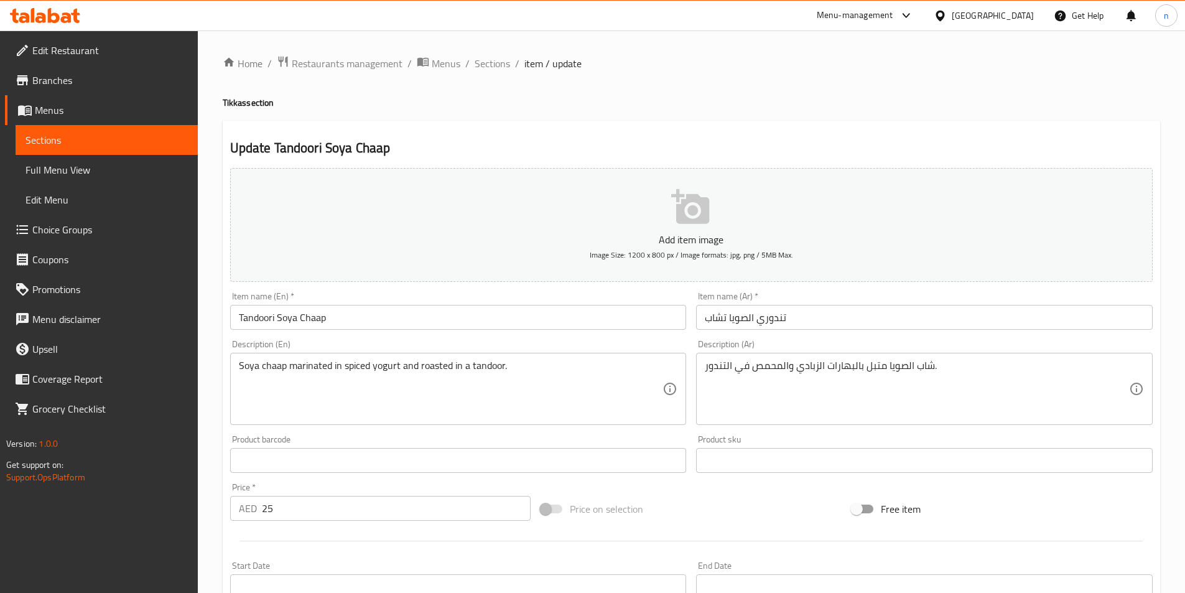
click at [679, 510] on div "Price on selection" at bounding box center [691, 509] width 311 height 34
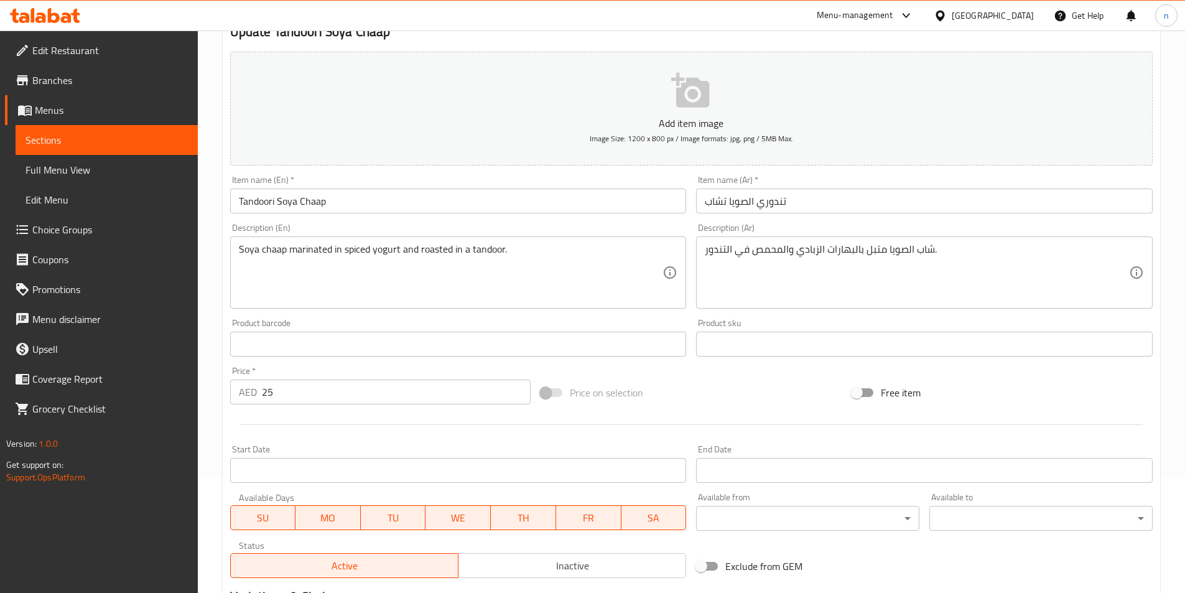
scroll to position [276, 0]
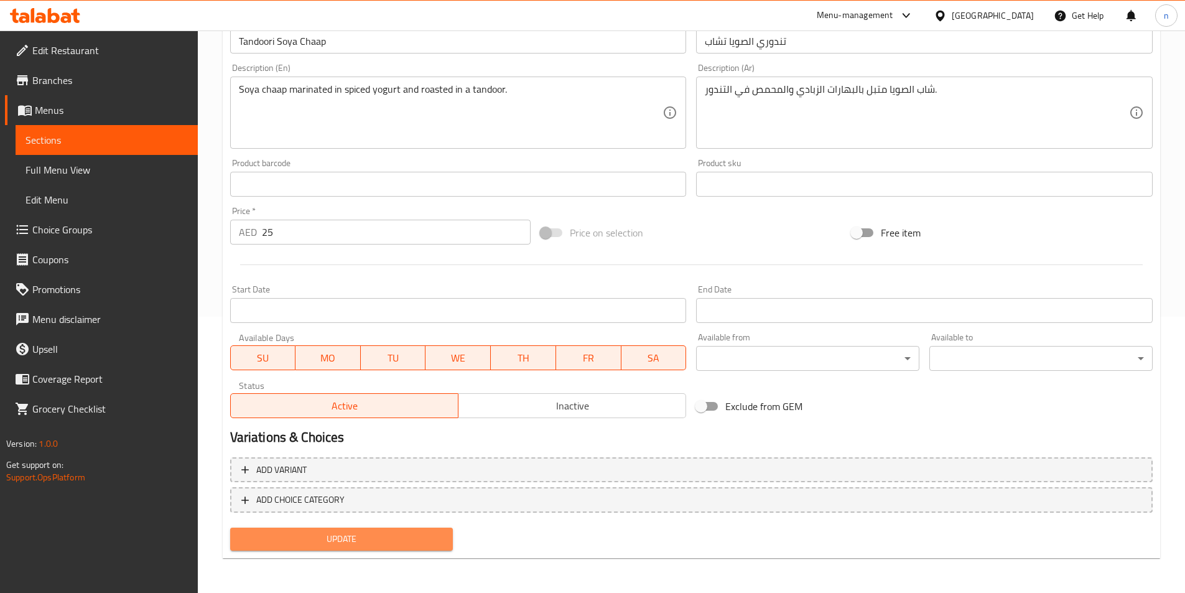
click at [406, 542] on span "Update" at bounding box center [341, 539] width 203 height 16
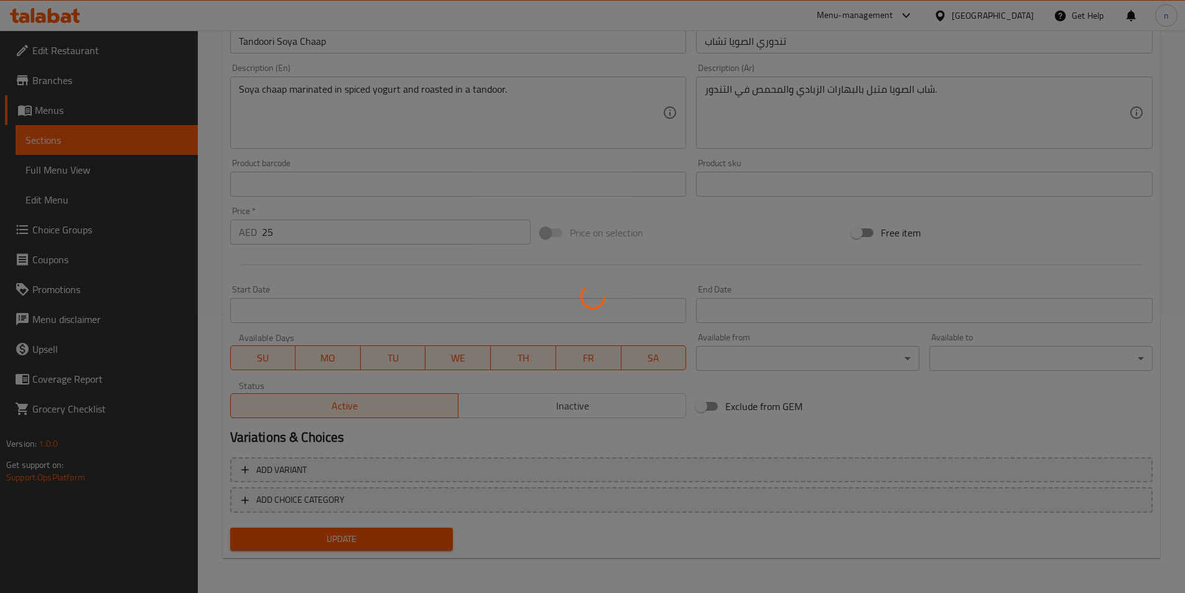
scroll to position [0, 0]
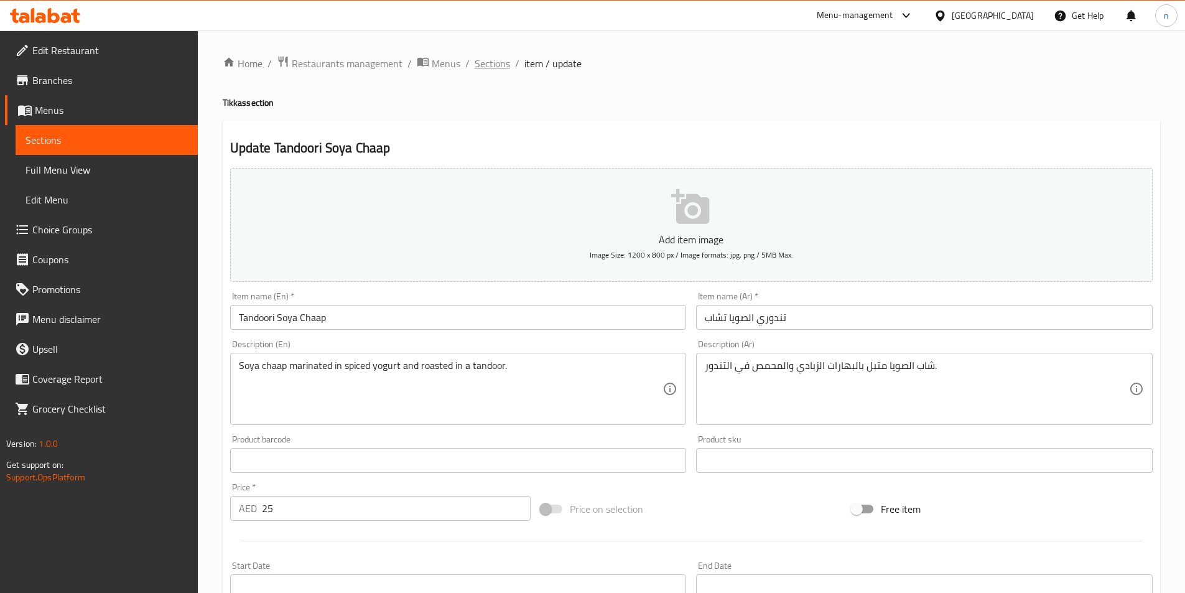
click at [503, 61] on span "Sections" at bounding box center [492, 63] width 35 height 15
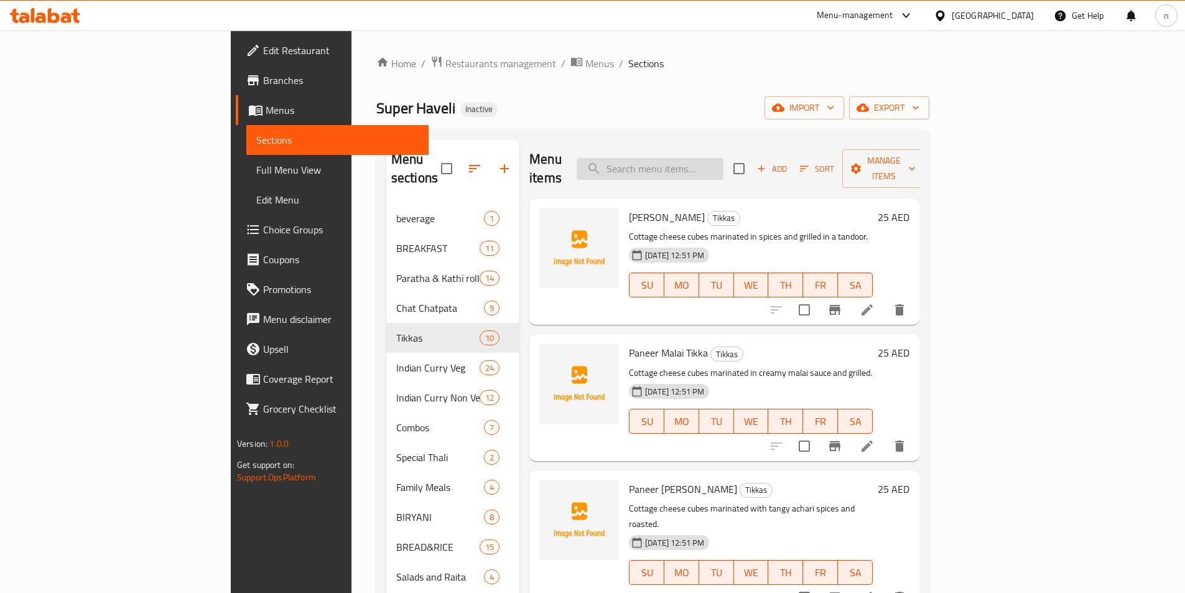
click at [722, 158] on input "search" at bounding box center [650, 169] width 147 height 22
paste input "Tandoori Platter"
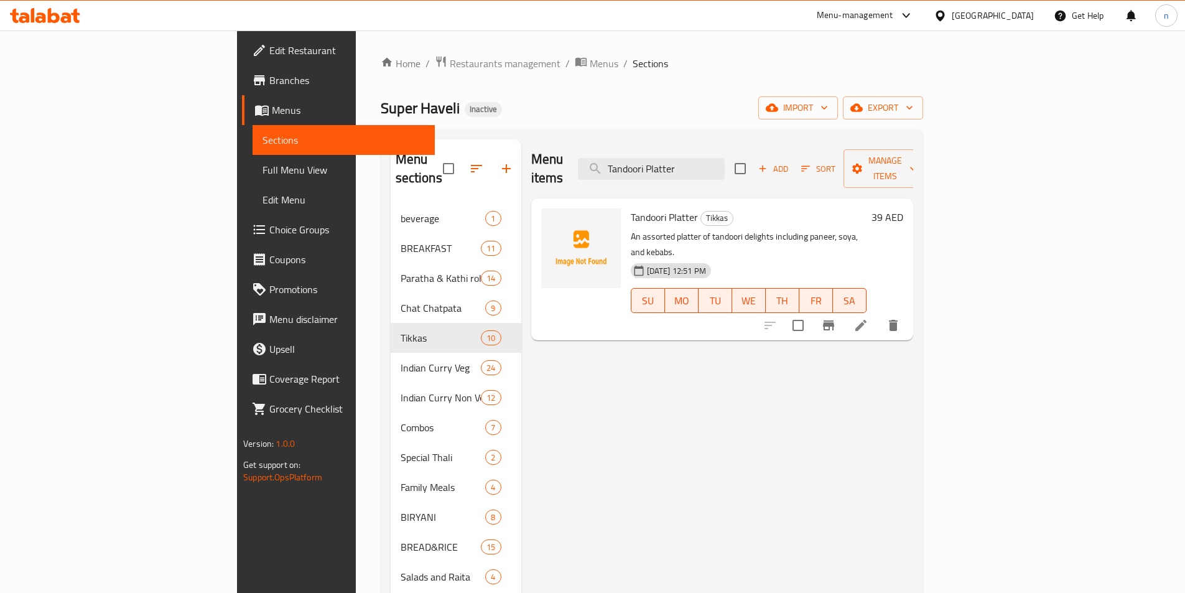
type input "Tandoori Platter"
click at [879, 314] on li at bounding box center [861, 325] width 35 height 22
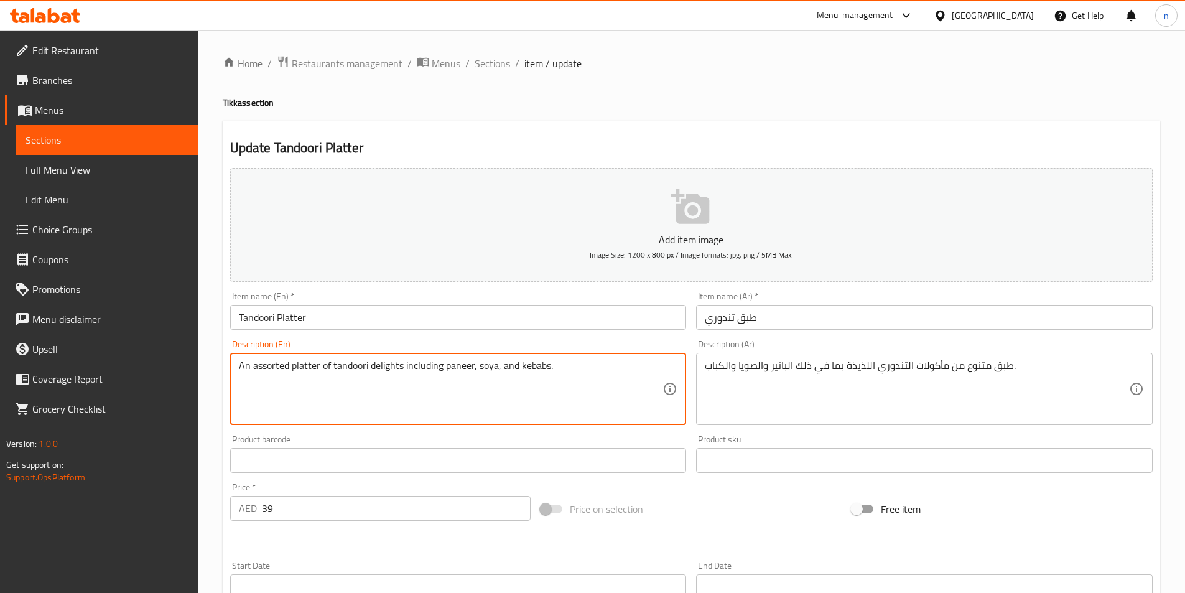
drag, startPoint x: 368, startPoint y: 367, endPoint x: 440, endPoint y: 391, distance: 76.0
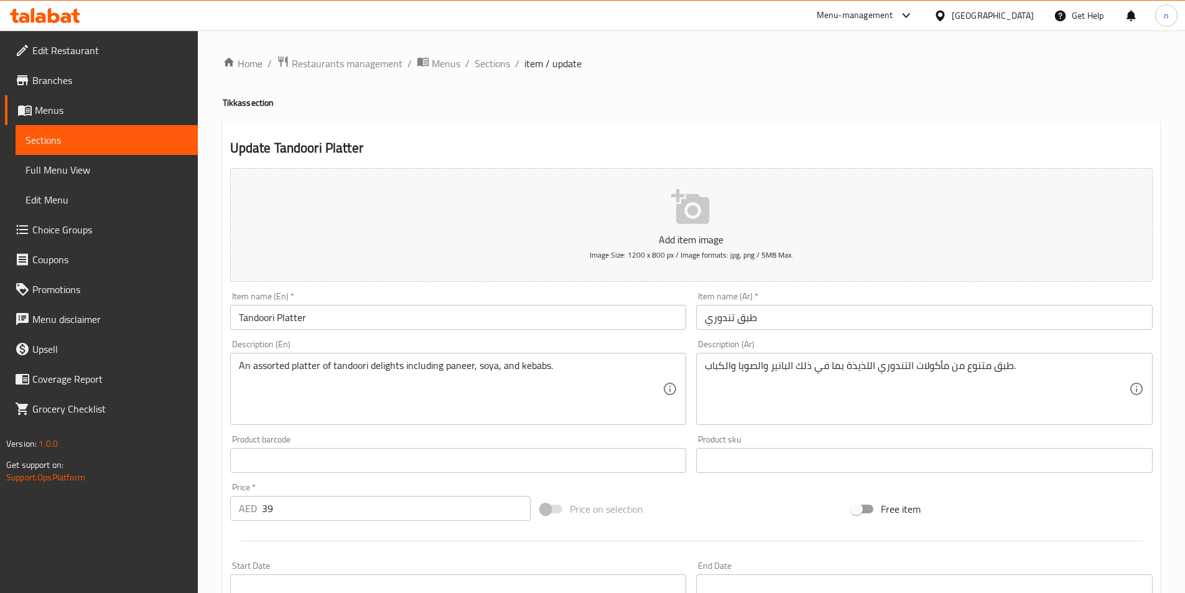
click at [414, 399] on textarea "An assorted platter of tandoori delights including paneer, soya, and kebabs." at bounding box center [451, 389] width 424 height 59
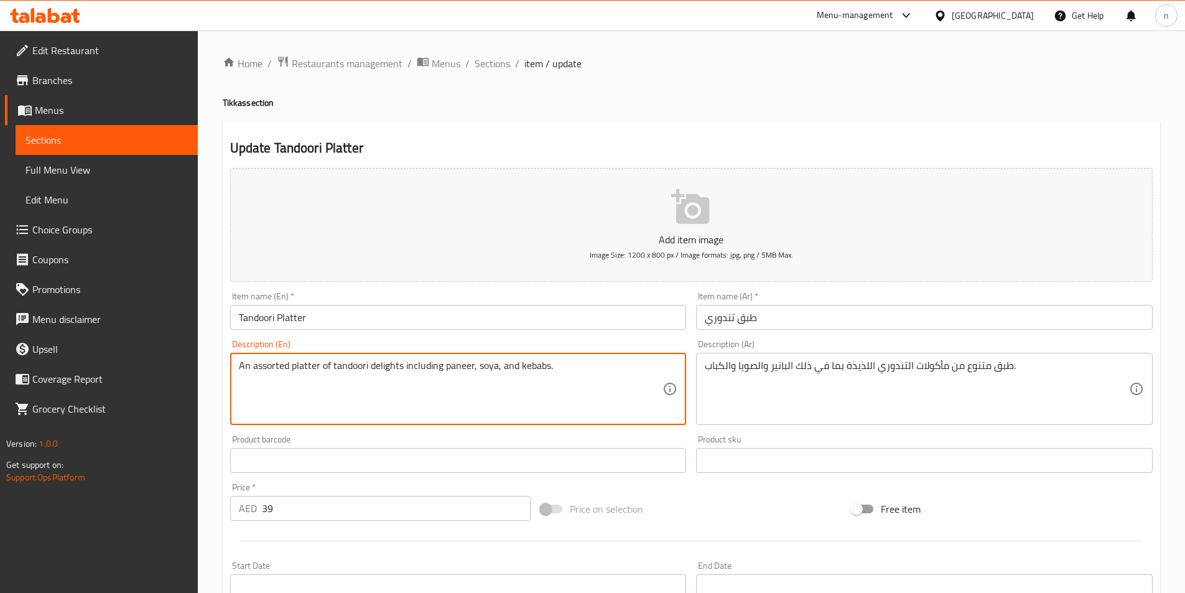
drag, startPoint x: 367, startPoint y: 367, endPoint x: 444, endPoint y: 375, distance: 77.6
click at [444, 375] on textarea "An assorted platter of tandoori delights including paneer, soya, and kebabs." at bounding box center [451, 389] width 424 height 59
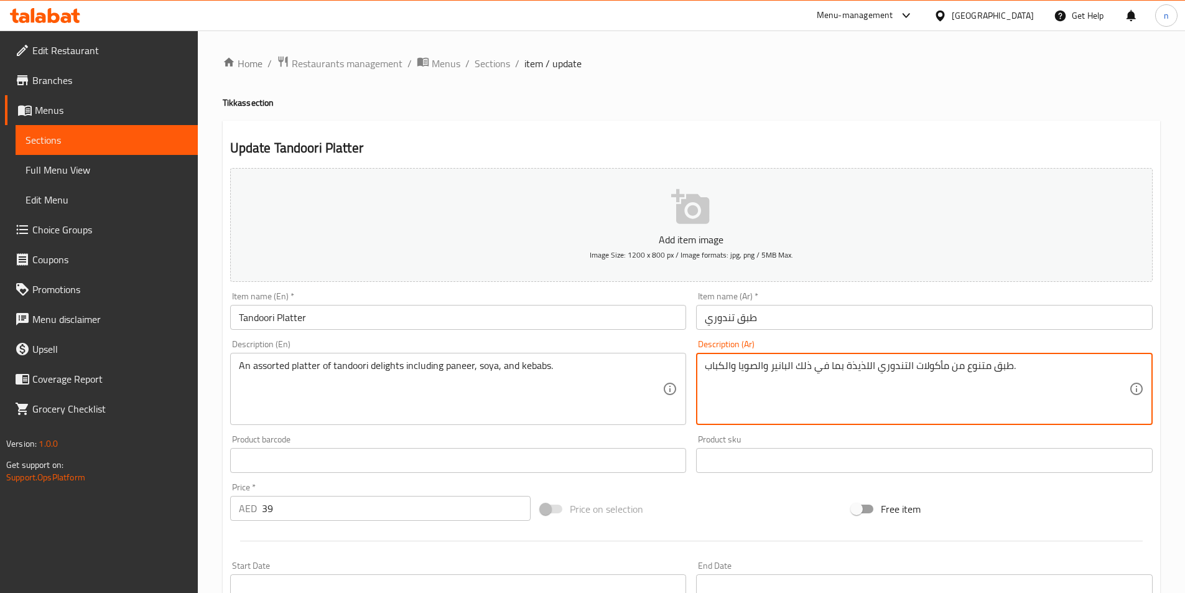
click at [928, 365] on textarea "طبق متنوع من مأكولات التندوري اللذيذة بما في ذلك البانير والصويا والكباب." at bounding box center [917, 389] width 424 height 59
click at [997, 378] on textarea "طبق متنوع من ديلايت التندوري اللذيذة بما في ذلك البانير والصويا والكباب." at bounding box center [917, 389] width 424 height 59
click at [855, 372] on textarea "طبق متنوع من ديلايت التندوري اللذيذة بما في ذلك البانير والصويا والكباب." at bounding box center [917, 389] width 424 height 59
click at [862, 368] on textarea "طبق متنوع من ديلايت التندوري انكلةدينجبما في ذلك البانير والصويا والكباب." at bounding box center [917, 389] width 424 height 59
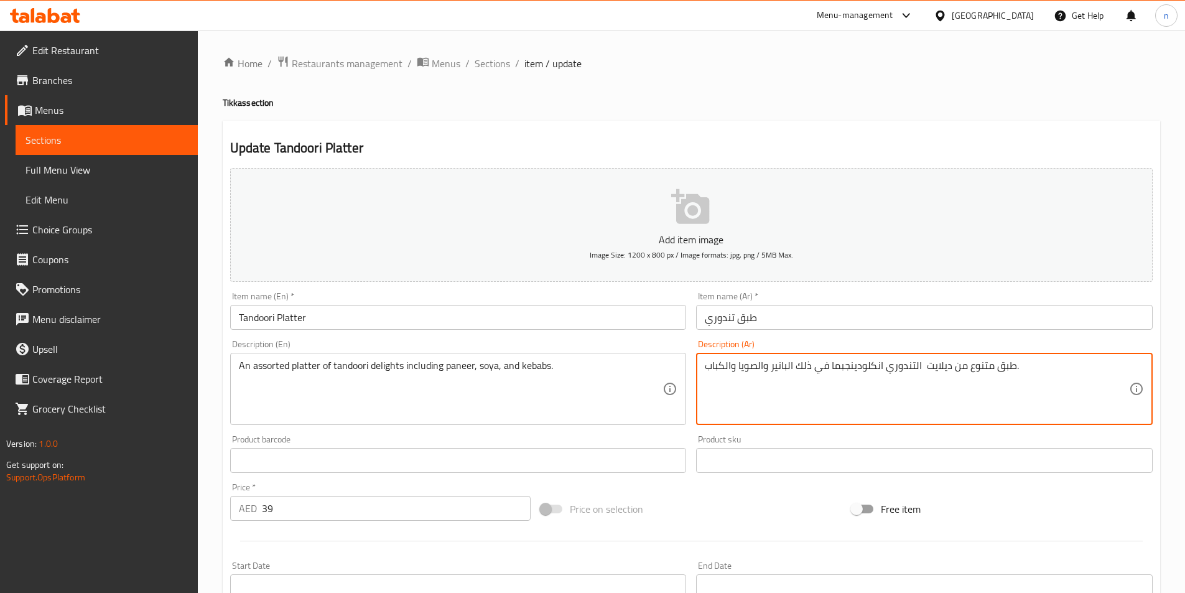
click at [840, 371] on textarea "طبق متنوع من ديلايت التندوري انكلودينجبما في ذلك البانير والصويا والكباب." at bounding box center [917, 389] width 424 height 59
click at [843, 373] on textarea "طبق متنوع من ديلايت التندوري انكلودينجبما في ذلك البانير والصويا والكباب." at bounding box center [917, 389] width 424 height 59
drag, startPoint x: 798, startPoint y: 367, endPoint x: 844, endPoint y: 370, distance: 46.2
click at [815, 385] on textarea "طبق متنوع من ديلايت التندوري انكلودينج البانير والصويا والكباب." at bounding box center [917, 389] width 424 height 59
click at [798, 371] on textarea "طبق متنوع من ديلايت التندوري انكلودينج البانير والصويا والكباب." at bounding box center [917, 389] width 424 height 59
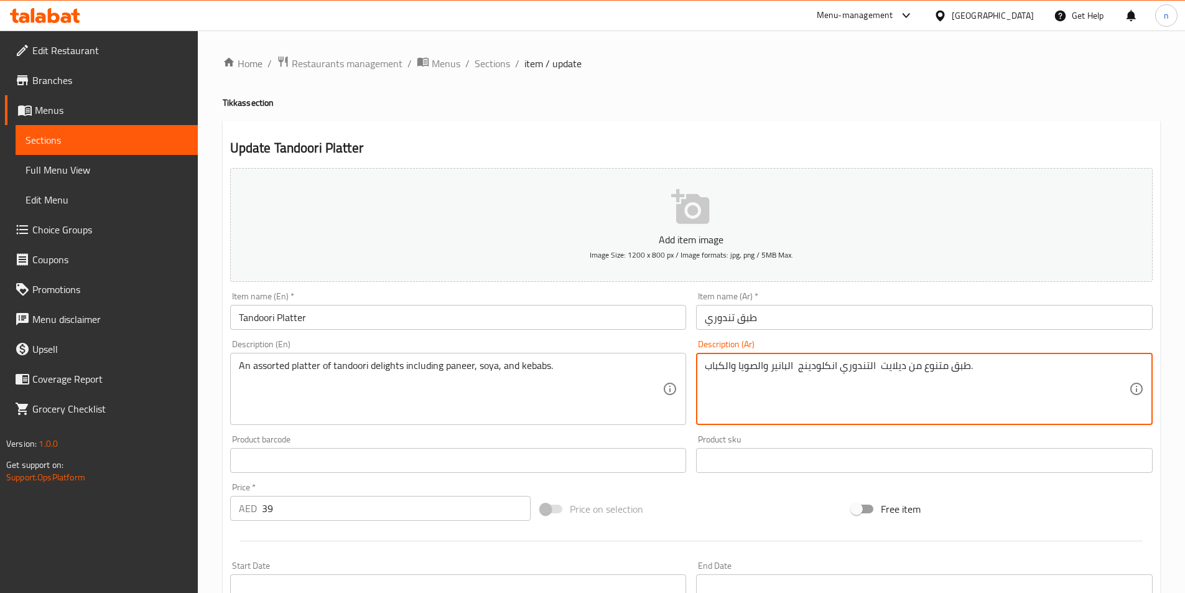
click at [791, 370] on textarea "طبق متنوع من ديلايت التندوري انكلودينج البانير والصويا والكباب." at bounding box center [917, 389] width 424 height 59
click at [795, 371] on textarea "طبق متنوع من ديلايت التندوري انكلودينج البانير والصويا والكباب." at bounding box center [917, 389] width 424 height 59
click at [875, 368] on textarea "طبق متنوع من ديلايت التندوري انكلودينج البانير والصويا والكباب." at bounding box center [917, 389] width 424 height 59
type textarea "طبق متنوع من ديلايت التندوري انكلودينج البانير والصويا والكباب."
click at [716, 495] on div "Price on selection" at bounding box center [691, 509] width 311 height 34
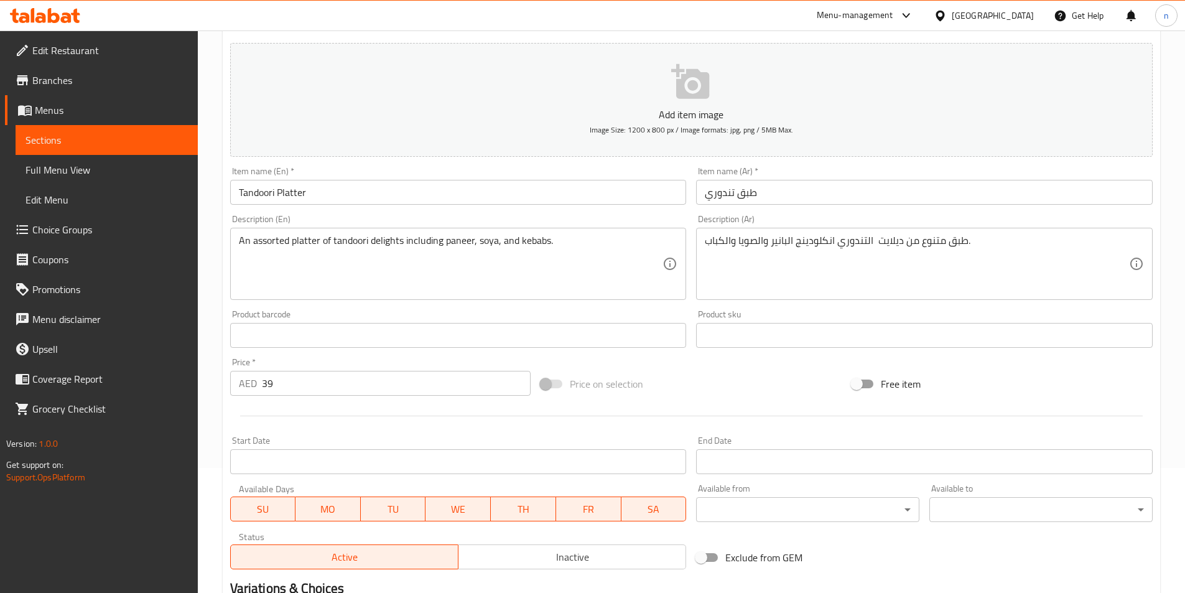
scroll to position [276, 0]
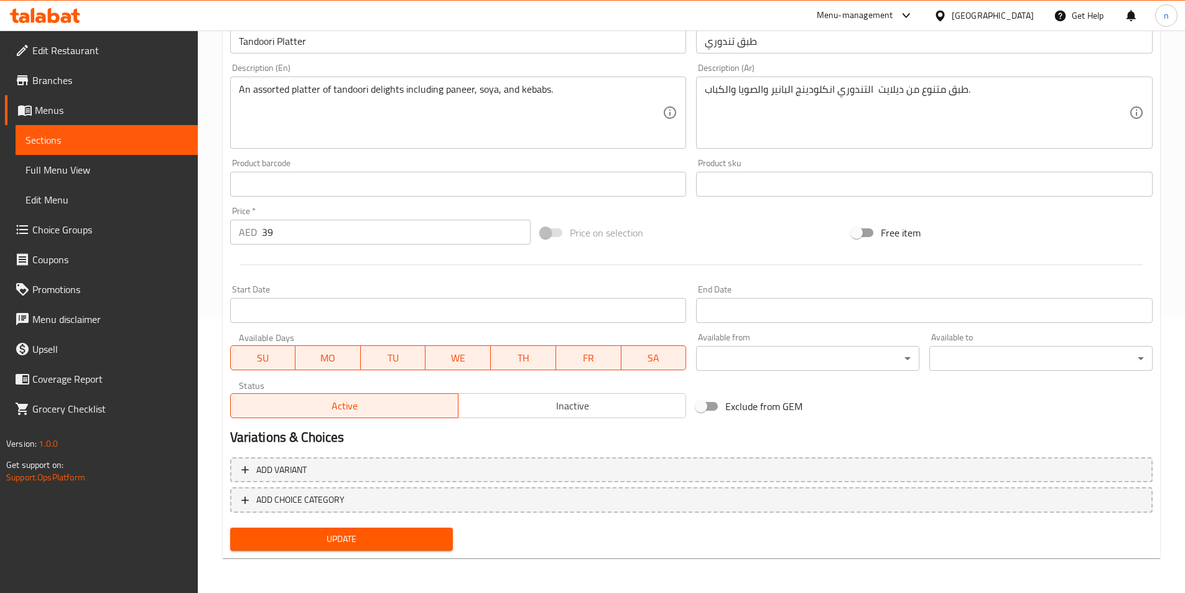
click at [442, 550] on button "Update" at bounding box center [341, 539] width 223 height 23
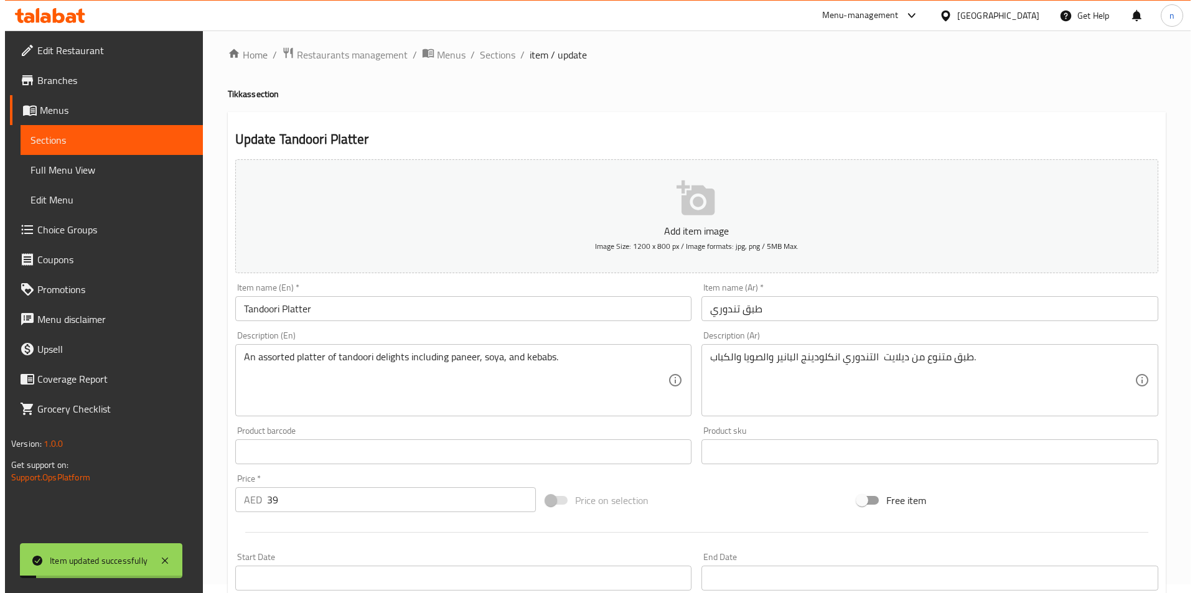
scroll to position [0, 0]
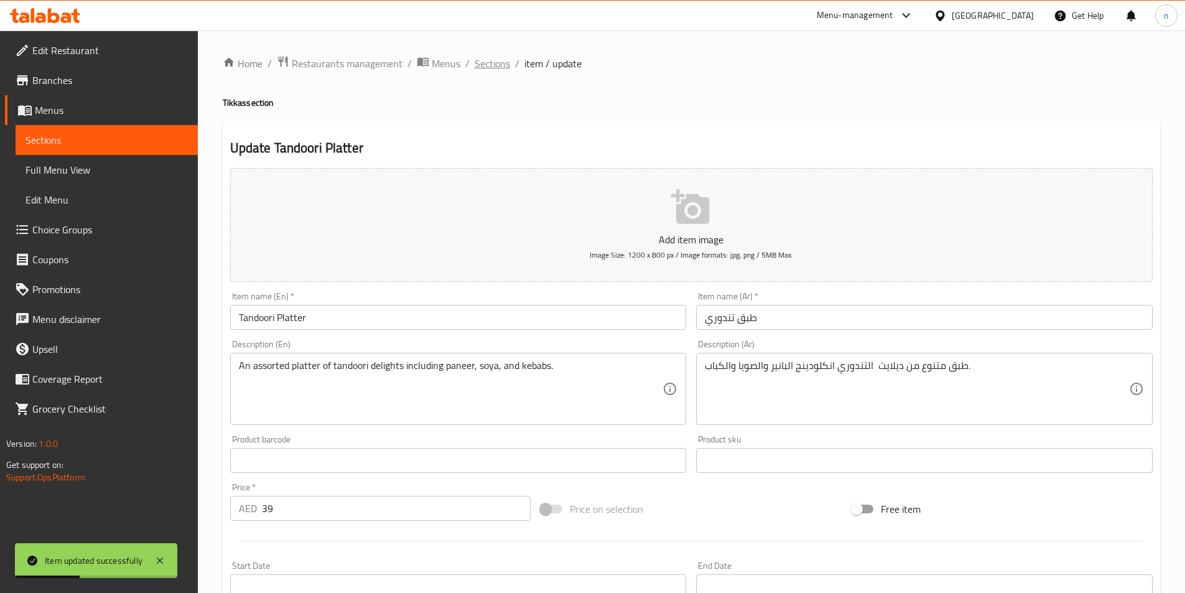
click at [481, 60] on span "Sections" at bounding box center [492, 63] width 35 height 15
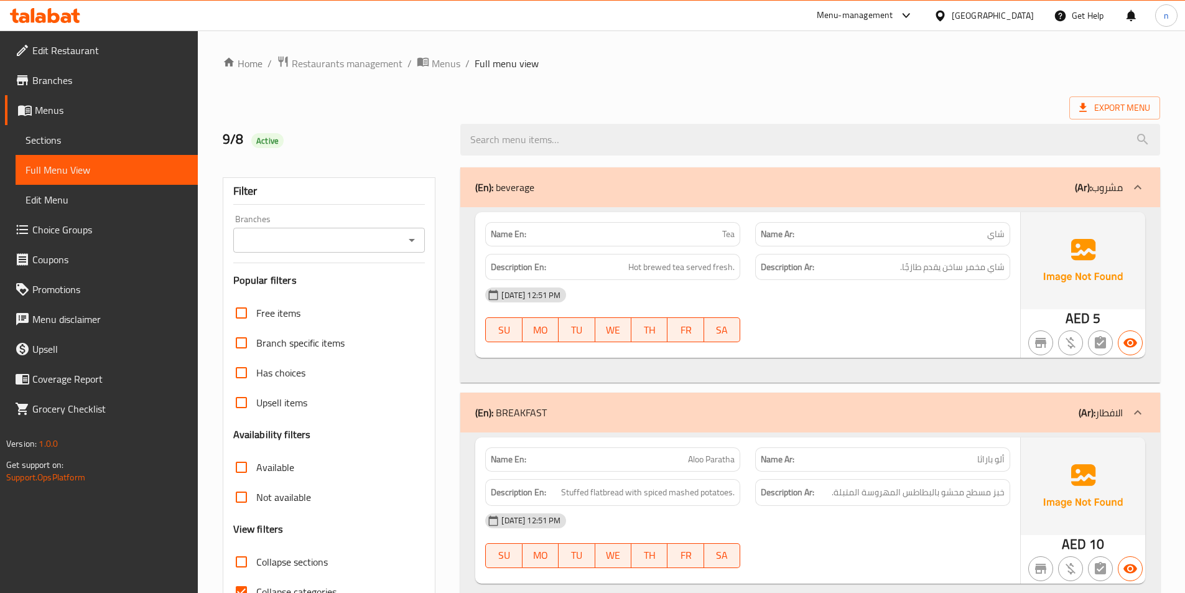
click at [869, 66] on ol "Home / Restaurants management / Menus / Full menu view" at bounding box center [692, 63] width 938 height 16
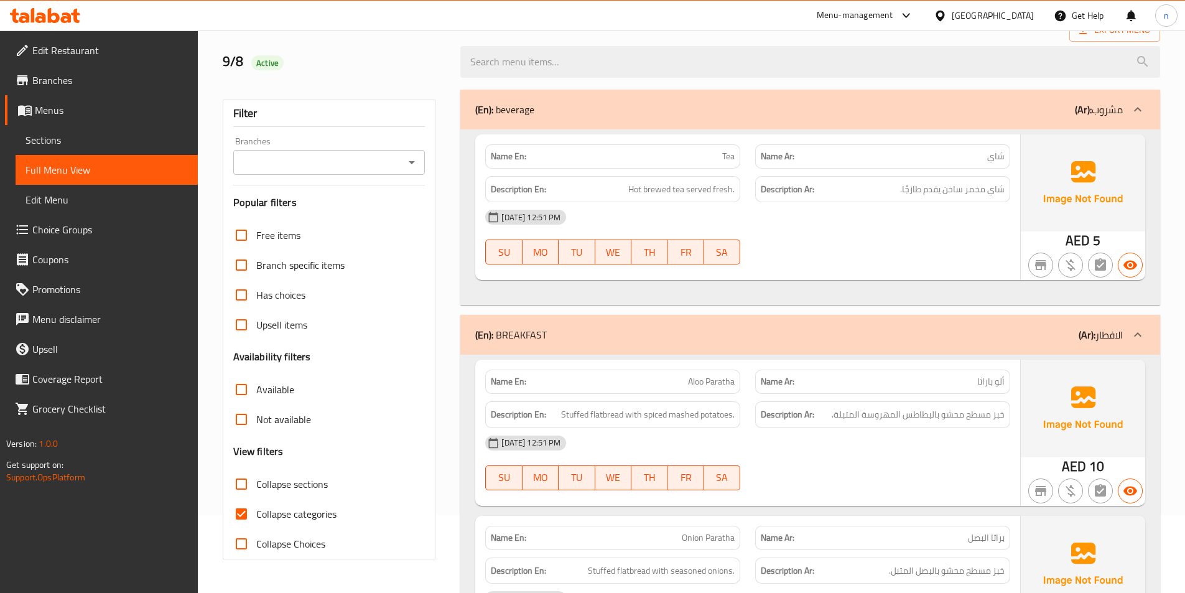
scroll to position [187, 0]
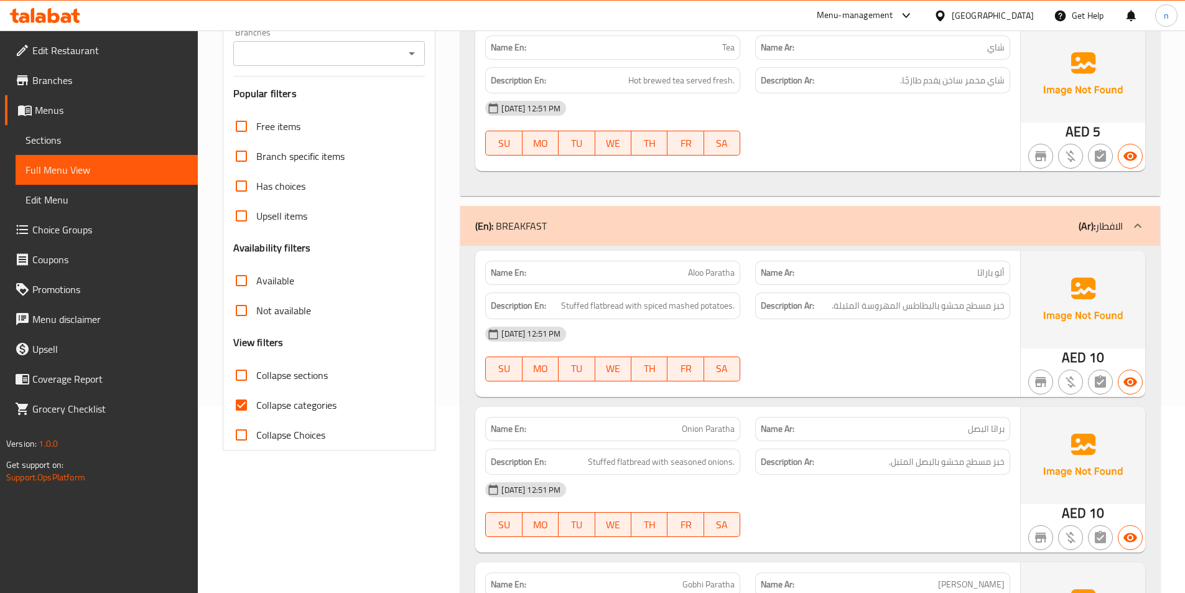
click at [897, 149] on div at bounding box center [883, 155] width 270 height 15
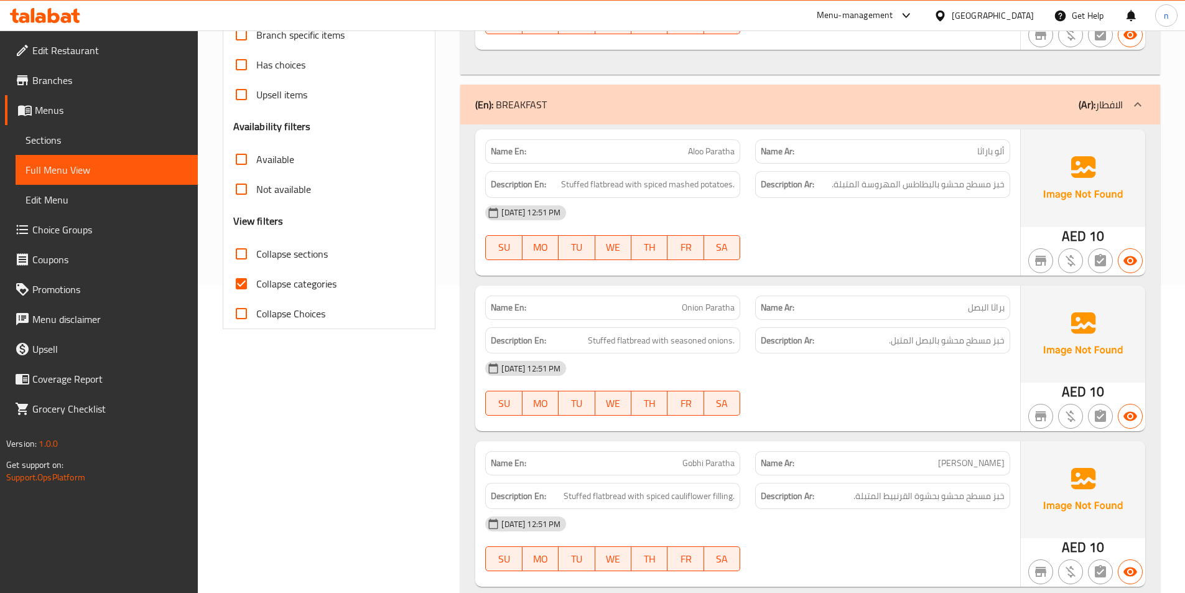
scroll to position [311, 0]
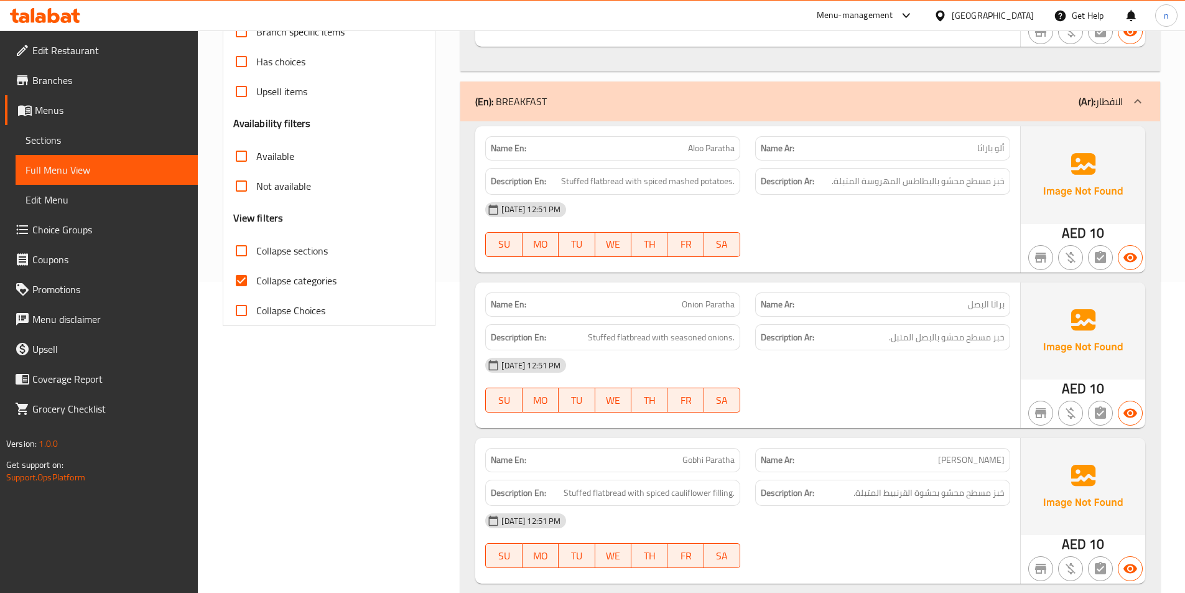
drag, startPoint x: 274, startPoint y: 283, endPoint x: 287, endPoint y: 322, distance: 40.9
click at [273, 283] on span "Collapse categories" at bounding box center [296, 280] width 80 height 15
click at [242, 281] on input "Collapse categories" at bounding box center [242, 281] width 30 height 30
checkbox input "false"
click at [894, 251] on div at bounding box center [883, 257] width 270 height 15
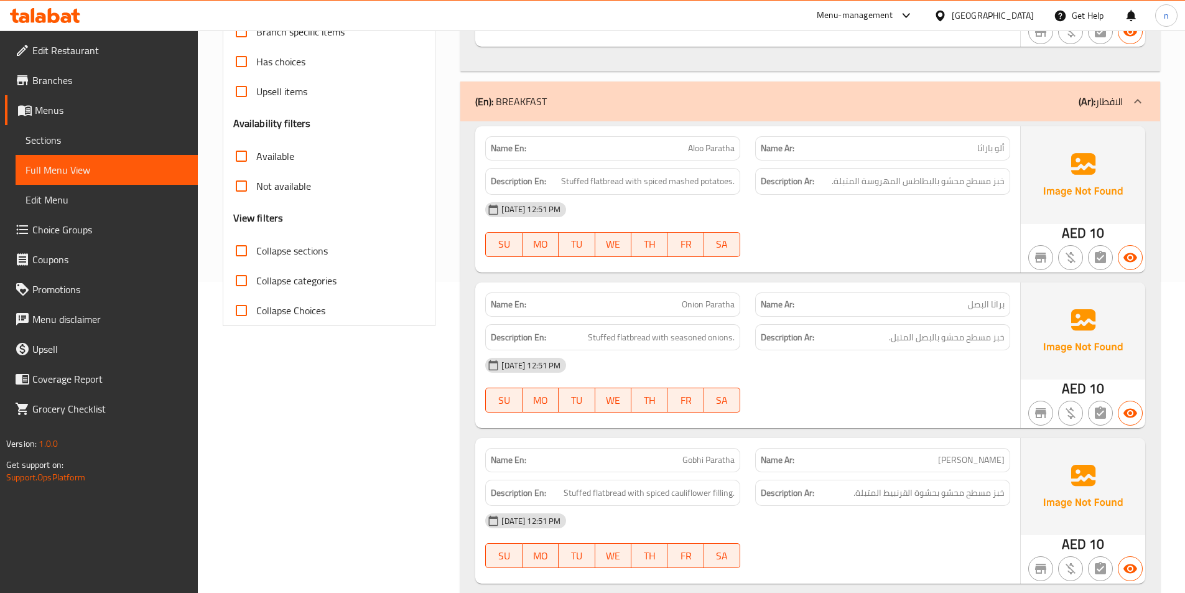
click at [953, 235] on div "08-09-2025 12:51 PM SU MO TU WE TH FR SA" at bounding box center [748, 230] width 540 height 70
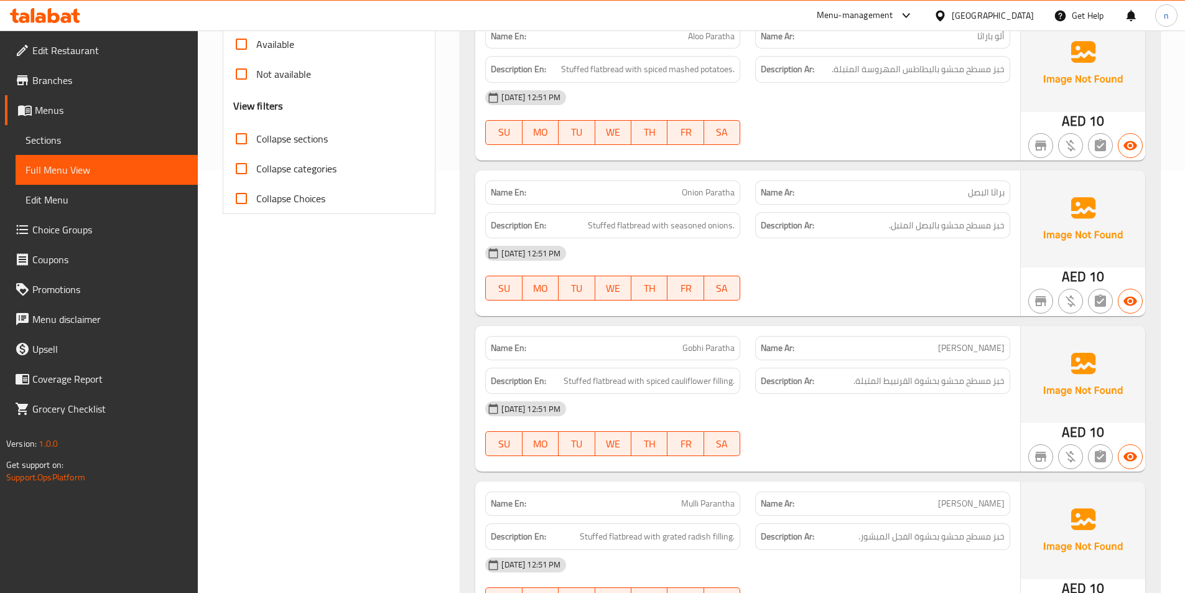
scroll to position [436, 0]
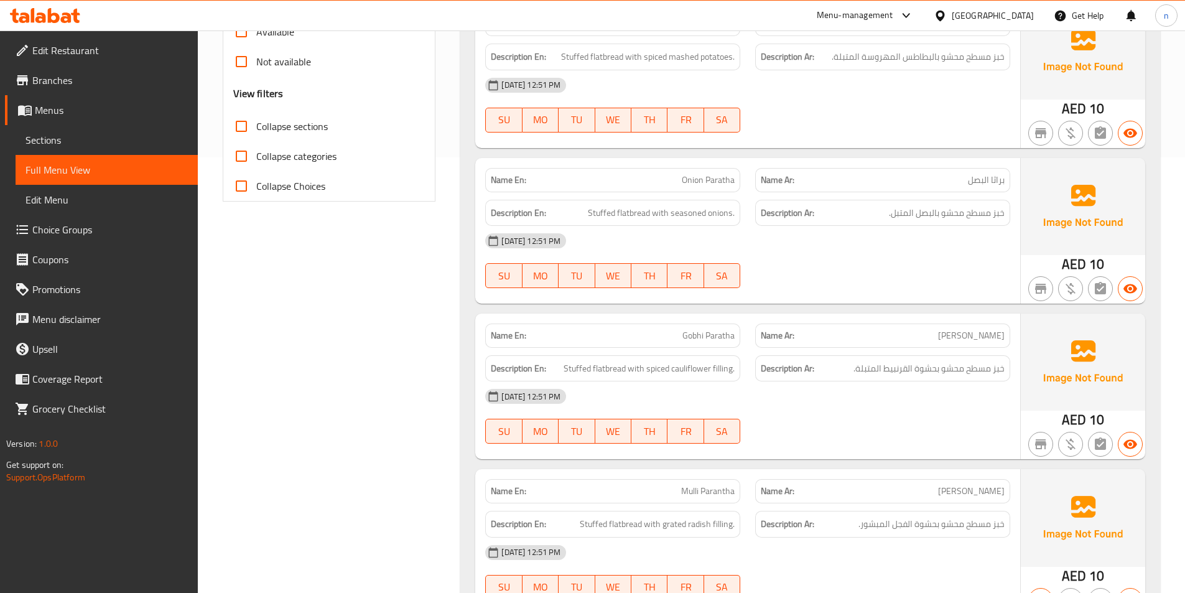
click at [914, 259] on div "08-09-2025 12:51 PM SU MO TU WE TH FR SA" at bounding box center [748, 261] width 540 height 70
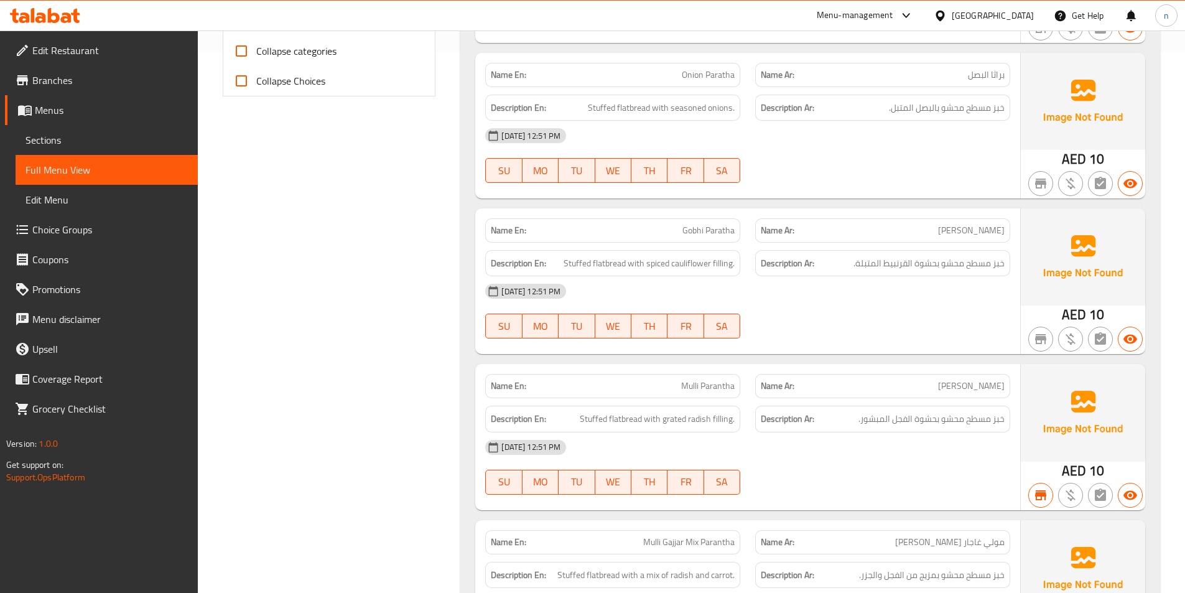
scroll to position [622, 0]
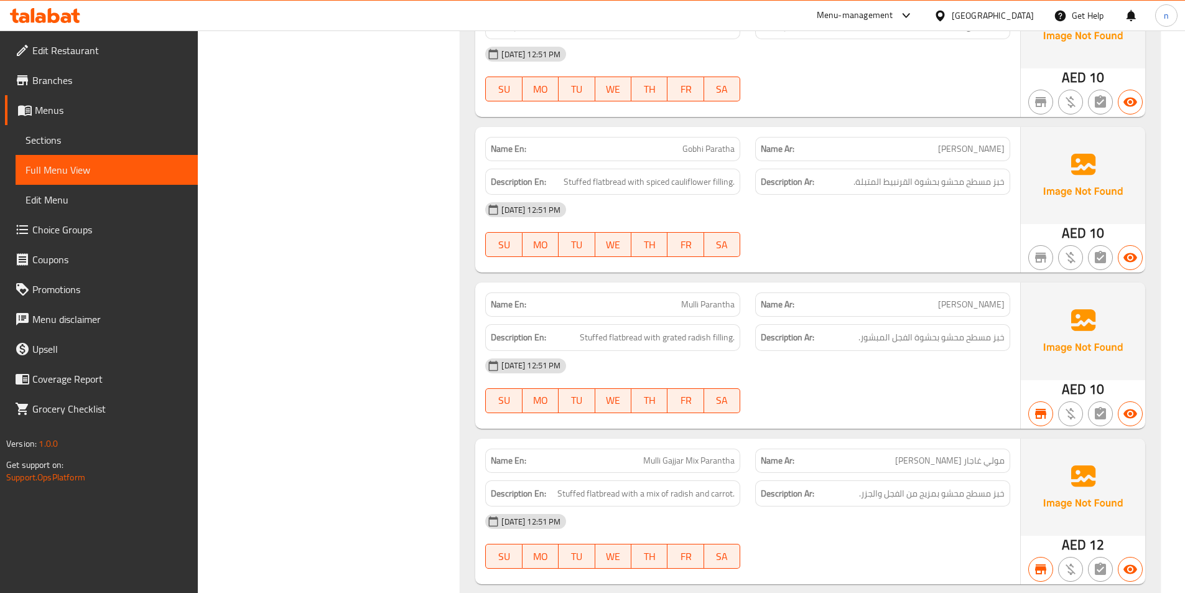
click at [857, 218] on div "[DATE] 12:51 PM" at bounding box center [748, 210] width 540 height 30
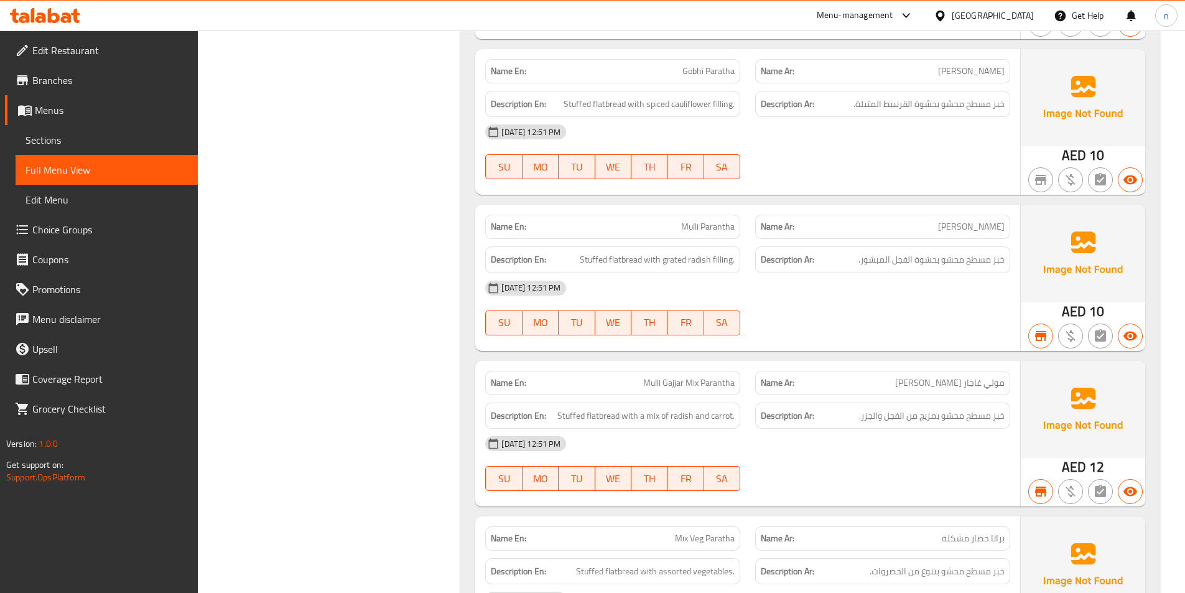
scroll to position [747, 0]
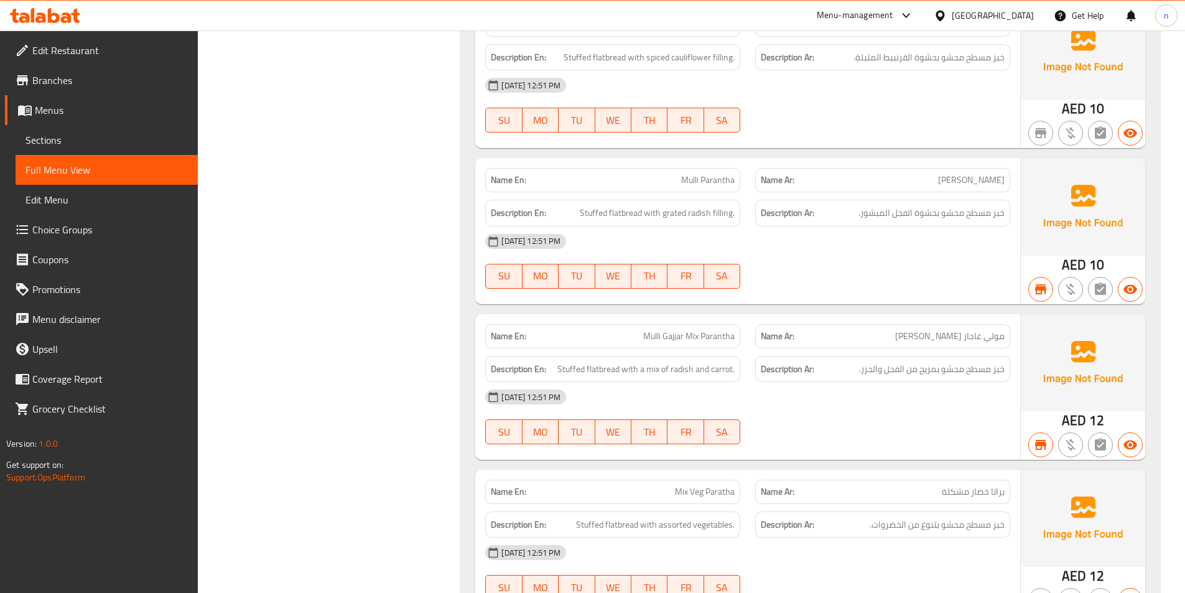
click at [907, 260] on div "[DATE] 12:51 PM SU MO TU WE TH FR SA" at bounding box center [748, 262] width 540 height 70
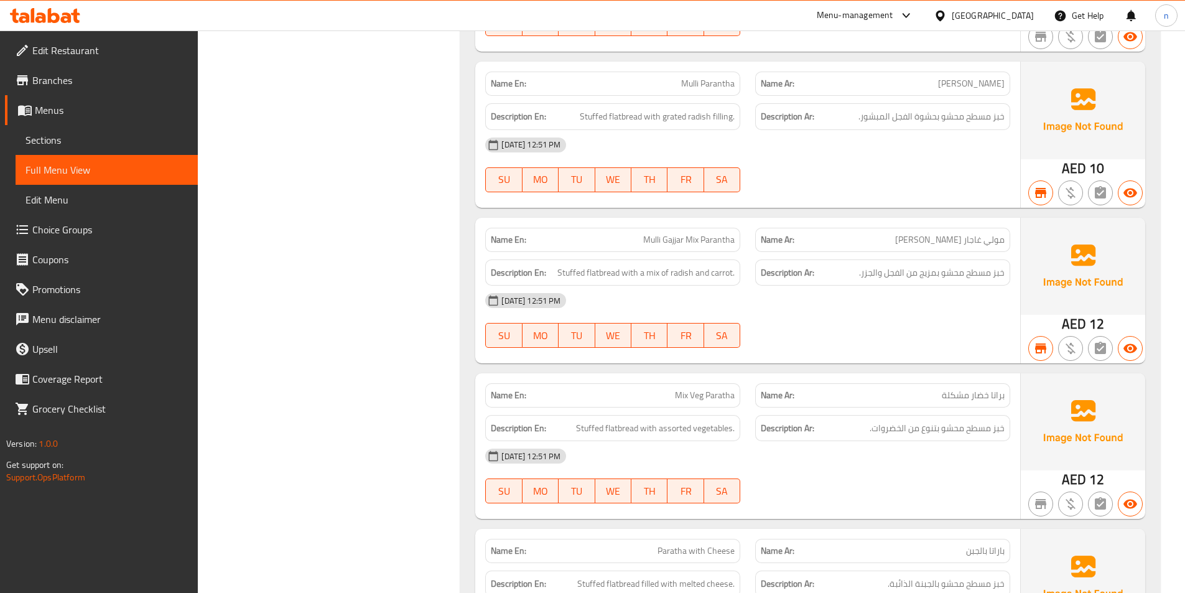
scroll to position [933, 0]
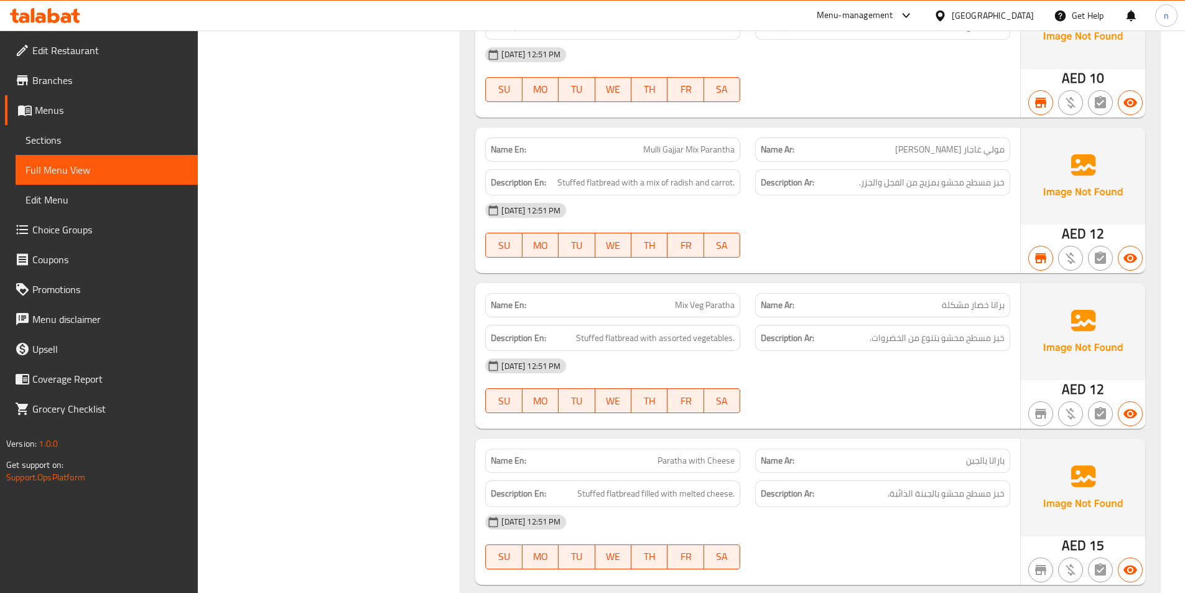
click at [711, 145] on span "Mulli Gajjar Mix Parantha" at bounding box center [688, 149] width 91 height 13
copy span "Mulli Gajjar Mix Parantha"
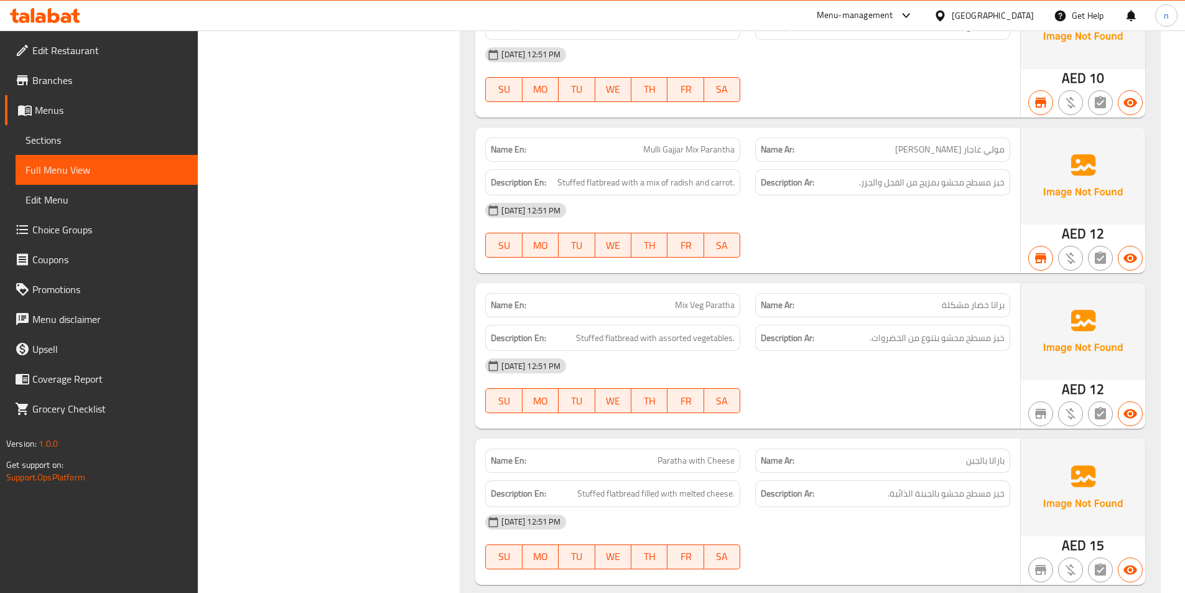
click at [895, 258] on div at bounding box center [883, 257] width 270 height 15
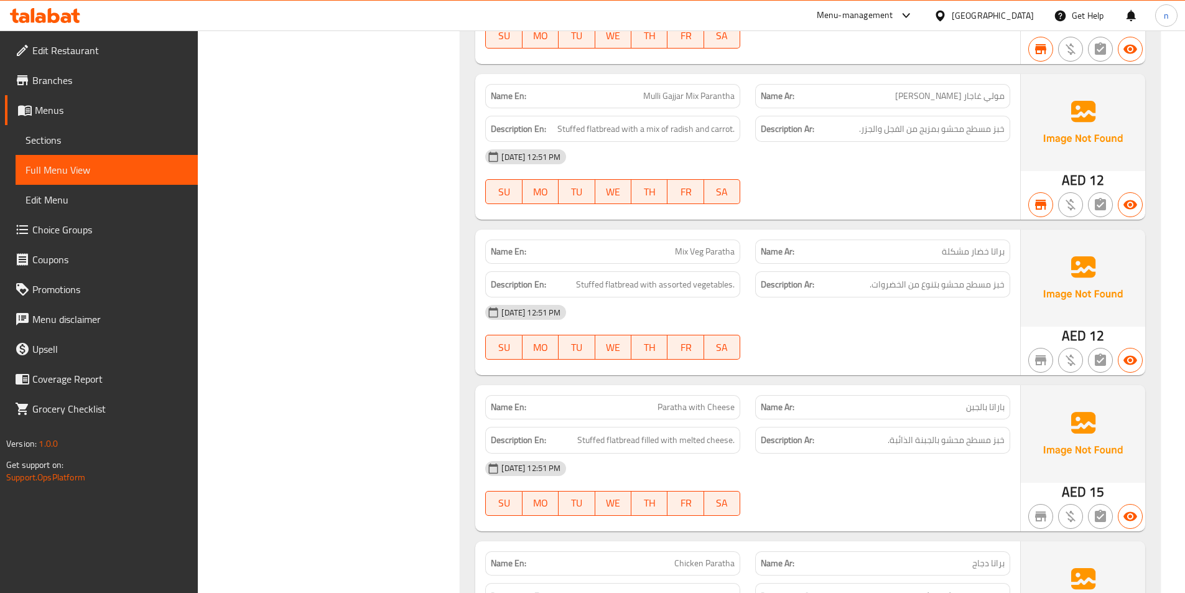
scroll to position [1058, 0]
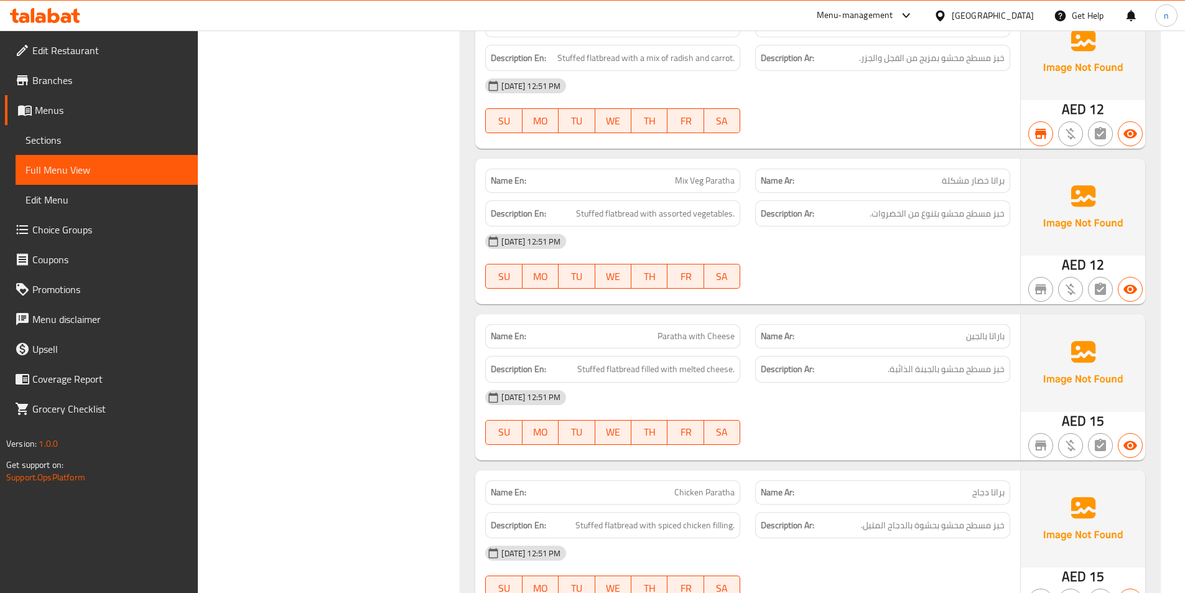
click at [897, 276] on div "[DATE] 12:51 PM SU MO TU WE TH FR SA" at bounding box center [748, 262] width 540 height 70
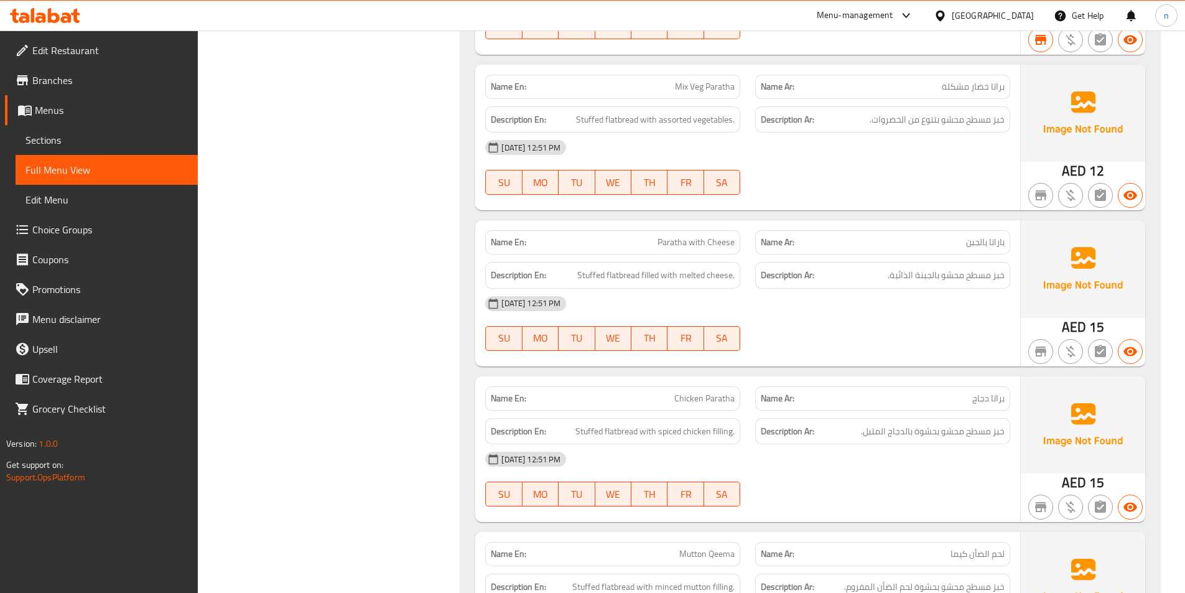
scroll to position [1182, 0]
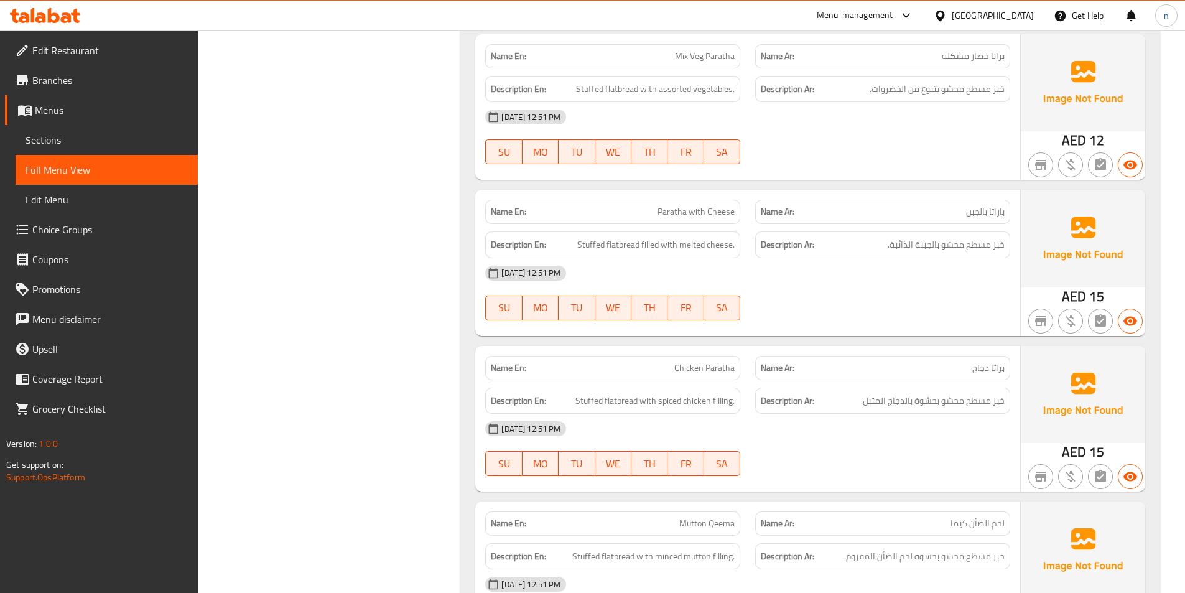
click at [871, 295] on div "[DATE] 12:51 PM SU MO TU WE TH FR SA" at bounding box center [748, 293] width 540 height 70
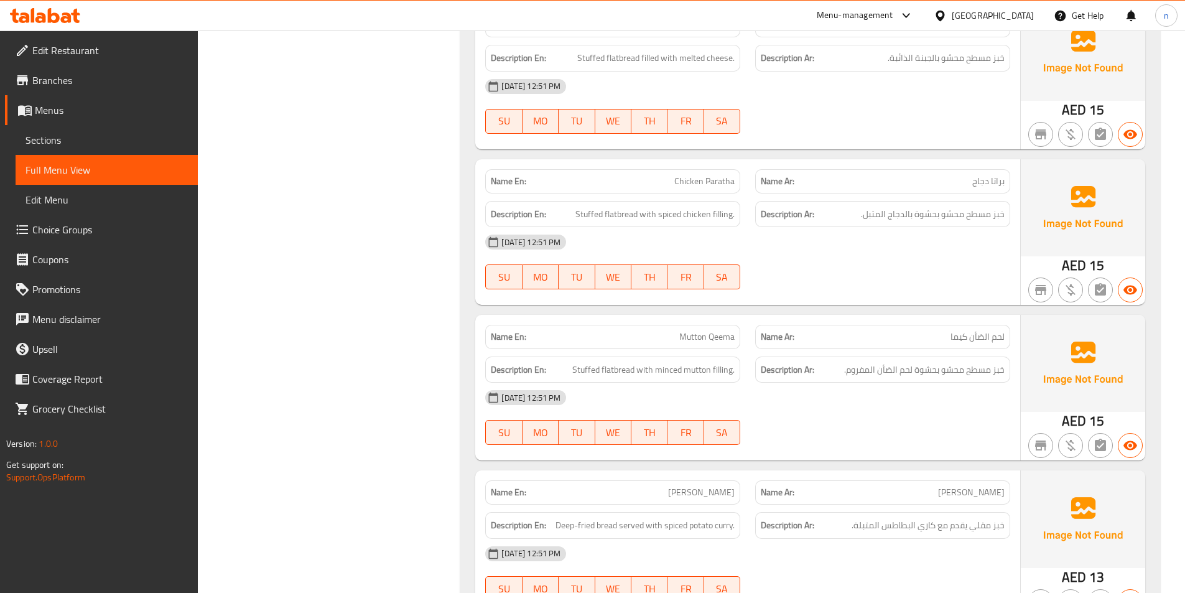
click at [879, 258] on div "[DATE] 12:51 PM SU MO TU WE TH FR SA" at bounding box center [748, 262] width 540 height 70
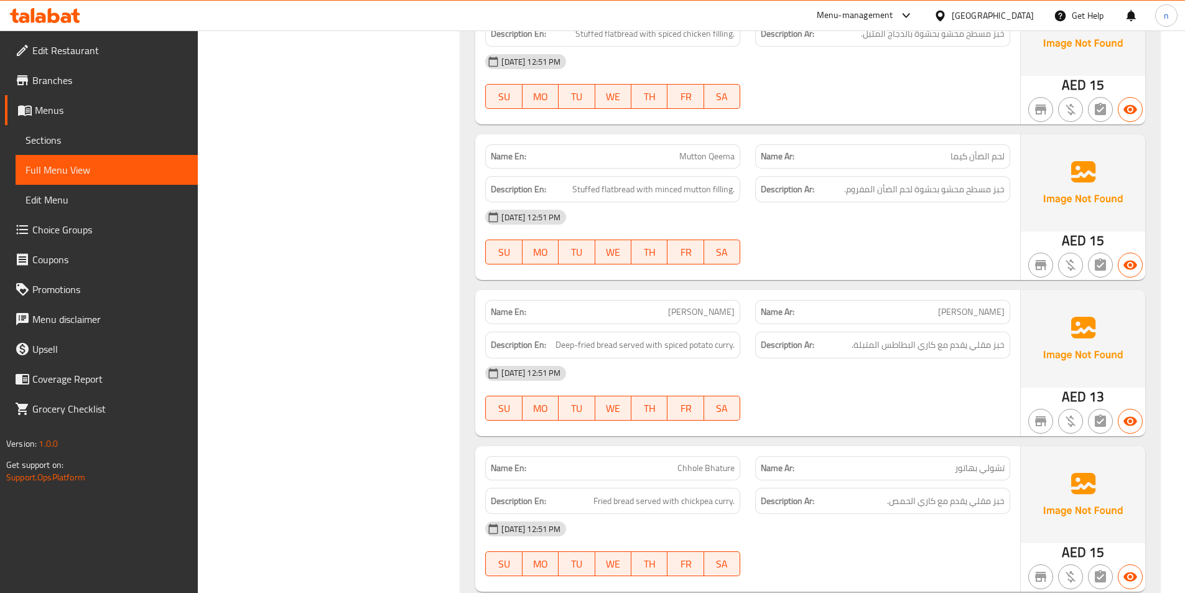
scroll to position [1556, 0]
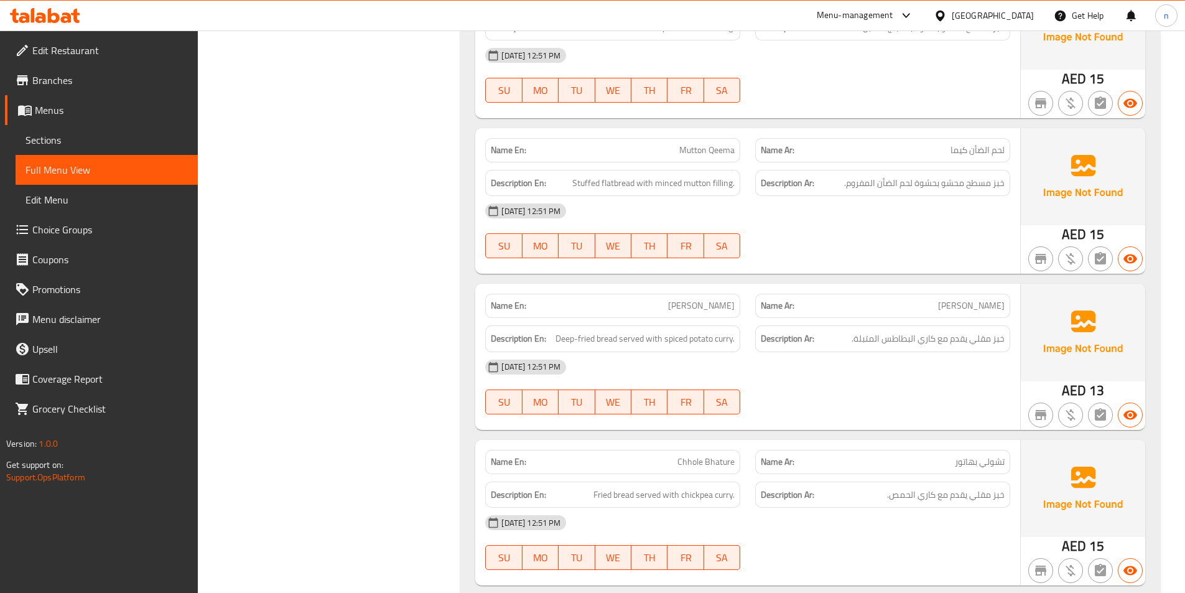
drag, startPoint x: 888, startPoint y: 250, endPoint x: 894, endPoint y: 251, distance: 6.5
click at [894, 251] on div "[DATE] 12:51 PM SU MO TU WE TH FR SA" at bounding box center [748, 231] width 540 height 70
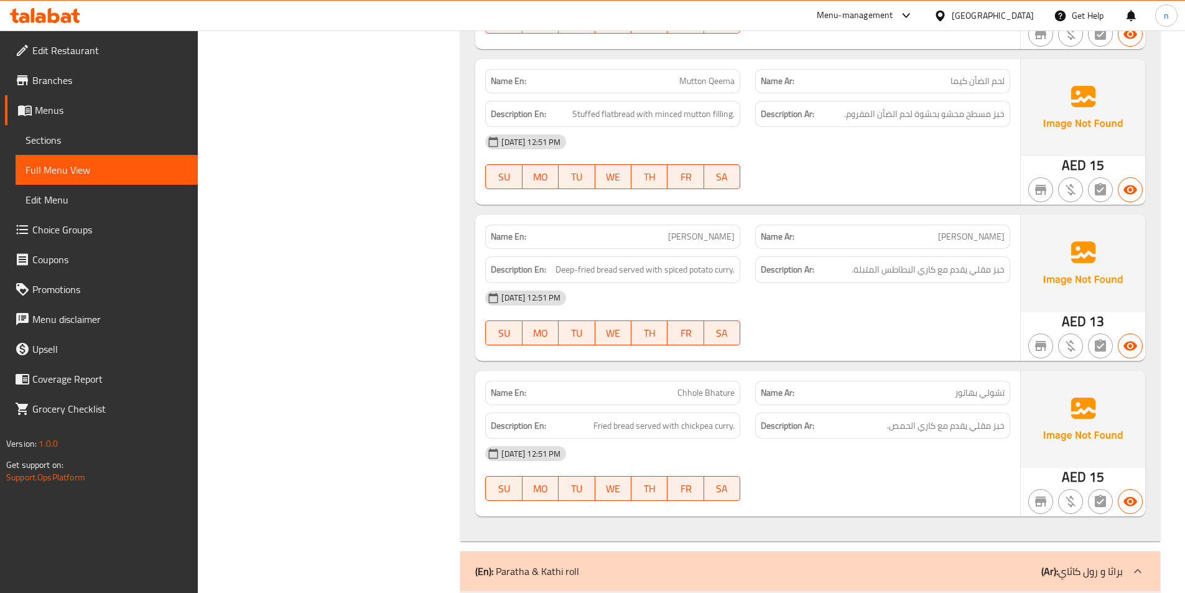
scroll to position [1742, 0]
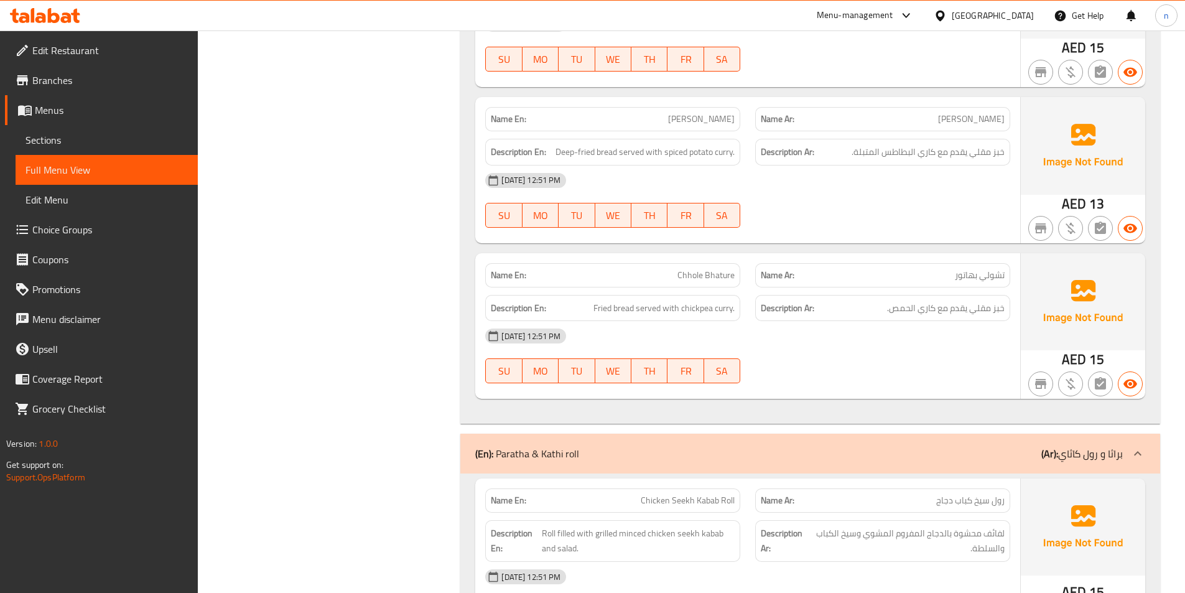
click at [945, 188] on div "[DATE] 12:51 PM" at bounding box center [748, 181] width 540 height 30
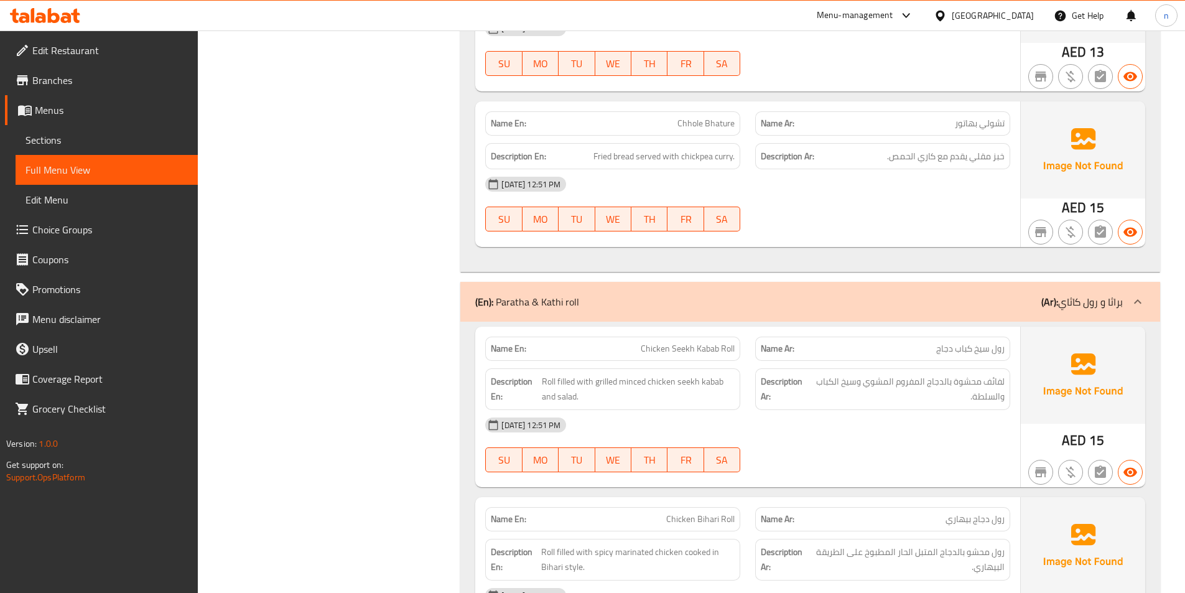
scroll to position [1929, 0]
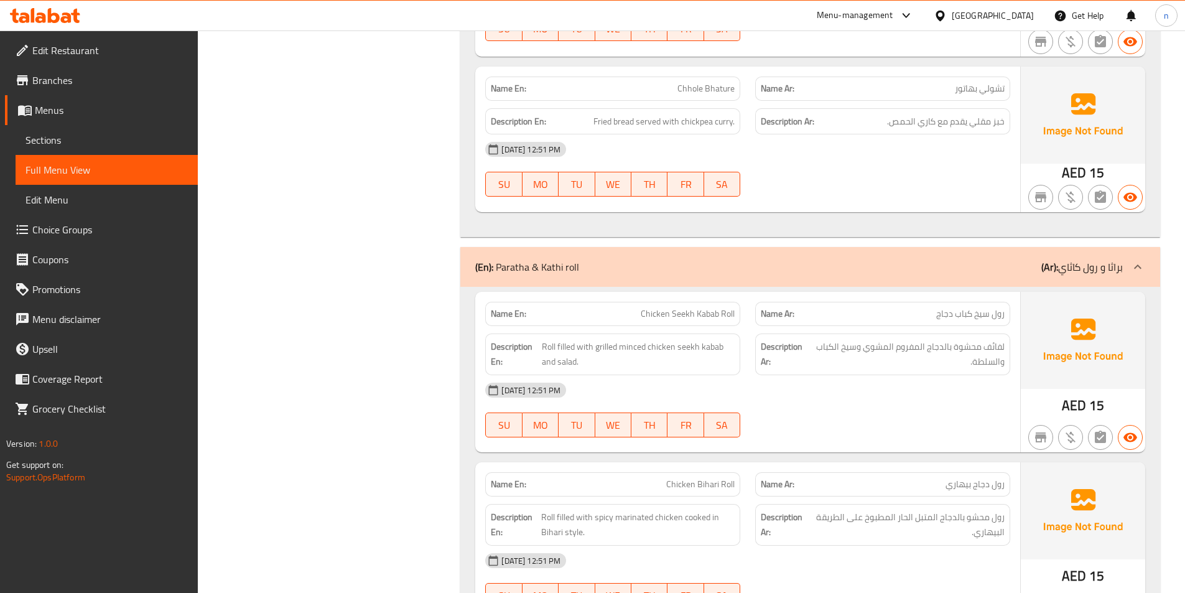
click at [946, 180] on div "[DATE] 12:51 PM SU MO TU WE TH FR SA" at bounding box center [748, 169] width 540 height 70
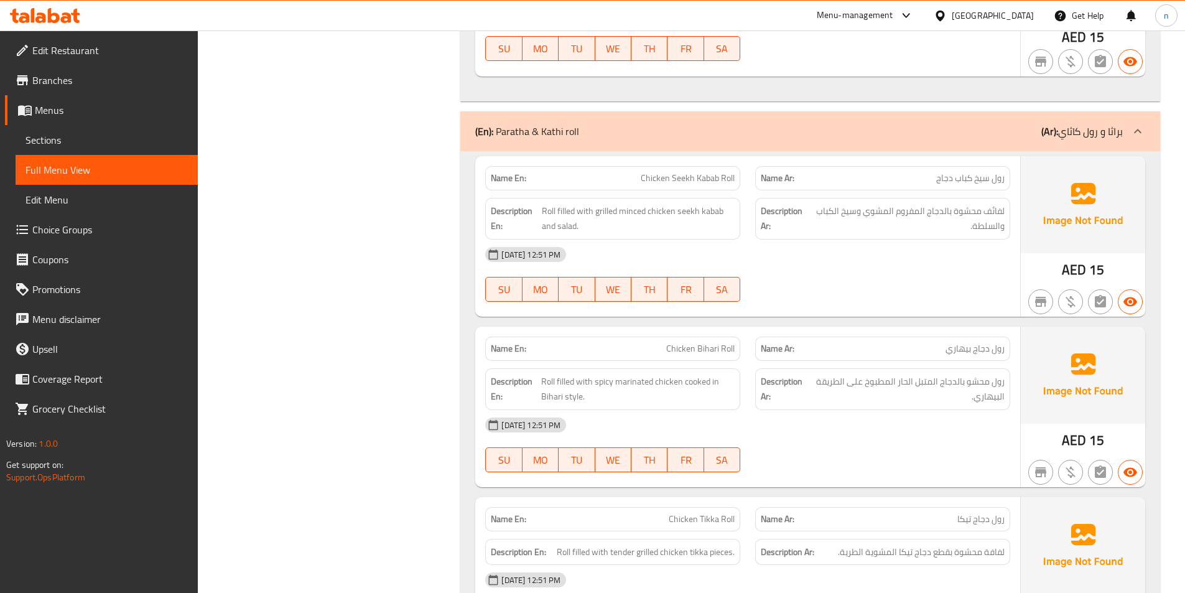
scroll to position [2053, 0]
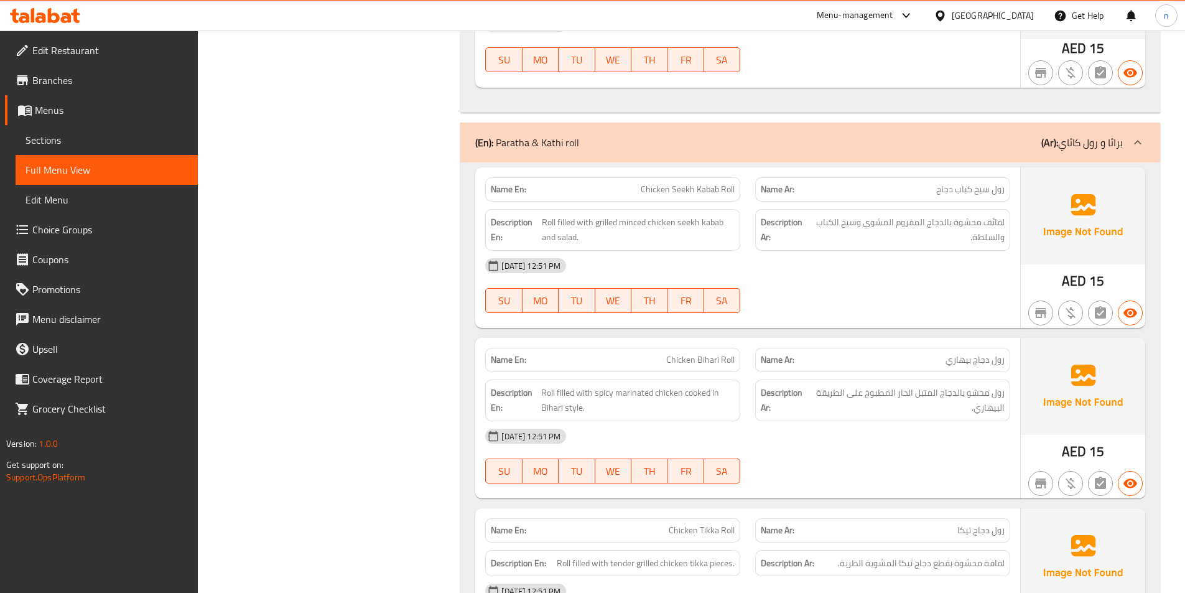
click at [754, 283] on div "[DATE] 12:51 PM SU MO TU WE TH FR SA" at bounding box center [748, 286] width 540 height 70
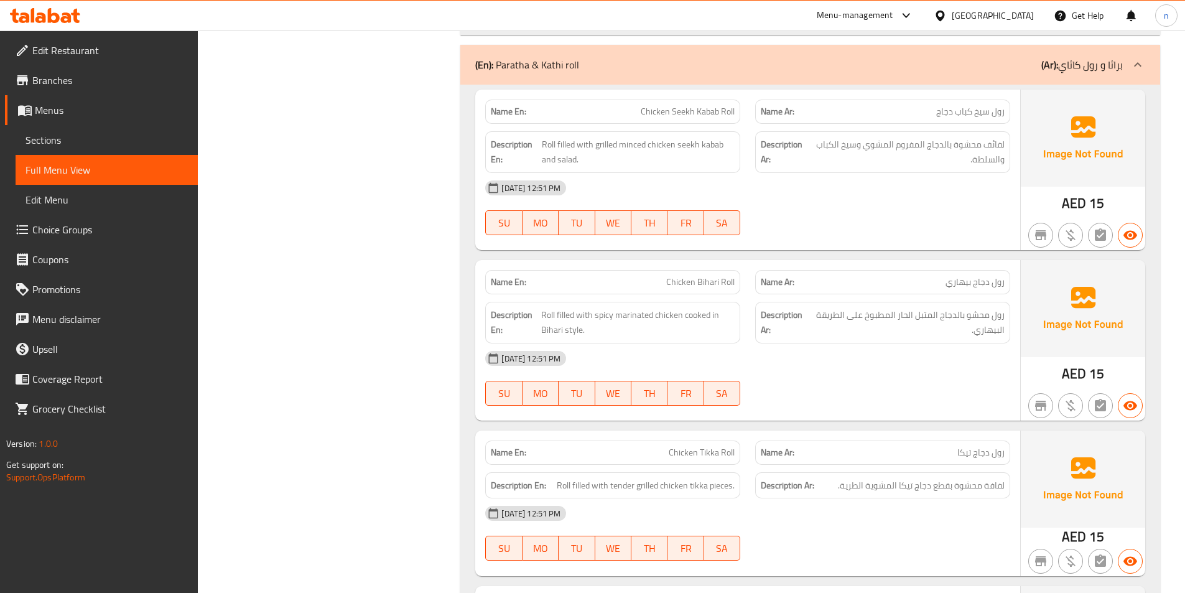
scroll to position [2240, 0]
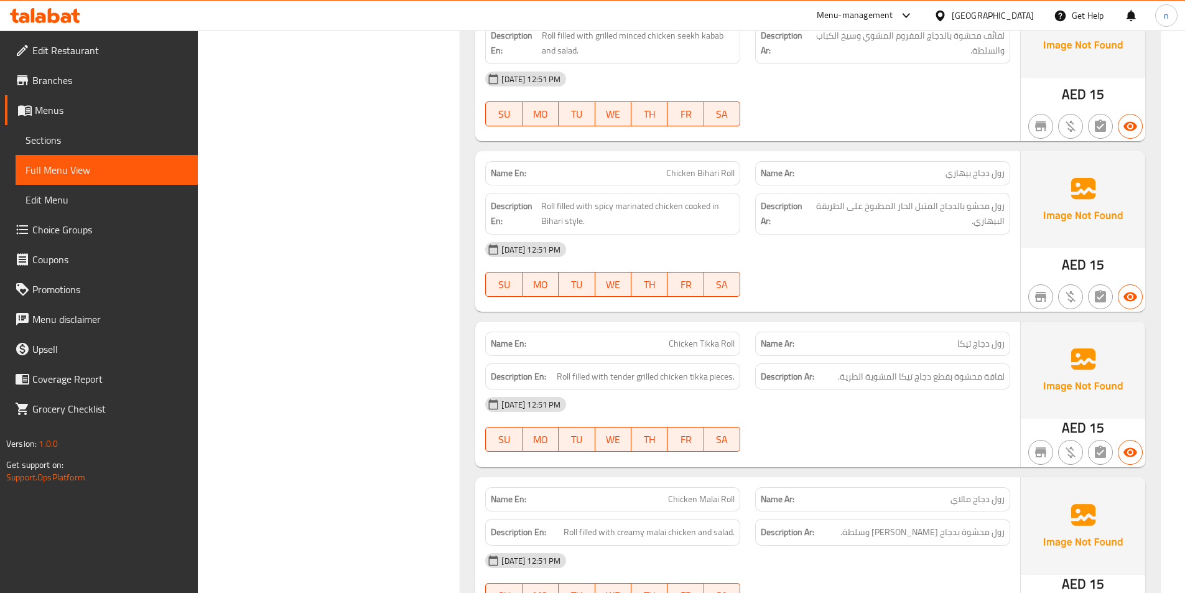
click at [834, 292] on div at bounding box center [883, 296] width 270 height 15
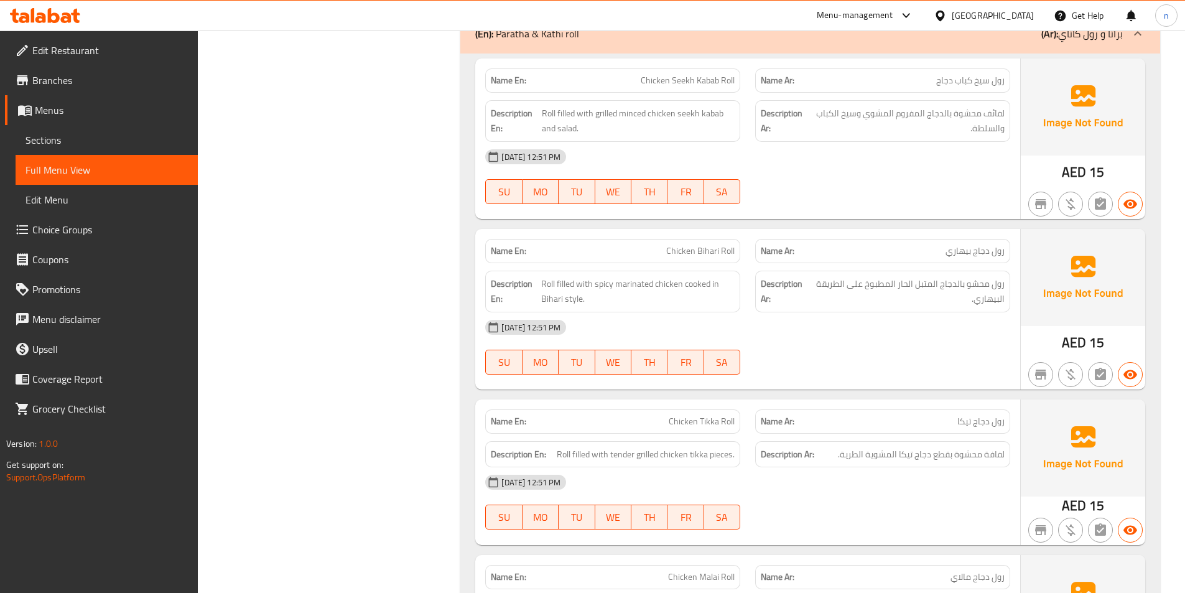
scroll to position [2053, 0]
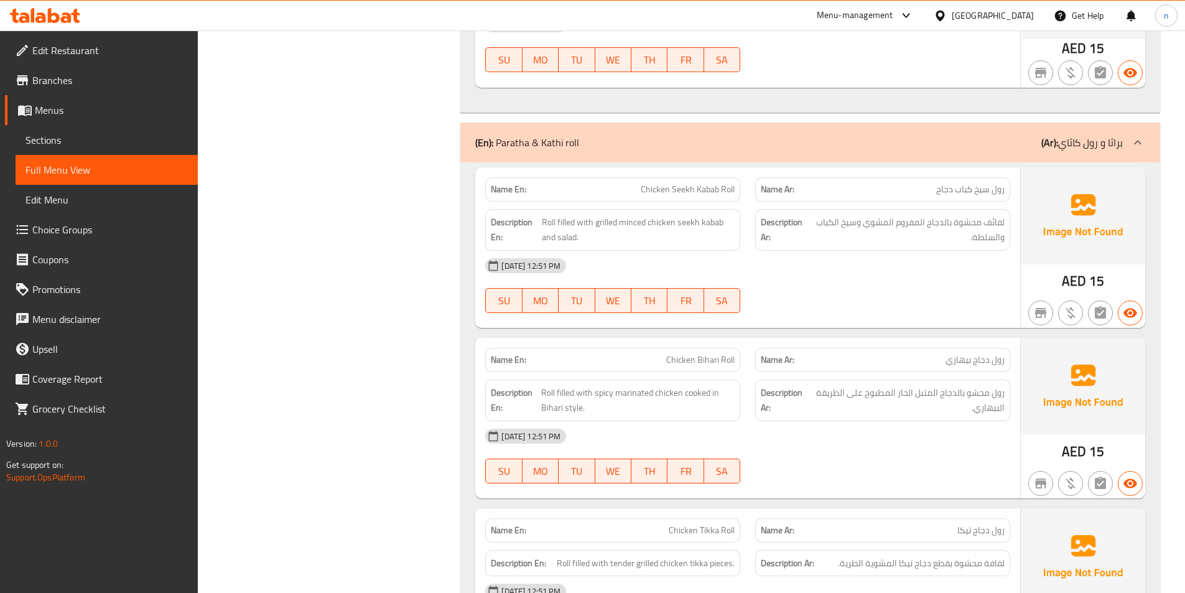
click at [913, 269] on div "[DATE] 12:51 PM" at bounding box center [748, 266] width 540 height 30
click at [933, 289] on div "[DATE] 12:51 PM SU MO TU WE TH FR SA" at bounding box center [748, 286] width 540 height 70
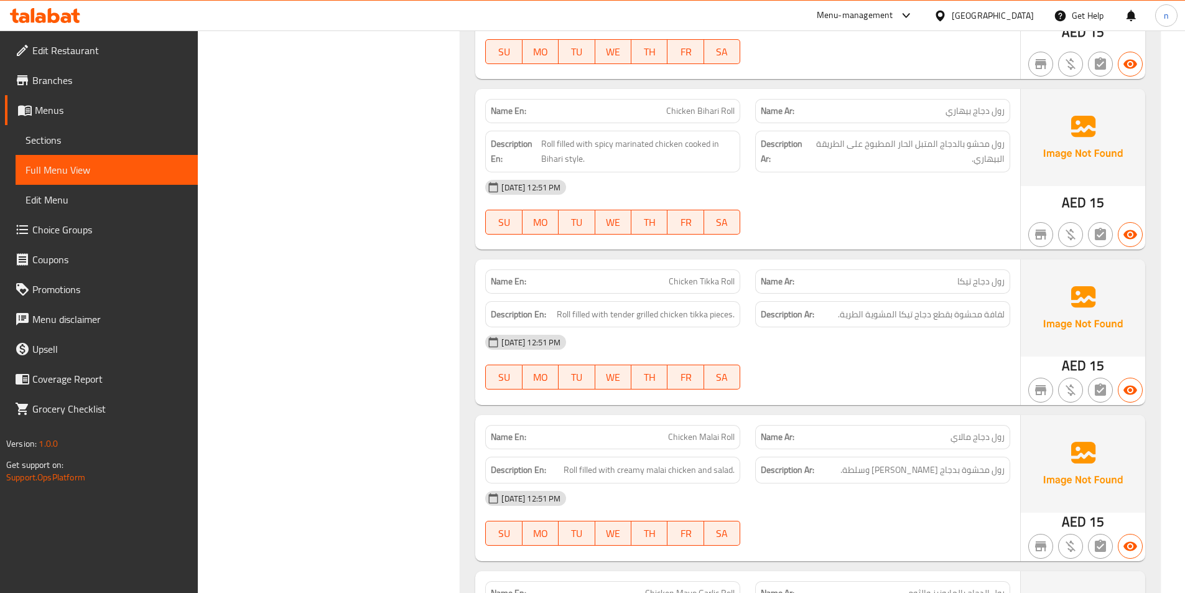
scroll to position [2240, 0]
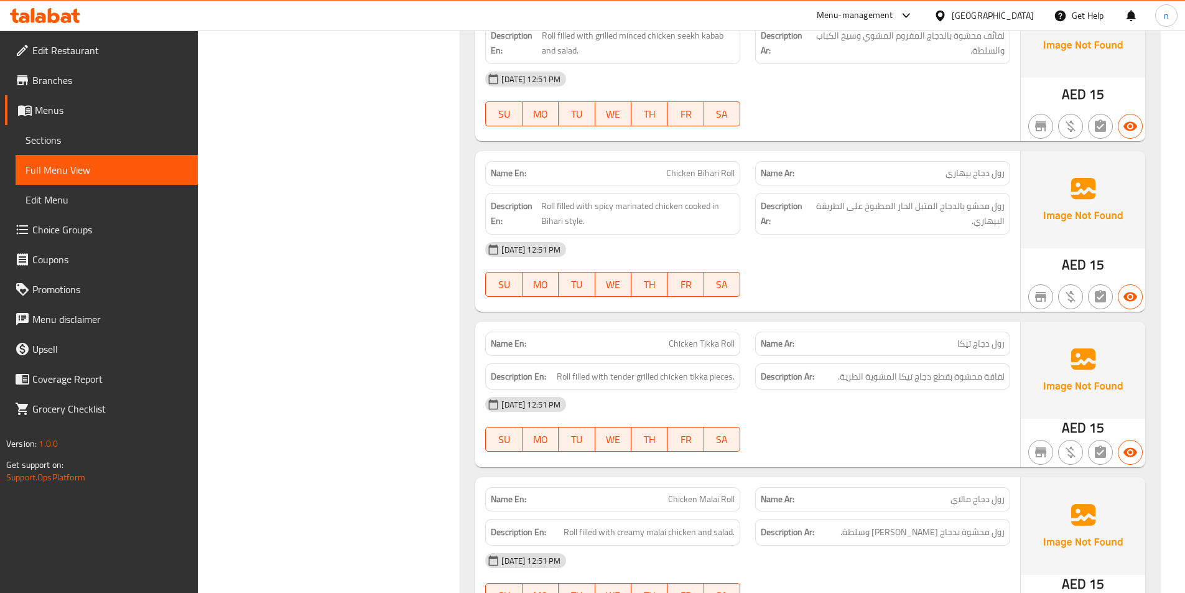
click at [961, 260] on div "[DATE] 12:51 PM" at bounding box center [748, 250] width 540 height 30
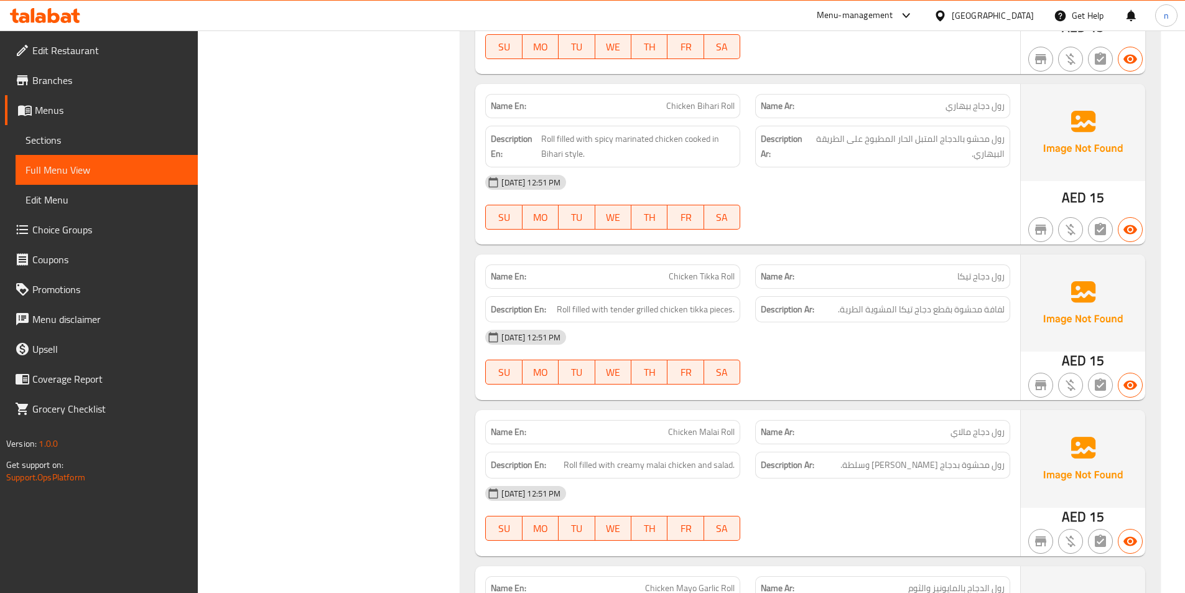
scroll to position [2427, 0]
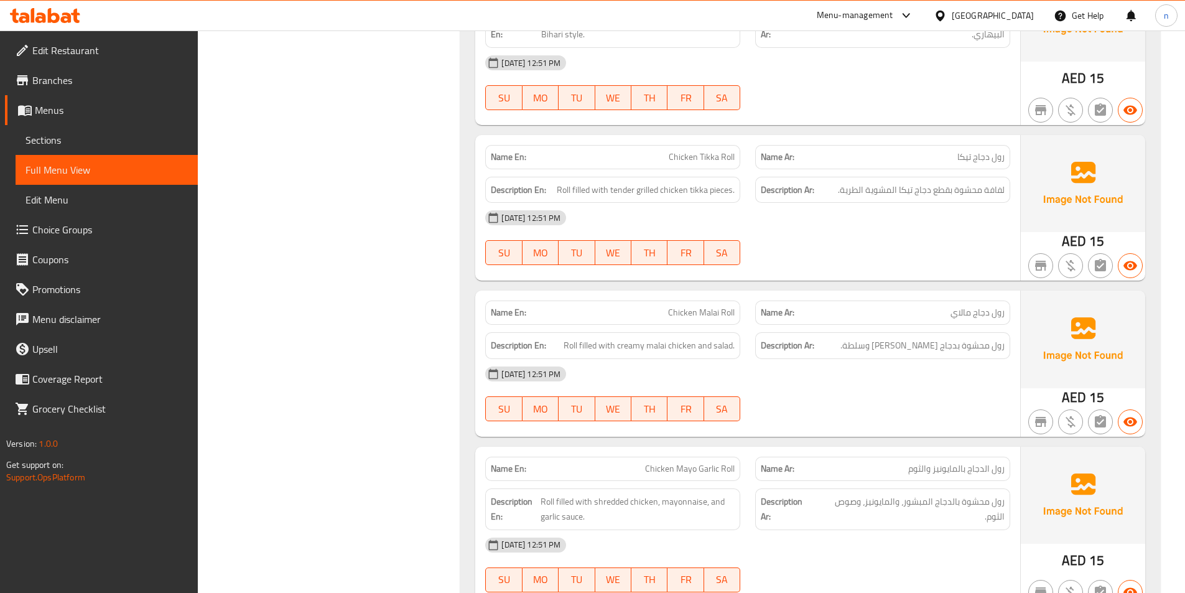
click at [946, 243] on div "[DATE] 12:51 PM SU MO TU WE TH FR SA" at bounding box center [748, 238] width 540 height 70
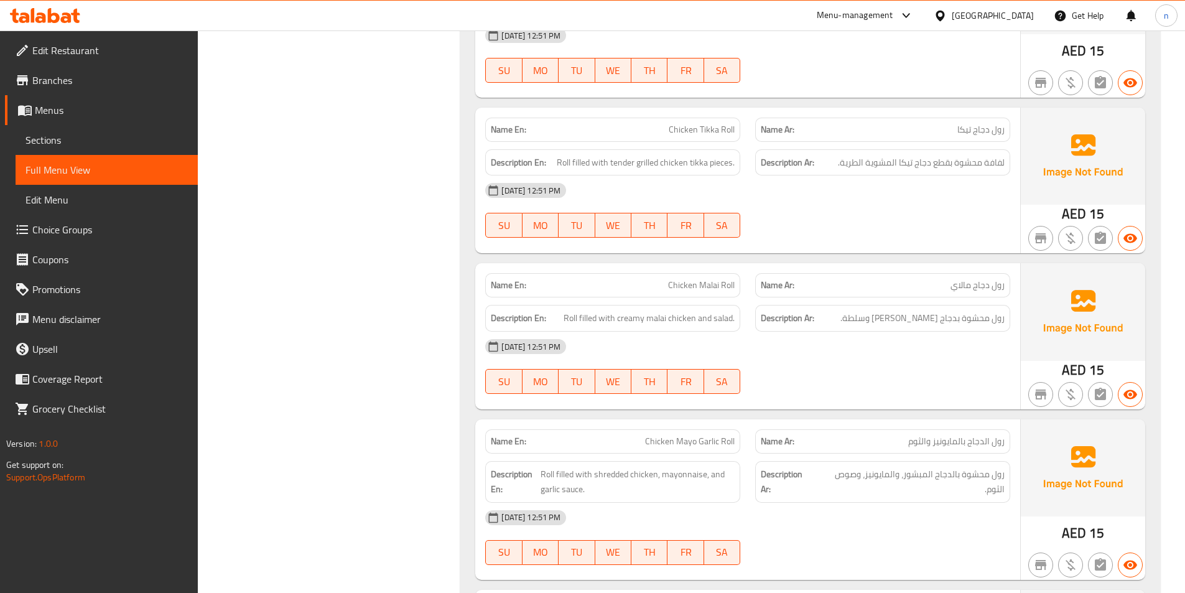
scroll to position [2613, 0]
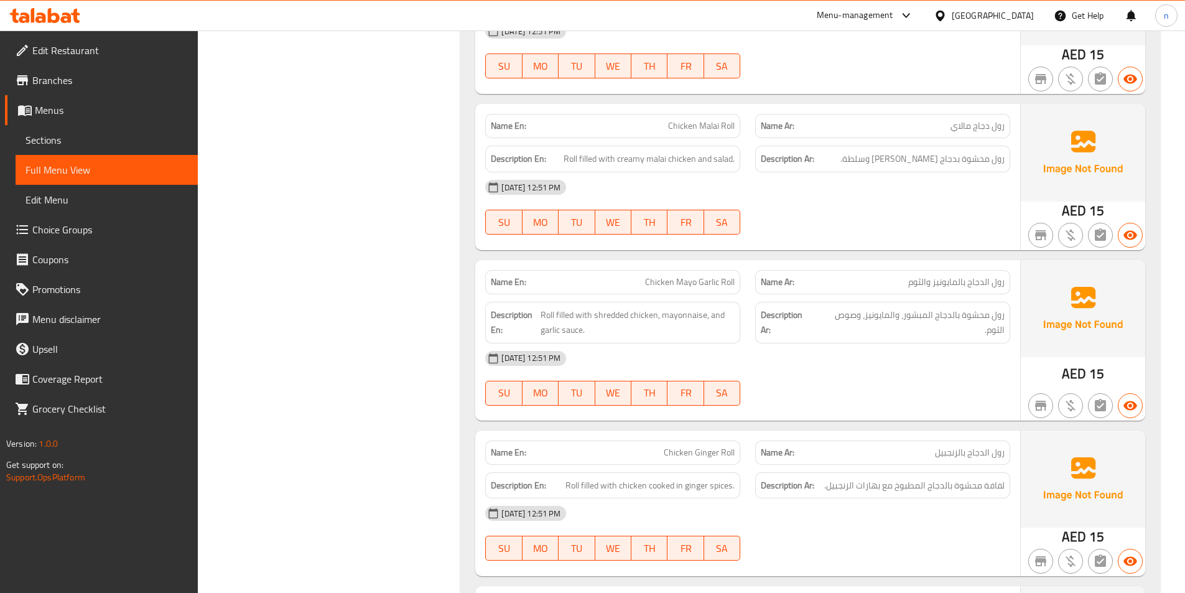
click at [880, 186] on div "[DATE] 12:51 PM" at bounding box center [748, 187] width 540 height 30
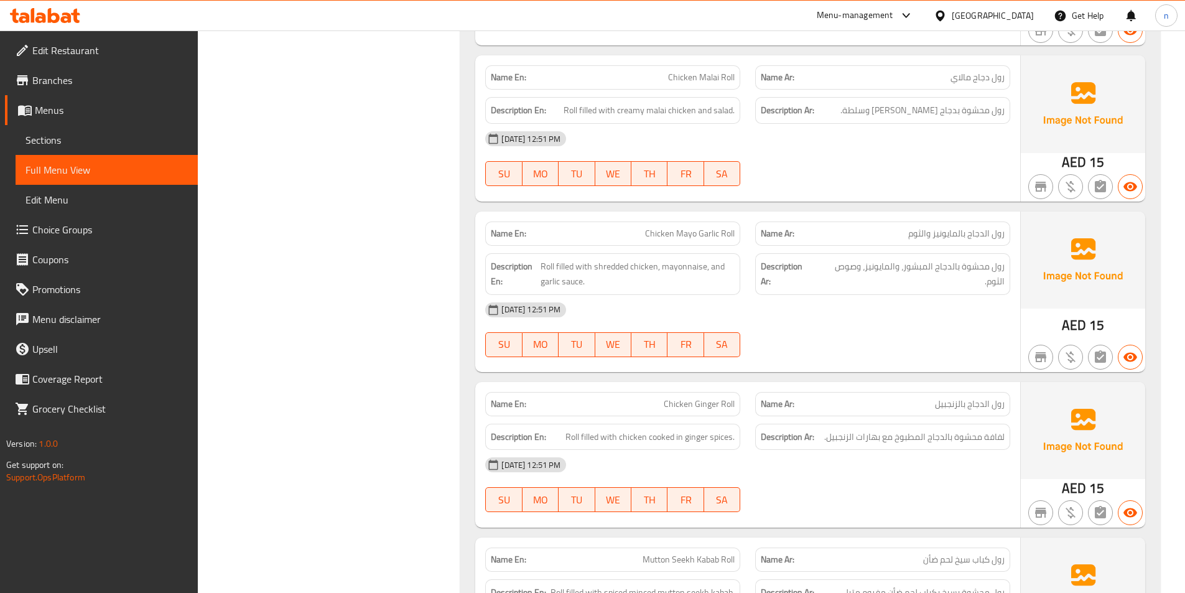
scroll to position [2738, 0]
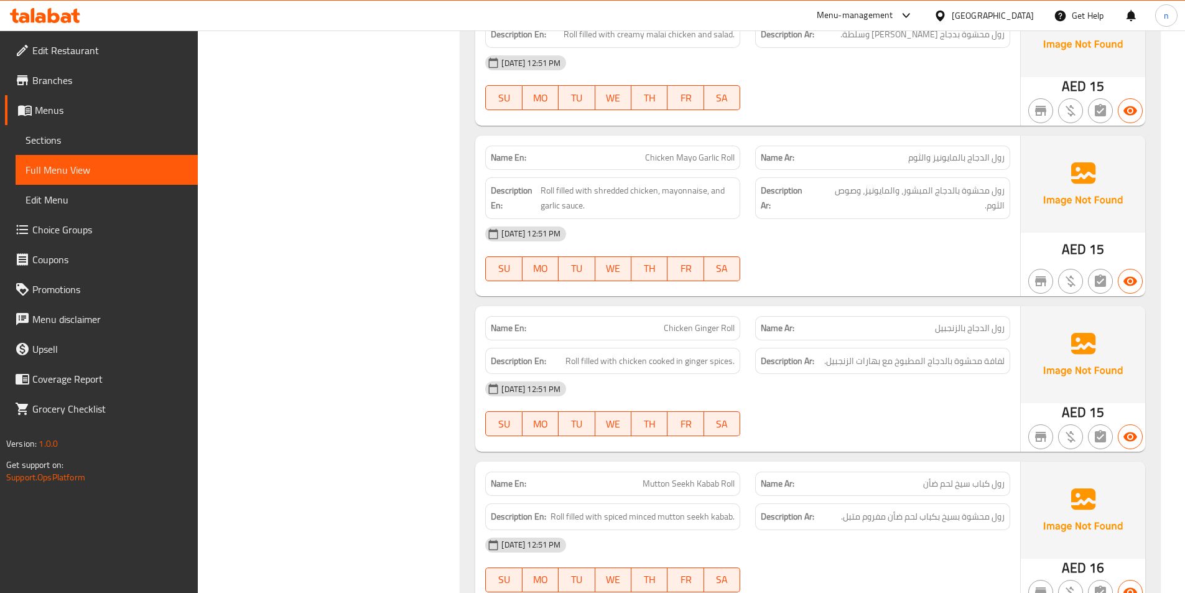
click at [851, 245] on div "[DATE] 12:51 PM" at bounding box center [748, 234] width 540 height 30
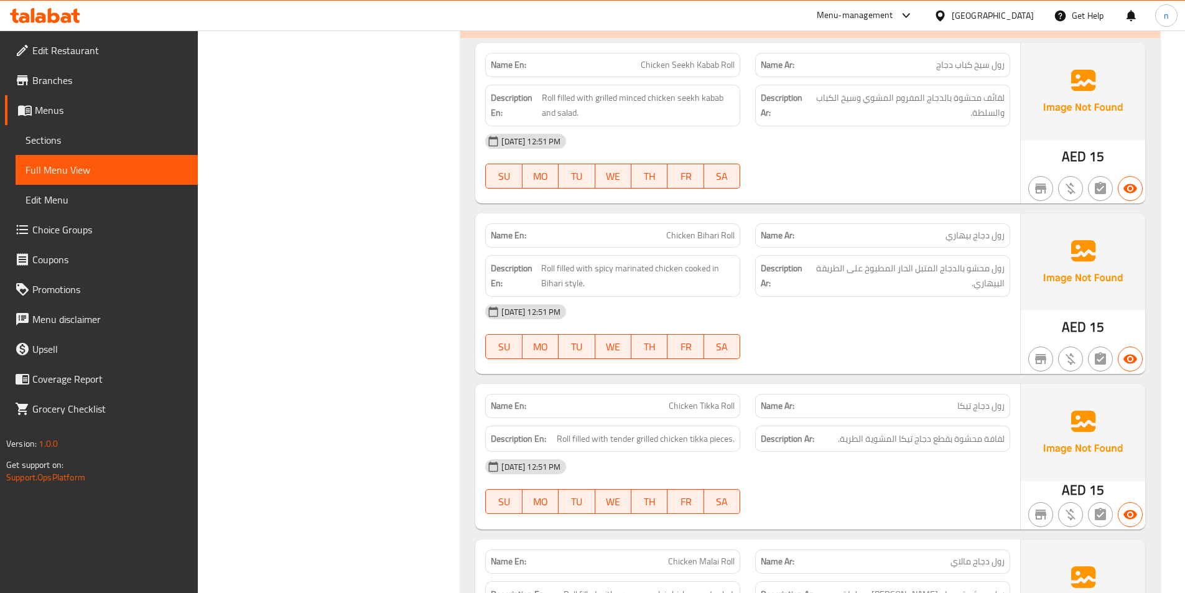
scroll to position [1991, 0]
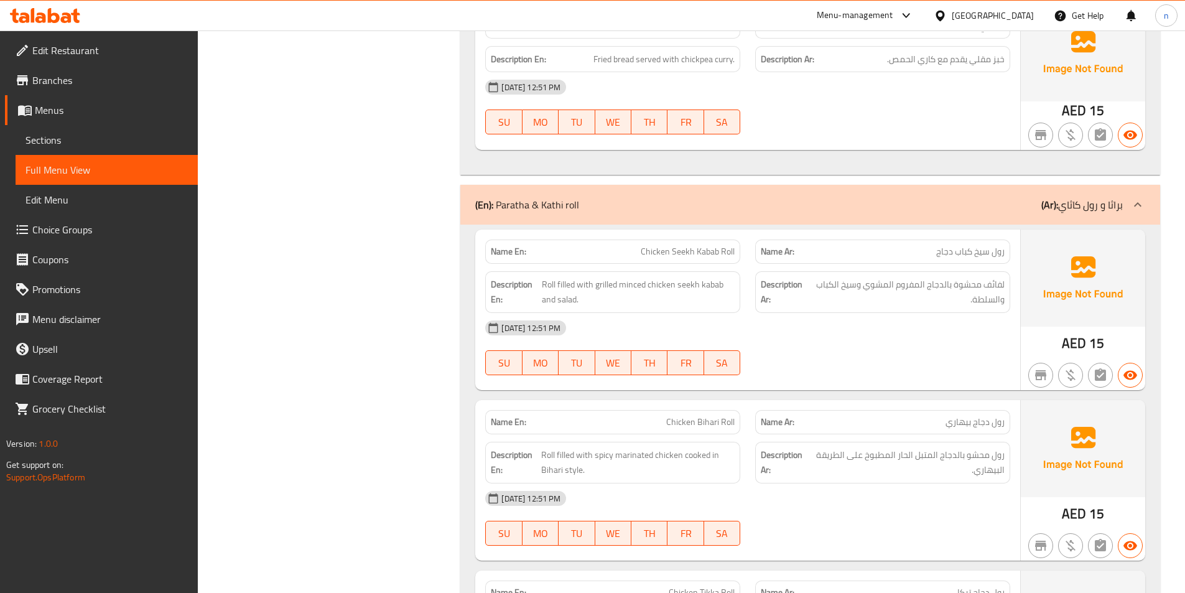
click at [688, 253] on span "Chicken Seekh Kabab Roll" at bounding box center [688, 251] width 94 height 13
copy span "Chicken Seekh Kabab Roll"
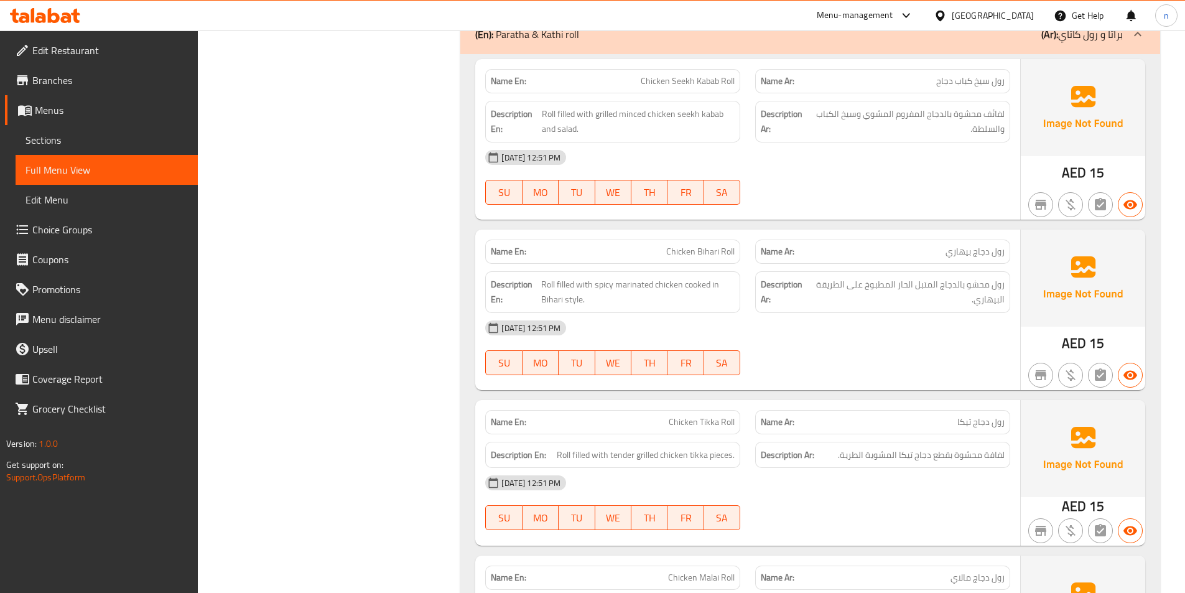
scroll to position [2240, 0]
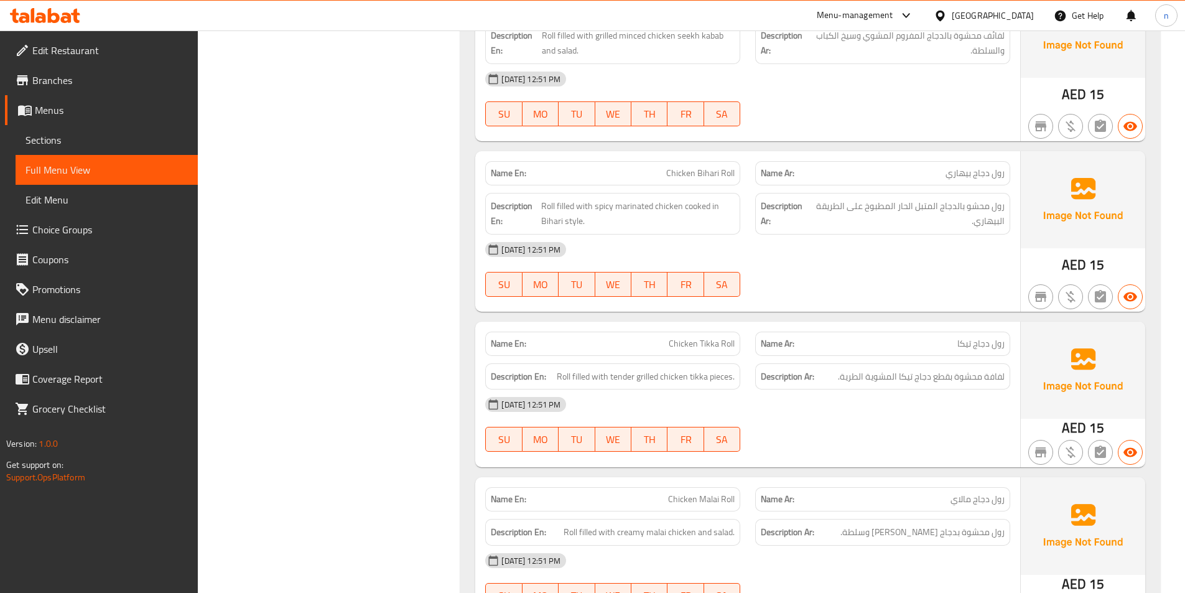
click at [663, 169] on p "Name En: Chicken Bihari Roll" at bounding box center [613, 173] width 244 height 13
copy span "Chicken Bihari Roll"
click at [923, 225] on span "رول محشو بالدجاج المتبل الحار المطبوخ على الطريقة البيهاري." at bounding box center [907, 213] width 195 height 30
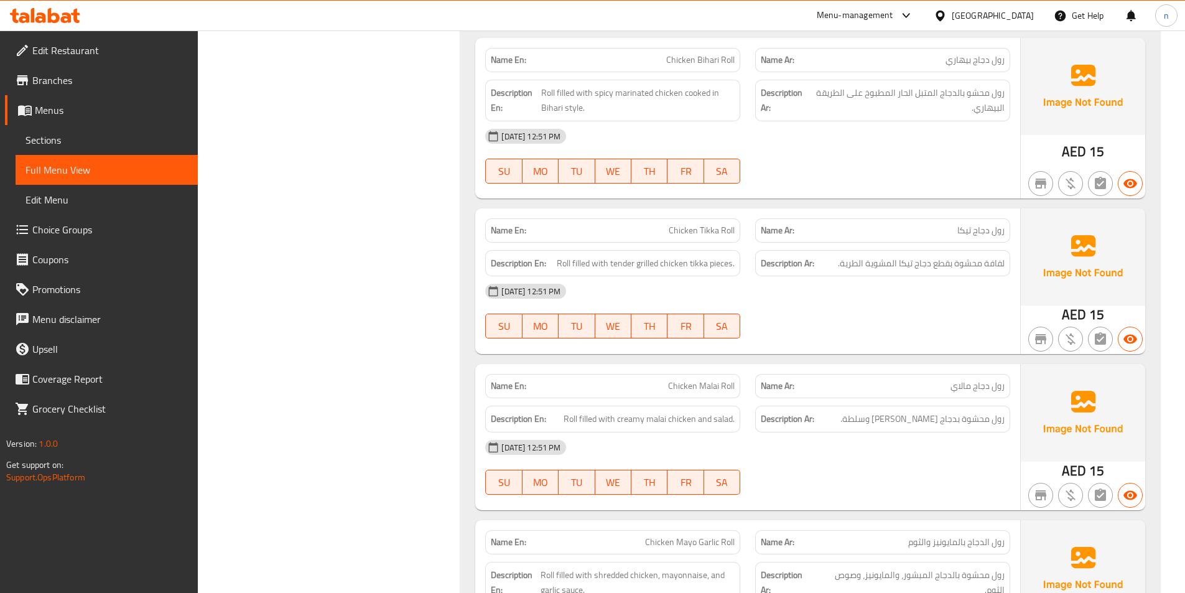
scroll to position [2365, 0]
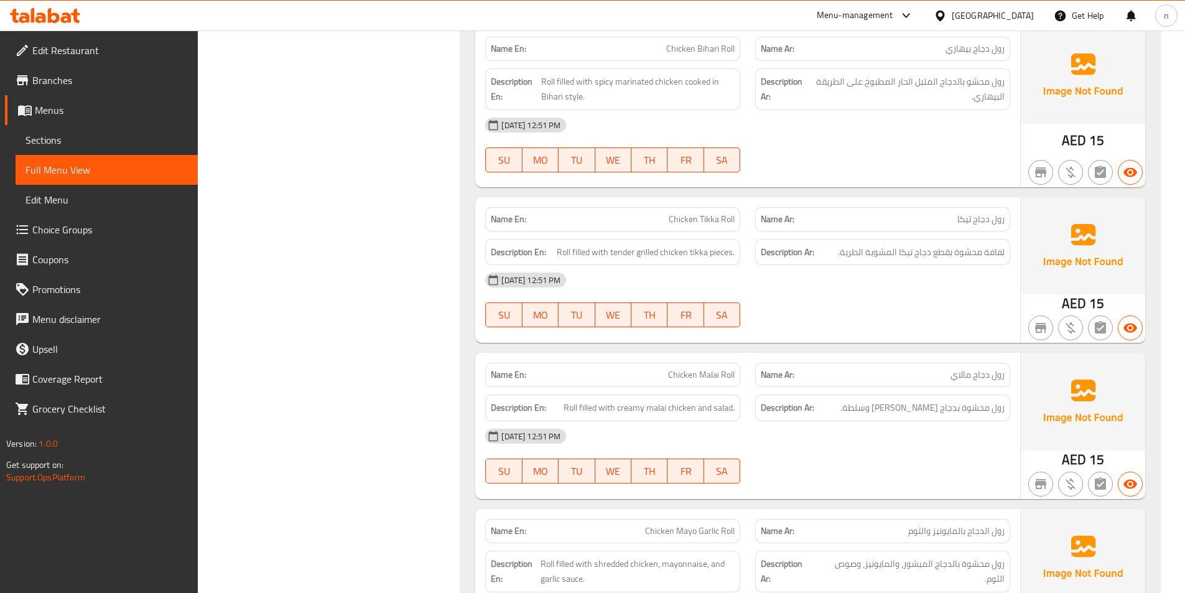
click at [715, 215] on span "Chicken Tikka Roll" at bounding box center [702, 219] width 66 height 13
copy span "Chicken Tikka Roll"
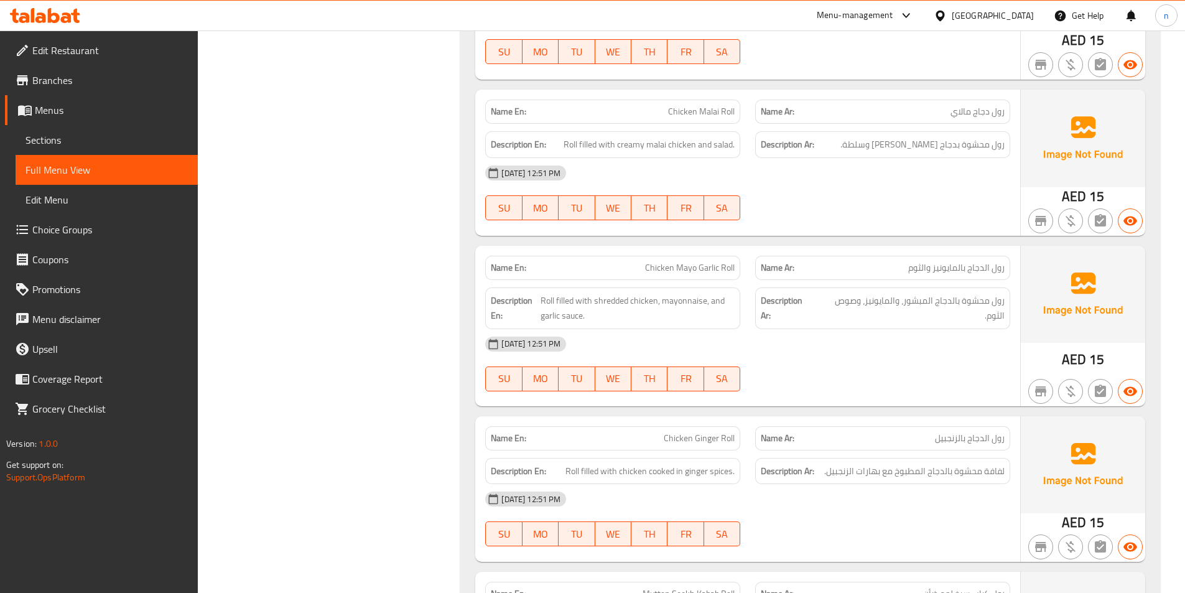
scroll to position [2738, 0]
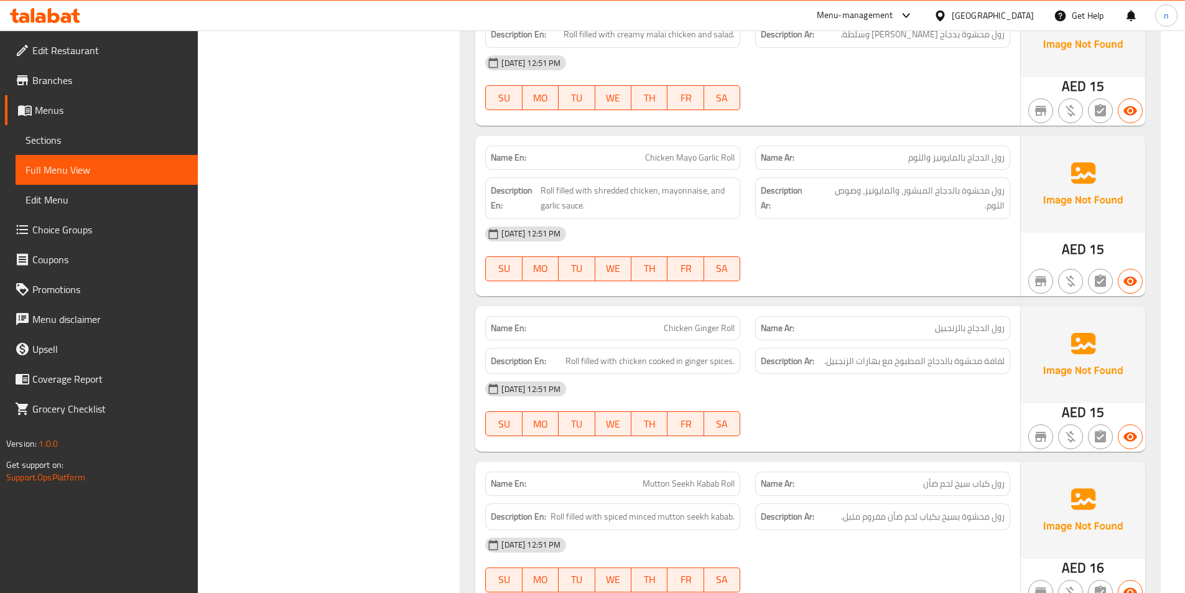
click at [706, 324] on span "Chicken Ginger Roll" at bounding box center [699, 328] width 71 height 13
copy span "Chicken Ginger Roll"
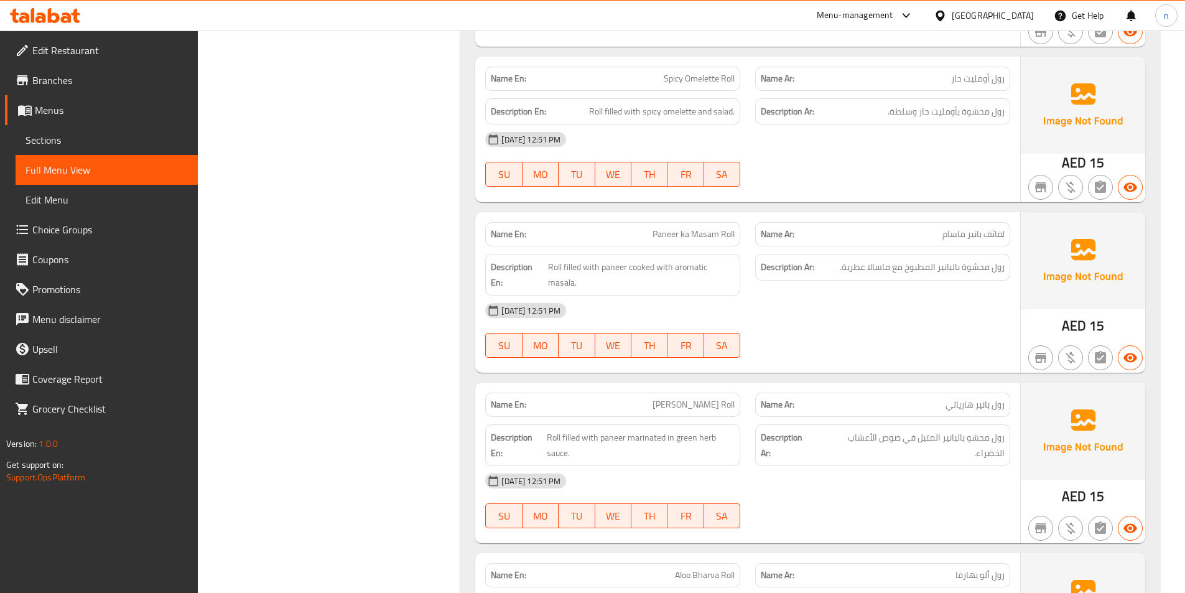
scroll to position [3485, 0]
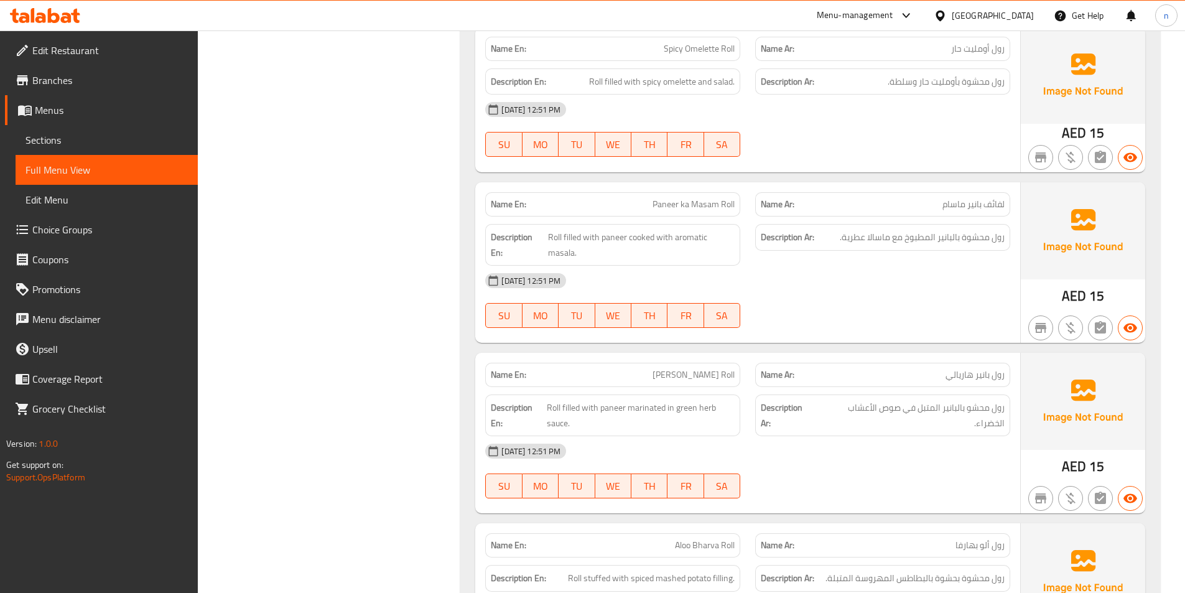
click at [672, 213] on div "Name En: Paneer ka Masam Roll" at bounding box center [612, 204] width 255 height 24
click at [673, 213] on div "Name En: Paneer ka Masam Roll" at bounding box center [612, 204] width 255 height 24
copy span "Paneer ka Masam Roll"
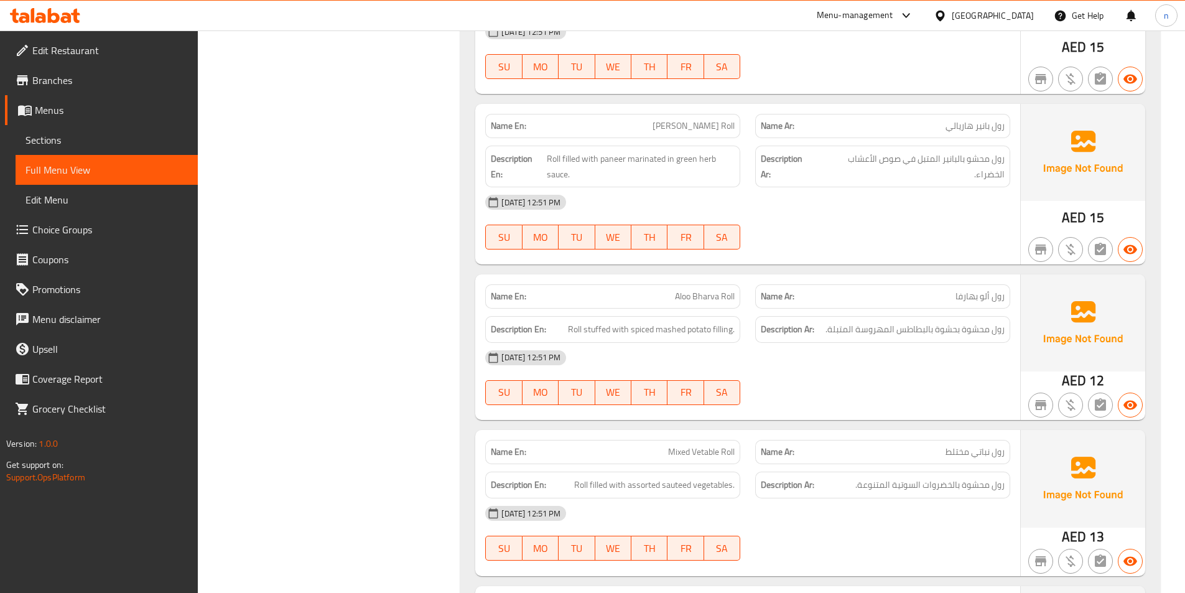
scroll to position [3982, 0]
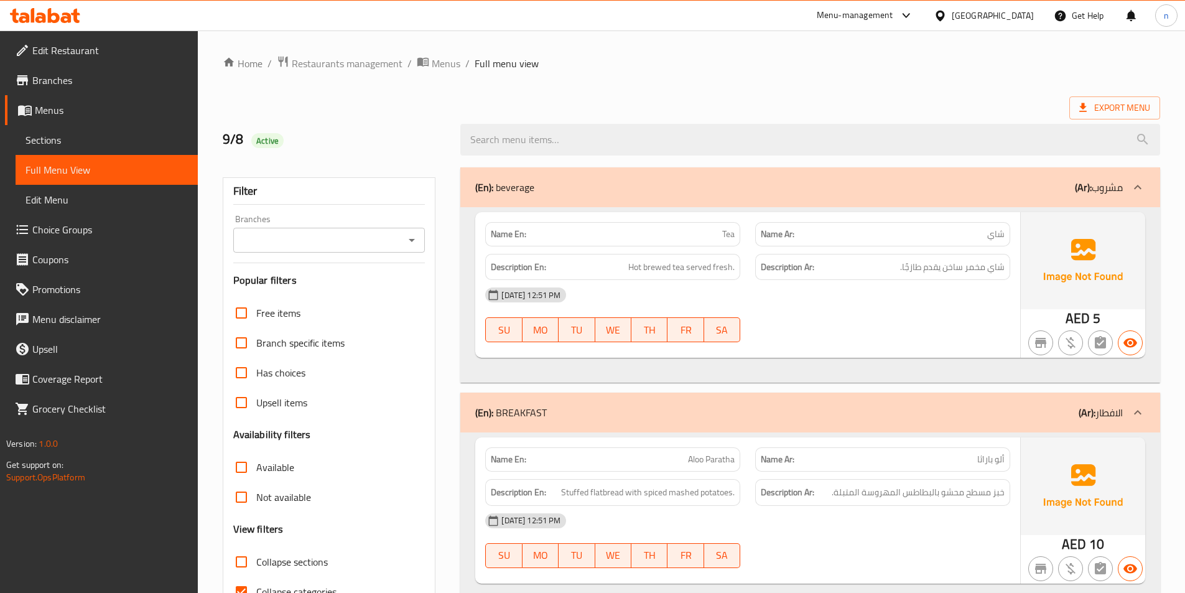
scroll to position [318, 0]
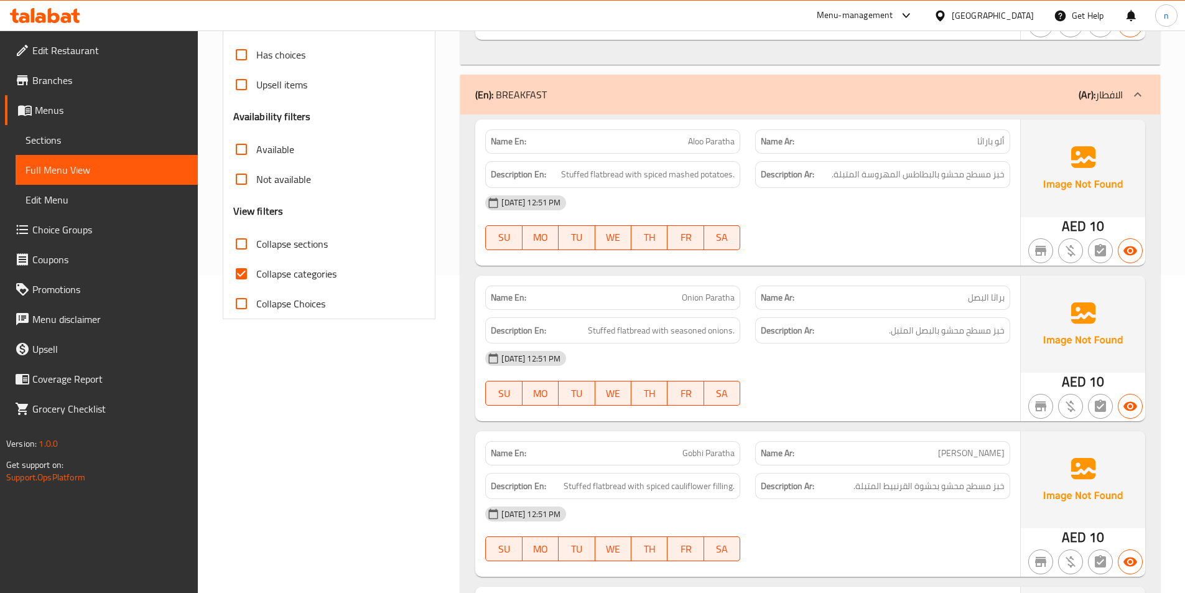
click at [242, 279] on input "Collapse categories" at bounding box center [242, 274] width 30 height 30
checkbox input "false"
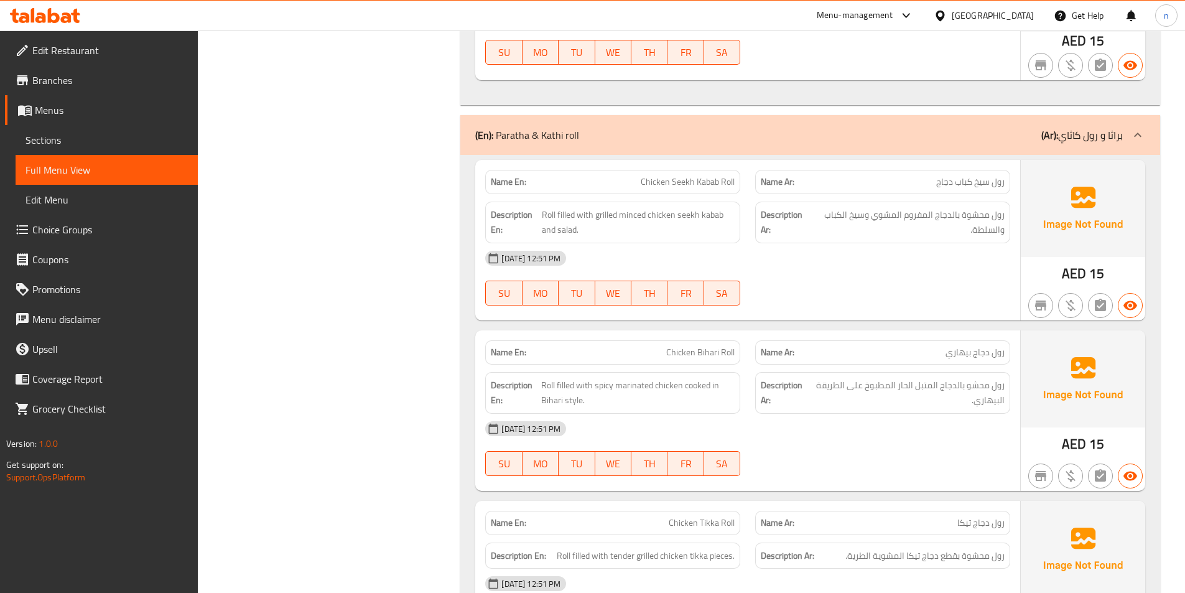
scroll to position [2060, 0]
click at [888, 274] on div "08-09-2025 12:51 PM SU MO TU WE TH FR SA" at bounding box center [748, 279] width 540 height 70
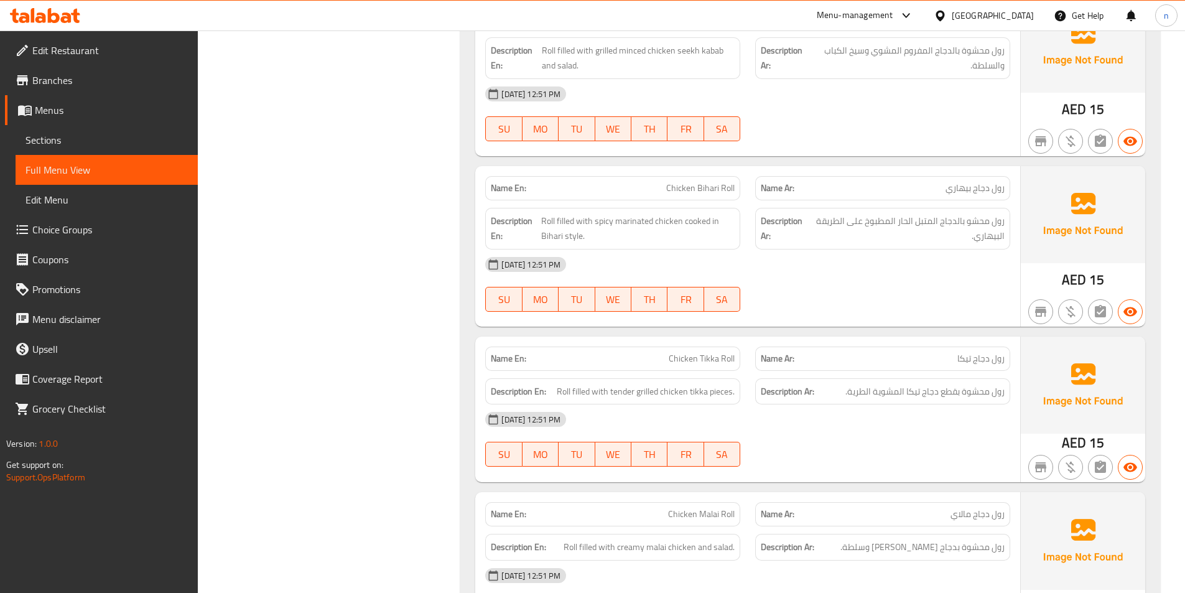
scroll to position [2309, 0]
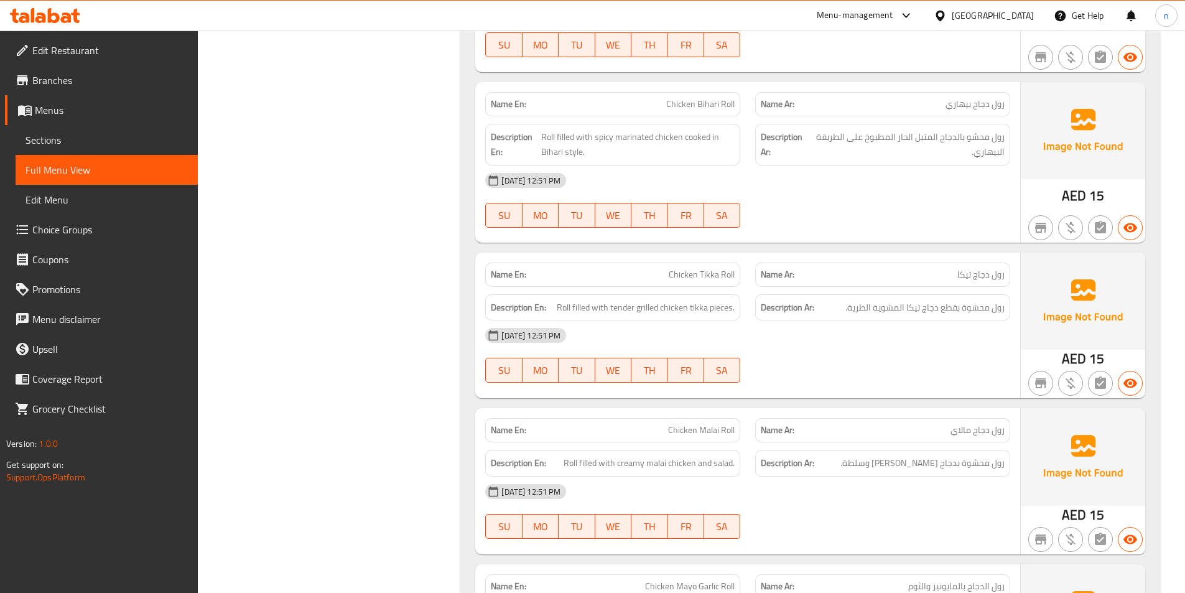
click at [849, 193] on div "[DATE] 12:51 PM" at bounding box center [748, 181] width 540 height 30
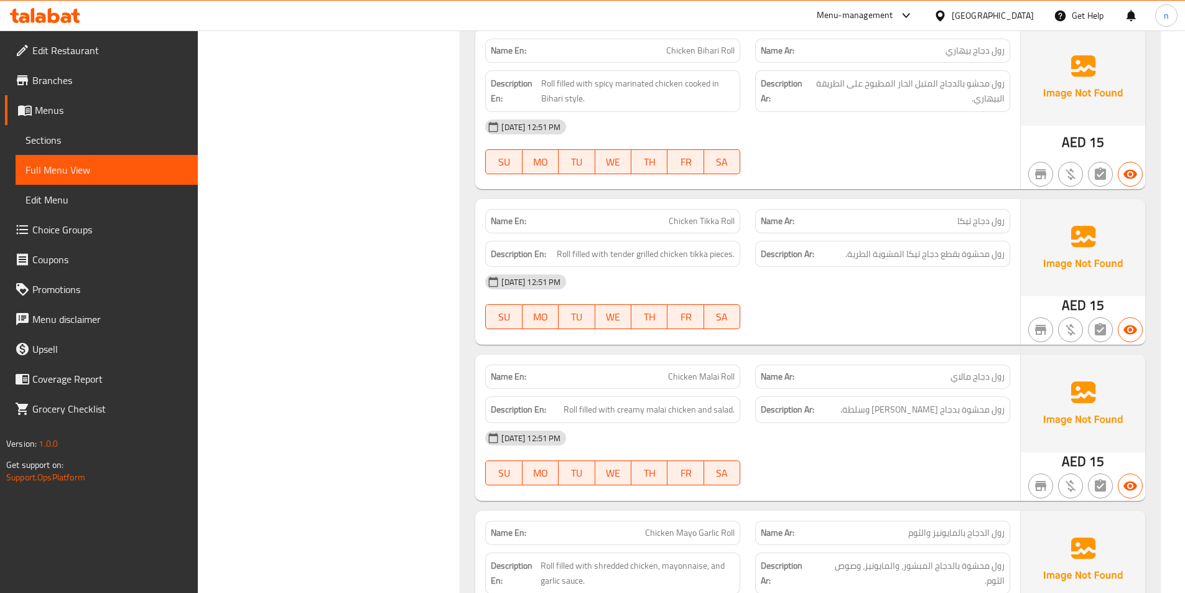
scroll to position [2496, 0]
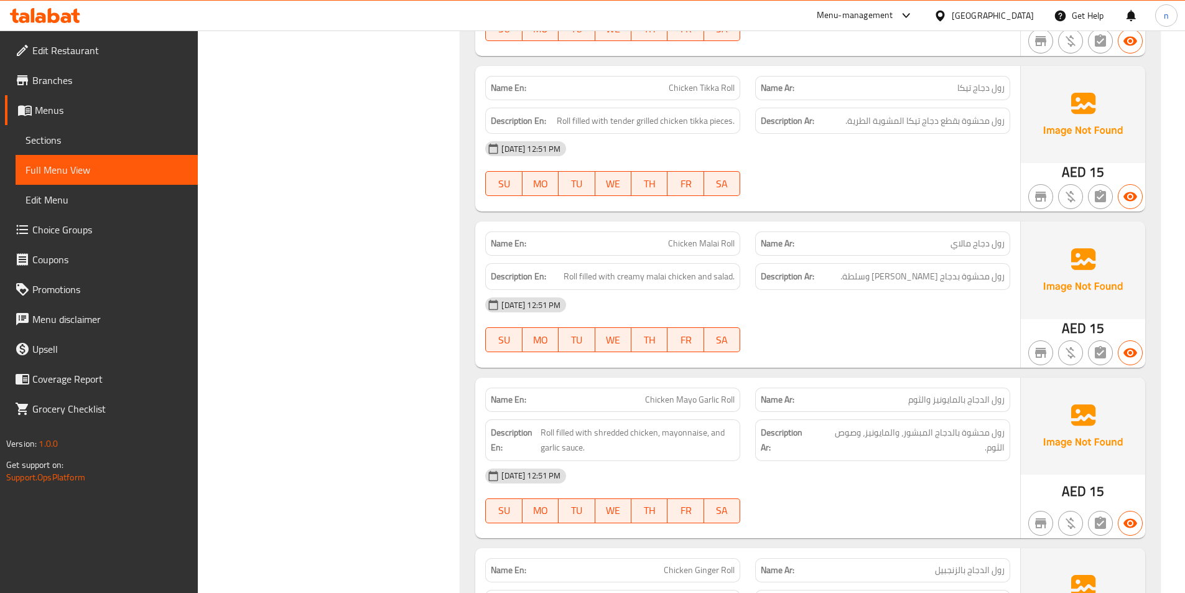
click at [827, 174] on div "08-09-2025 12:51 PM SU MO TU WE TH FR SA" at bounding box center [748, 169] width 540 height 70
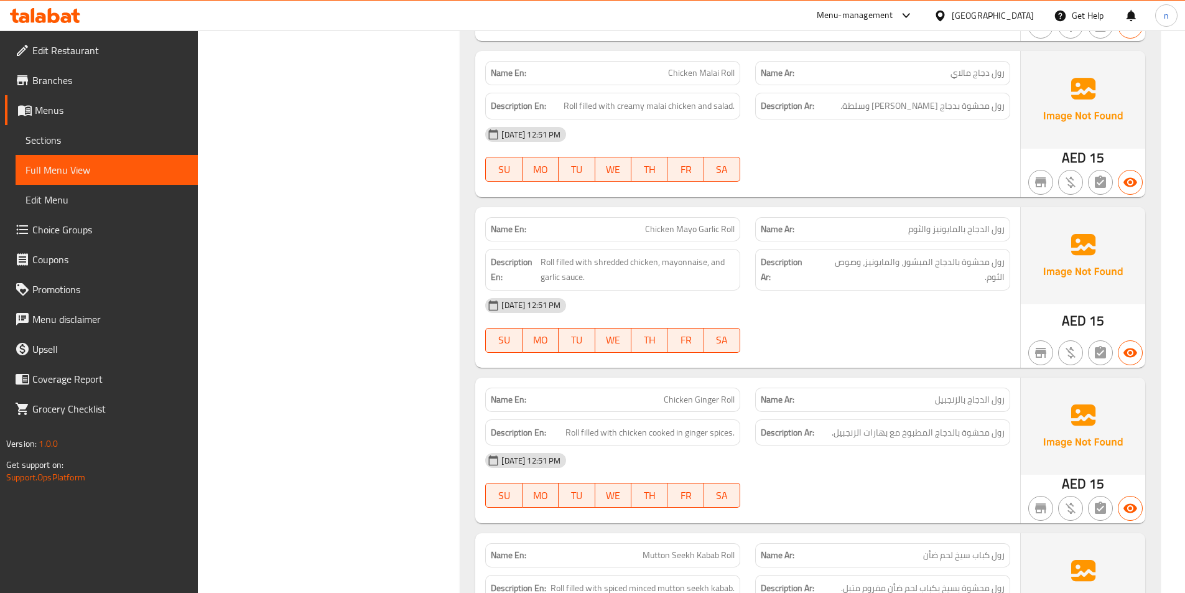
scroll to position [2620, 0]
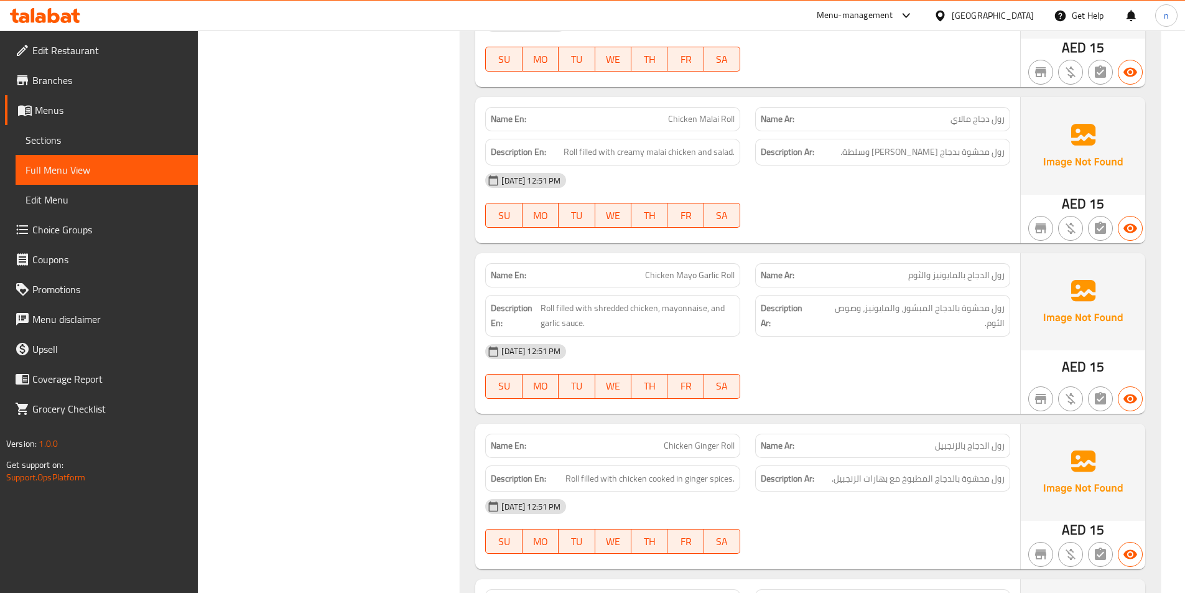
click at [859, 187] on div "[DATE] 12:51 PM" at bounding box center [748, 181] width 540 height 30
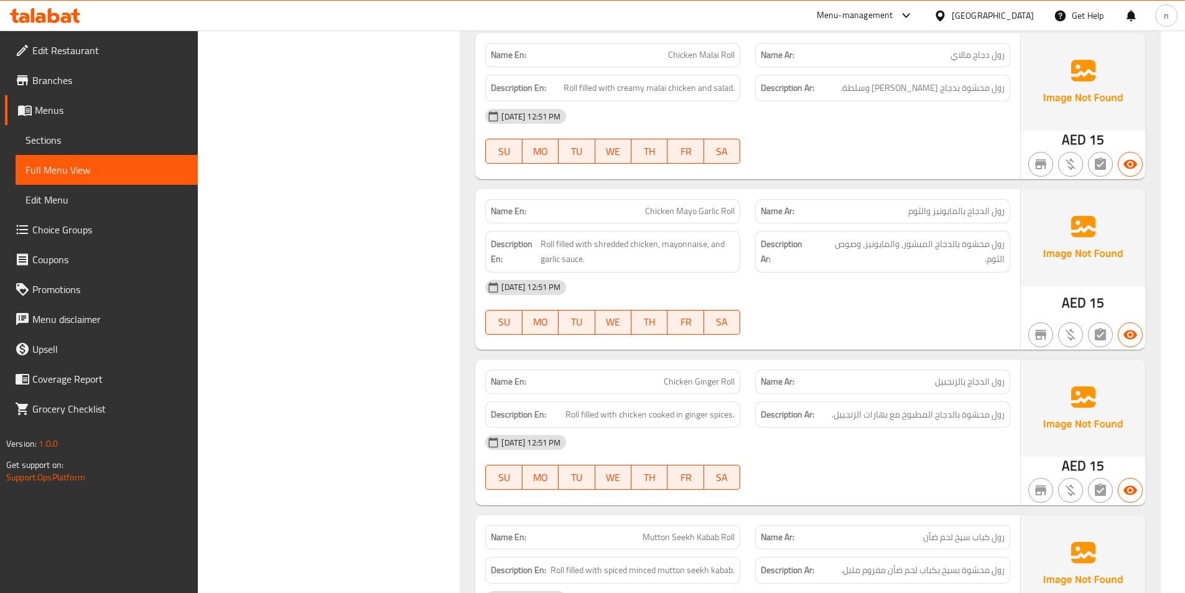
scroll to position [2745, 0]
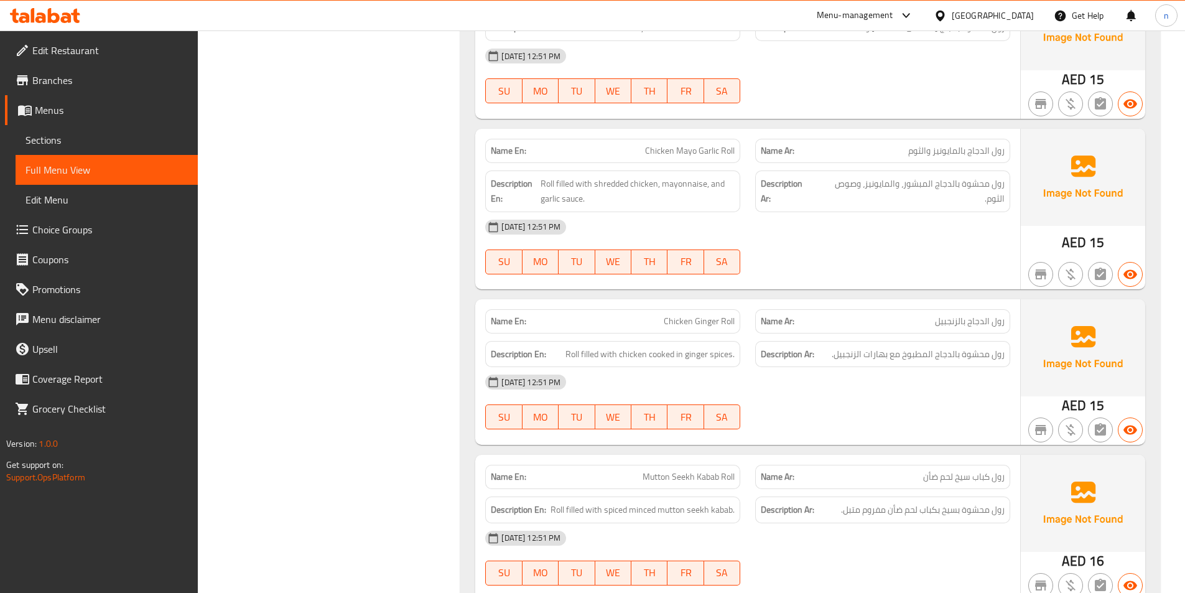
click at [904, 266] on div "[DATE] 12:51 PM SU MO TU WE TH FR SA" at bounding box center [748, 247] width 540 height 70
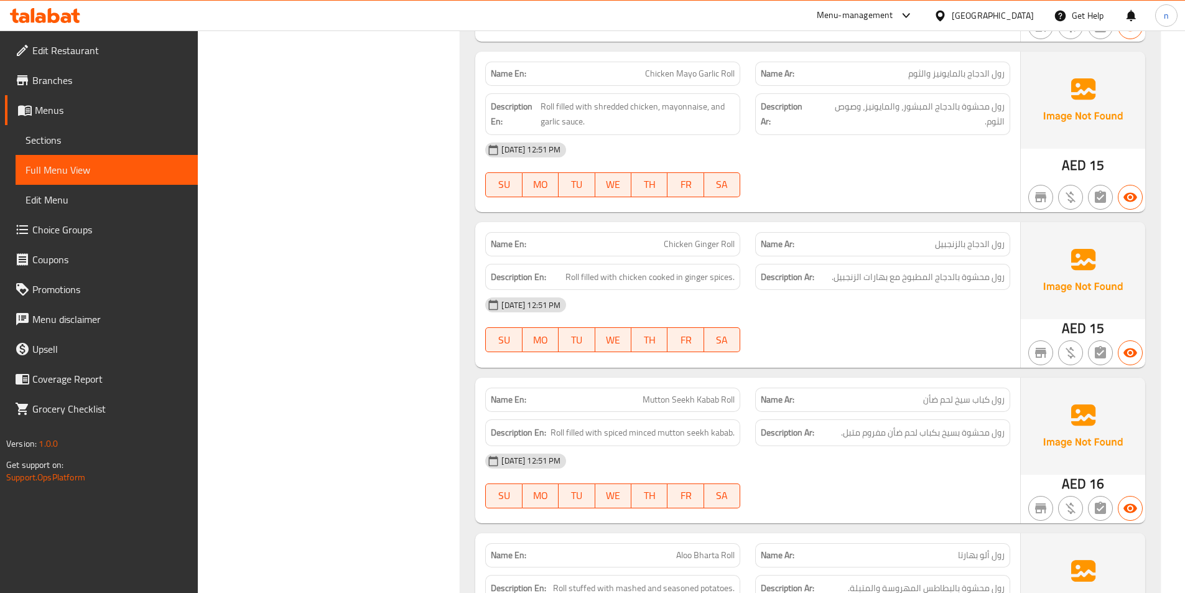
scroll to position [2869, 0]
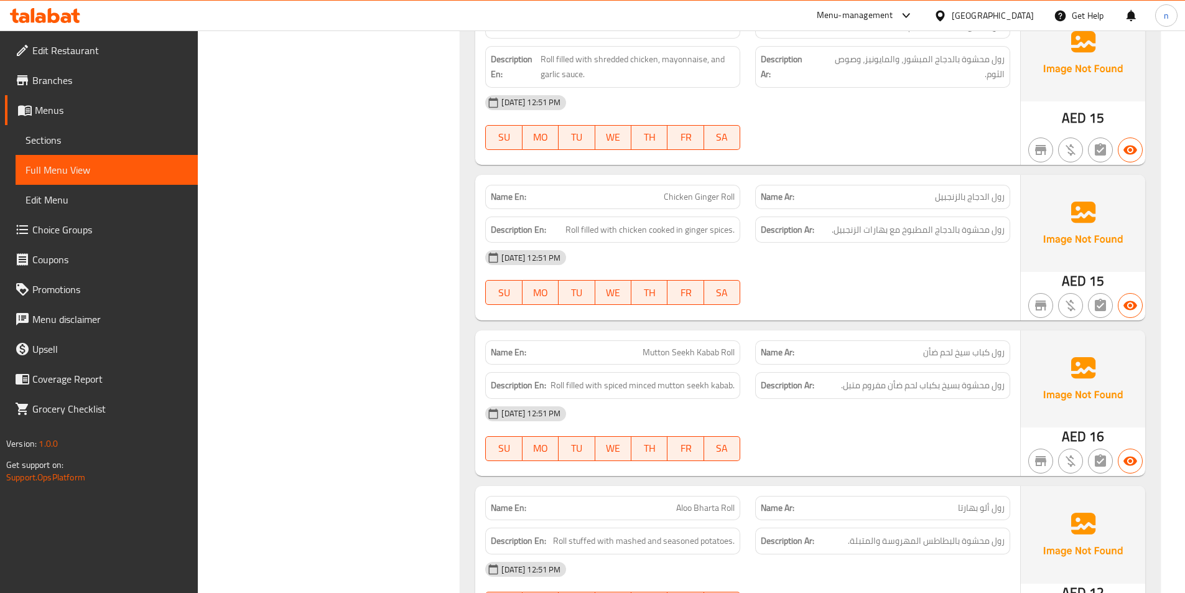
click at [843, 289] on div "[DATE] 12:51 PM SU MO TU WE TH FR SA" at bounding box center [748, 278] width 540 height 70
click at [927, 296] on div "[DATE] 12:51 PM SU MO TU WE TH FR SA" at bounding box center [748, 278] width 540 height 70
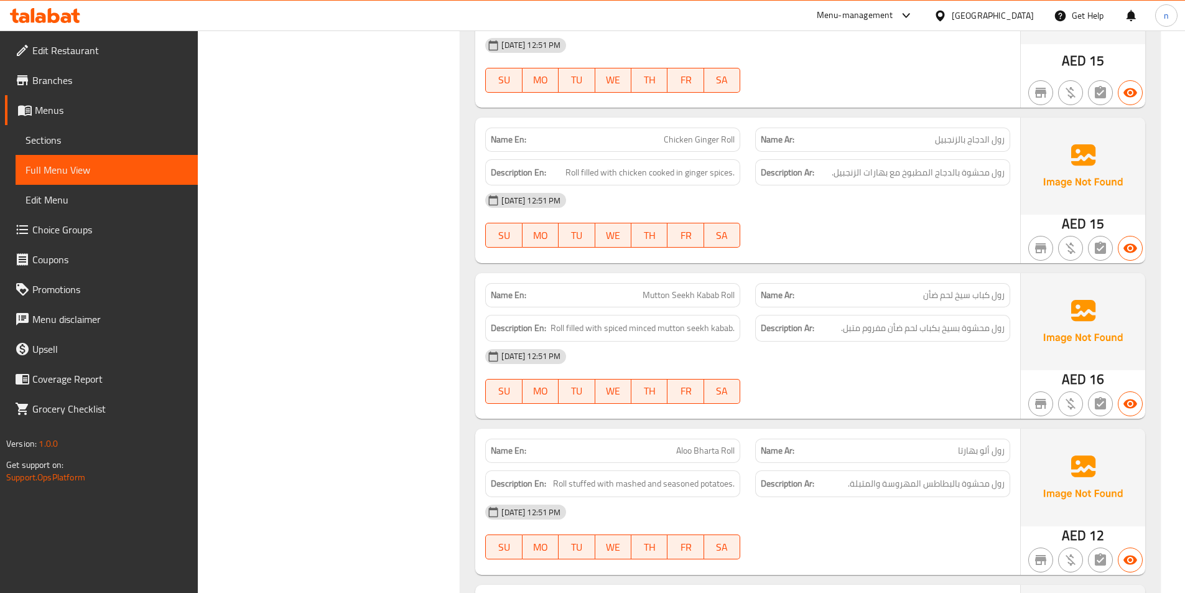
scroll to position [2994, 0]
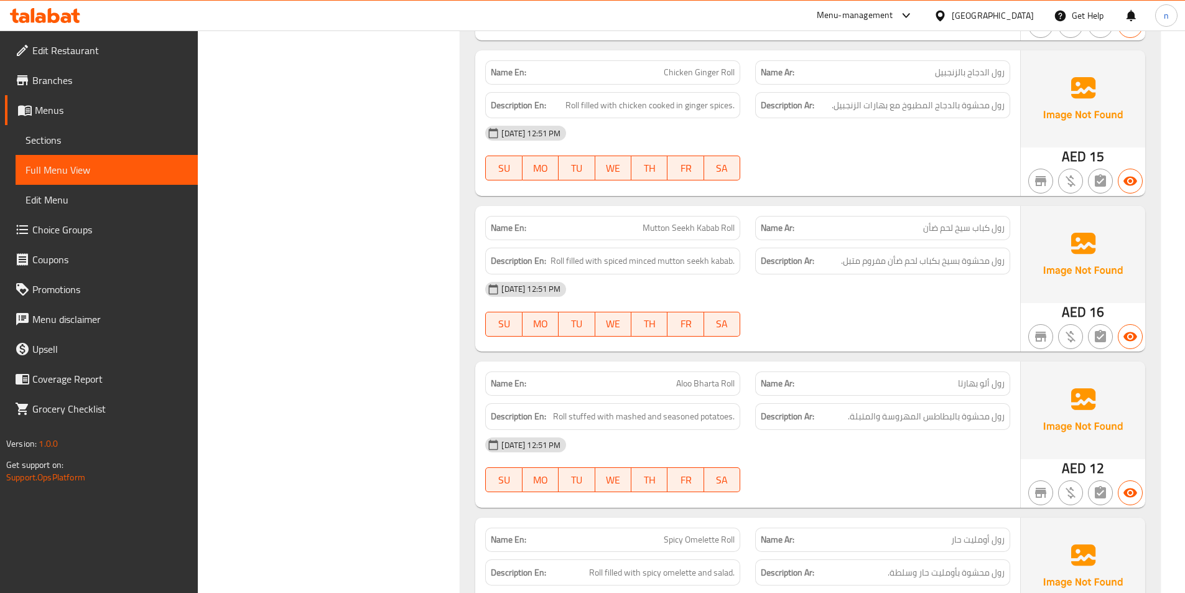
click at [837, 305] on div "[DATE] 12:51 PM SU MO TU WE TH FR SA" at bounding box center [748, 309] width 540 height 70
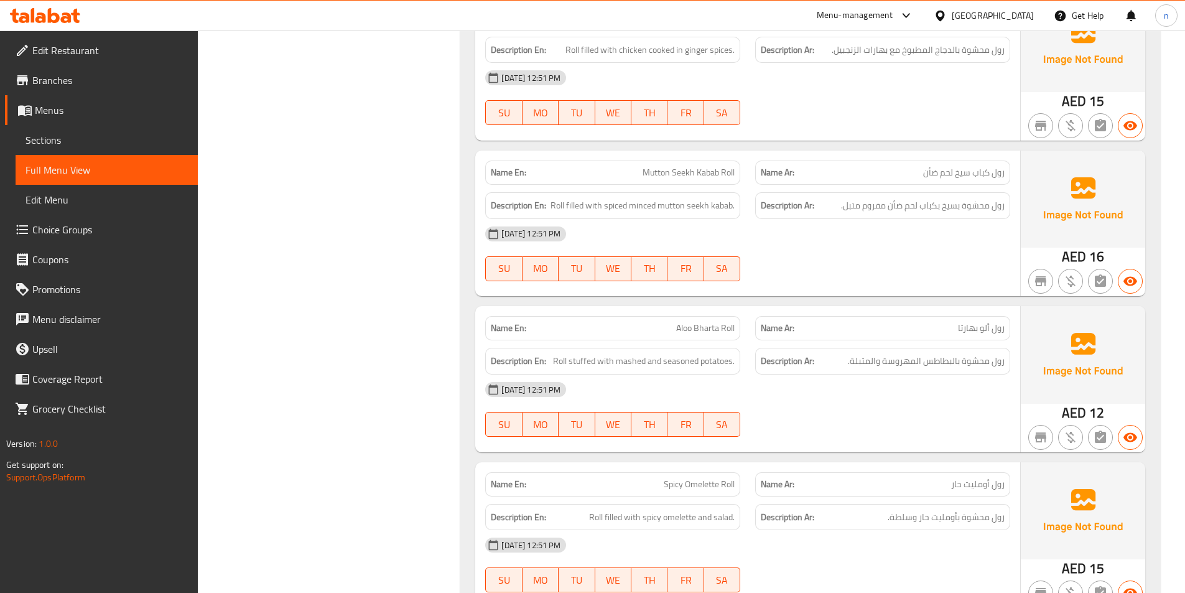
scroll to position [3118, 0]
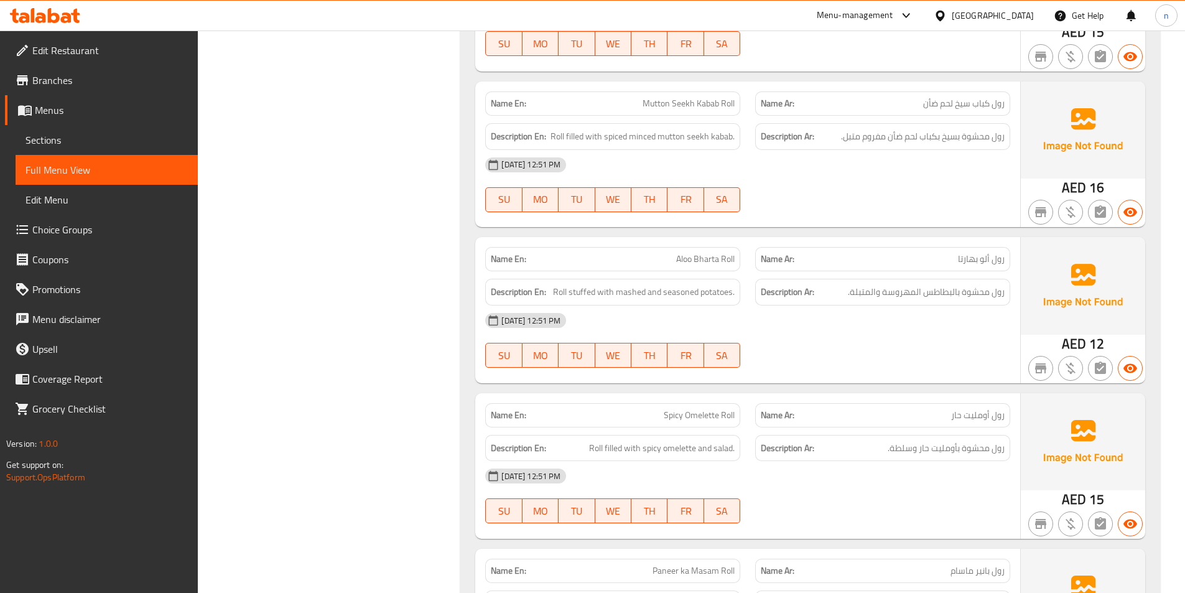
click at [712, 266] on span "Aloo Bharta Roll" at bounding box center [705, 259] width 58 height 13
copy span "Aloo Bharta Roll"
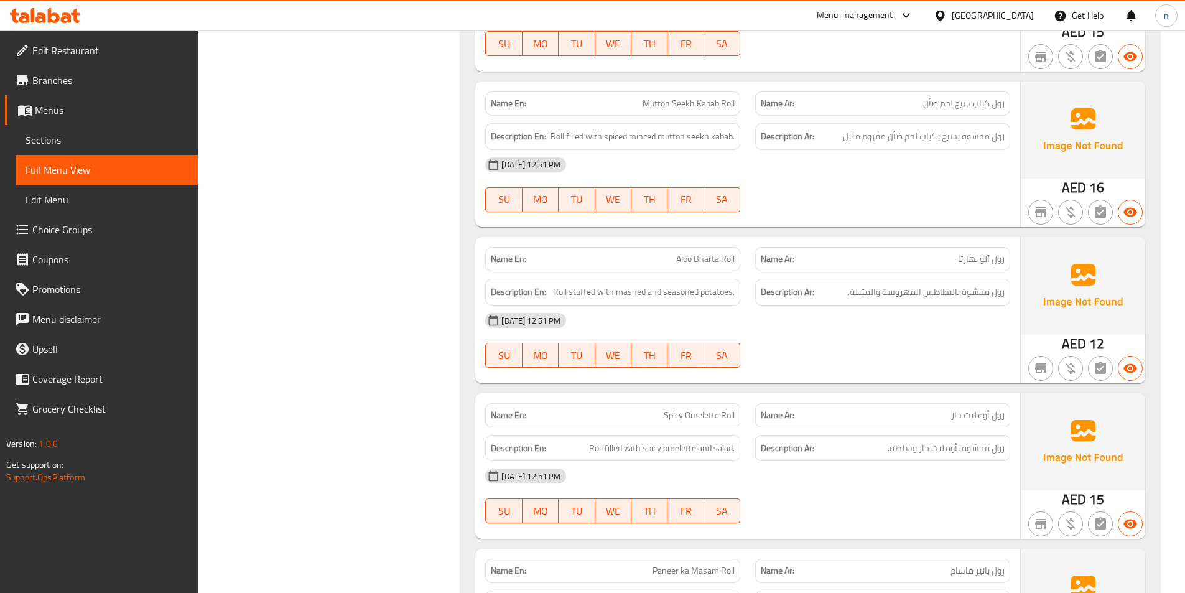
click at [936, 343] on div "[DATE] 12:51 PM SU MO TU WE TH FR SA" at bounding box center [748, 341] width 540 height 70
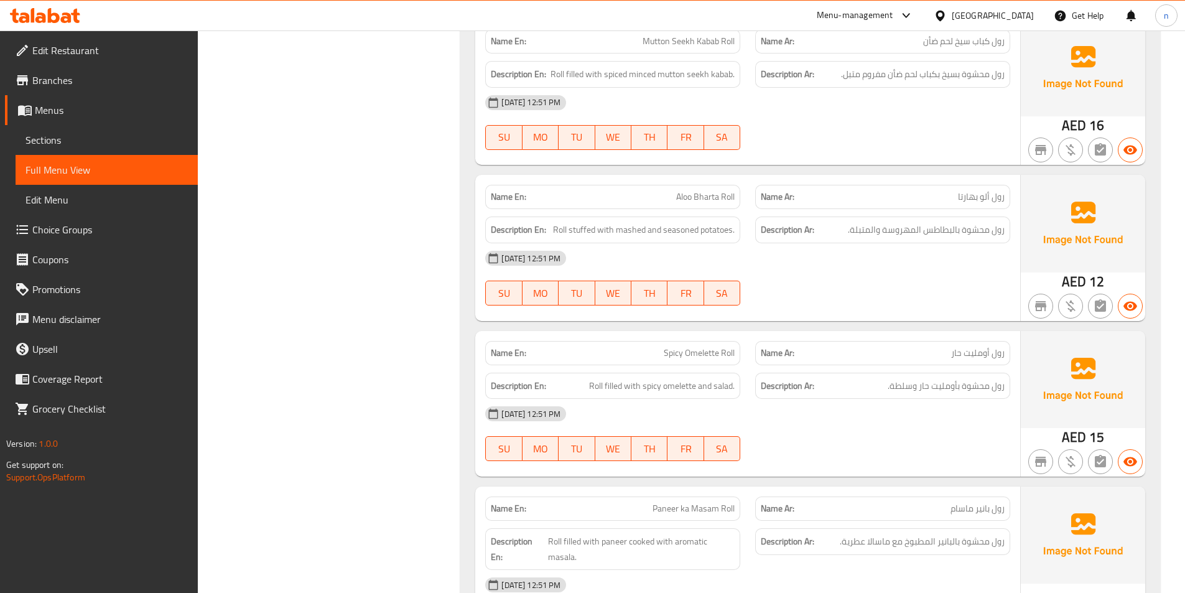
click at [862, 447] on div "[DATE] 12:51 PM SU MO TU WE TH FR SA" at bounding box center [748, 434] width 540 height 70
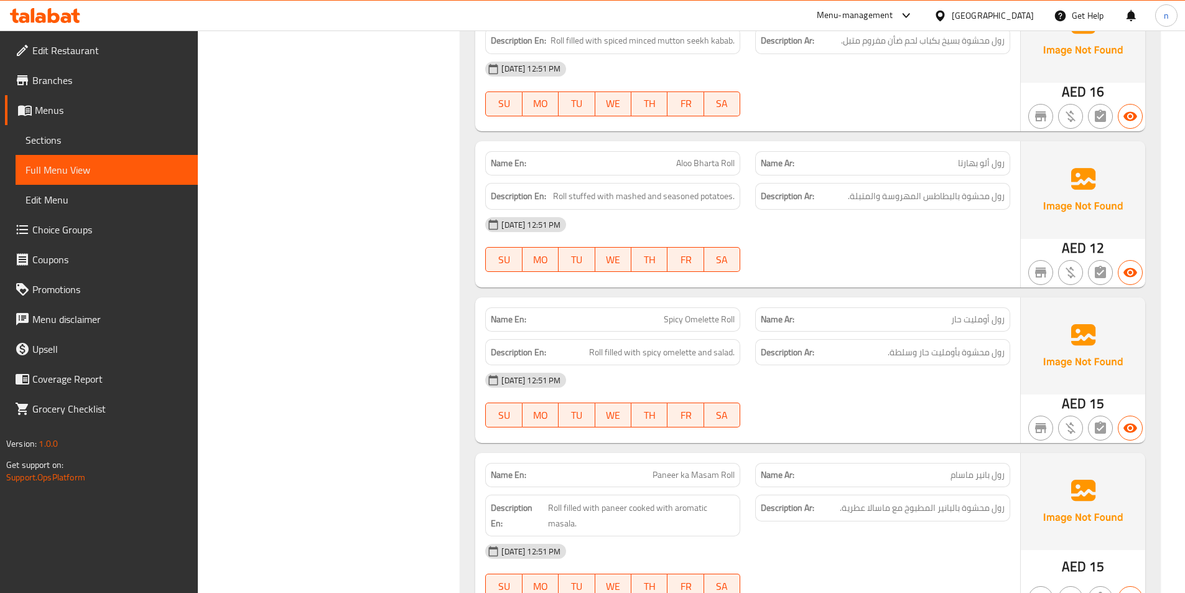
scroll to position [3243, 0]
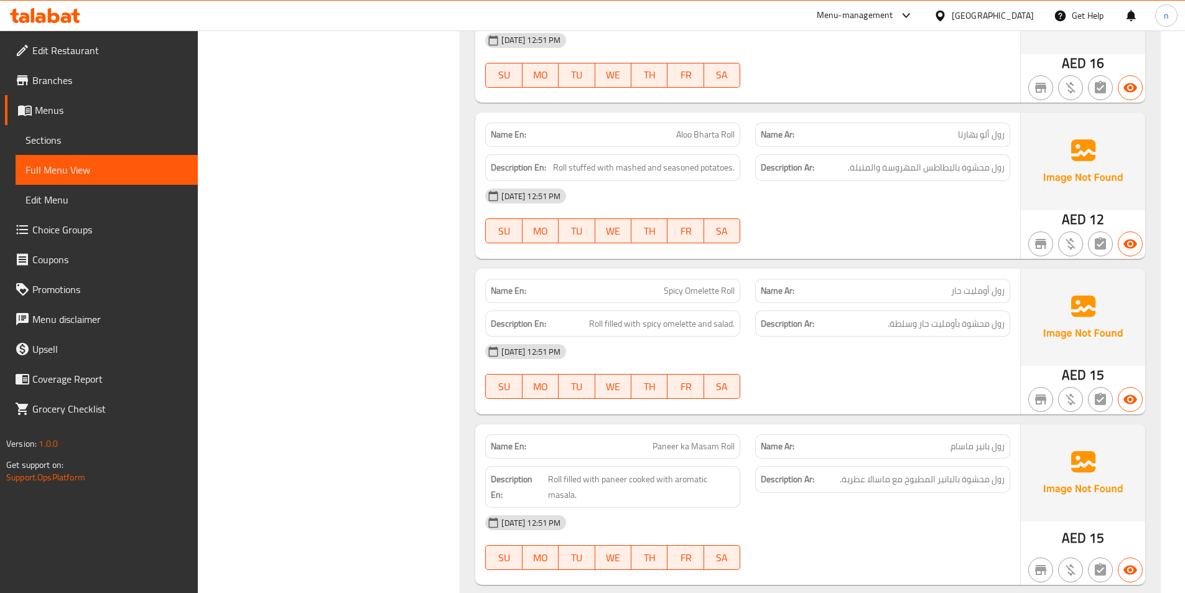
click at [847, 396] on div at bounding box center [883, 398] width 270 height 15
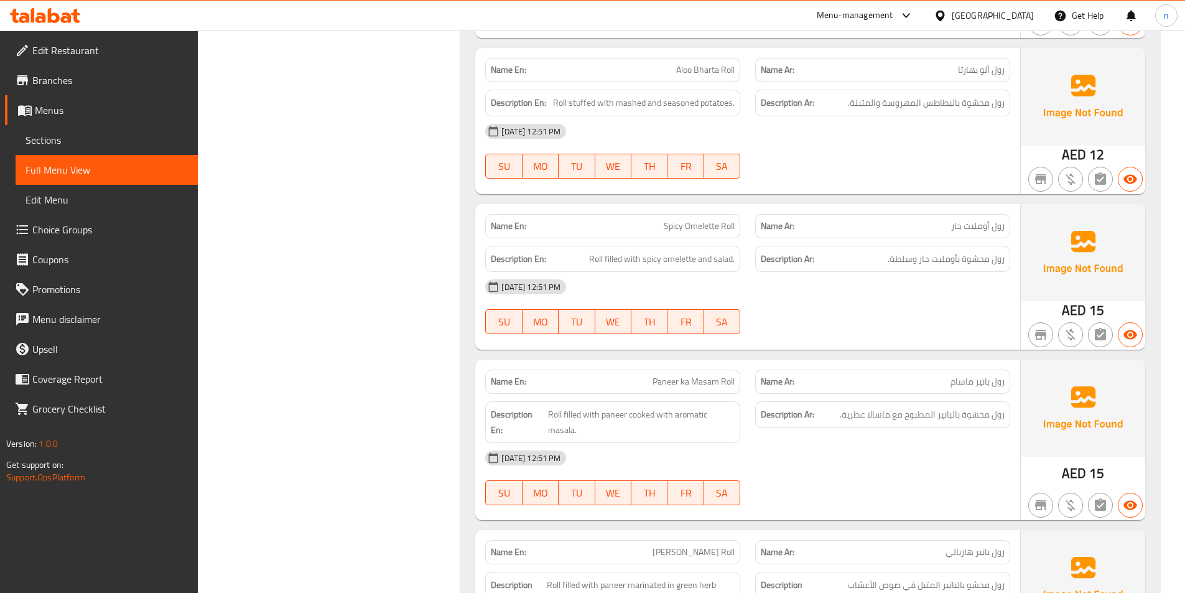
scroll to position [3367, 0]
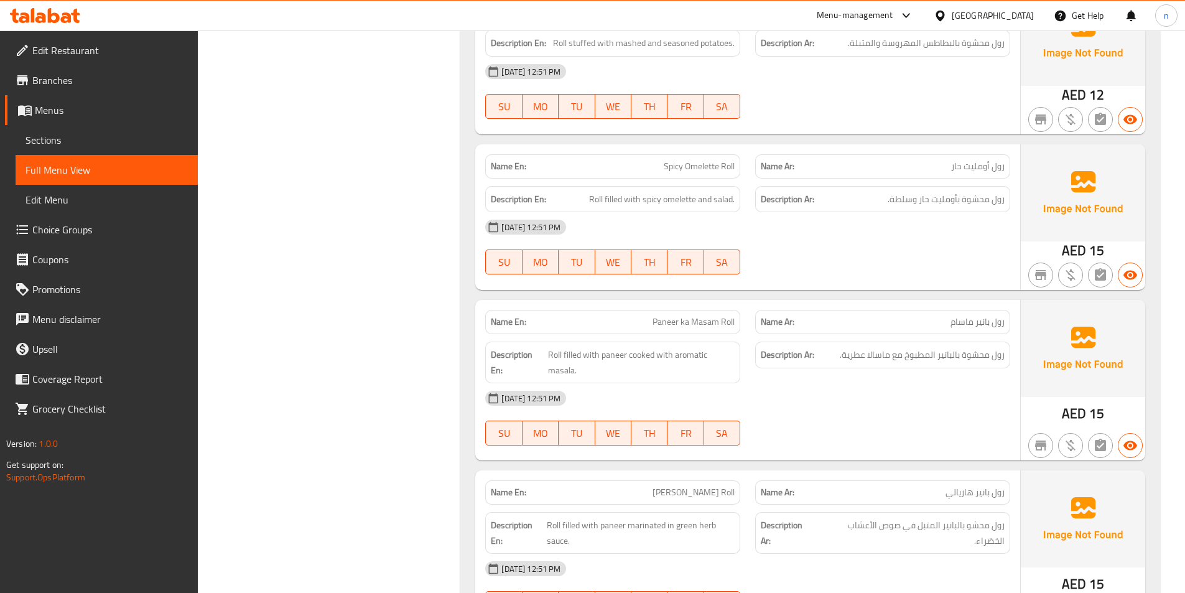
click at [846, 401] on div "[DATE] 12:51 PM" at bounding box center [748, 398] width 540 height 30
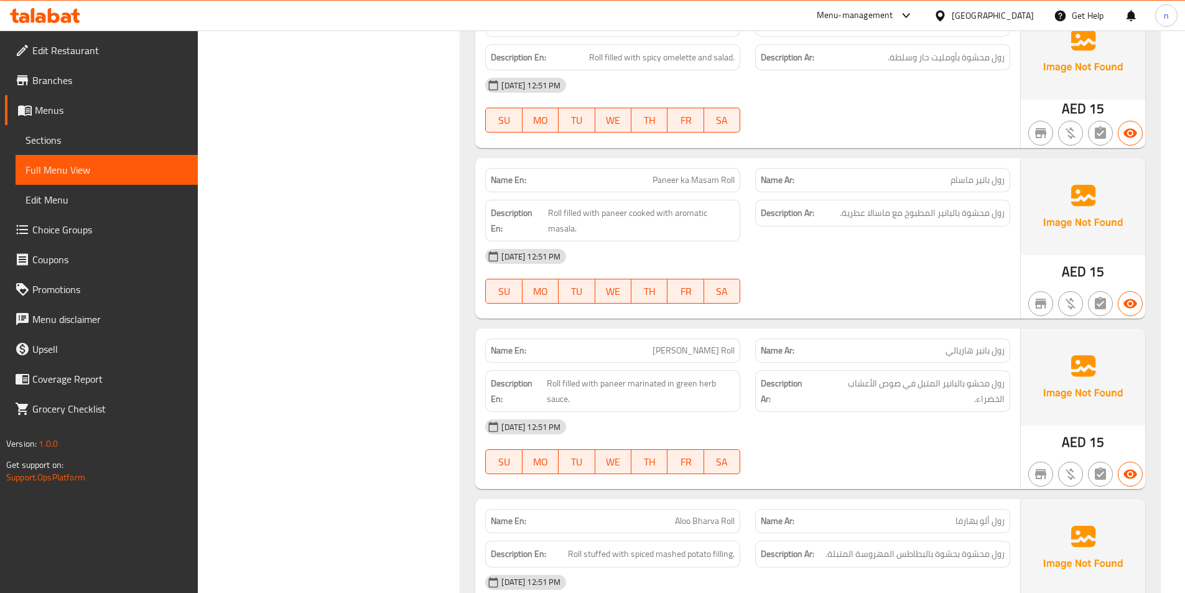
scroll to position [3616, 0]
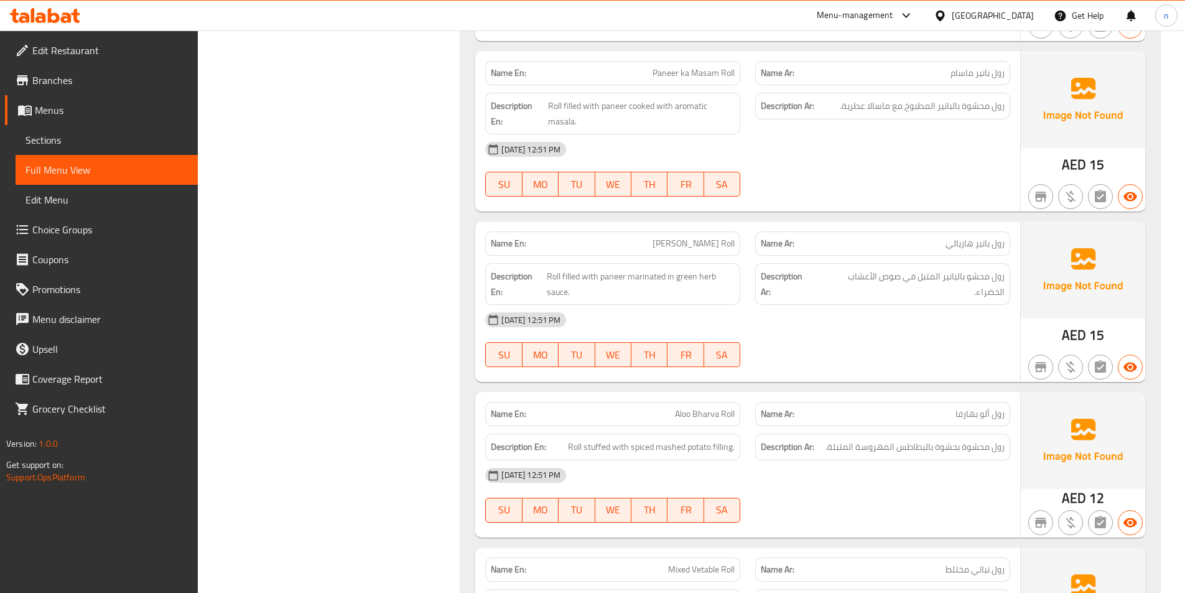
click at [971, 346] on div "[DATE] 12:51 PM SU MO TU WE TH FR SA" at bounding box center [748, 340] width 540 height 70
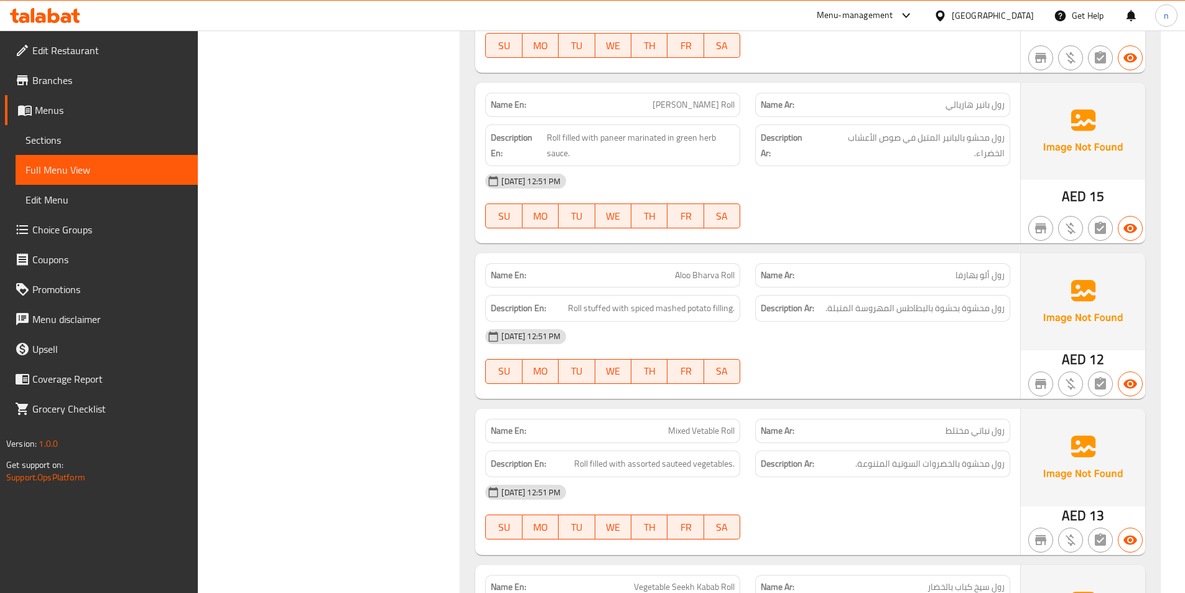
scroll to position [3803, 0]
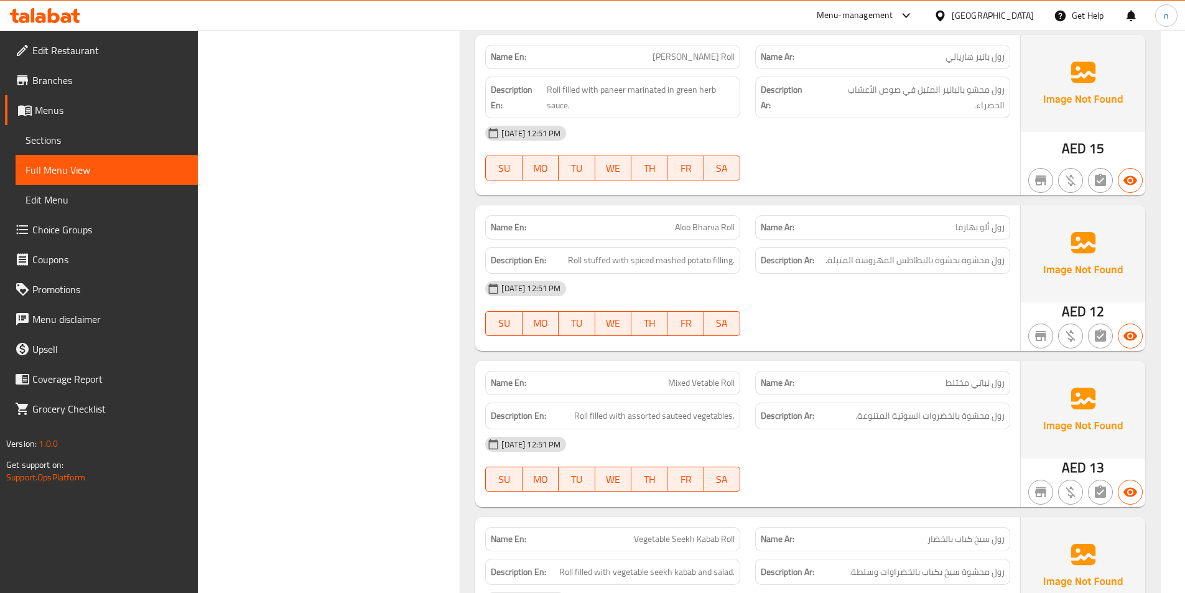
click at [865, 315] on div "[DATE] 12:51 PM SU MO TU WE TH FR SA" at bounding box center [748, 309] width 540 height 70
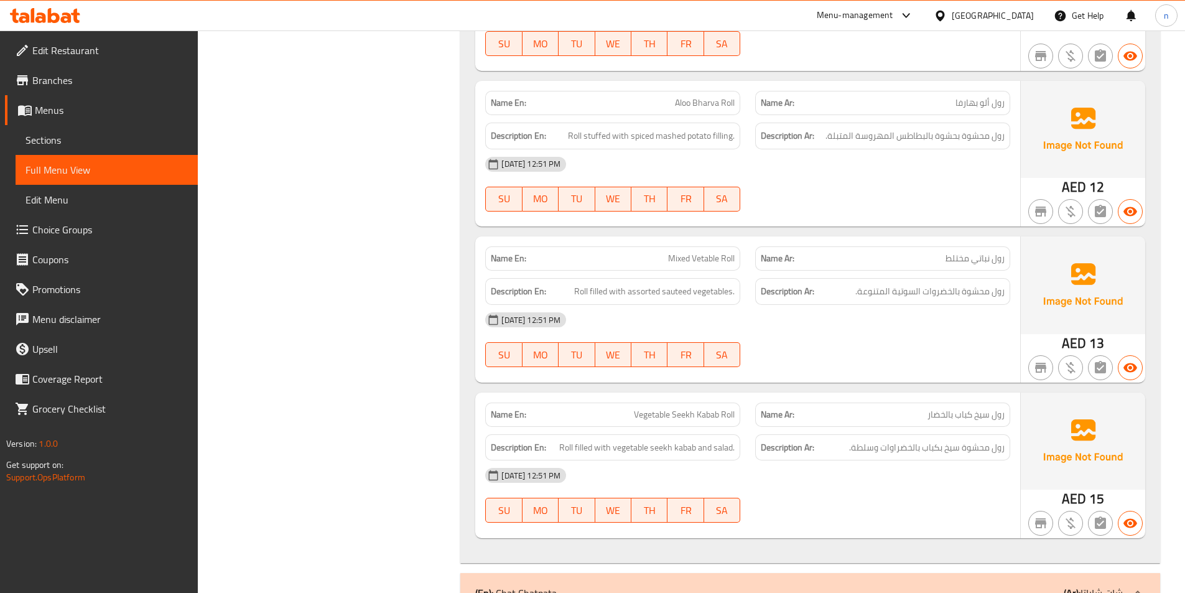
click at [698, 263] on span "Mixed Vetable Roll" at bounding box center [701, 258] width 67 height 13
click at [884, 328] on div "[DATE] 12:51 PM" at bounding box center [748, 320] width 540 height 30
click at [719, 264] on span "Mixed Vetable Roll" at bounding box center [701, 258] width 67 height 13
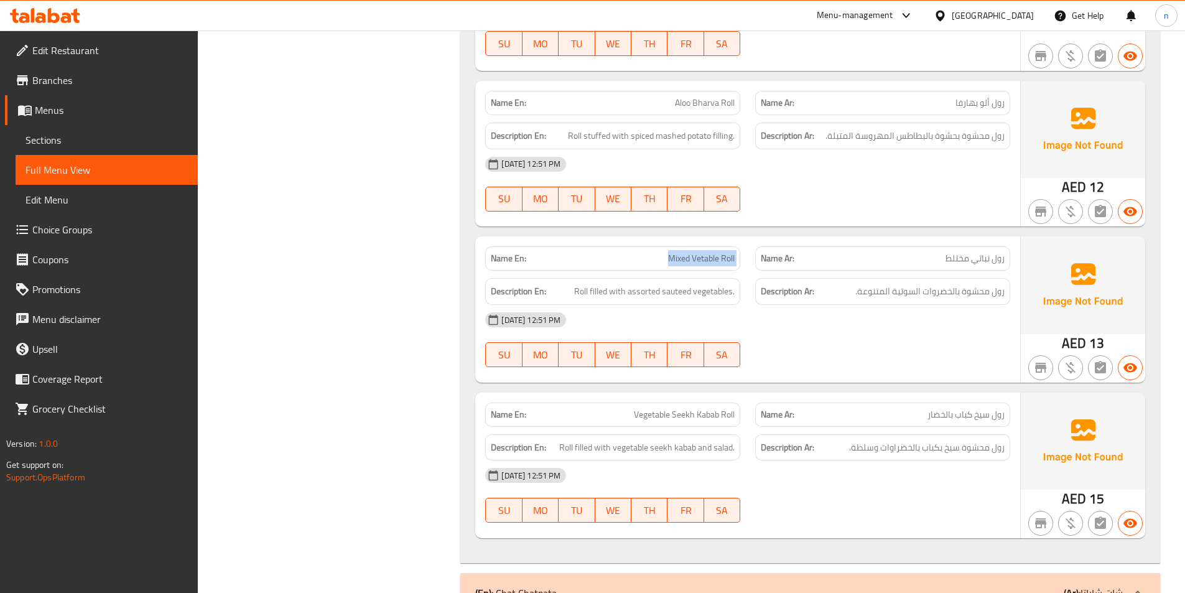
click at [719, 264] on span "Mixed Vetable Roll" at bounding box center [701, 258] width 67 height 13
copy span "Mixed Vetable Roll"
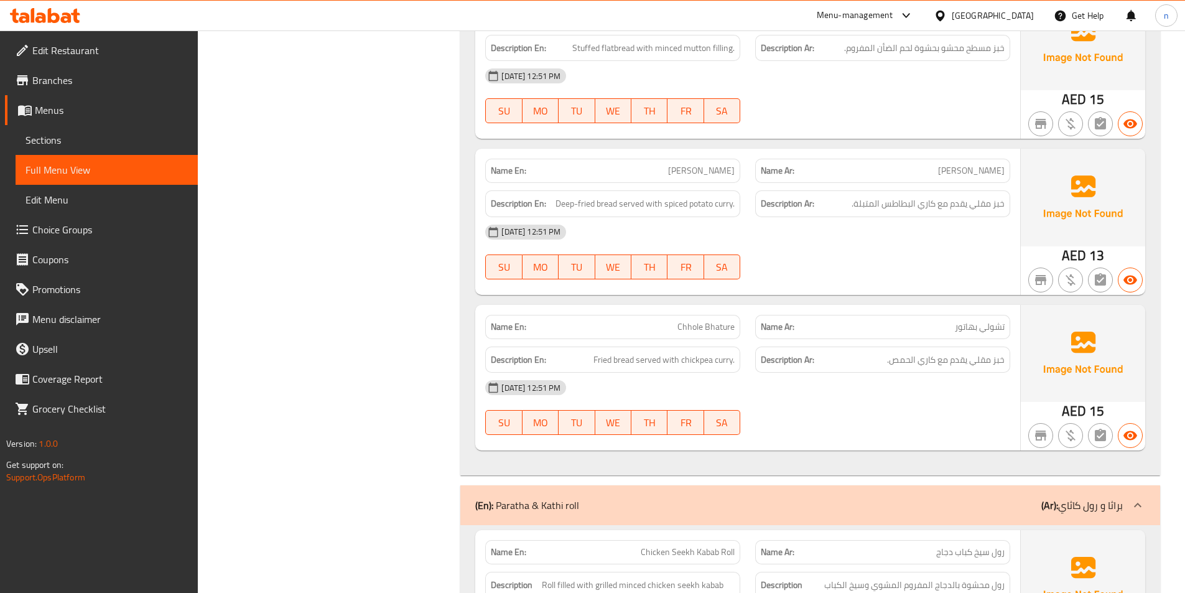
scroll to position [1936, 0]
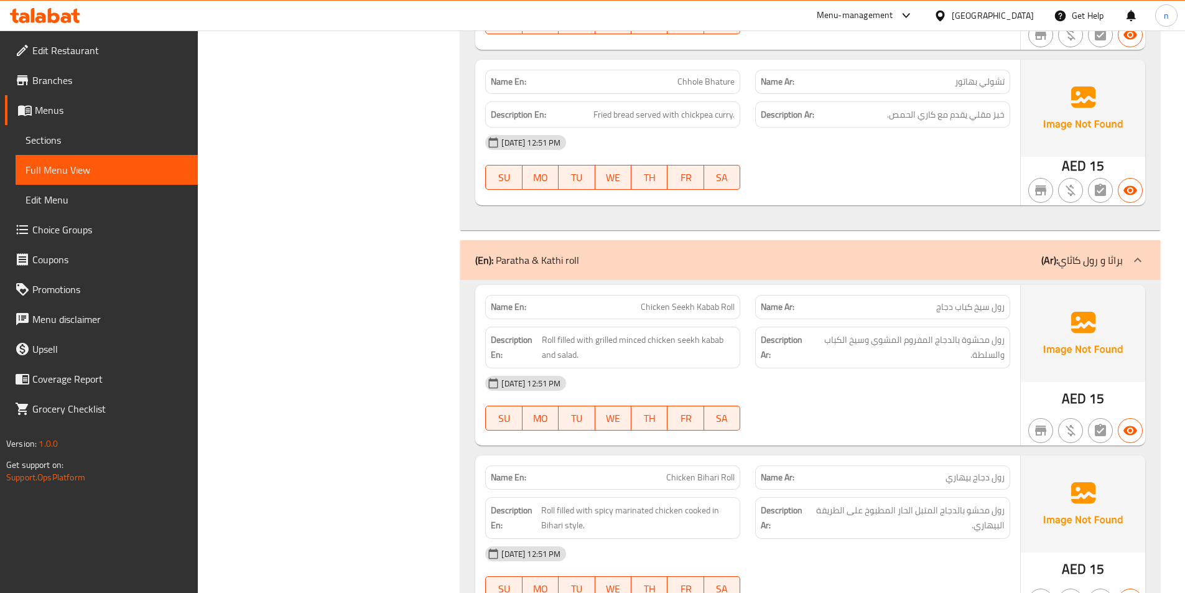
click at [854, 401] on div "[DATE] 12:51 PM SU MO TU WE TH FR SA" at bounding box center [748, 403] width 540 height 70
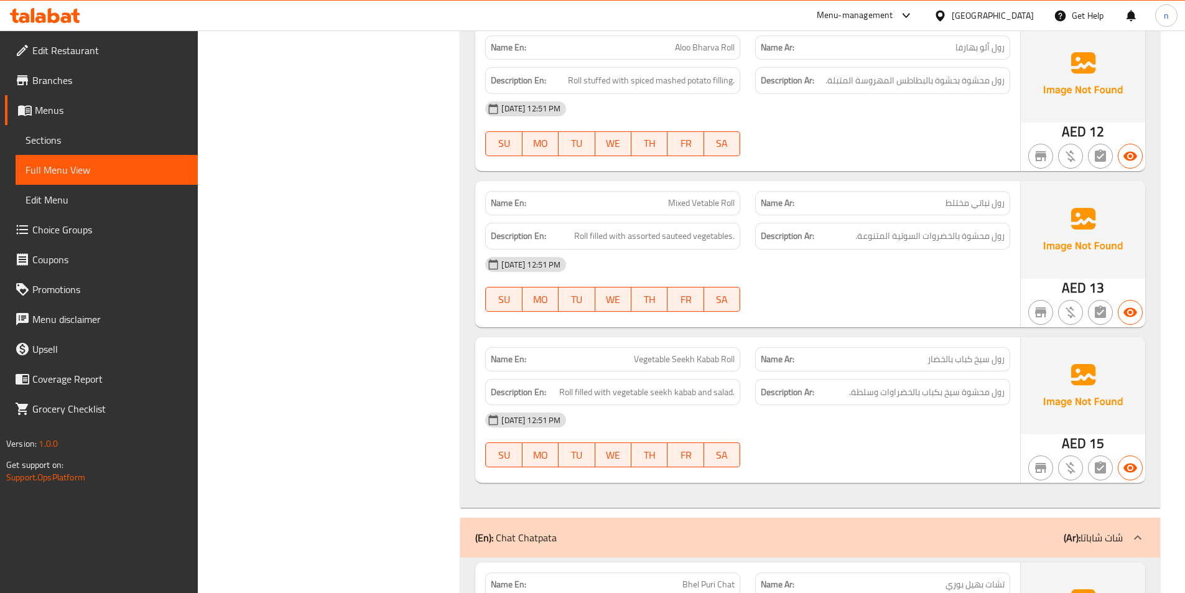
scroll to position [4052, 0]
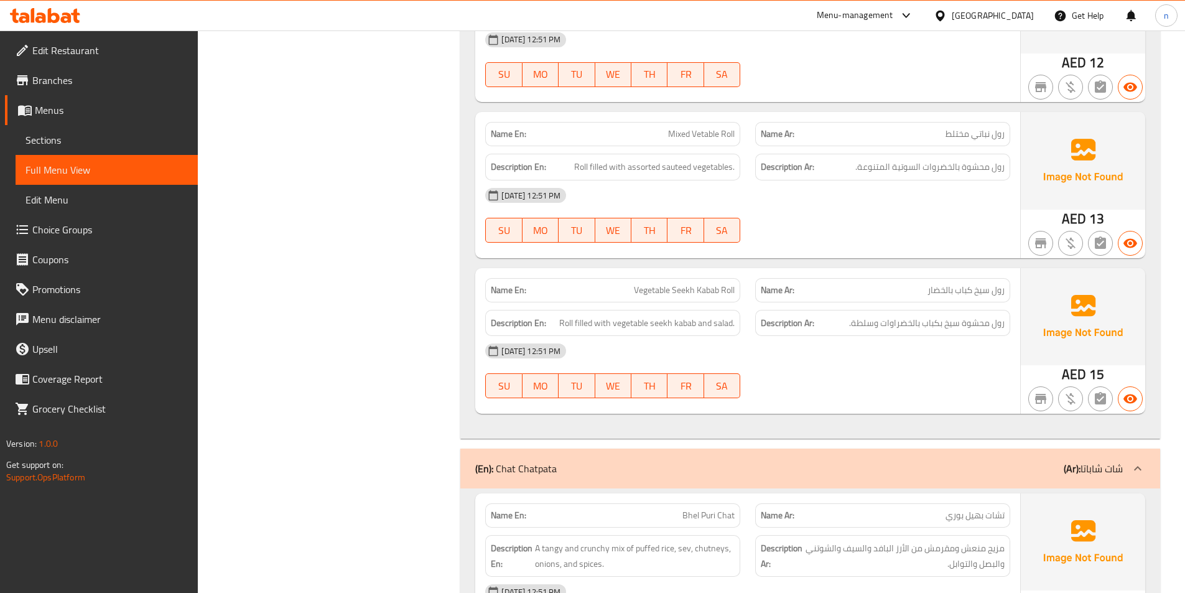
click at [864, 372] on div "[DATE] 12:51 PM SU MO TU WE TH FR SA" at bounding box center [748, 371] width 540 height 70
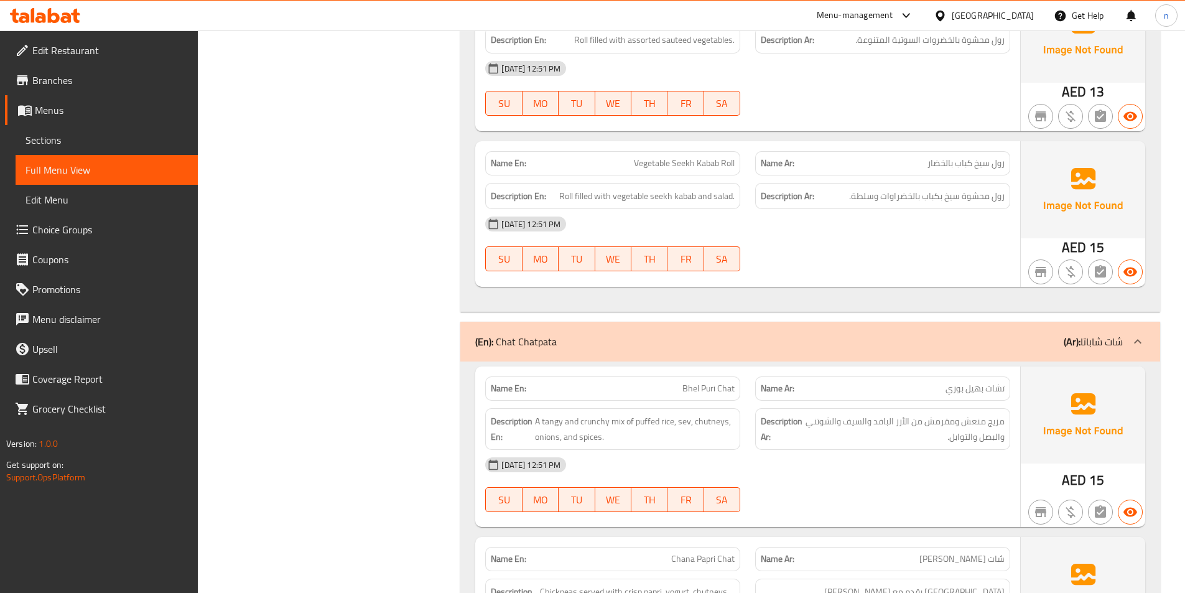
scroll to position [4300, 0]
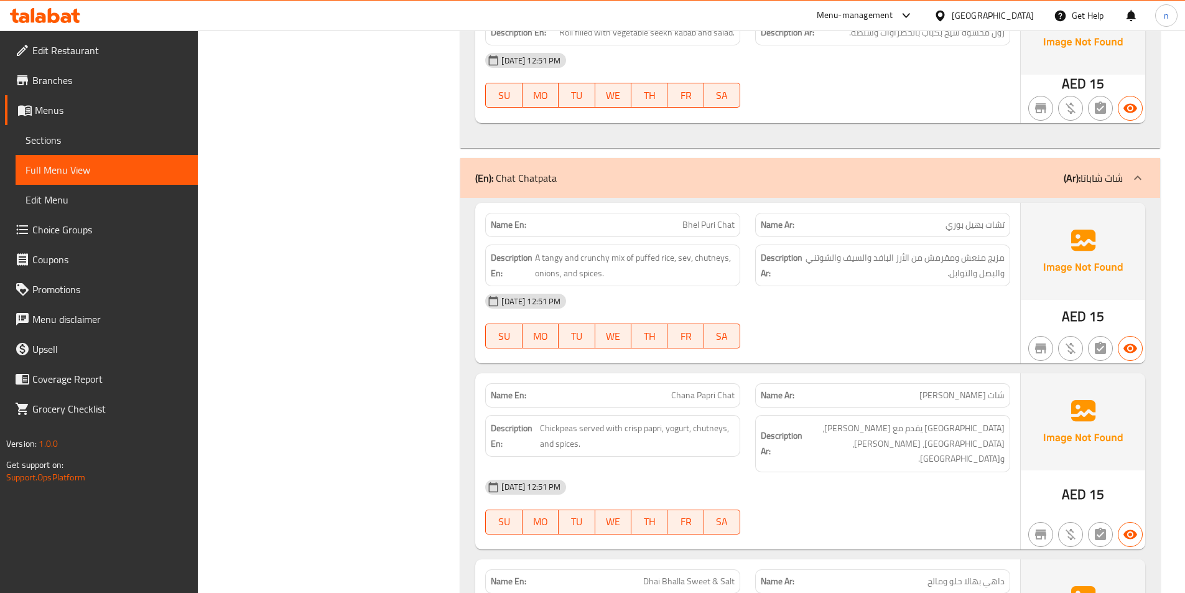
scroll to position [4425, 0]
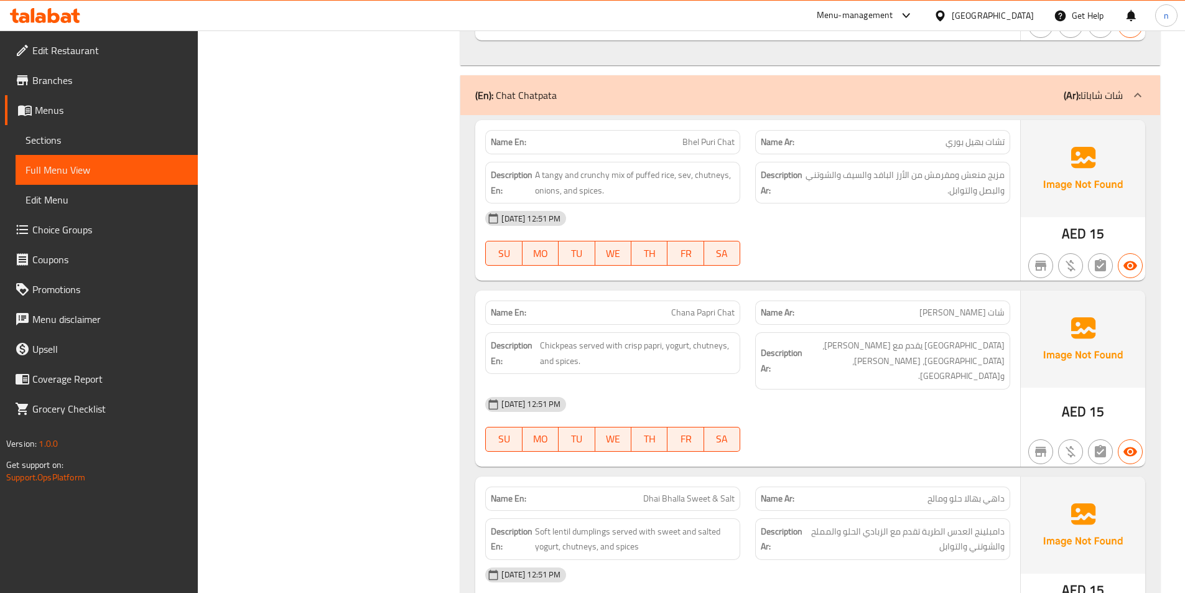
click at [915, 236] on div "08-09-2025 12:51 PM SU MO TU WE TH FR SA" at bounding box center [748, 238] width 540 height 70
drag, startPoint x: 915, startPoint y: 239, endPoint x: 862, endPoint y: 234, distance: 53.7
click at [862, 234] on div "08-09-2025 12:51 PM SU MO TU WE TH FR SA" at bounding box center [748, 238] width 540 height 70
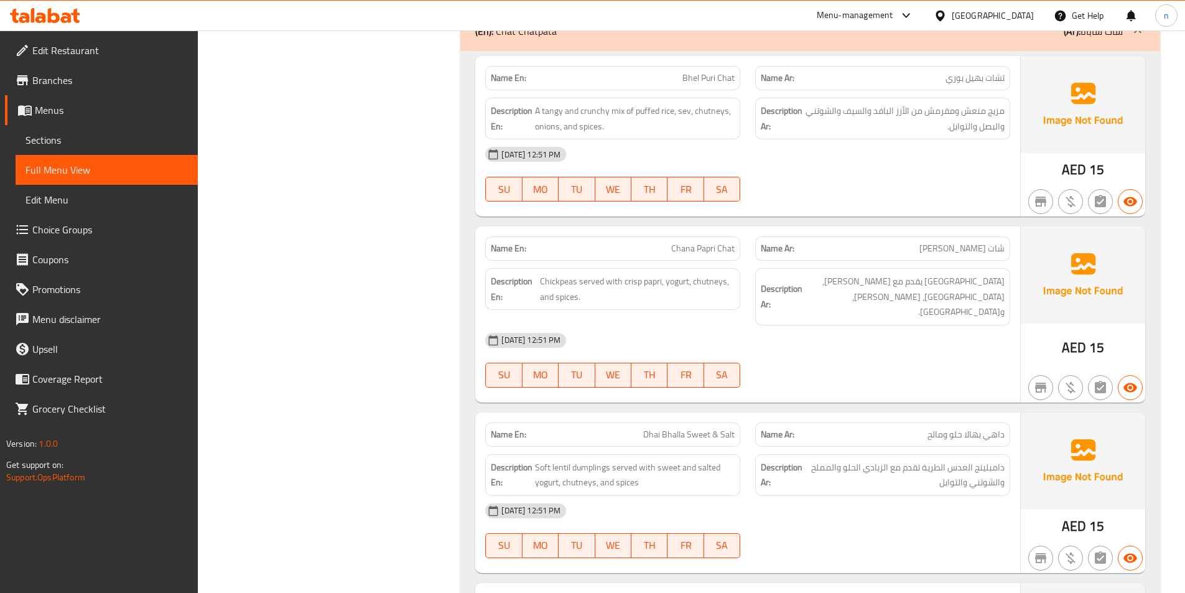
scroll to position [4549, 0]
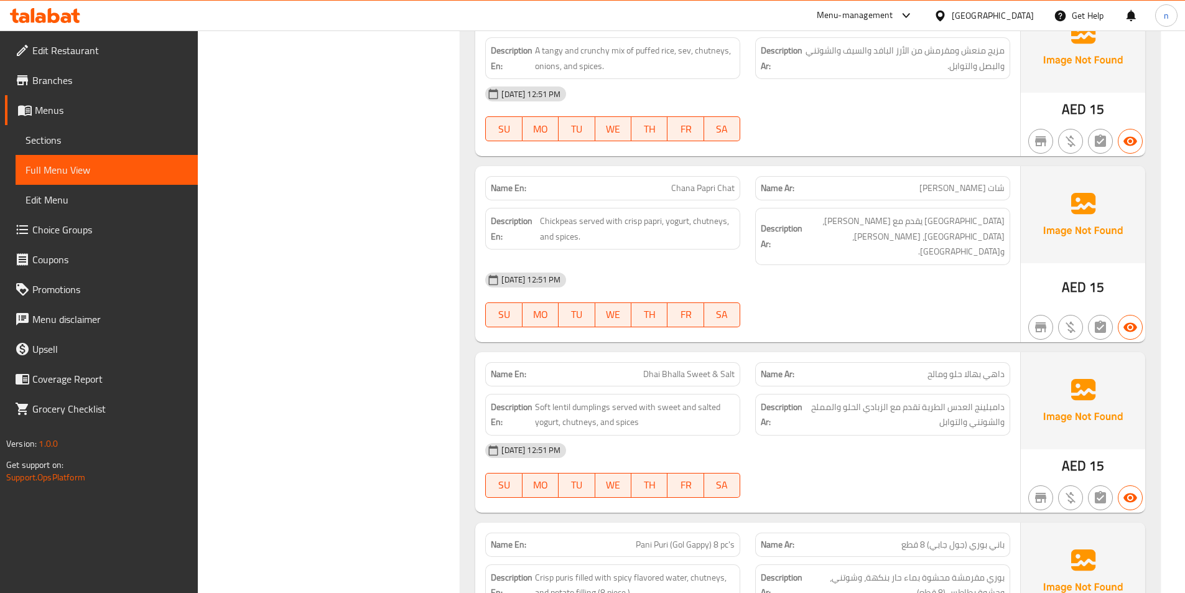
click at [960, 292] on div "08-09-2025 12:51 PM SU MO TU WE TH FR SA" at bounding box center [748, 300] width 540 height 70
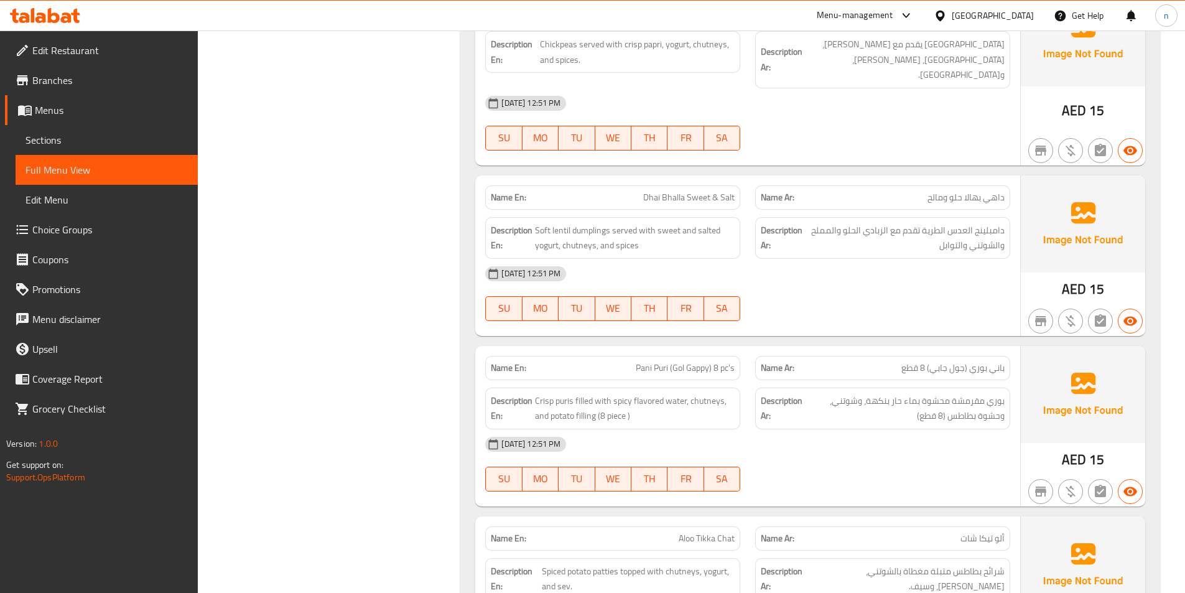
scroll to position [4736, 0]
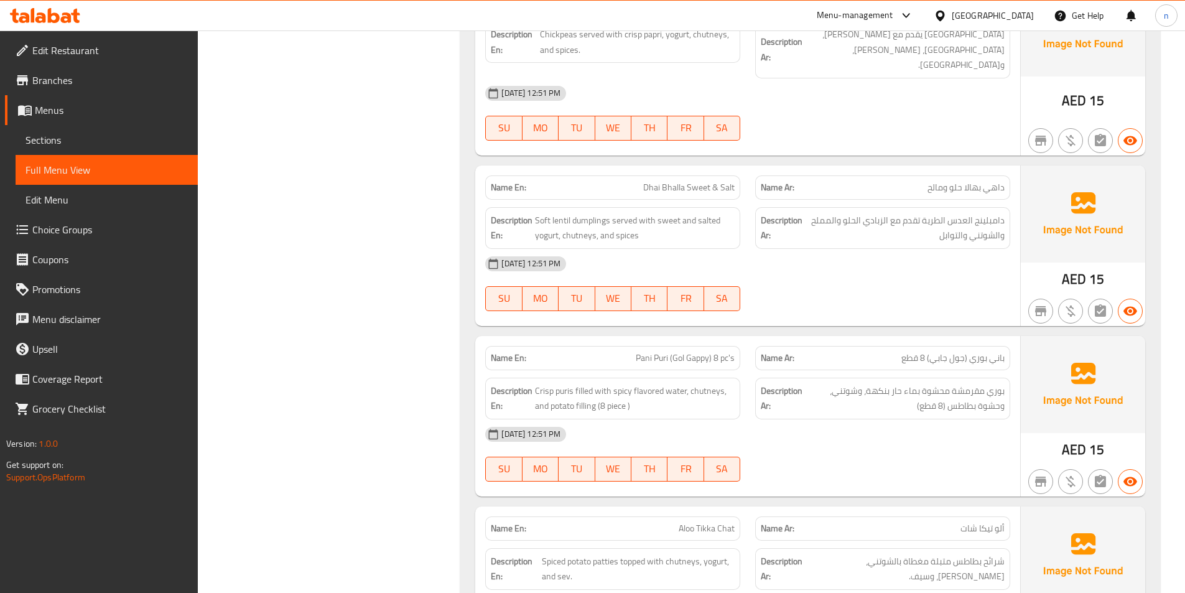
click at [902, 304] on div at bounding box center [883, 311] width 270 height 15
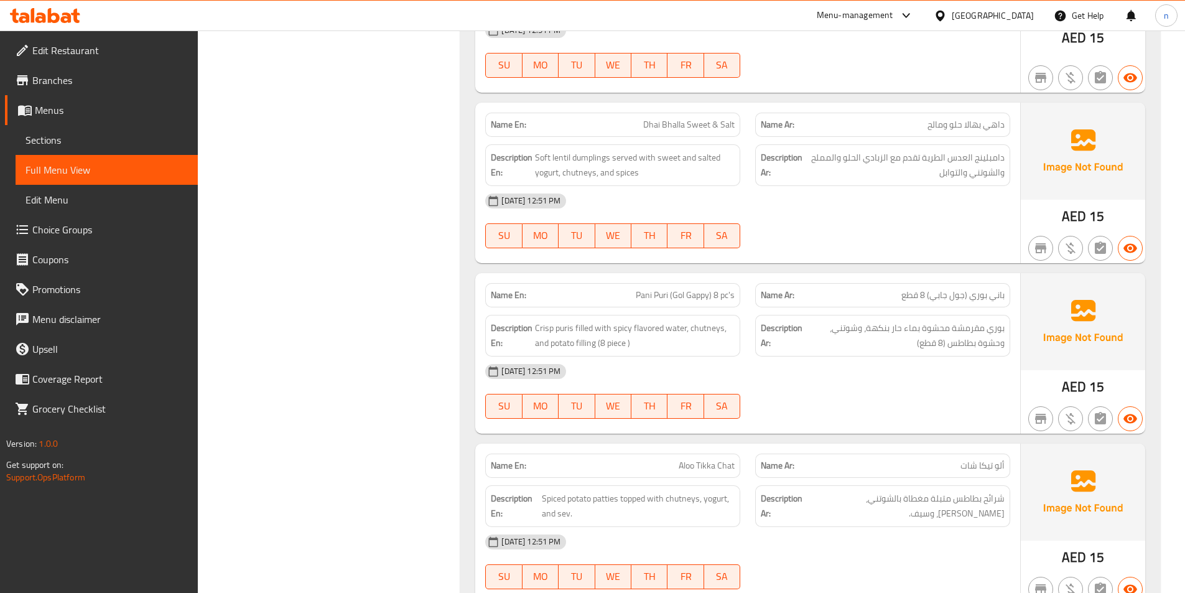
scroll to position [4798, 0]
click at [840, 412] on div at bounding box center [883, 419] width 270 height 15
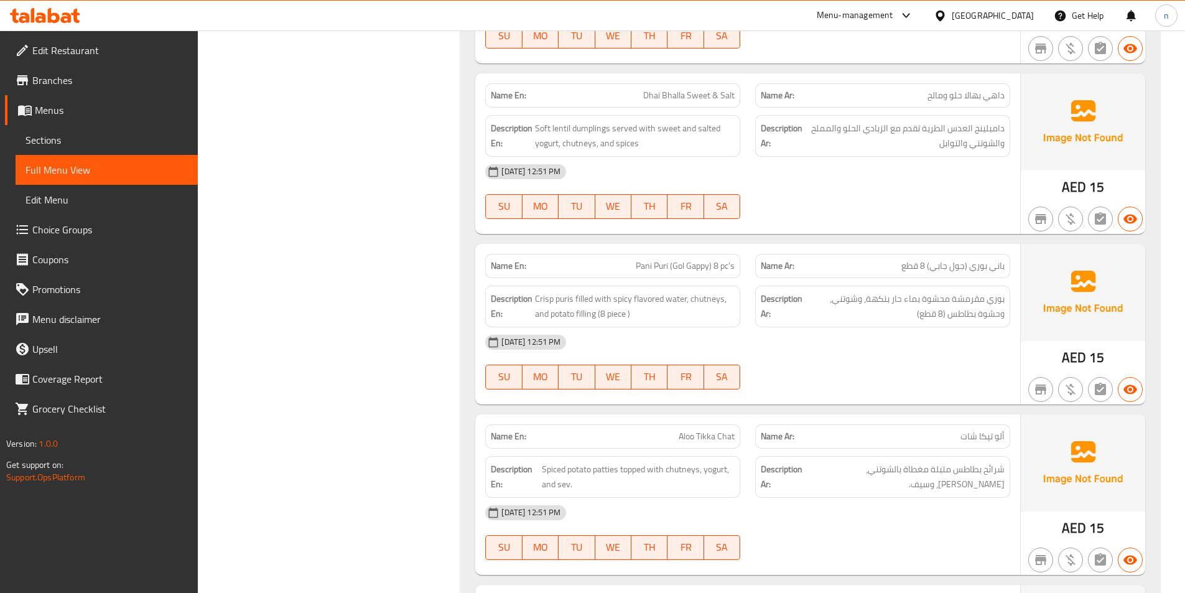
scroll to position [4923, 0]
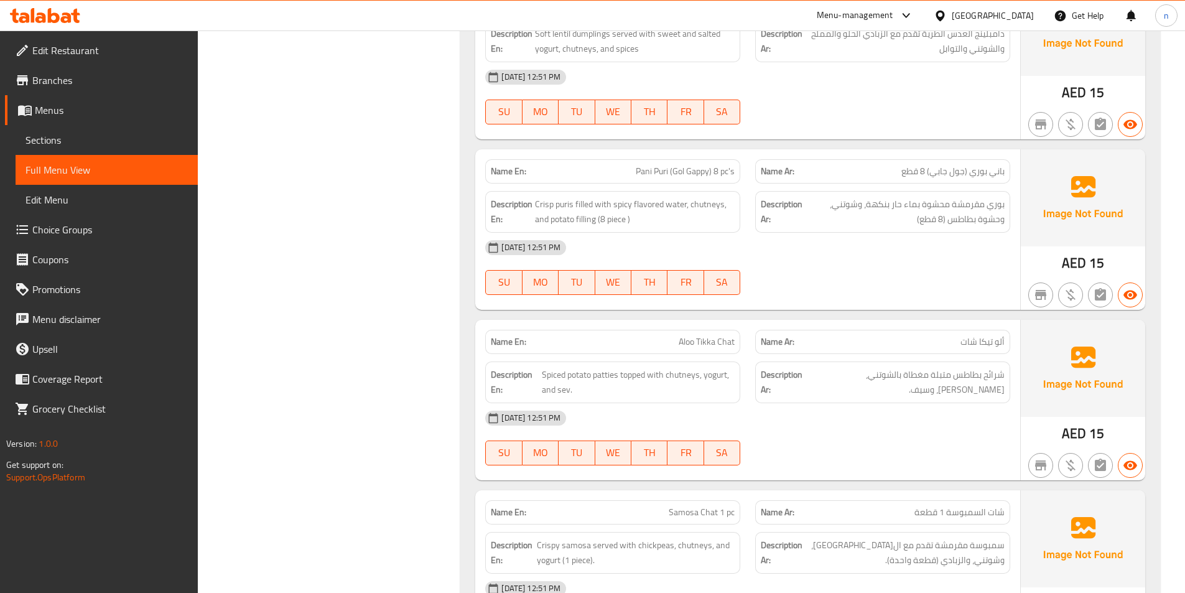
click at [933, 287] on div at bounding box center [883, 294] width 270 height 15
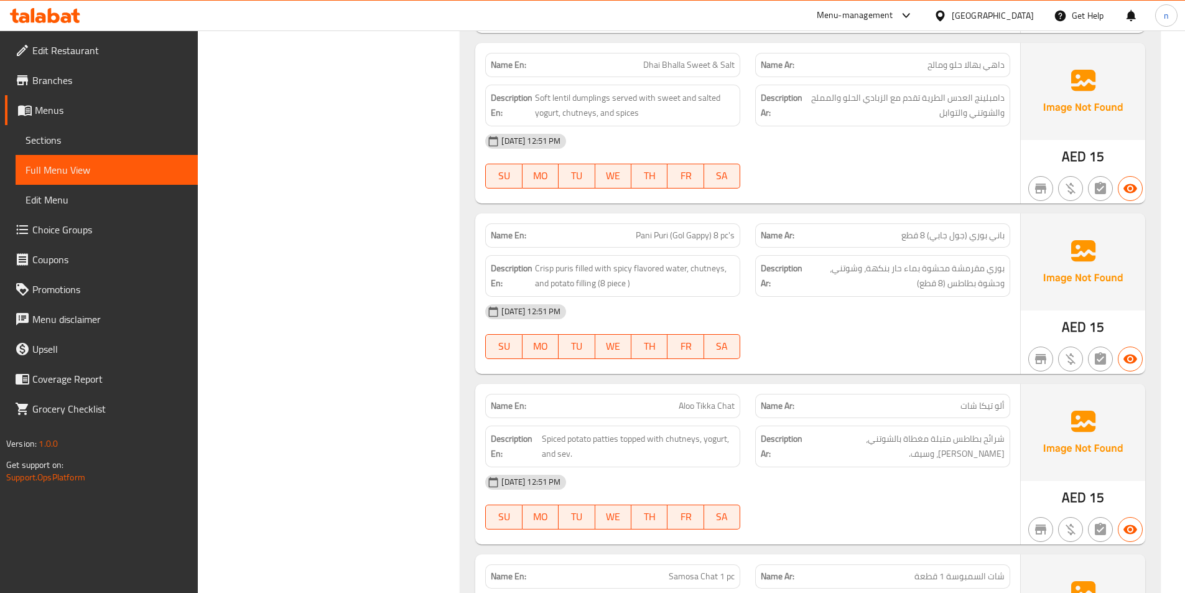
scroll to position [4798, 0]
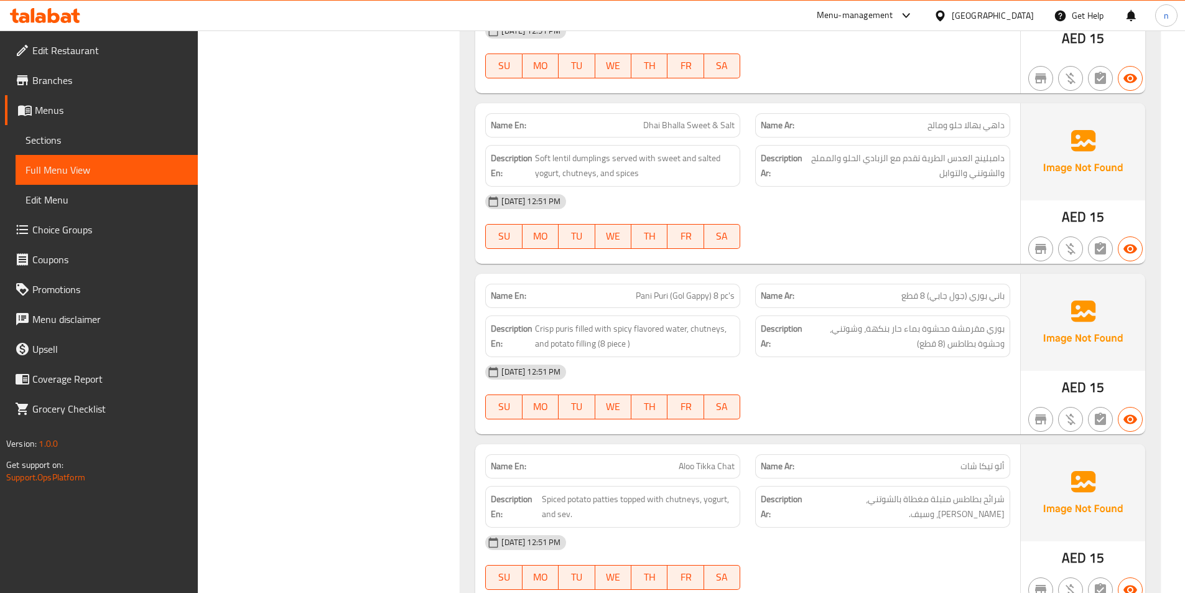
click at [712, 289] on span "Pani Puri (Gol Gappy) 8 pc's" at bounding box center [685, 295] width 99 height 13
copy span "Pani Puri (Gol Gappy) 8 pc's"
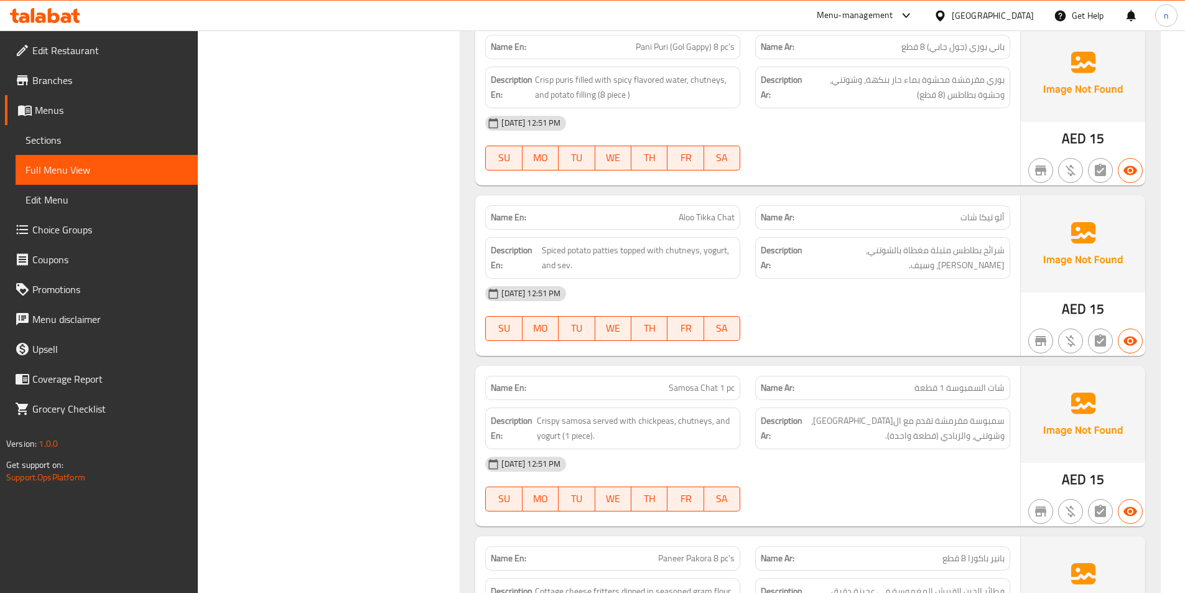
scroll to position [4923, 0]
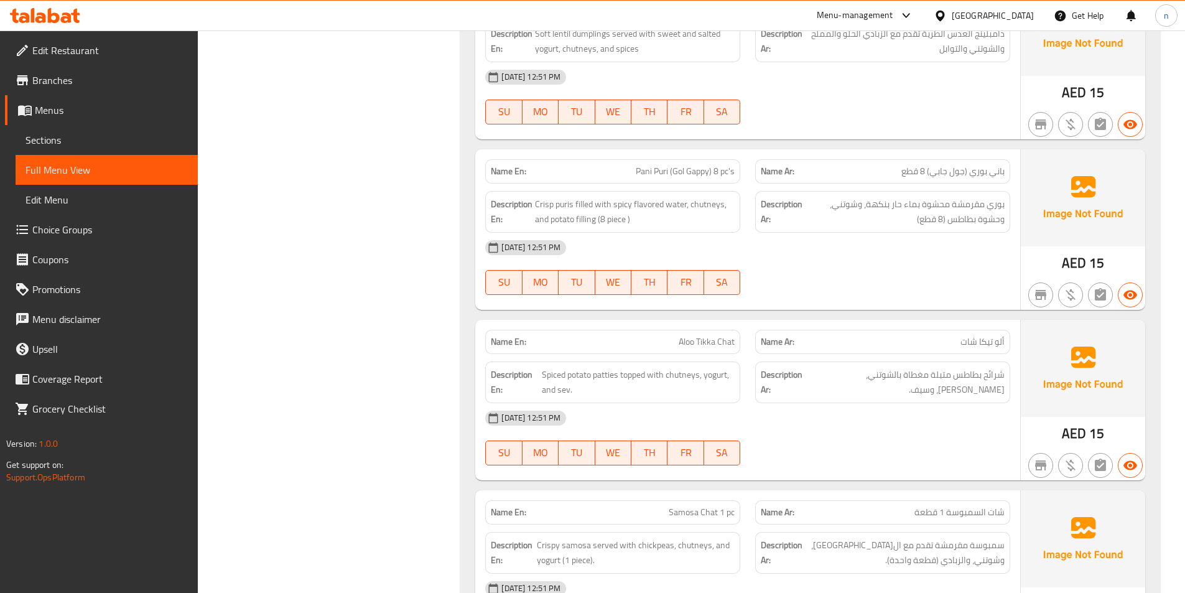
click at [866, 413] on div "[DATE] 12:51 PM" at bounding box center [748, 418] width 540 height 30
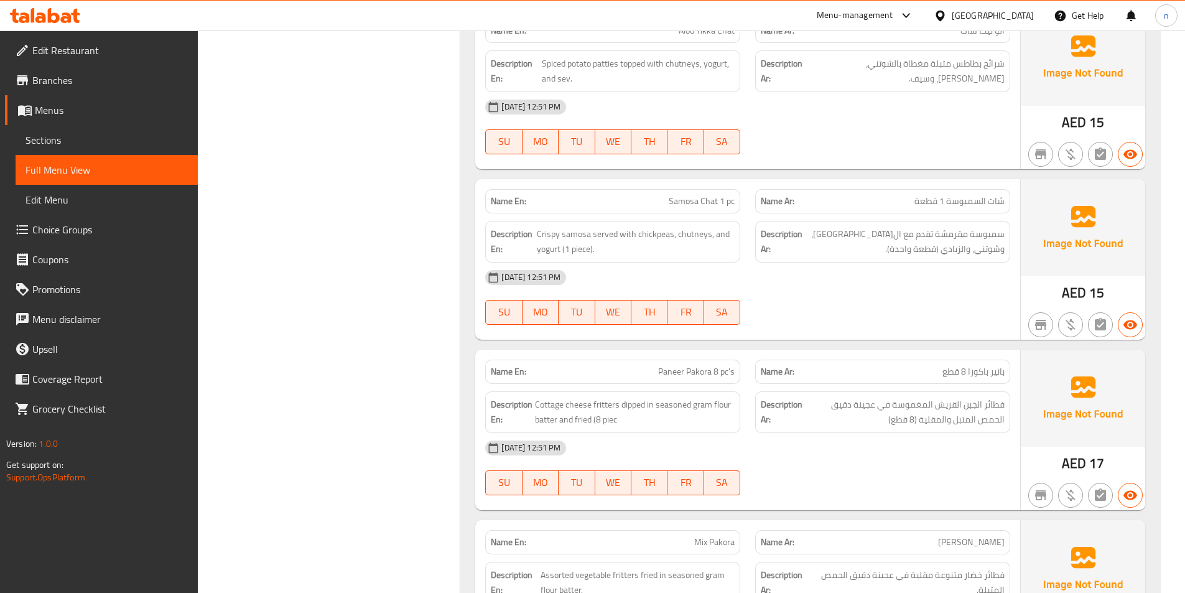
click at [824, 275] on div "[DATE] 12:51 PM" at bounding box center [748, 278] width 540 height 30
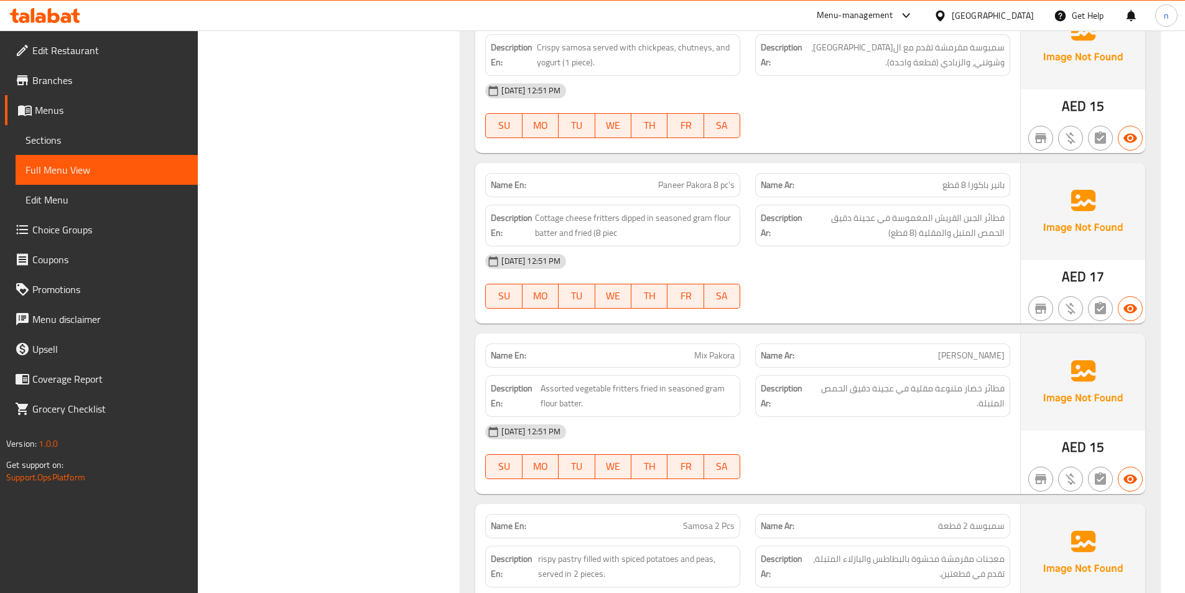
click at [697, 179] on span "Paneer Pakora 8 pc's" at bounding box center [696, 185] width 77 height 13
copy span "Paneer Pakora 8 pc's"
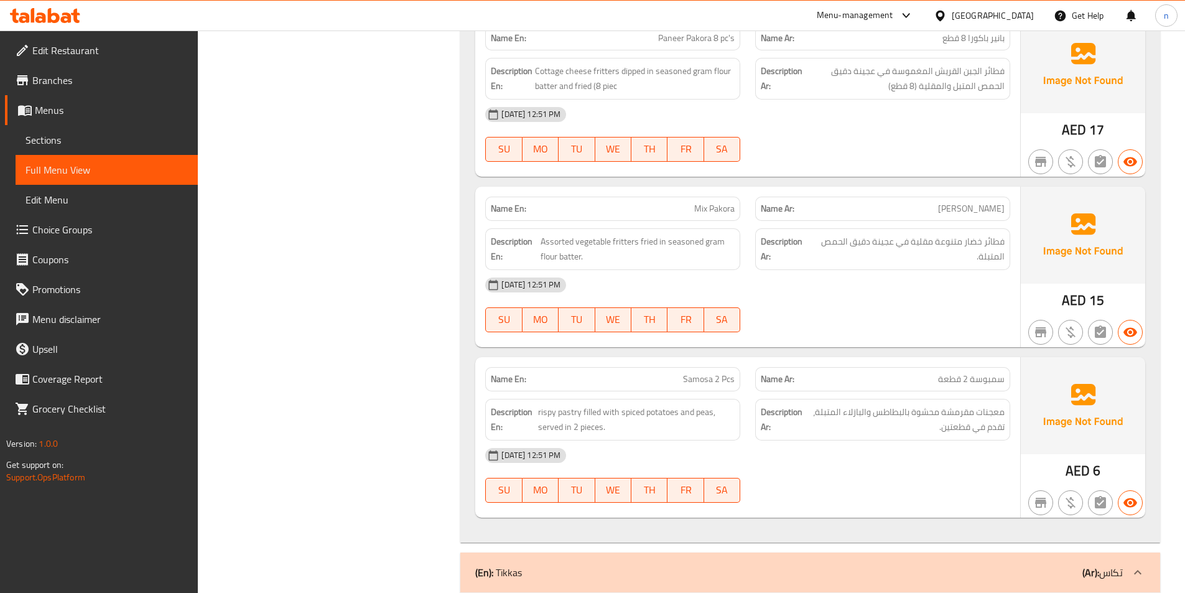
scroll to position [5545, 0]
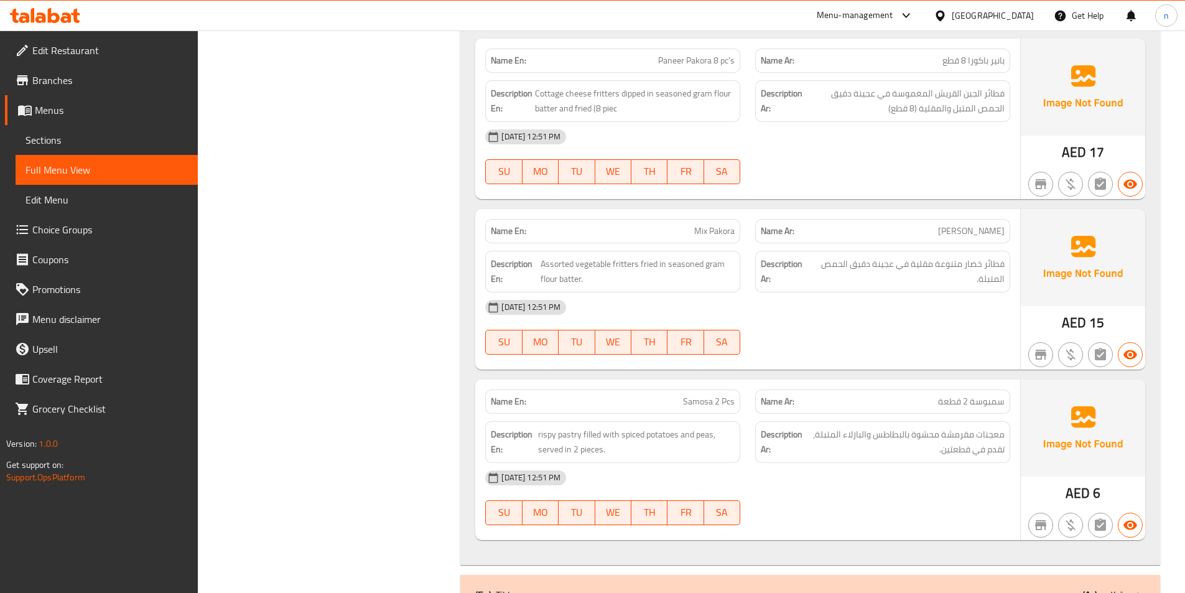
click at [813, 134] on div "[DATE] 12:51 PM" at bounding box center [748, 137] width 540 height 30
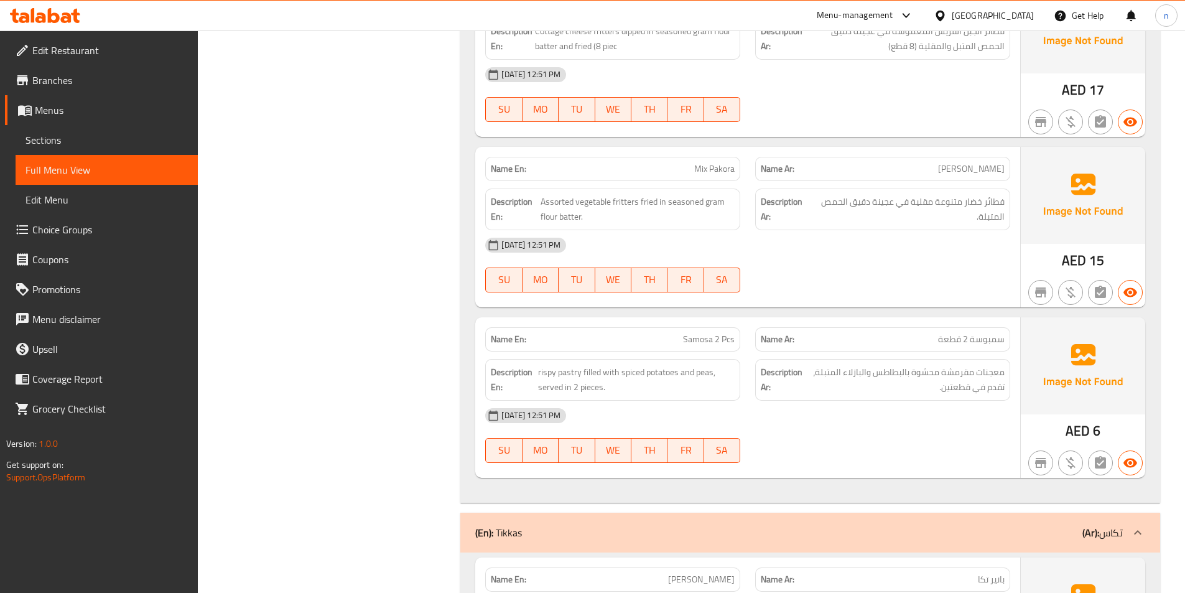
scroll to position [5483, 0]
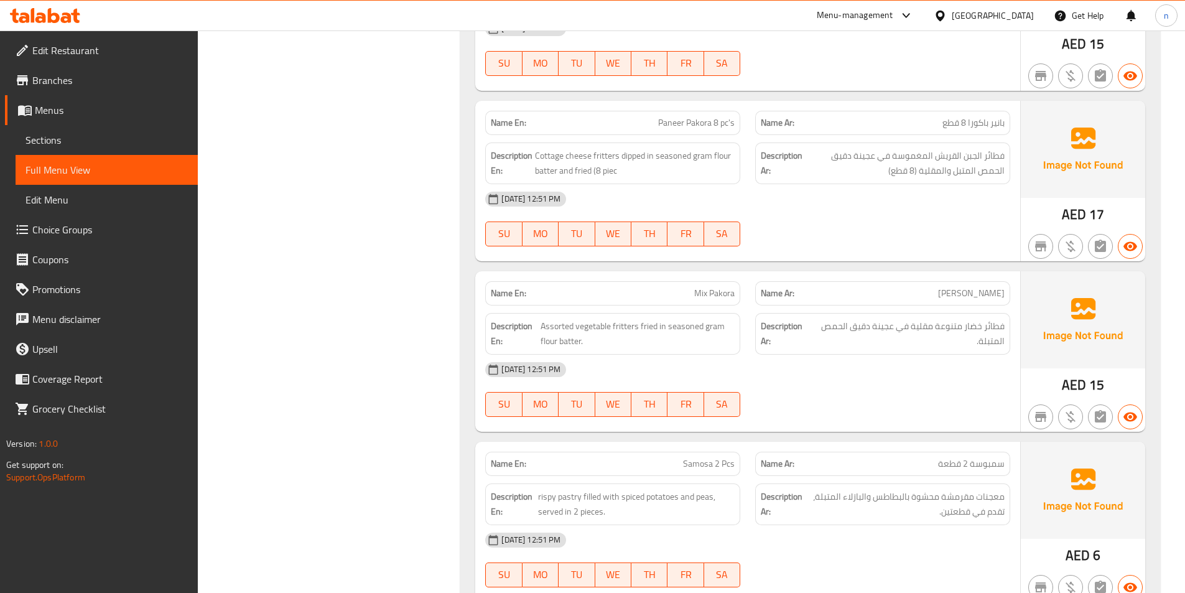
click at [689, 116] on span "Paneer Pakora 8 pc's" at bounding box center [696, 122] width 77 height 13
copy span "Paneer Pakora 8 pc's"
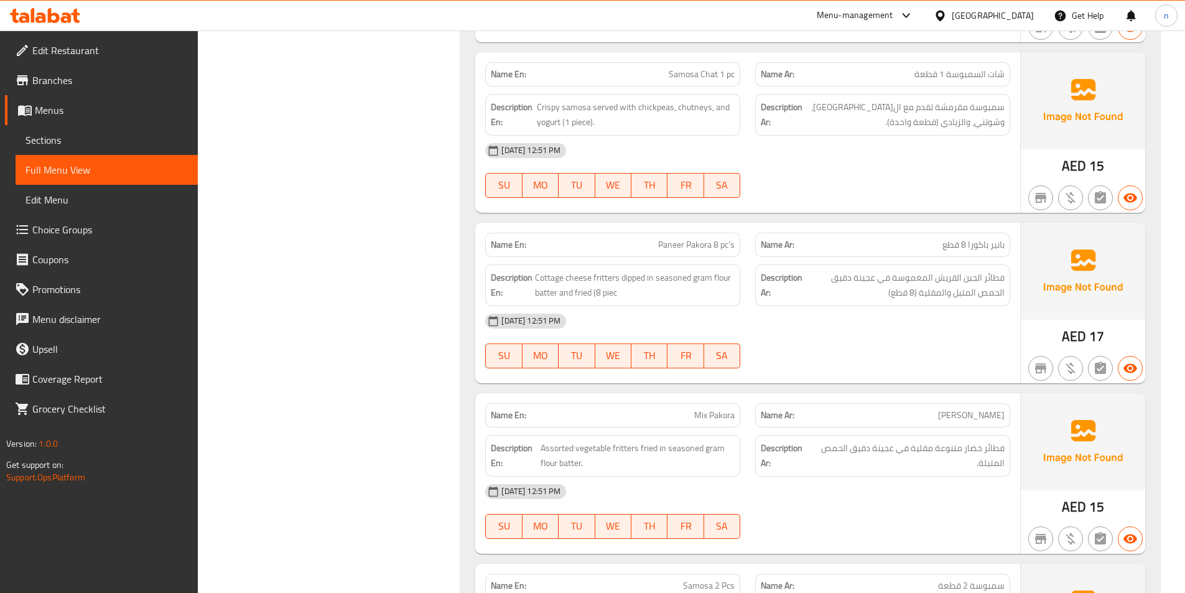
scroll to position [5358, 0]
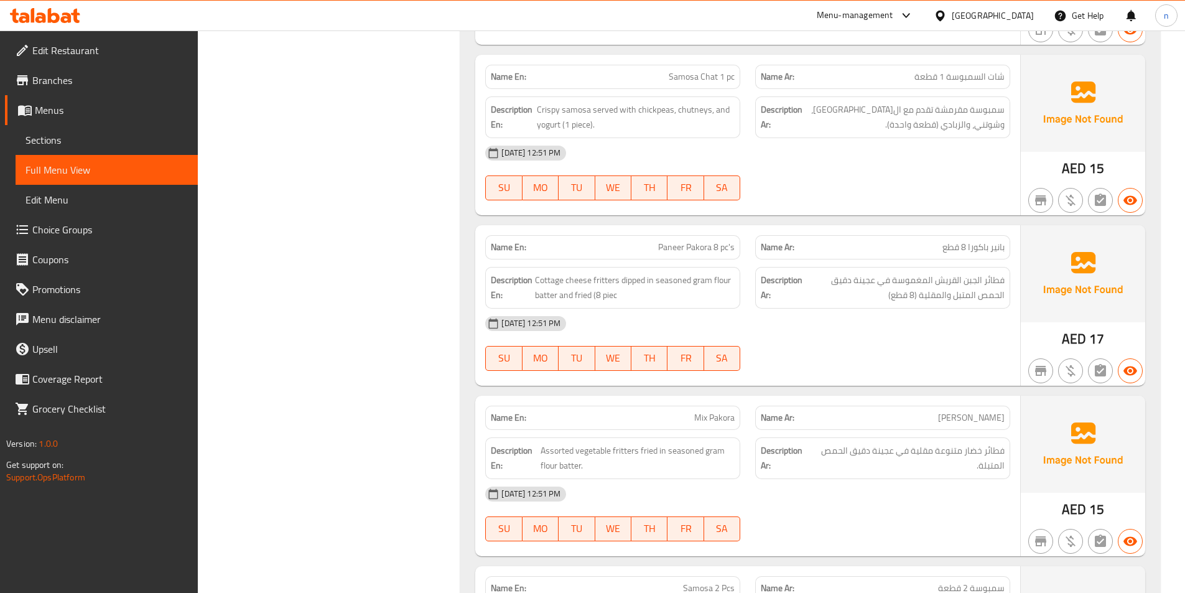
click at [922, 324] on div "08-09-2025 12:51 PM SU MO TU WE TH FR SA" at bounding box center [748, 344] width 540 height 70
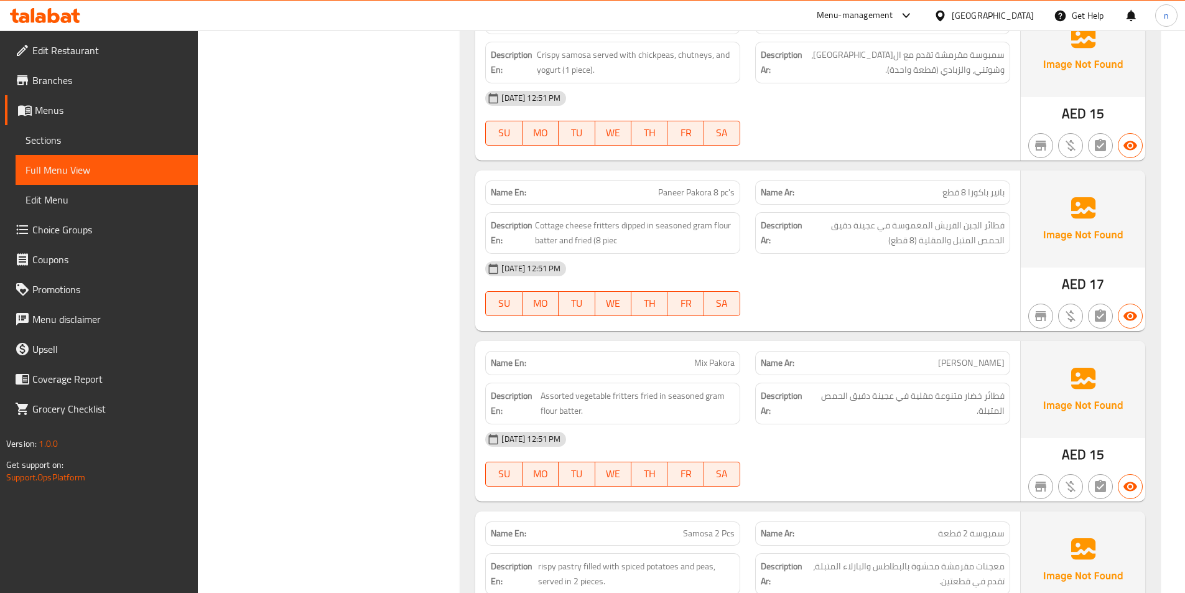
scroll to position [5483, 0]
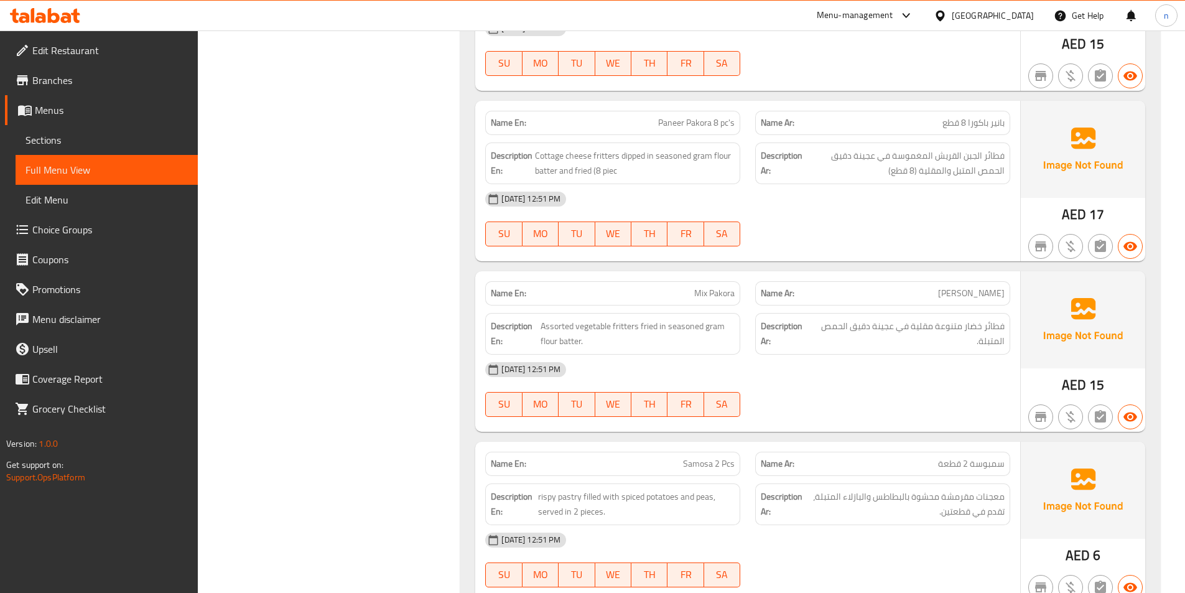
click at [801, 392] on div "08-09-2025 12:51 PM SU MO TU WE TH FR SA" at bounding box center [748, 390] width 540 height 70
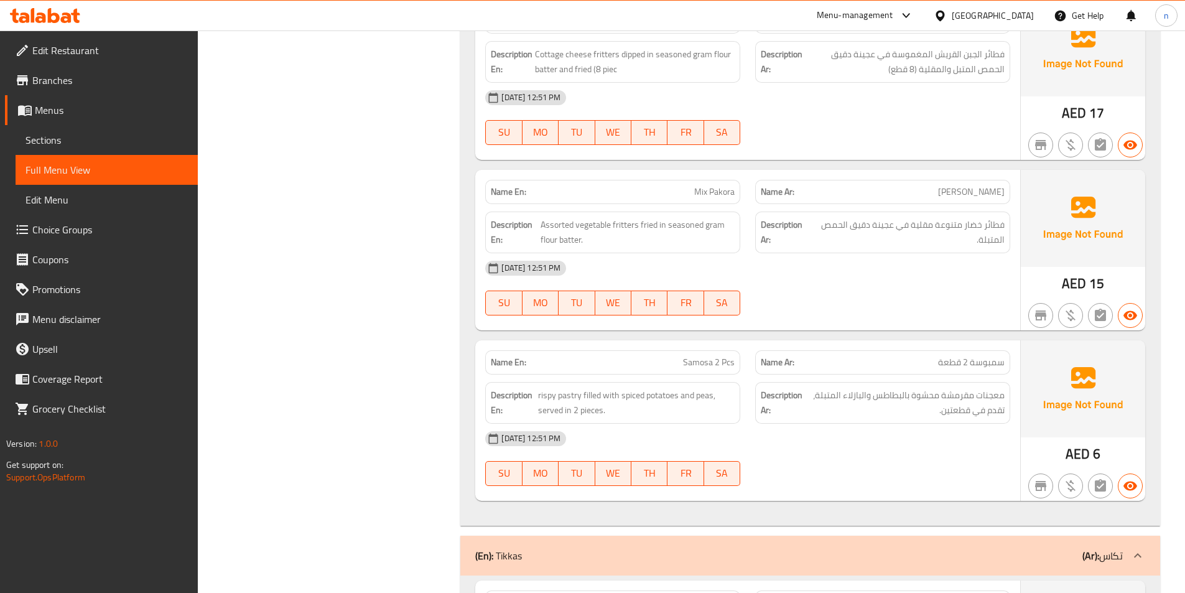
scroll to position [5732, 0]
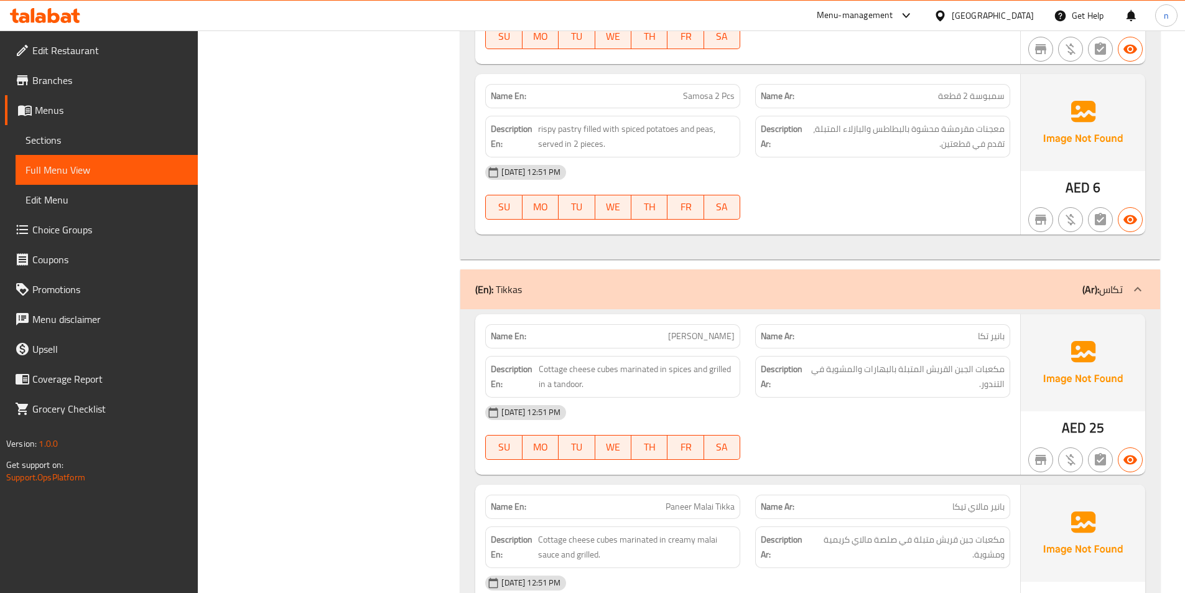
scroll to position [5856, 0]
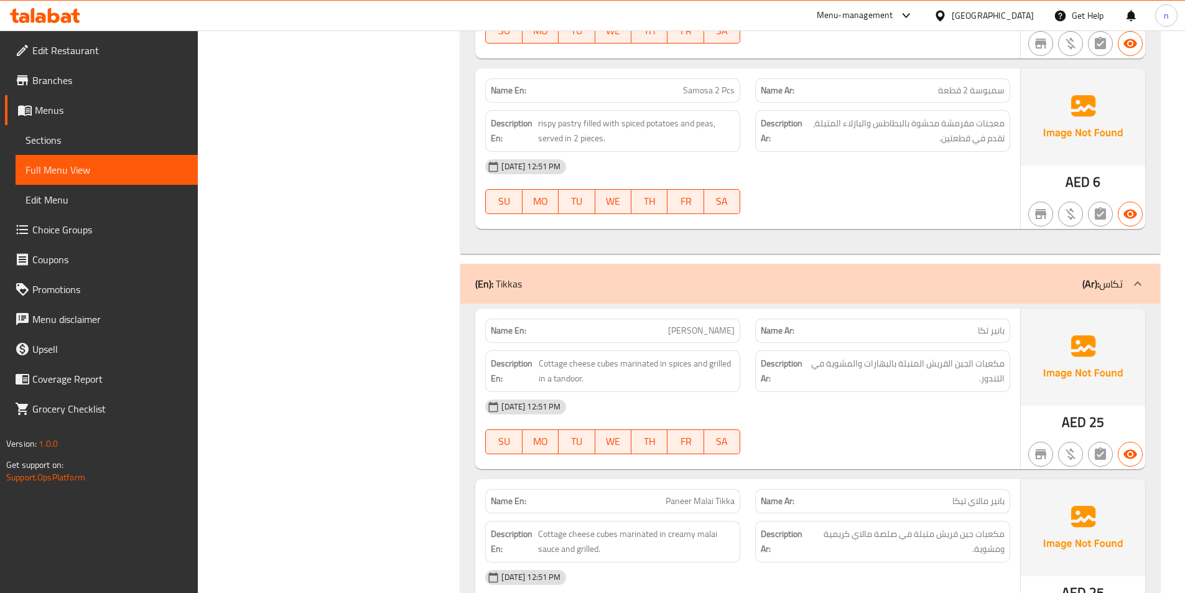
drag, startPoint x: 275, startPoint y: 404, endPoint x: 309, endPoint y: 417, distance: 36.6
click at [711, 78] on div "Name En: Samosa 2 Pcs" at bounding box center [612, 90] width 255 height 24
drag, startPoint x: 711, startPoint y: 65, endPoint x: 711, endPoint y: 73, distance: 7.5
click at [711, 78] on div "Name En: Samosa 2 Pcs" at bounding box center [612, 90] width 255 height 24
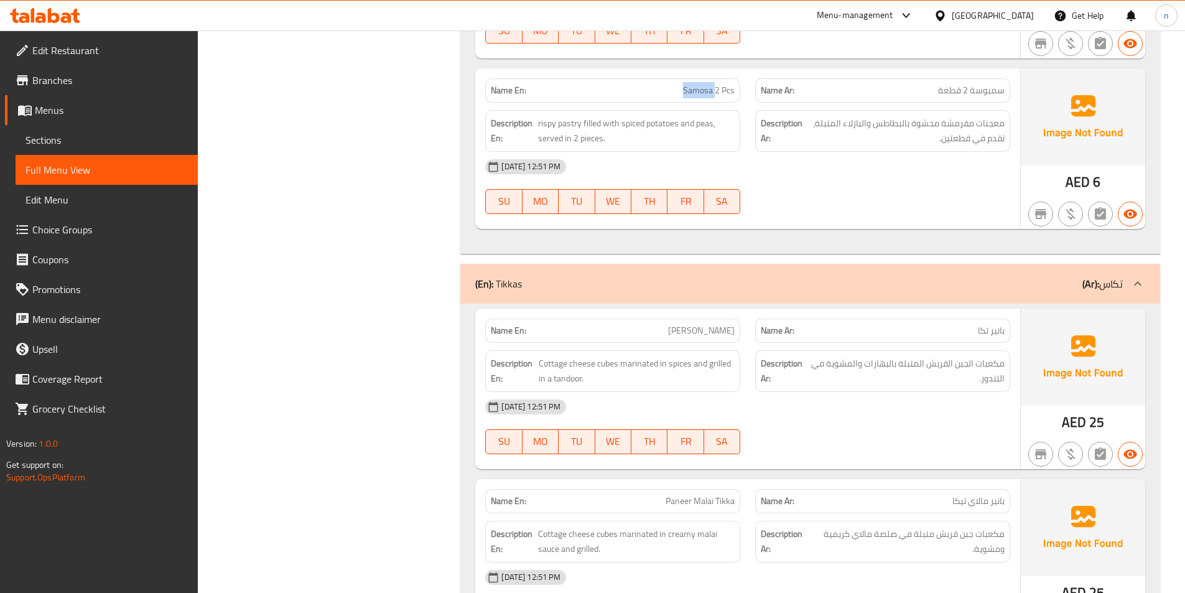
click at [711, 84] on span "Samosa 2 Pcs" at bounding box center [709, 90] width 52 height 13
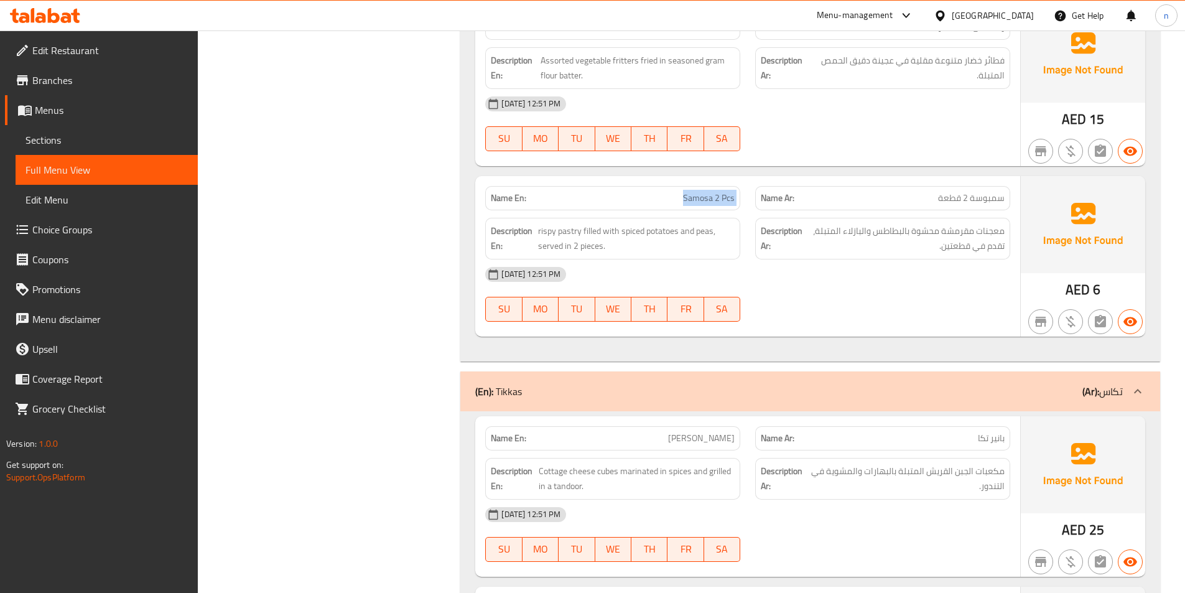
scroll to position [5607, 0]
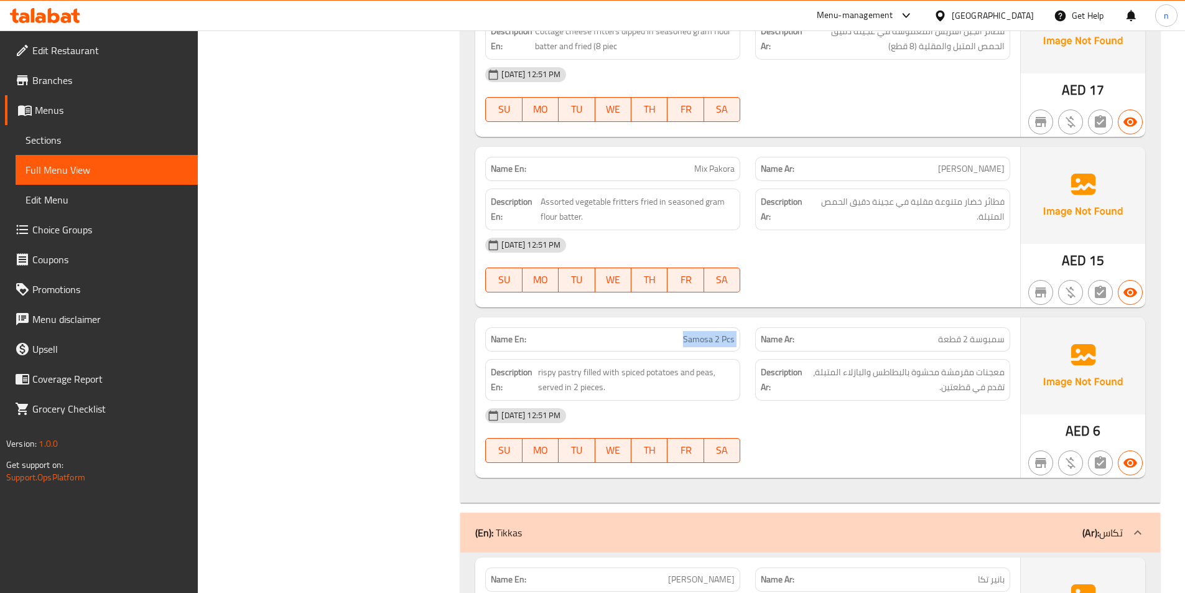
click at [705, 333] on span "Samosa 2 Pcs" at bounding box center [709, 339] width 52 height 13
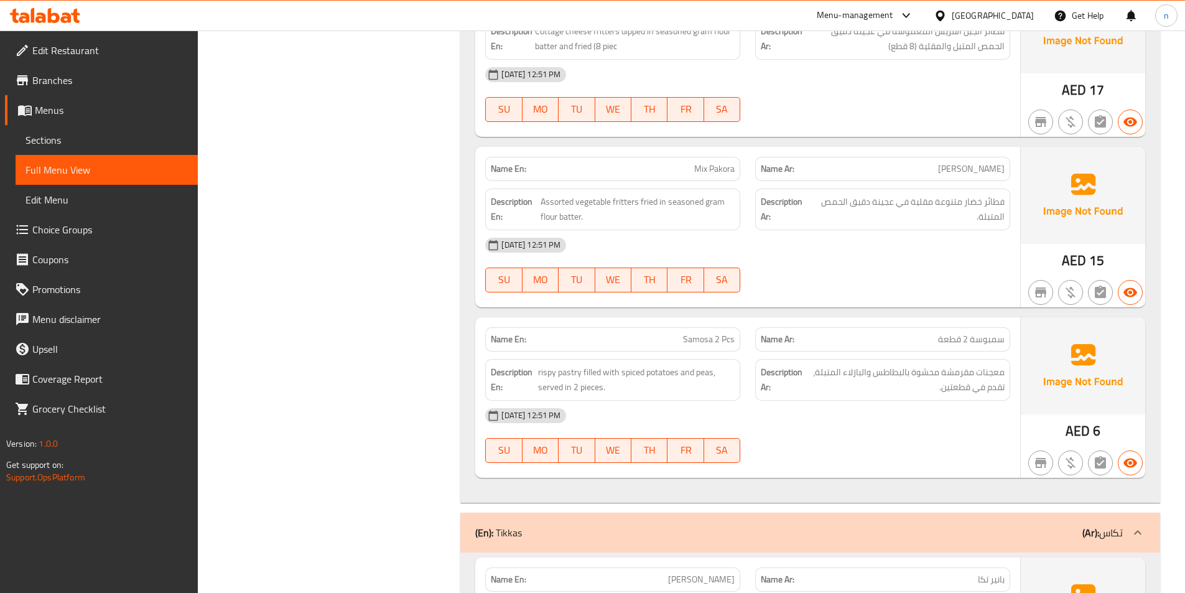
click at [882, 422] on div "08-09-2025 12:51 PM SU MO TU WE TH FR SA" at bounding box center [748, 436] width 540 height 70
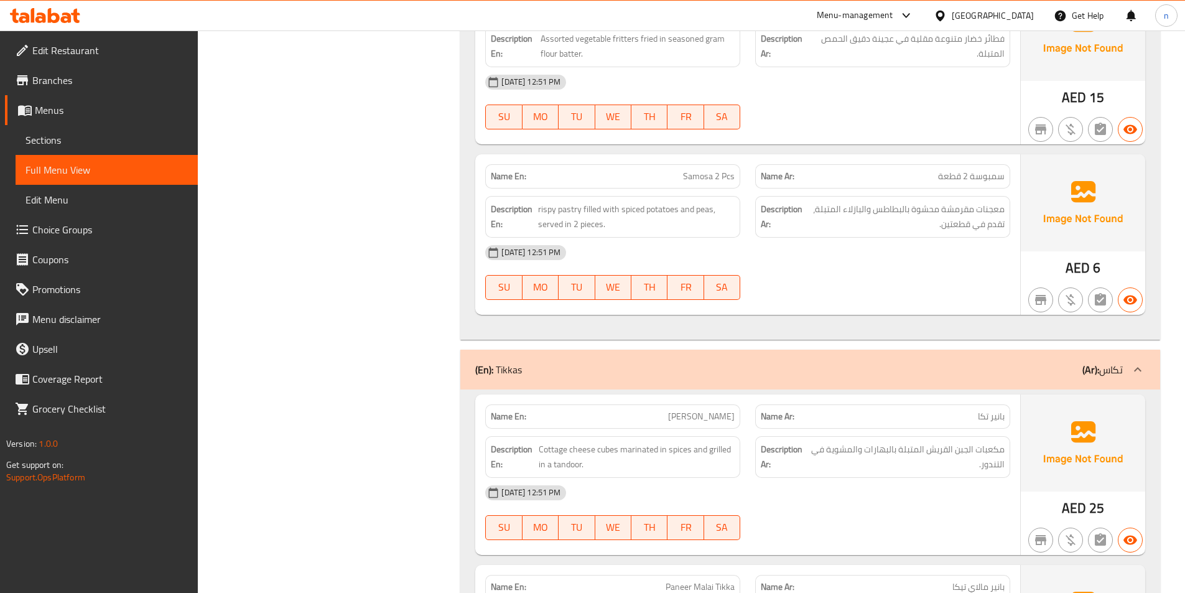
scroll to position [5856, 0]
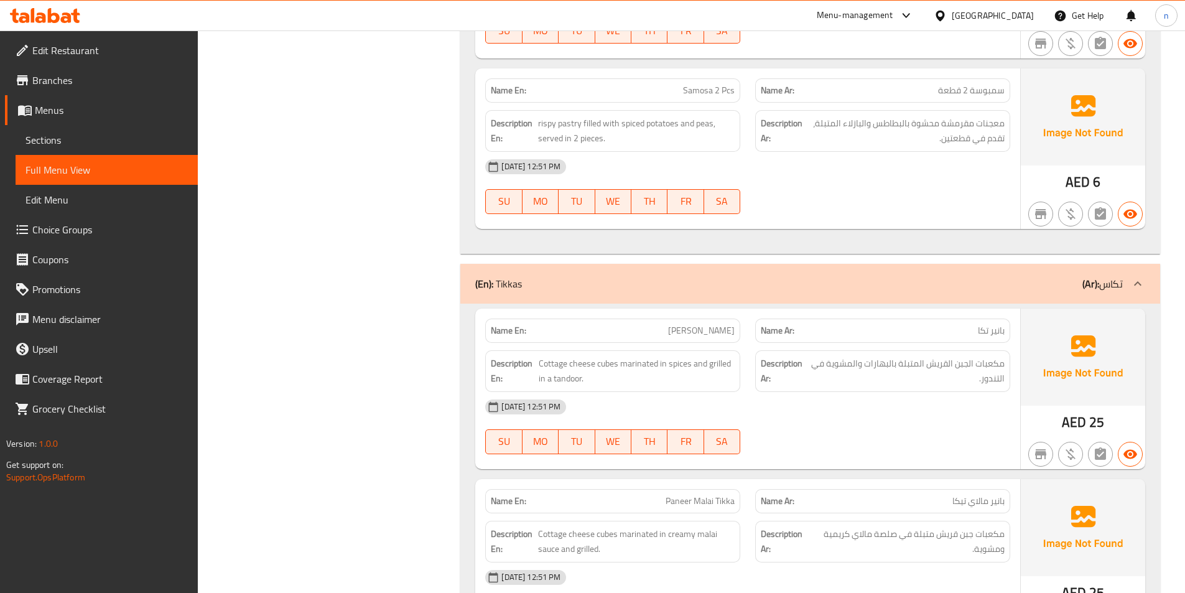
click at [856, 428] on div "08-09-2025 12:51 PM SU MO TU WE TH FR SA" at bounding box center [748, 427] width 540 height 70
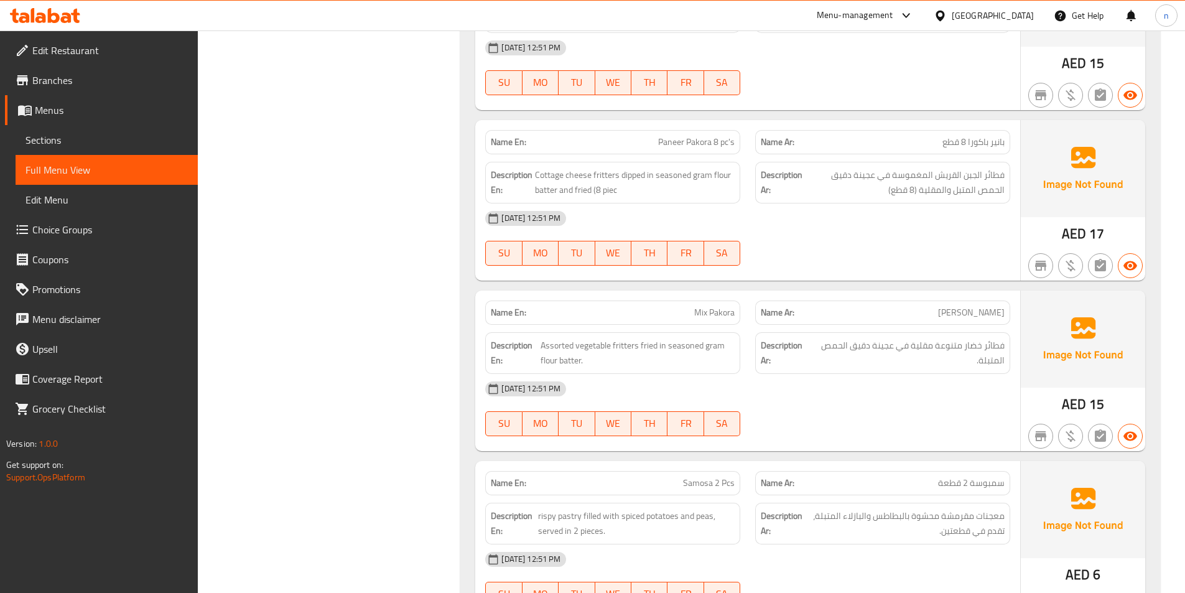
scroll to position [5483, 0]
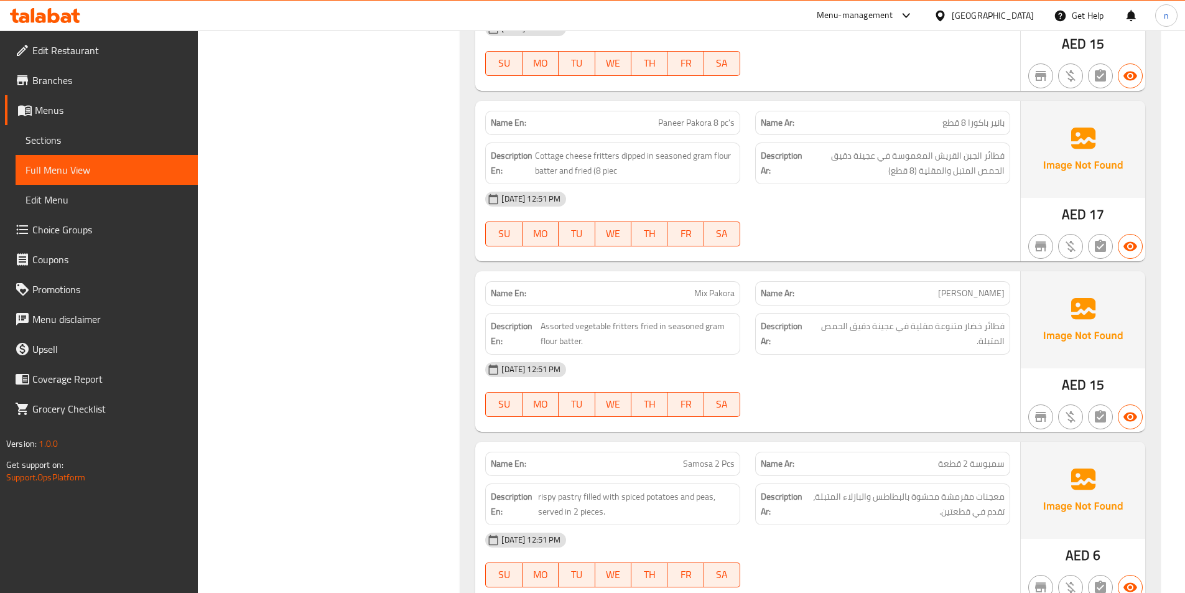
drag, startPoint x: 898, startPoint y: 408, endPoint x: 367, endPoint y: 449, distance: 532.4
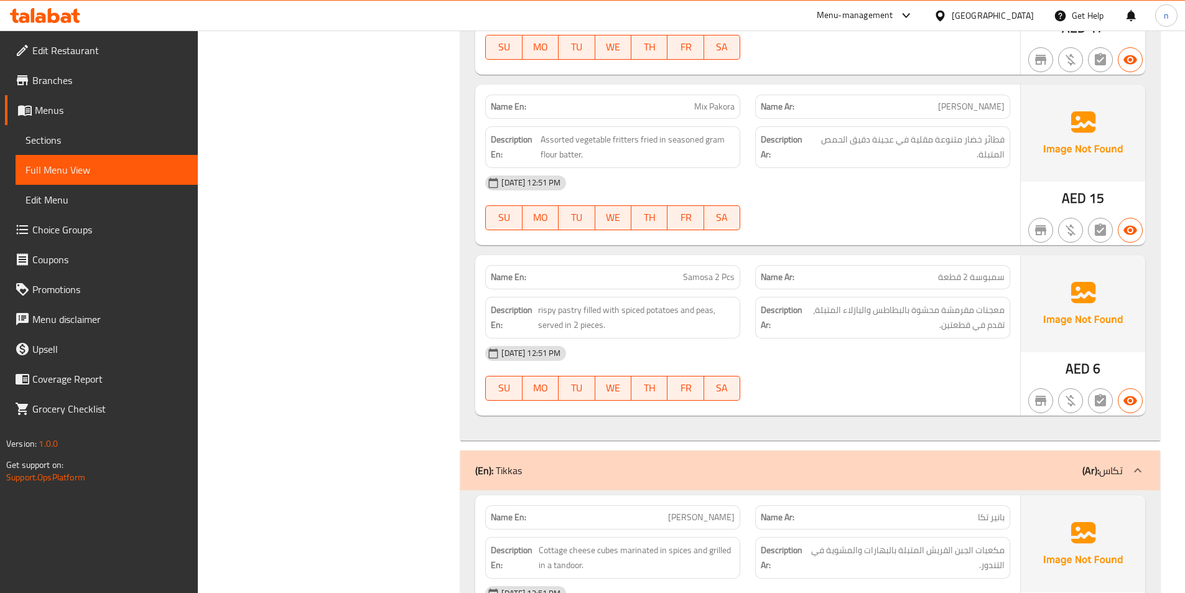
scroll to position [5918, 0]
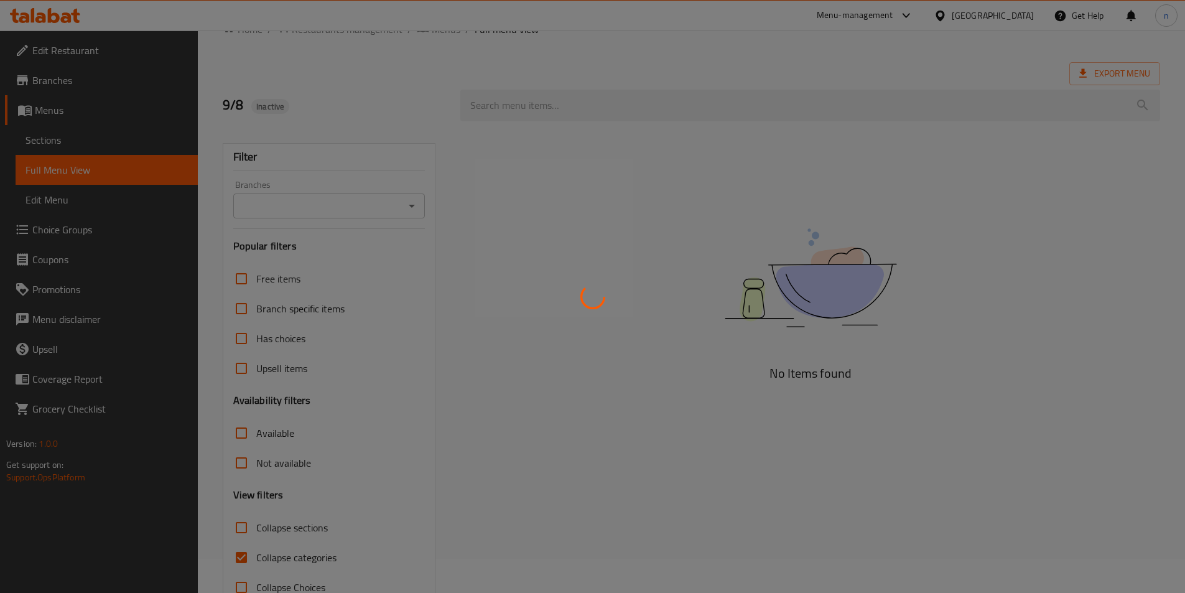
scroll to position [69, 0]
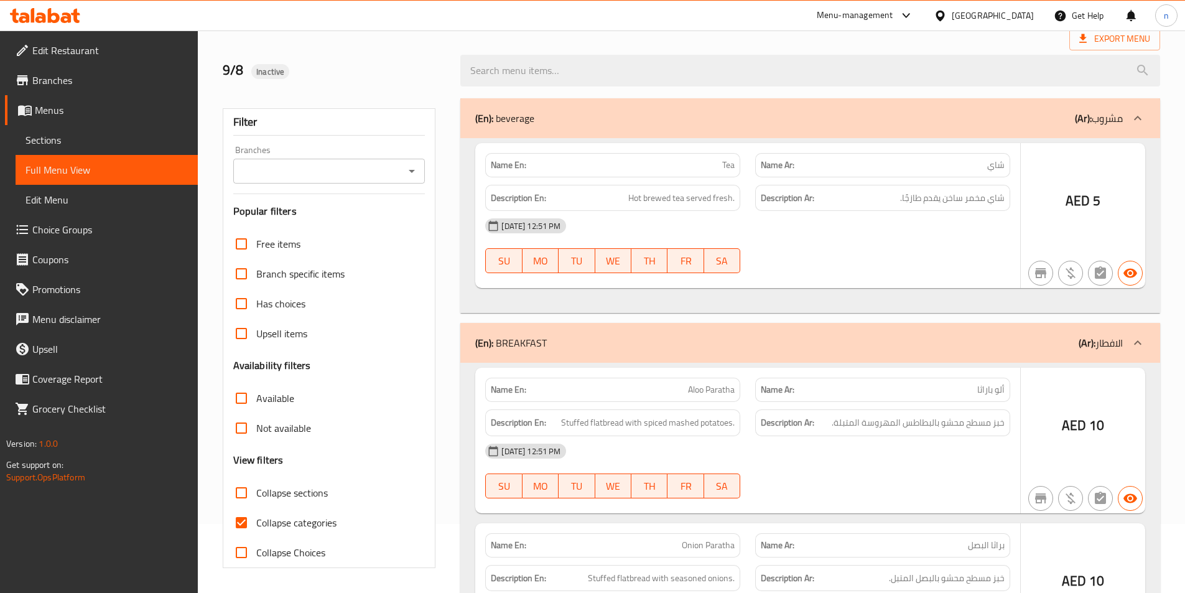
click at [241, 526] on div at bounding box center [592, 296] width 1185 height 593
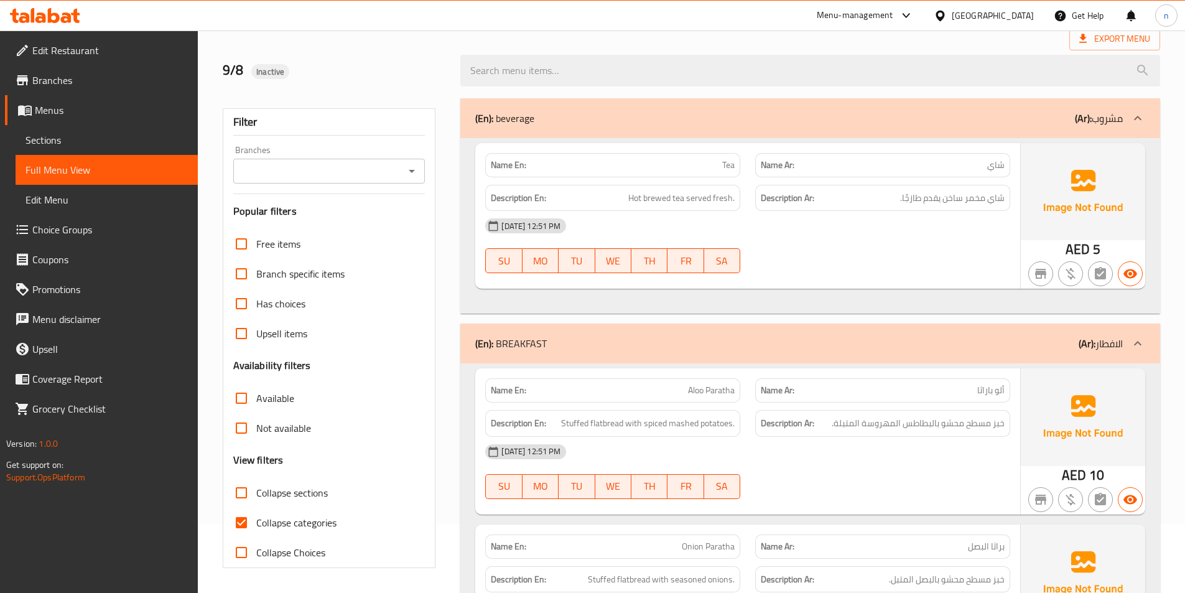
click at [251, 523] on input "Collapse categories" at bounding box center [242, 523] width 30 height 30
checkbox input "false"
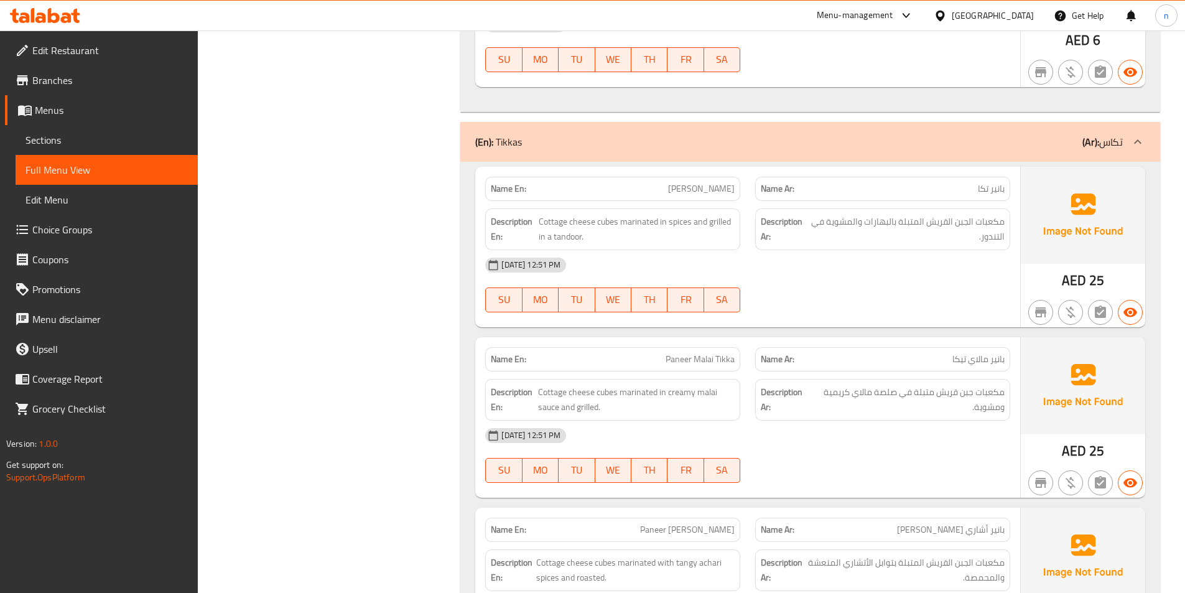
scroll to position [5981, 0]
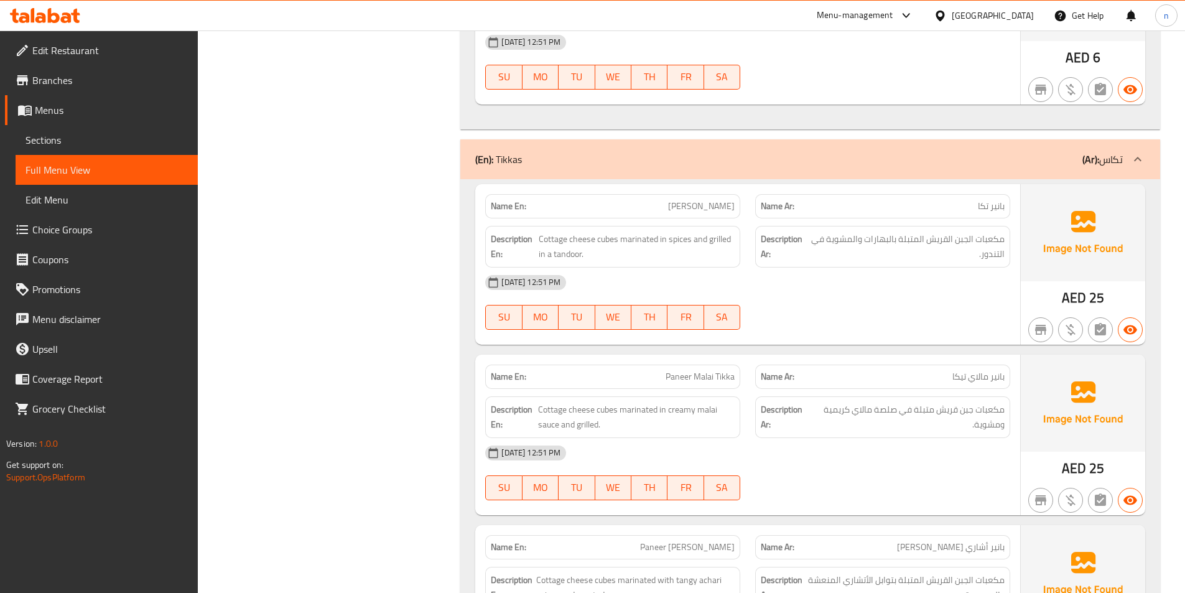
click at [826, 299] on div "[DATE] 12:51 PM SU MO TU WE TH FR SA" at bounding box center [748, 303] width 540 height 70
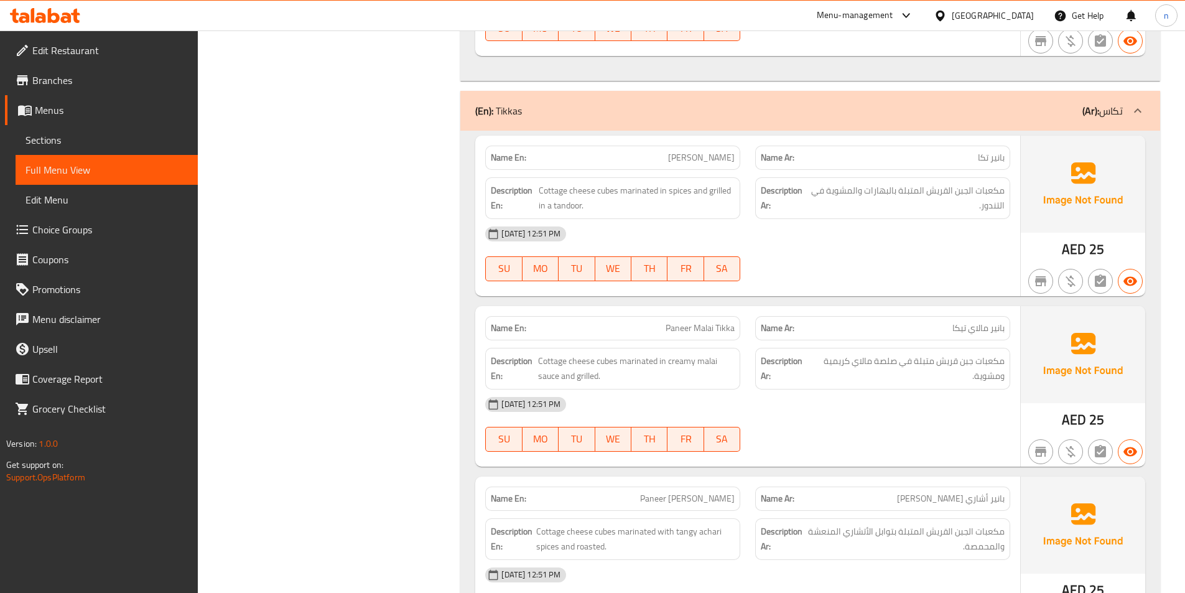
scroll to position [6105, 0]
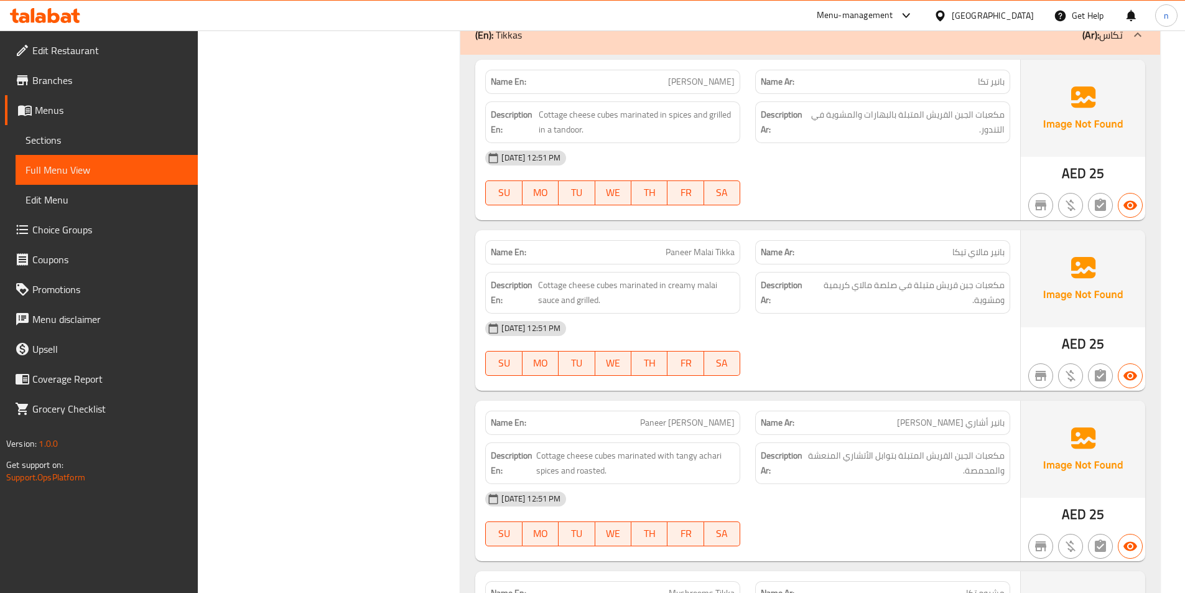
click at [899, 340] on div "[DATE] 12:51 PM SU MO TU WE TH FR SA" at bounding box center [748, 349] width 540 height 70
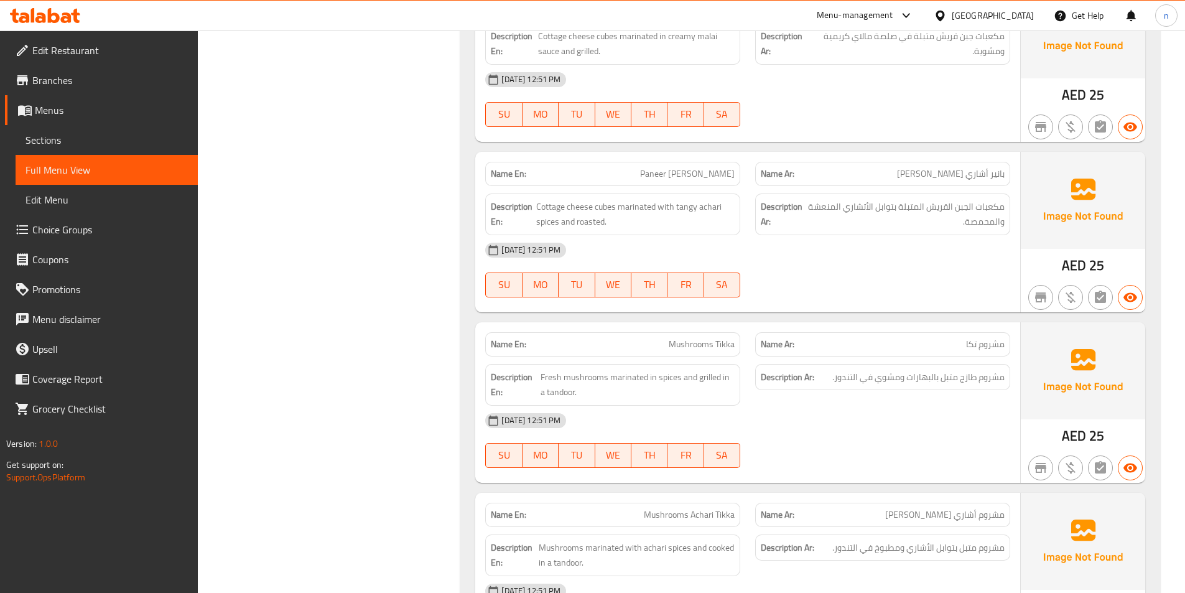
click at [926, 268] on div "[DATE] 12:51 PM SU MO TU WE TH FR SA" at bounding box center [748, 270] width 540 height 70
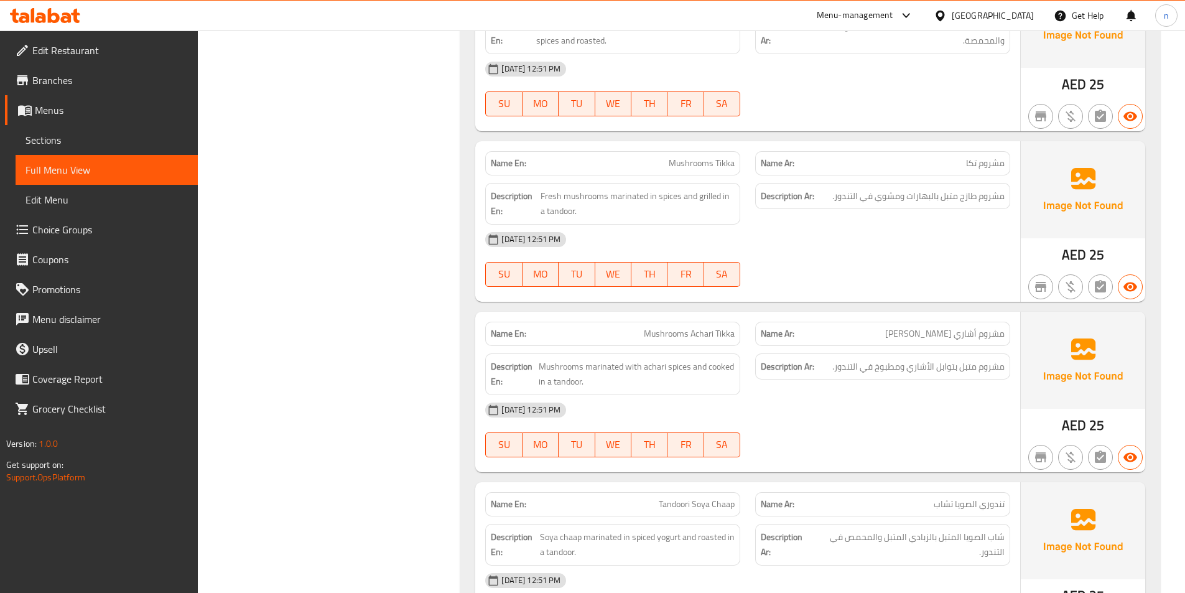
scroll to position [6541, 0]
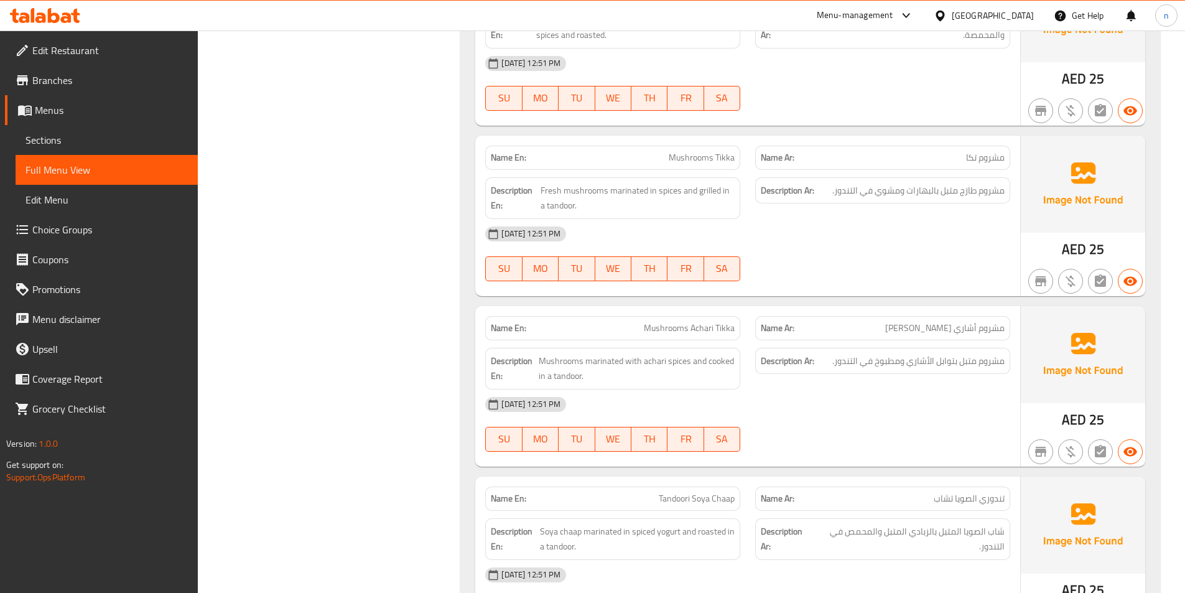
click at [858, 219] on div "[DATE] 12:51 PM" at bounding box center [748, 234] width 540 height 30
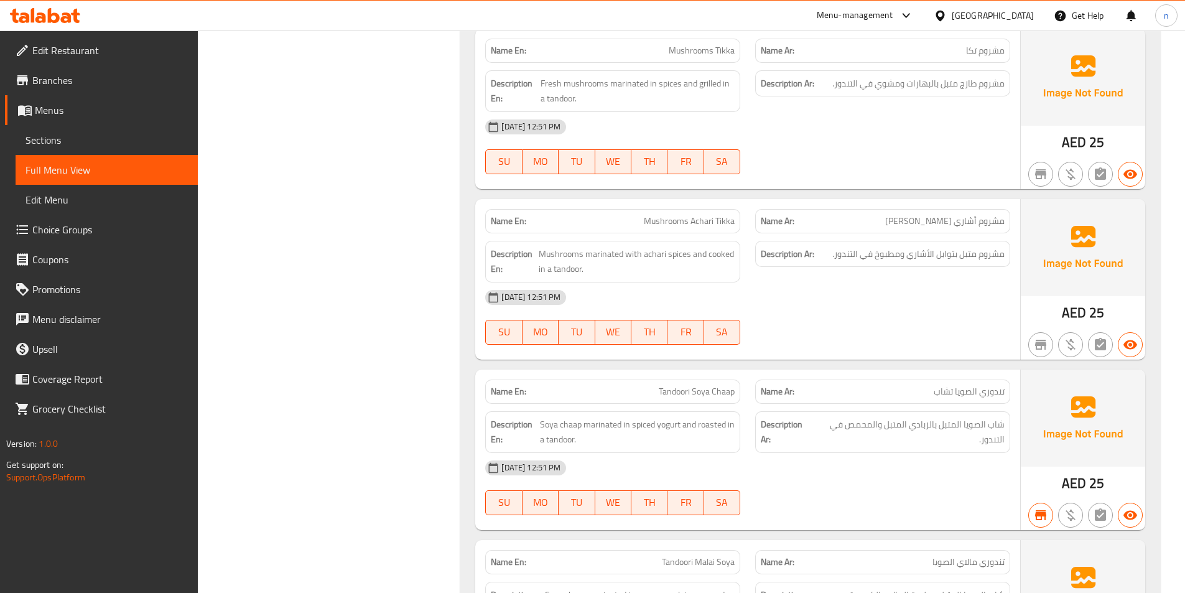
scroll to position [6665, 0]
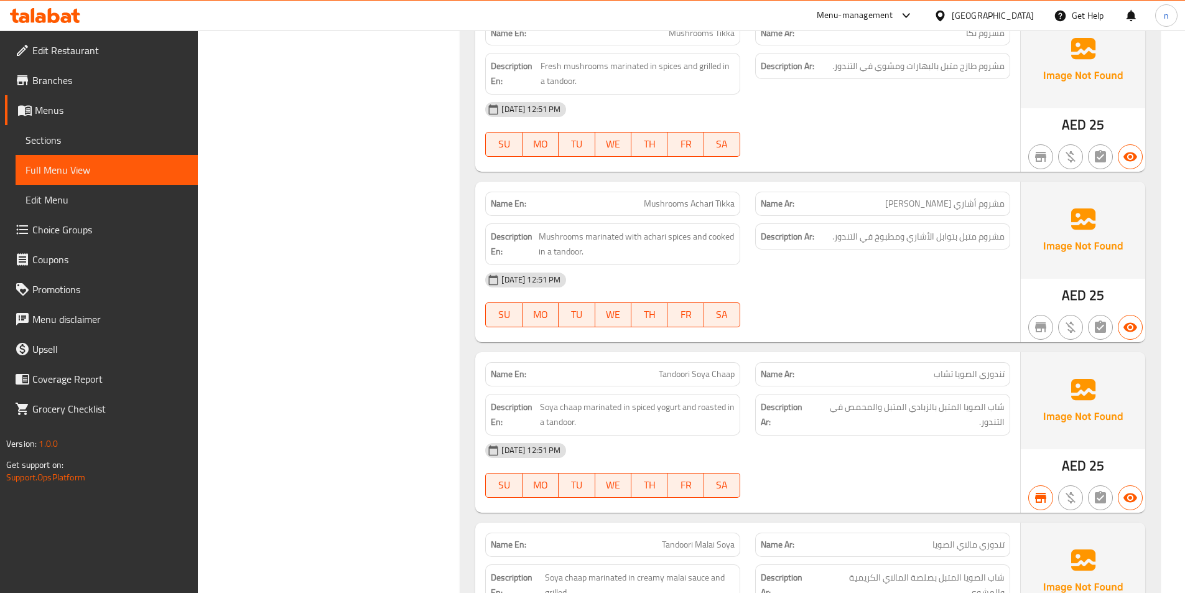
click at [832, 320] on div at bounding box center [883, 327] width 270 height 15
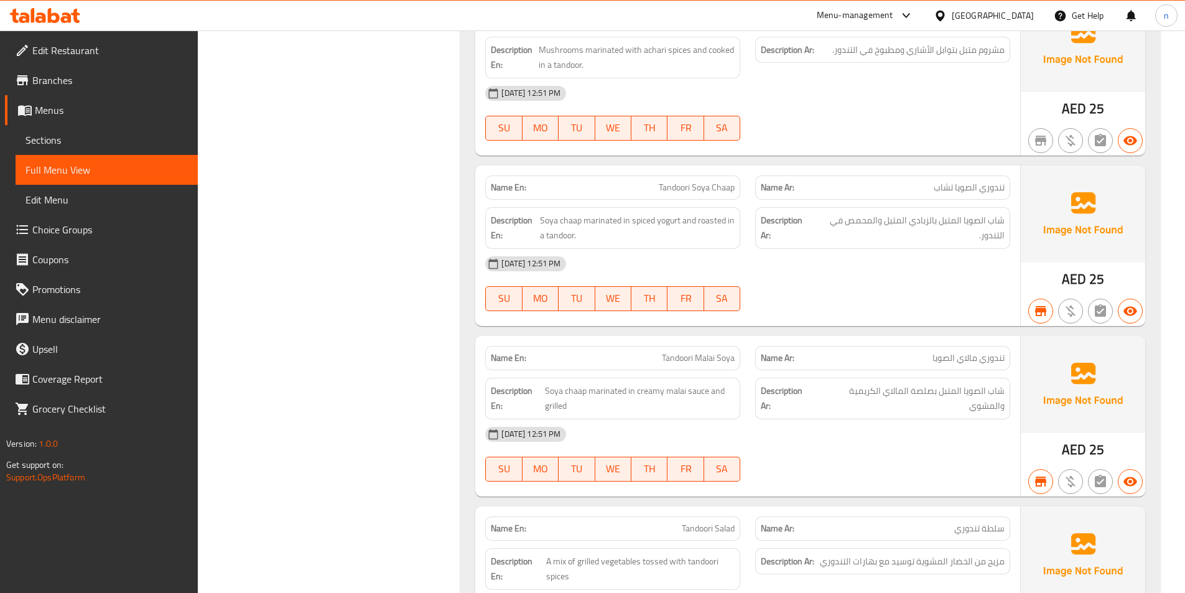
drag, startPoint x: 534, startPoint y: 199, endPoint x: 716, endPoint y: 236, distance: 185.5
click at [716, 236] on div "Name En: [PERSON_NAME] Chaap Name Ar: تندوري الصويا تشاب Description En: Soya c…" at bounding box center [747, 246] width 545 height 161
click at [715, 251] on div "[DATE] 12:51 PM" at bounding box center [748, 264] width 540 height 30
click at [588, 213] on span "Soya chaap marinated in spiced yogurt and roasted in a tandoor." at bounding box center [637, 228] width 195 height 30
drag, startPoint x: 536, startPoint y: 203, endPoint x: 624, endPoint y: 232, distance: 91.9
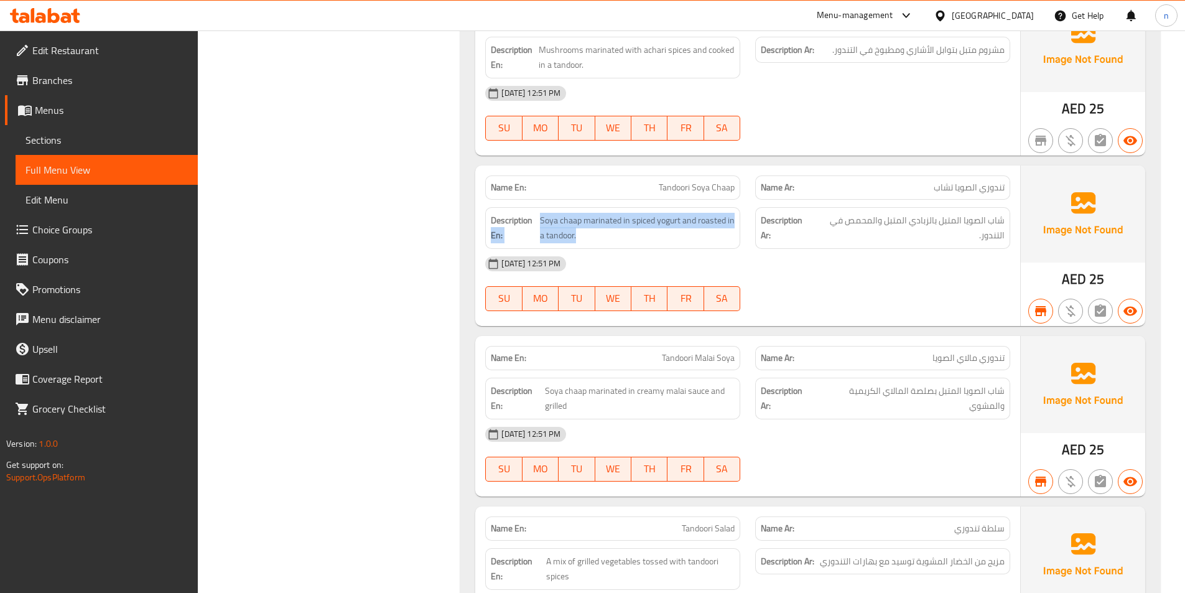
click at [624, 232] on div "Description En: Soya chaap marinated in spiced yogurt and roasted in a tandoor." at bounding box center [612, 228] width 255 height 42
click at [632, 249] on div "[DATE] 12:51 PM" at bounding box center [748, 264] width 540 height 30
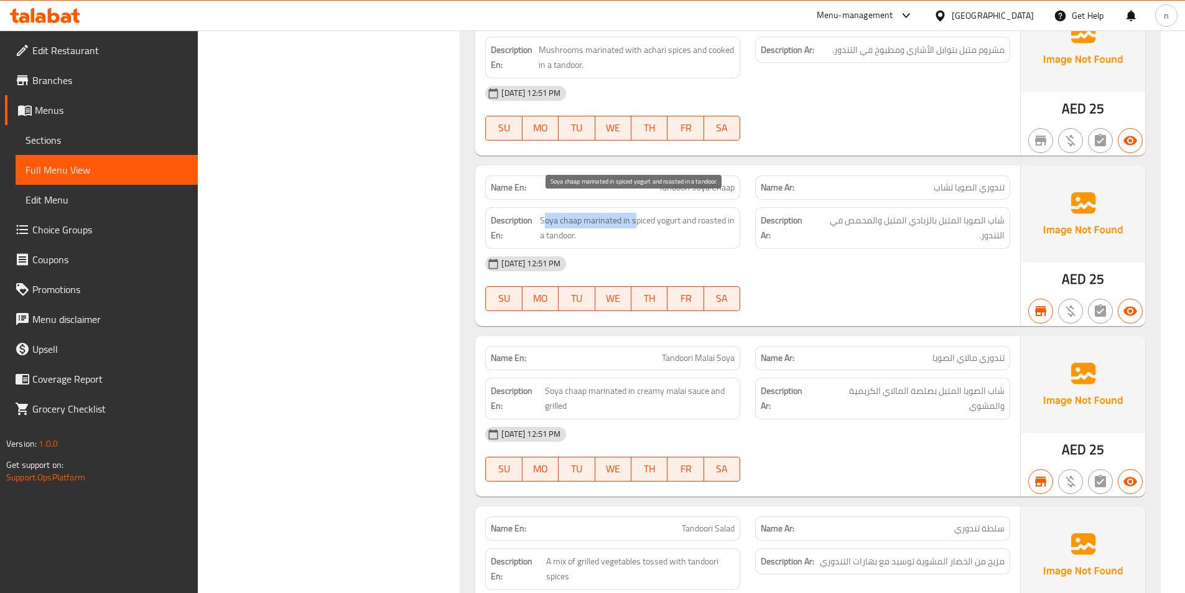
drag, startPoint x: 543, startPoint y: 200, endPoint x: 637, endPoint y: 210, distance: 95.1
click at [637, 213] on span "Soya chaap marinated in spiced yogurt and roasted in a tandoor." at bounding box center [637, 228] width 195 height 30
click at [549, 213] on span "Soya chaap marinated in spiced yogurt and roasted in a tandoor." at bounding box center [637, 228] width 195 height 30
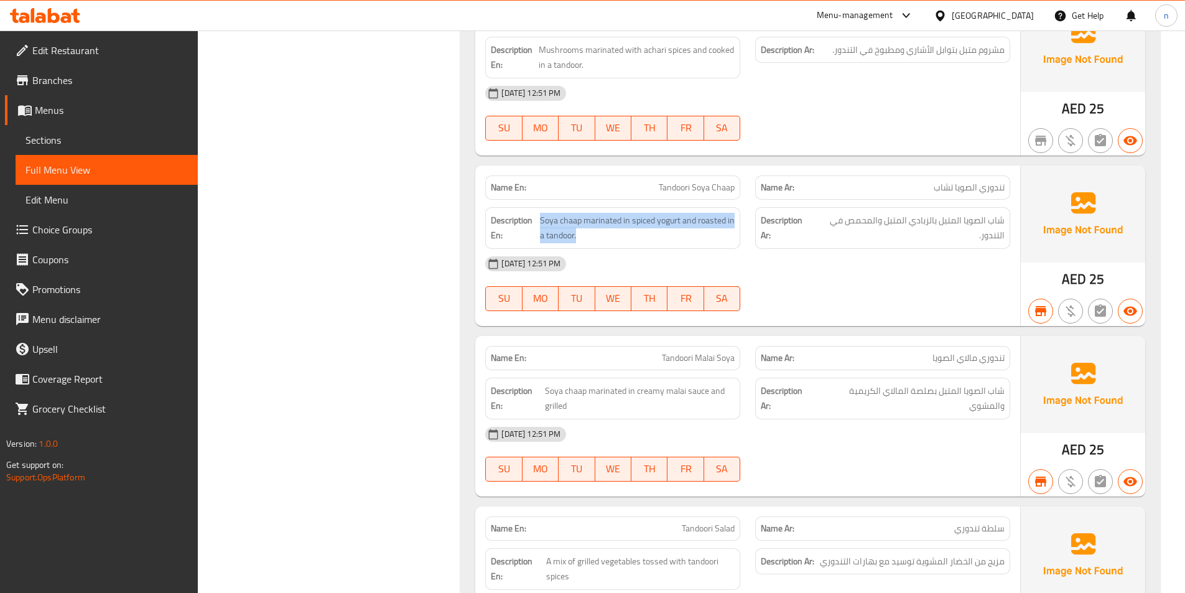
copy span "Soya chaap marinated in spiced yogurt and roasted in a tandoor."
drag, startPoint x: 541, startPoint y: 207, endPoint x: 594, endPoint y: 229, distance: 58.0
click at [594, 229] on div "Description En: Soya chaap marinated in spiced yogurt and roasted in a tandoor." at bounding box center [612, 228] width 255 height 42
click at [915, 287] on div "[DATE] 12:51 PM SU MO TU WE TH FR SA" at bounding box center [748, 284] width 540 height 70
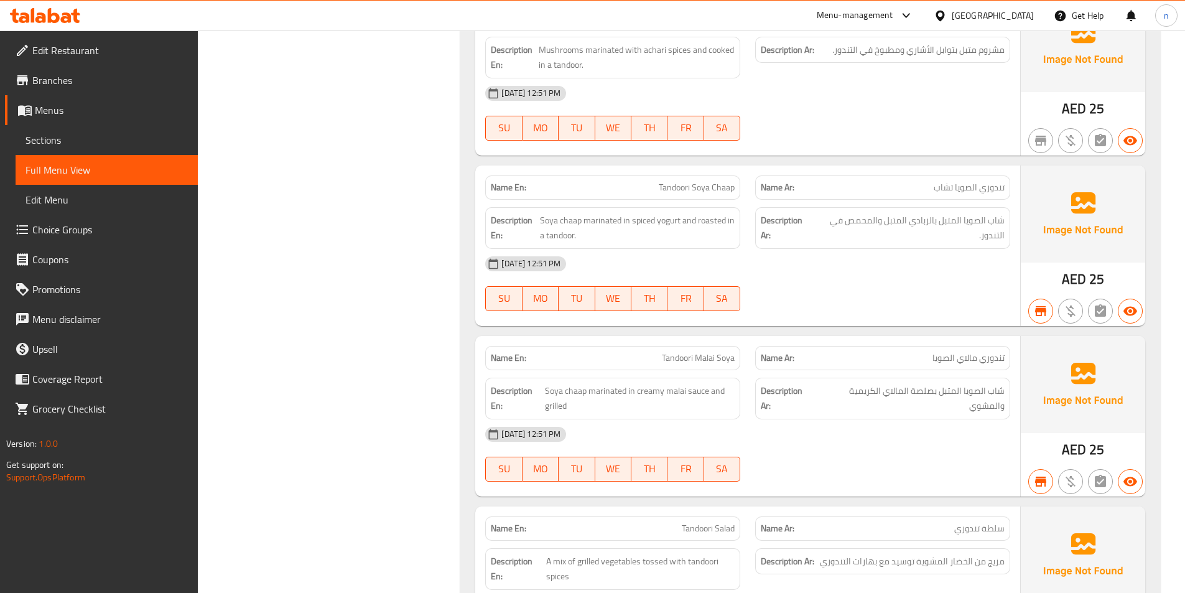
click at [653, 181] on p "Name En: [PERSON_NAME]" at bounding box center [613, 187] width 244 height 13
copy span "Tandoori Soya Chaap"
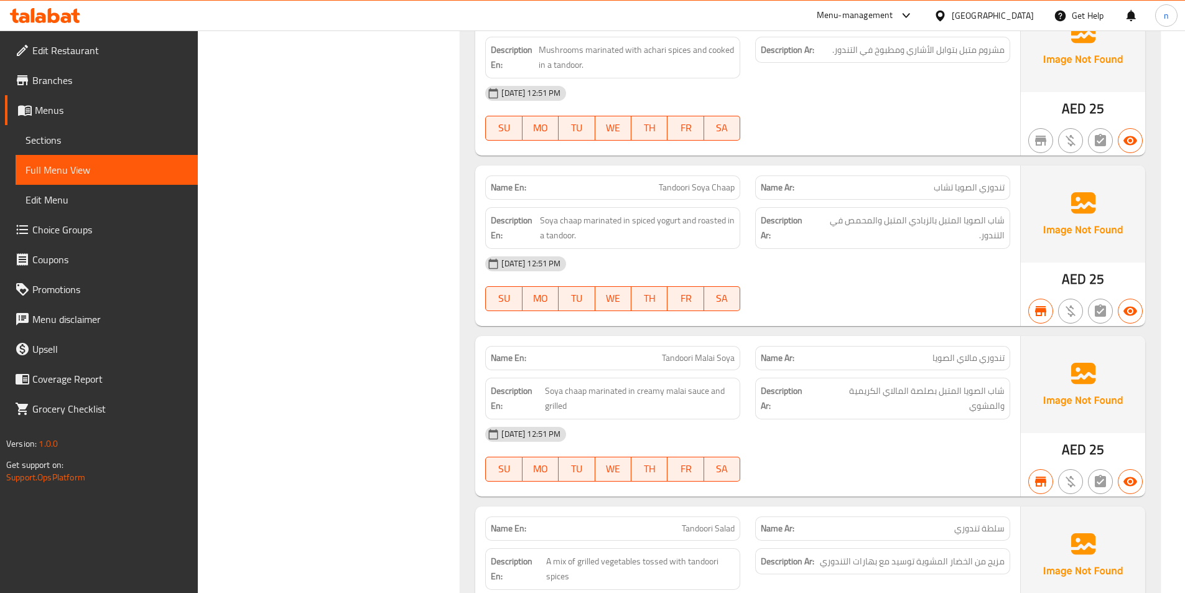
click at [876, 274] on div "[DATE] 12:51 PM SU MO TU WE TH FR SA" at bounding box center [748, 284] width 540 height 70
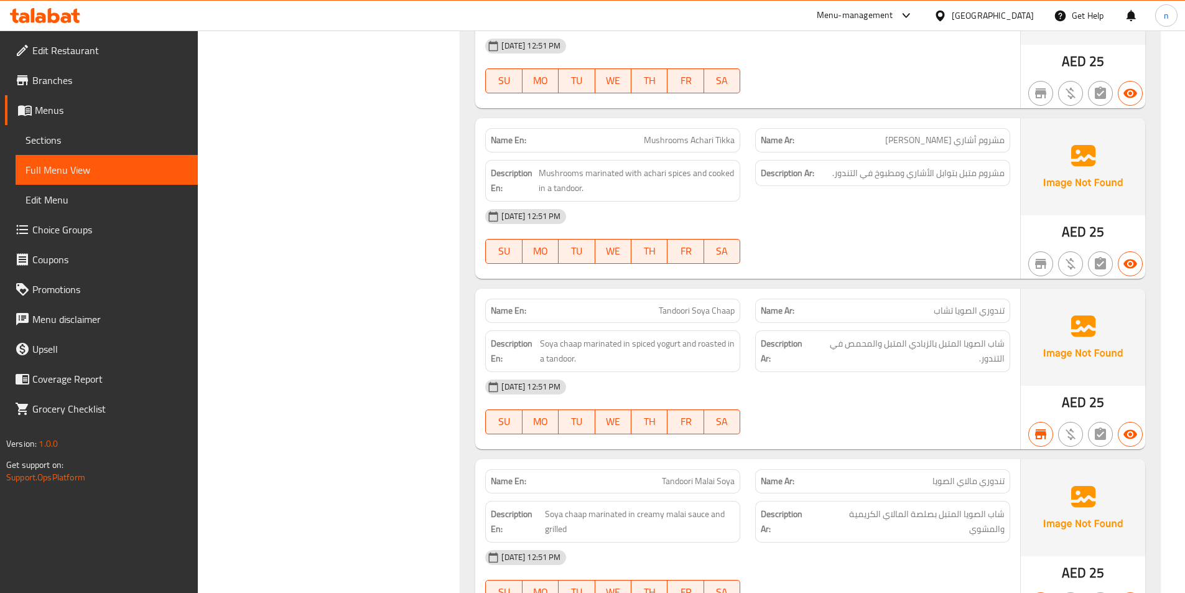
scroll to position [6727, 0]
click at [871, 383] on div "[DATE] 12:51 PM" at bounding box center [748, 388] width 540 height 30
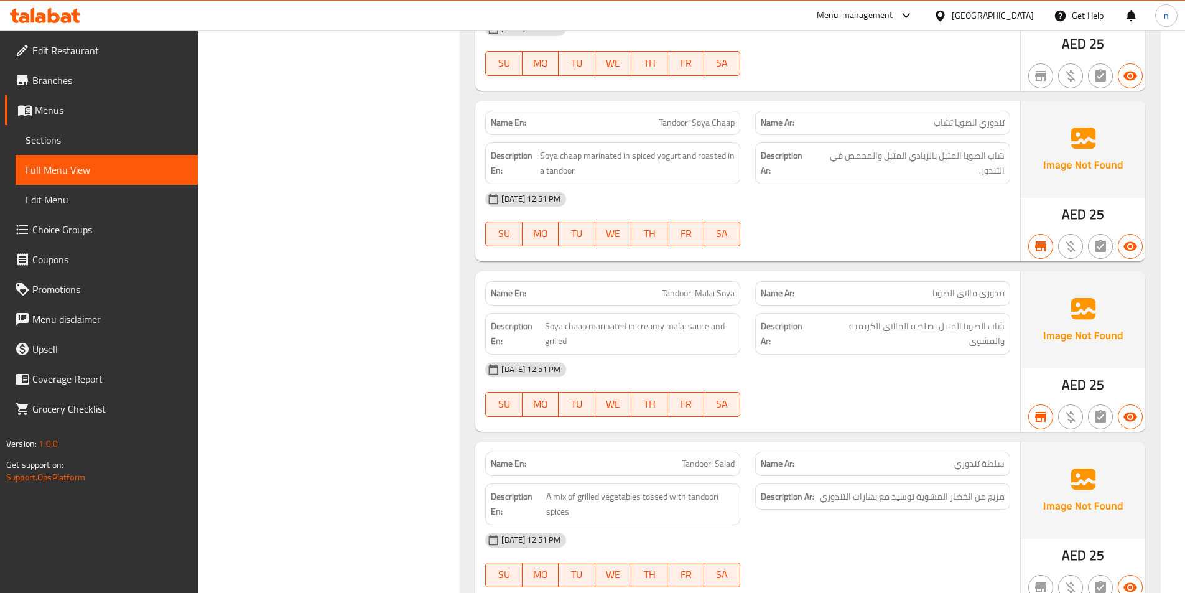
scroll to position [6976, 0]
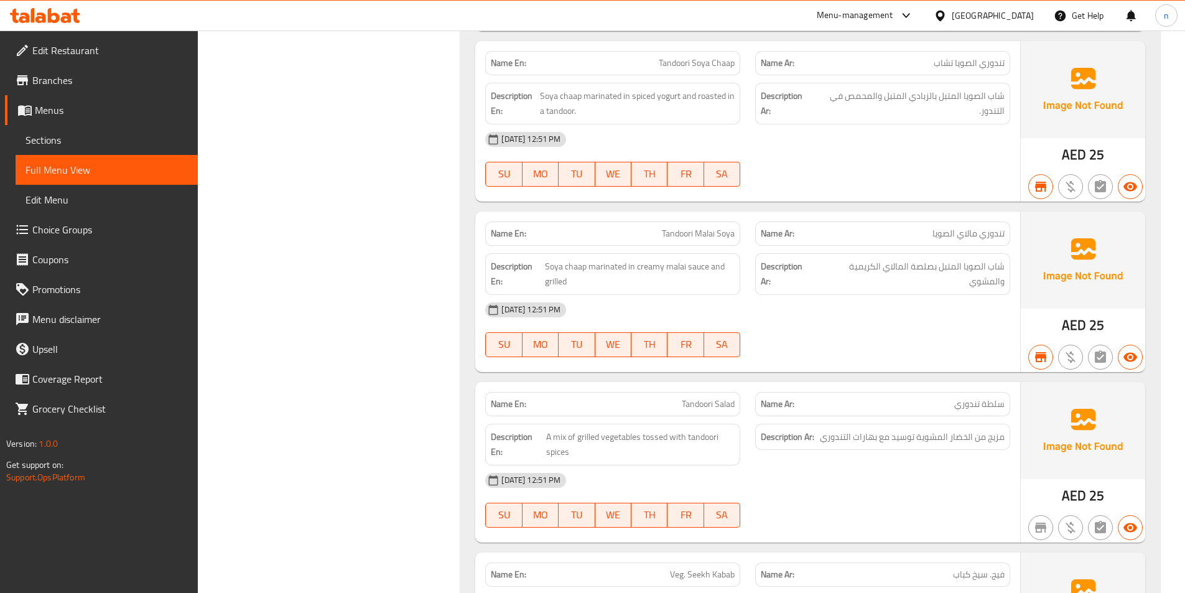
click at [895, 465] on div "[DATE] 12:51 PM" at bounding box center [748, 480] width 540 height 30
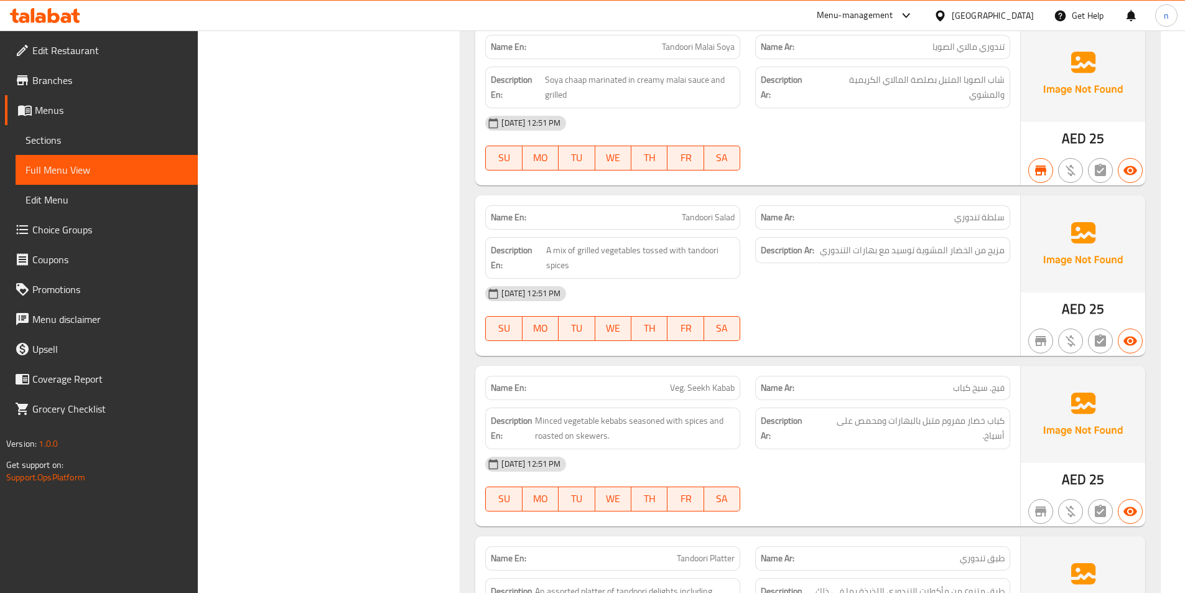
click at [869, 293] on div "[DATE] 12:51 PM" at bounding box center [748, 294] width 540 height 30
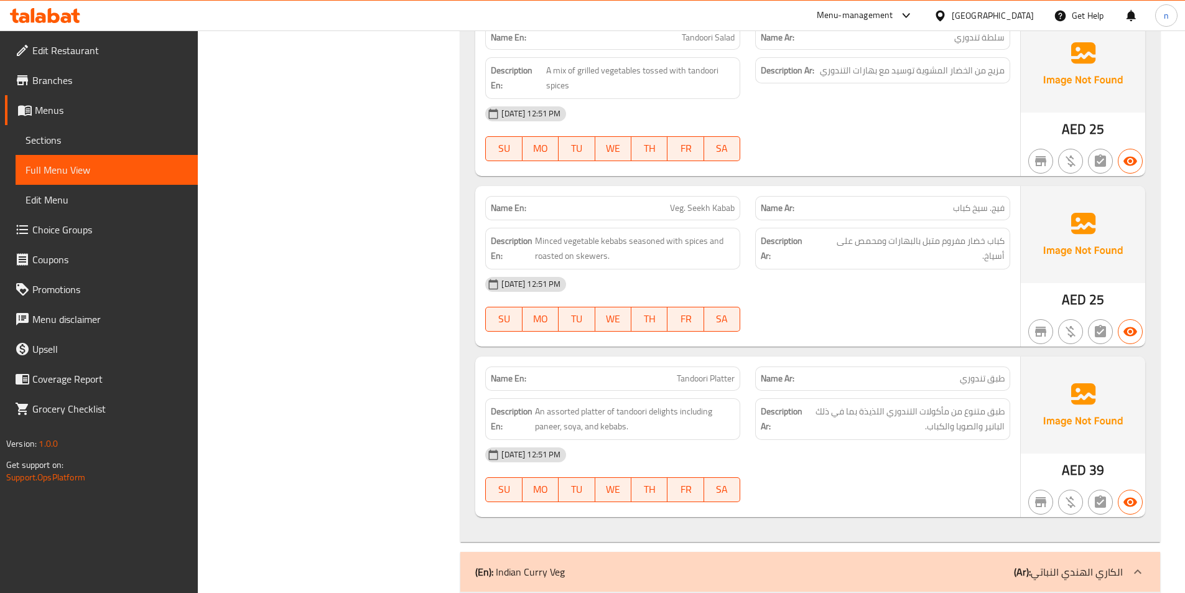
scroll to position [7349, 0]
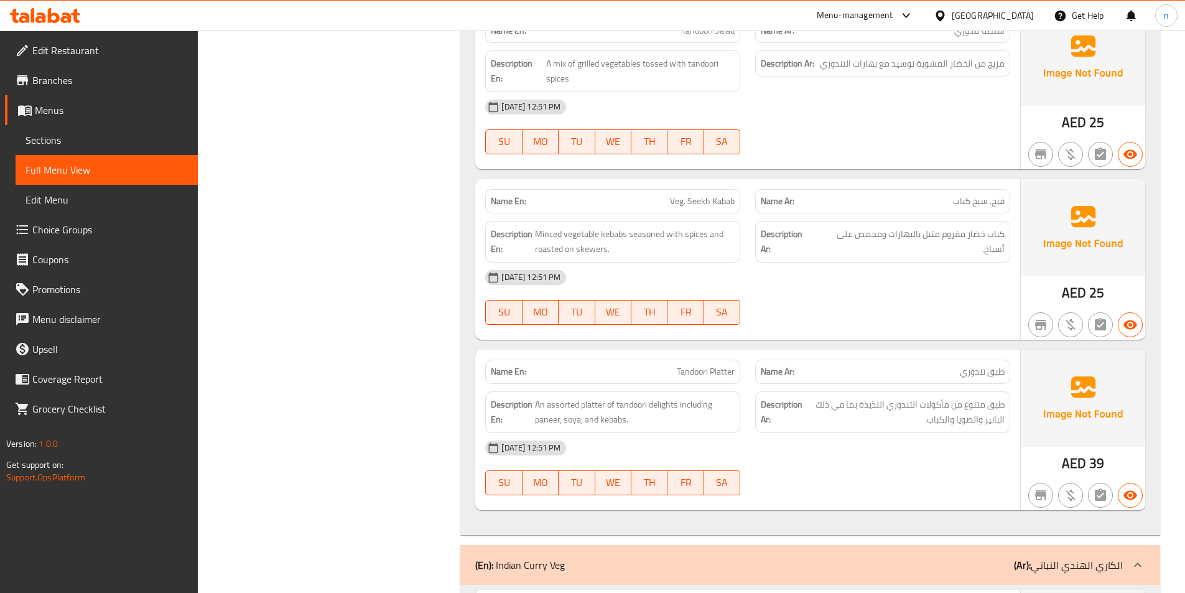
click at [883, 266] on div "[DATE] 12:51 PM" at bounding box center [748, 278] width 540 height 30
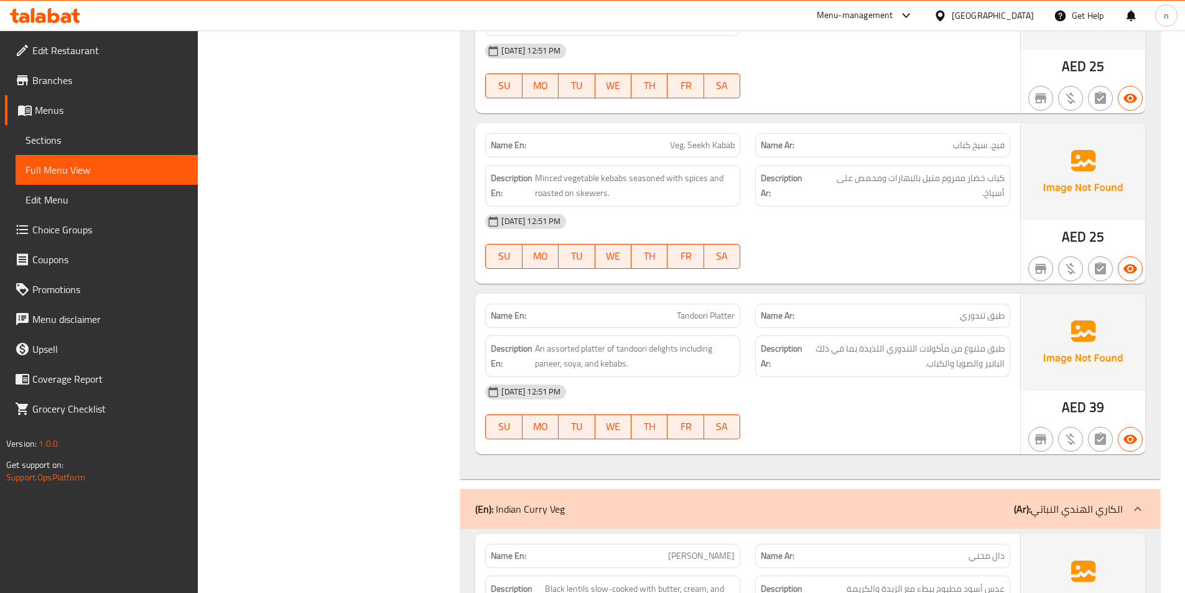
scroll to position [7474, 0]
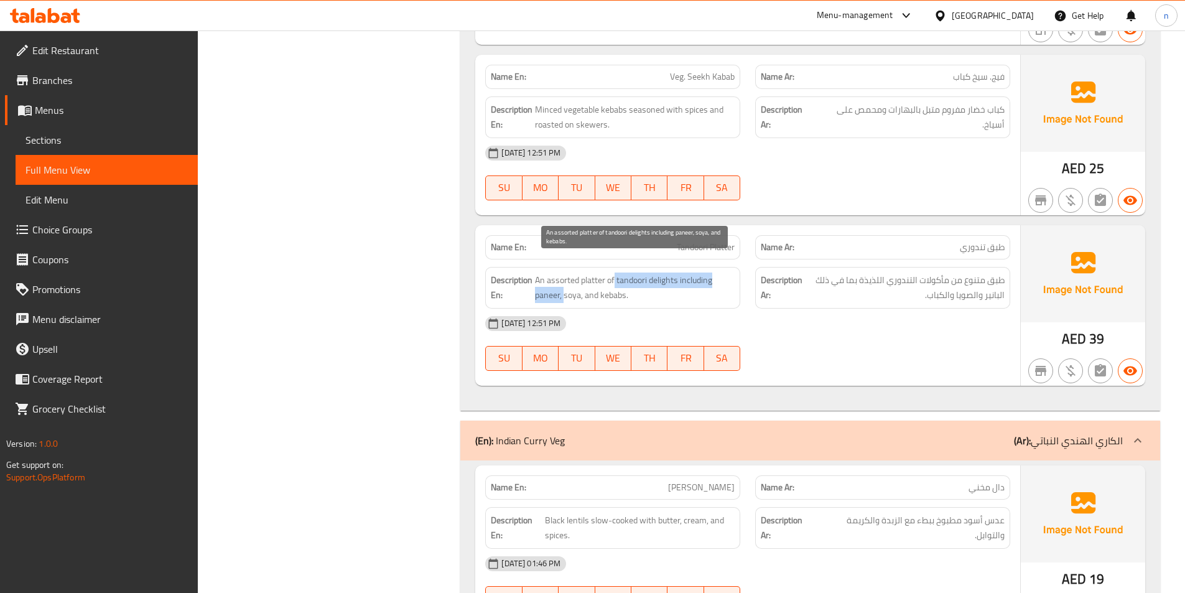
drag, startPoint x: 615, startPoint y: 268, endPoint x: 563, endPoint y: 279, distance: 53.5
click at [563, 279] on span "An assorted platter of tandoori delights including paneer, soya, and kebabs." at bounding box center [635, 288] width 200 height 30
copy span "tandoori delights including paneer,"
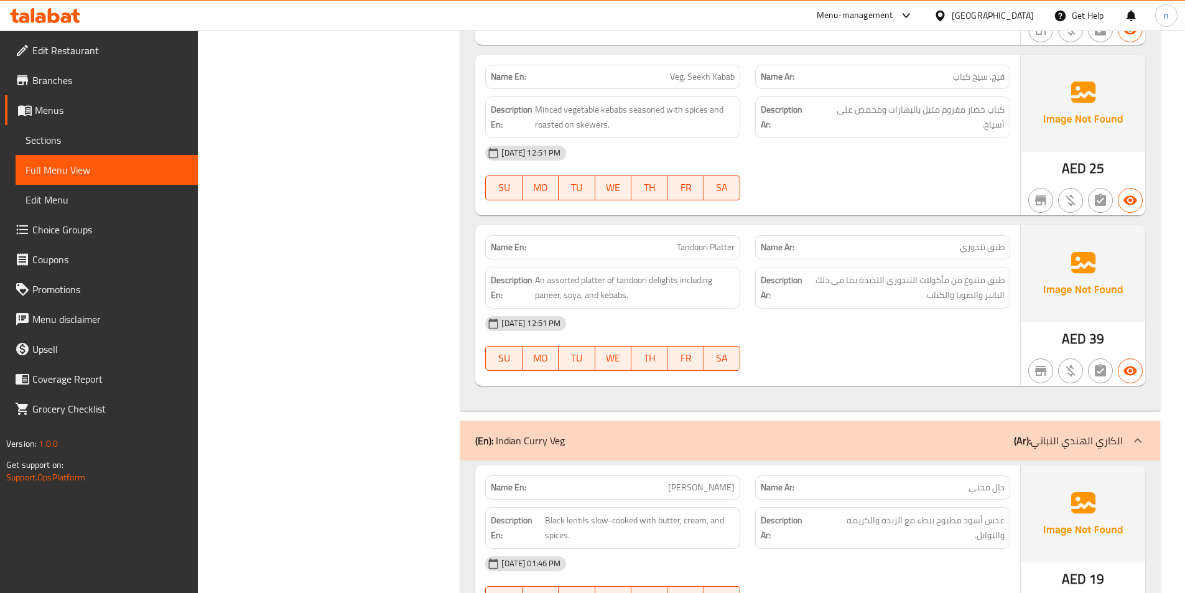
click at [720, 241] on span "Tandoori Platter" at bounding box center [706, 247] width 58 height 13
copy span "Tandoori Platter"
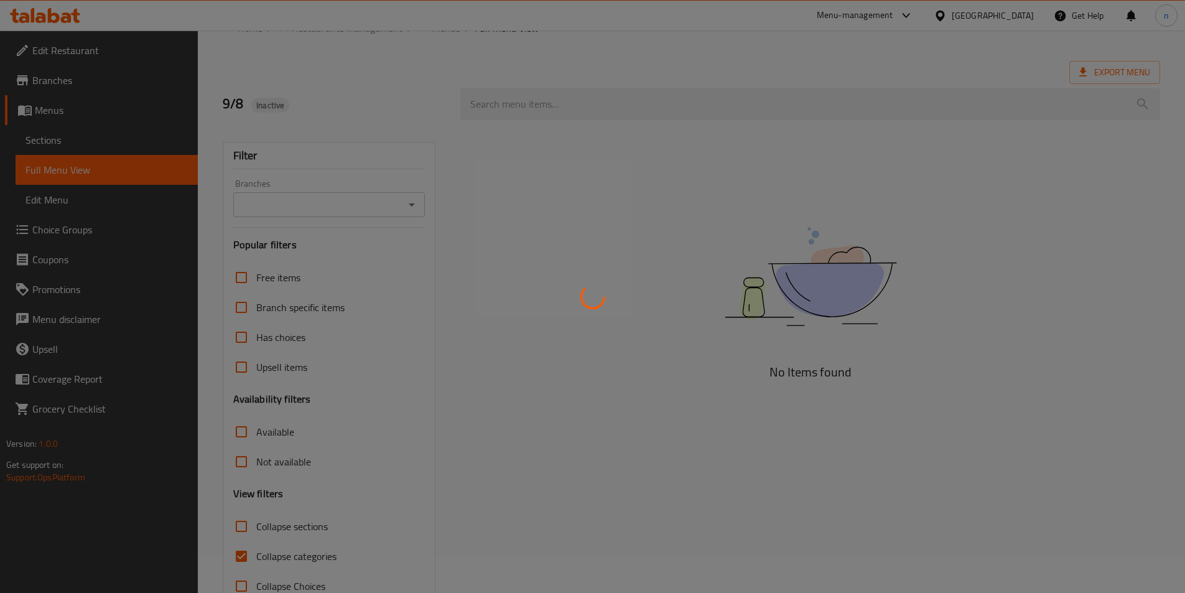
scroll to position [69, 0]
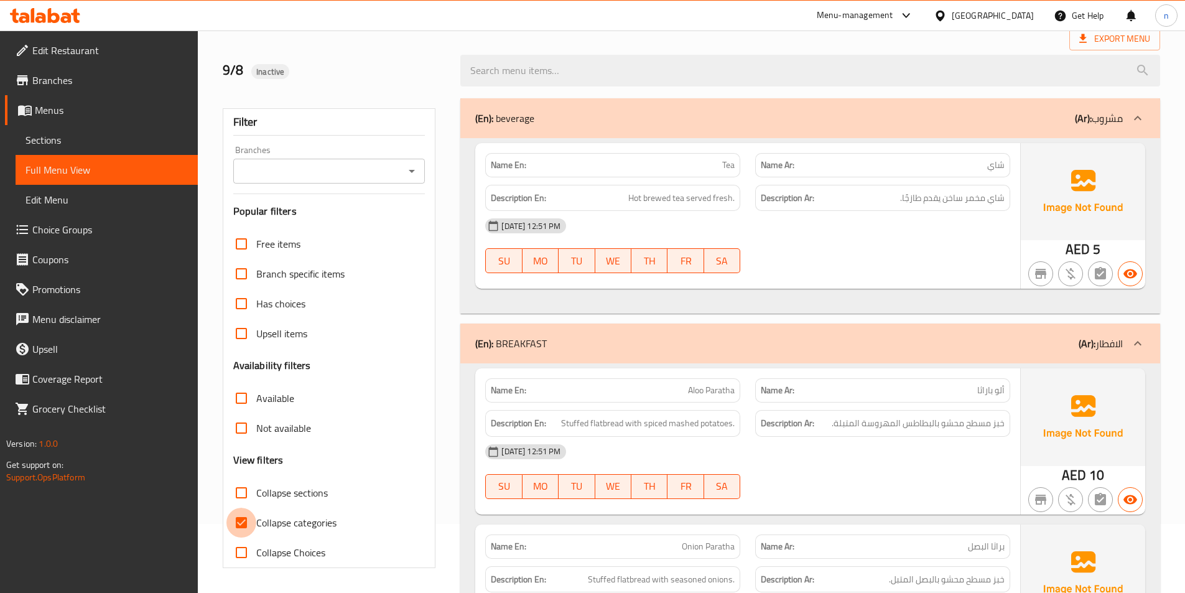
click at [239, 521] on input "Collapse categories" at bounding box center [242, 523] width 30 height 30
checkbox input "false"
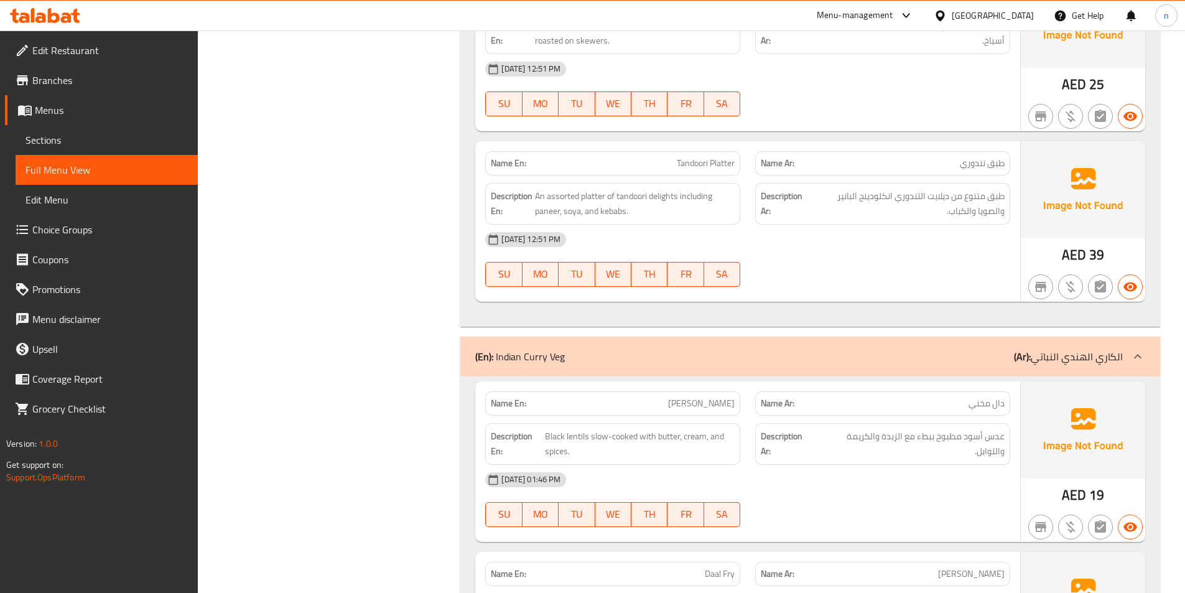
scroll to position [7723, 0]
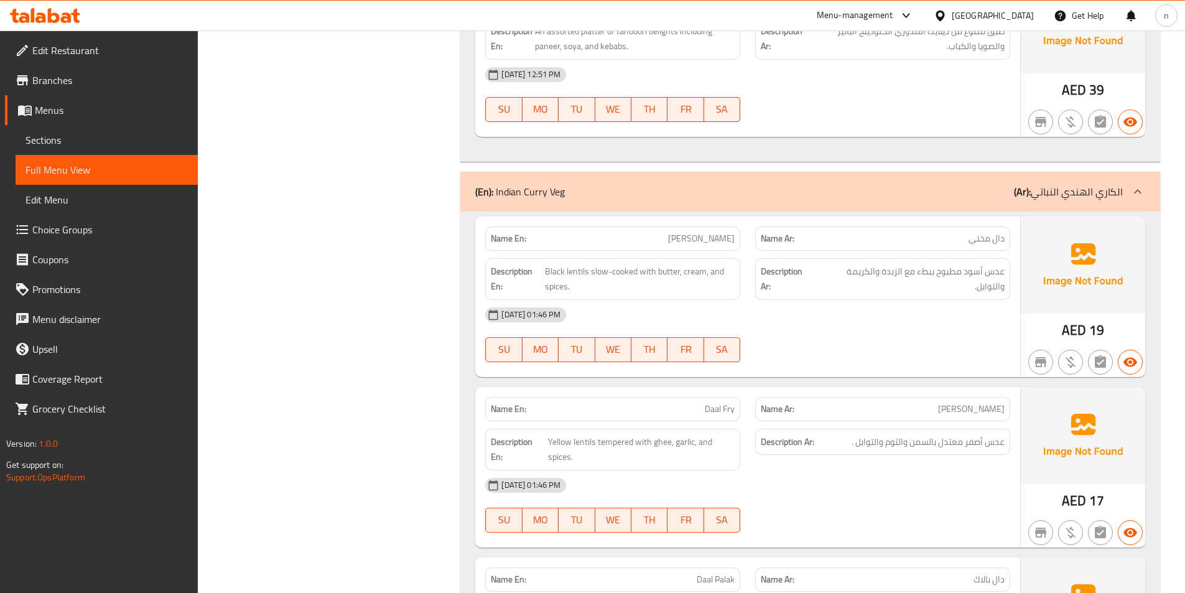
drag, startPoint x: 892, startPoint y: 192, endPoint x: 887, endPoint y: 256, distance: 64.3
click at [891, 189] on div "(En): Indian Curry Veg (Ar): الكاري الهندي النباتي" at bounding box center [810, 192] width 700 height 40
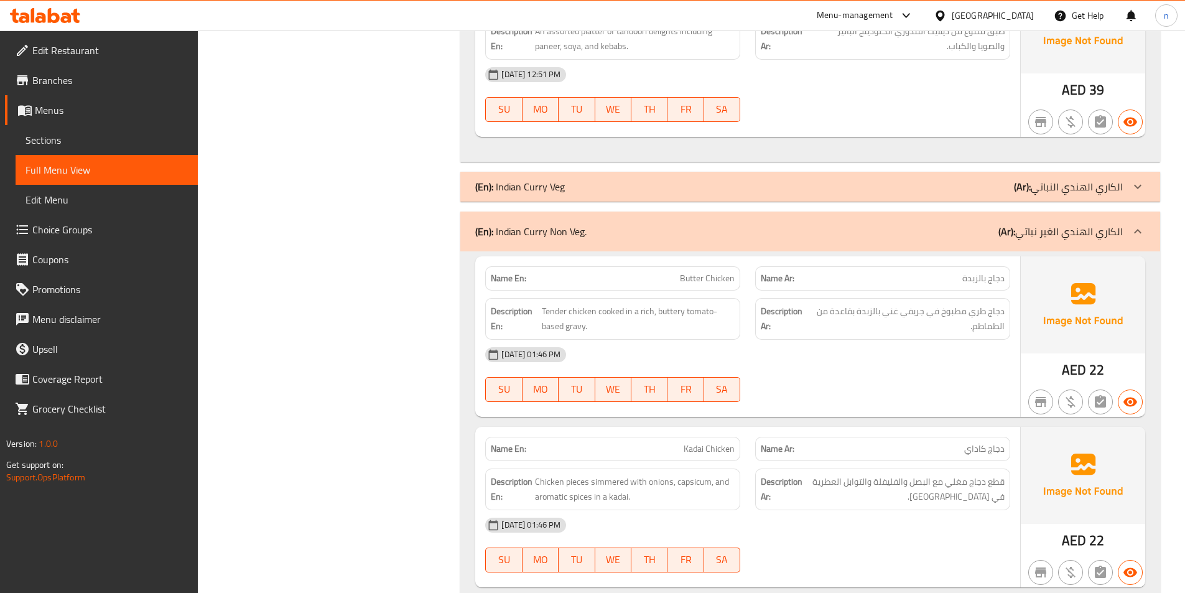
click at [992, 224] on div "(En): Indian Curry Non Veg. (Ar): الكاري الهندي الغير نباتي" at bounding box center [799, 231] width 648 height 15
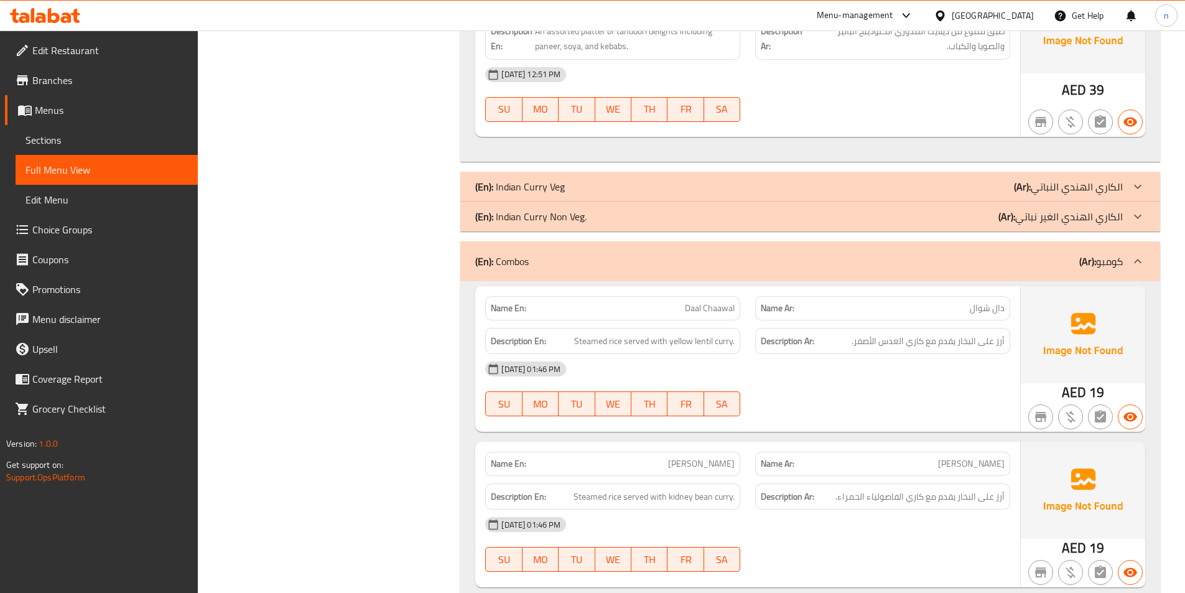
click at [983, 254] on div "(En): Combos (Ar): كومبو" at bounding box center [799, 261] width 648 height 15
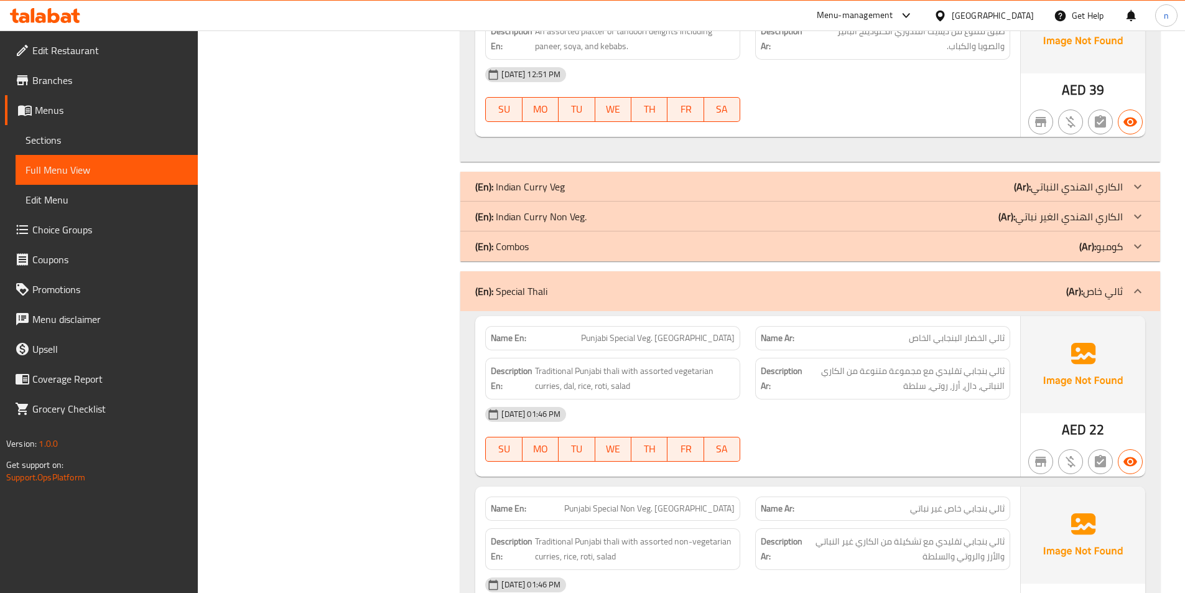
click at [969, 271] on div "(En): Special Thali (Ar): ثالي خاص" at bounding box center [810, 291] width 700 height 40
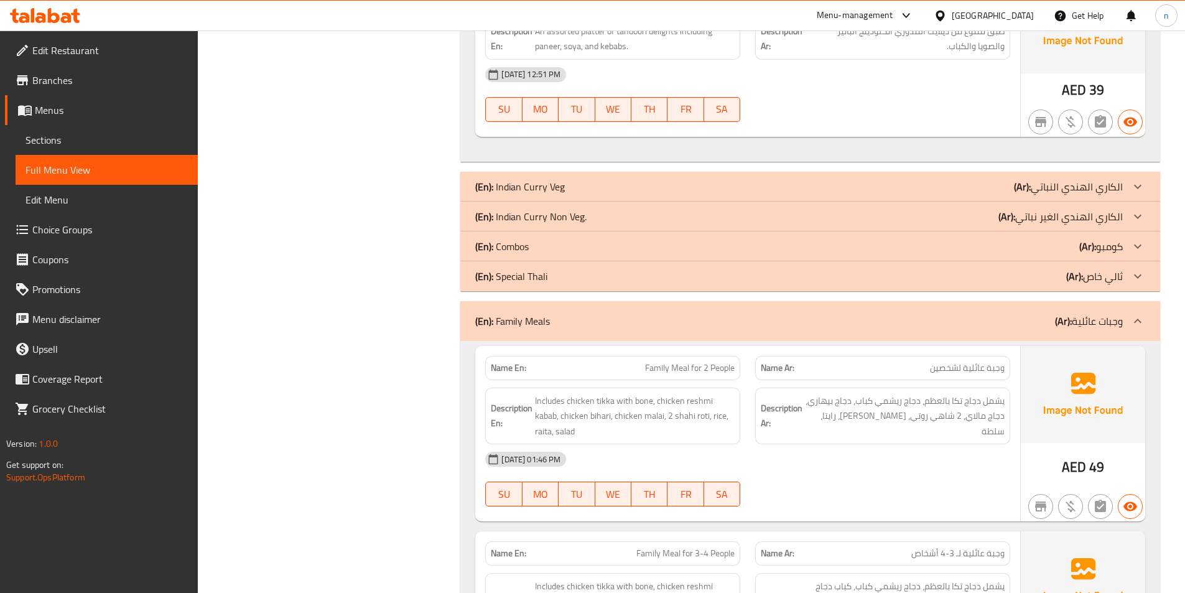
click at [975, 314] on div "(En): Family Meals (Ar): وجبات عائلية" at bounding box center [799, 321] width 648 height 15
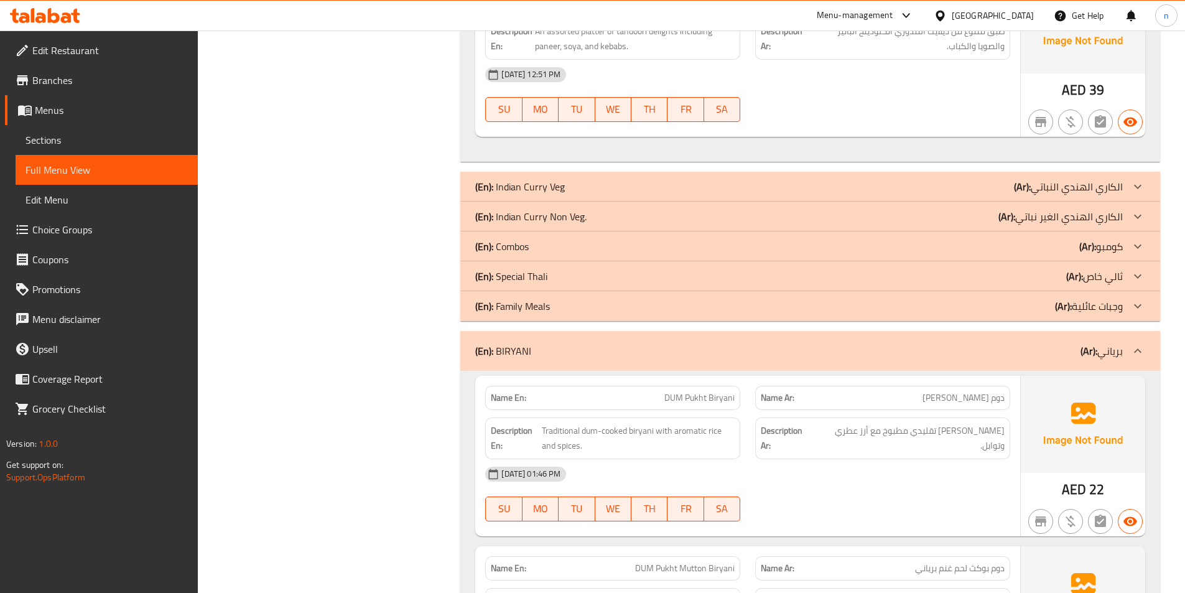
click at [981, 331] on div "(En): [PERSON_NAME] (Ar): برياني" at bounding box center [810, 351] width 700 height 40
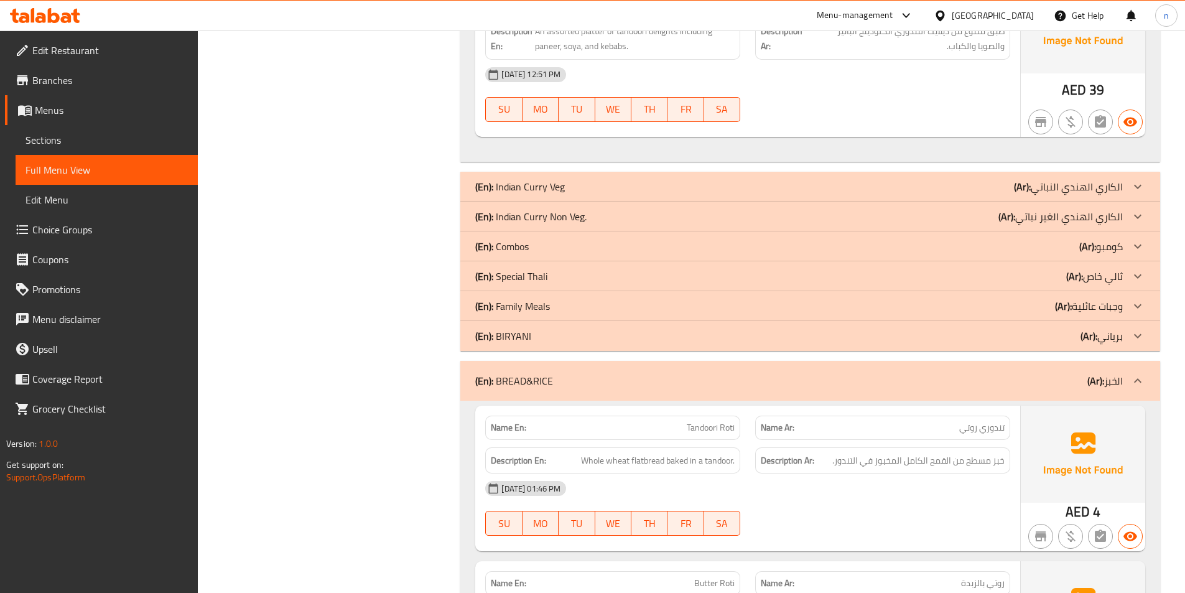
click at [950, 375] on div "(En): BREAD&RICE (Ar): الخبز" at bounding box center [810, 381] width 700 height 40
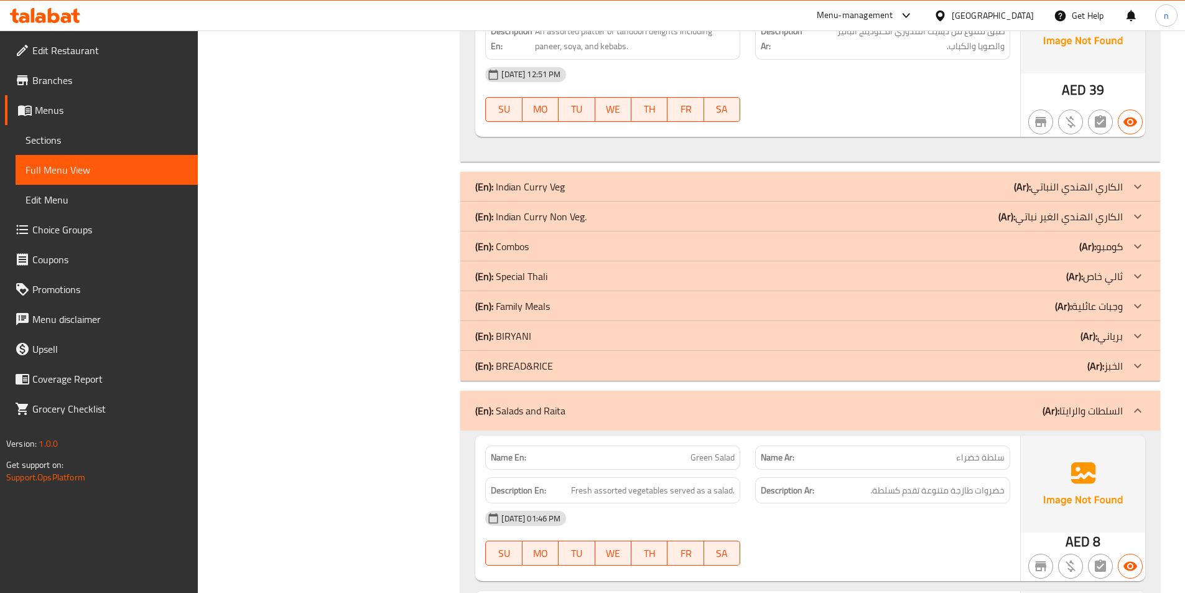
click at [963, 403] on div "(En): Salads and Raita (Ar): السلطات والرايتا" at bounding box center [799, 410] width 648 height 15
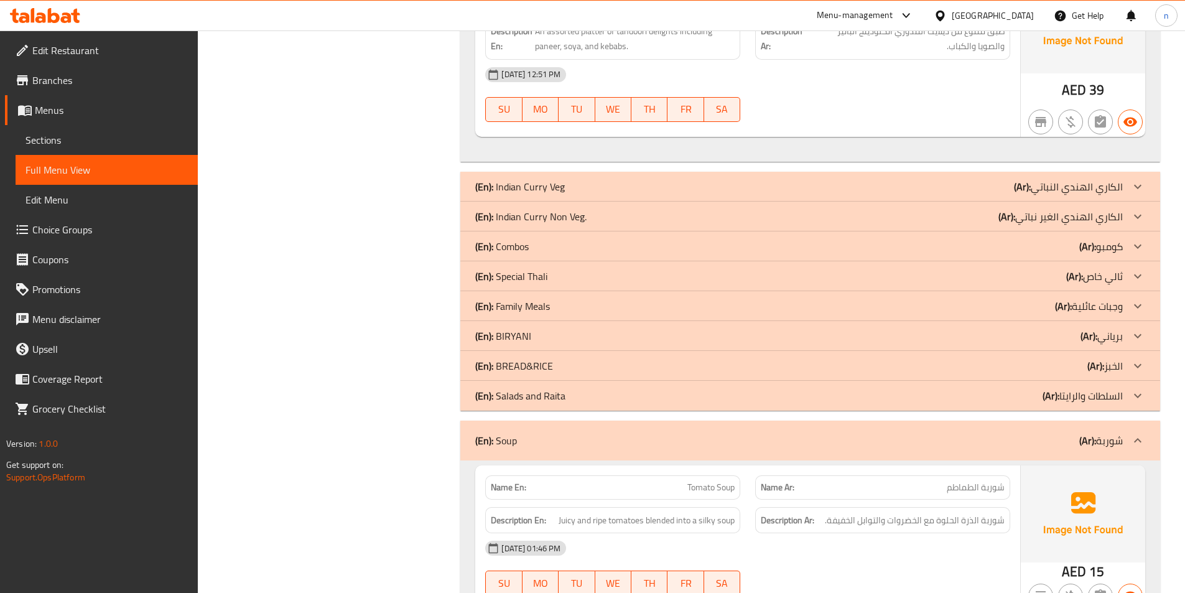
click at [965, 433] on div "(En): Soup (Ar): شوربة" at bounding box center [799, 440] width 648 height 15
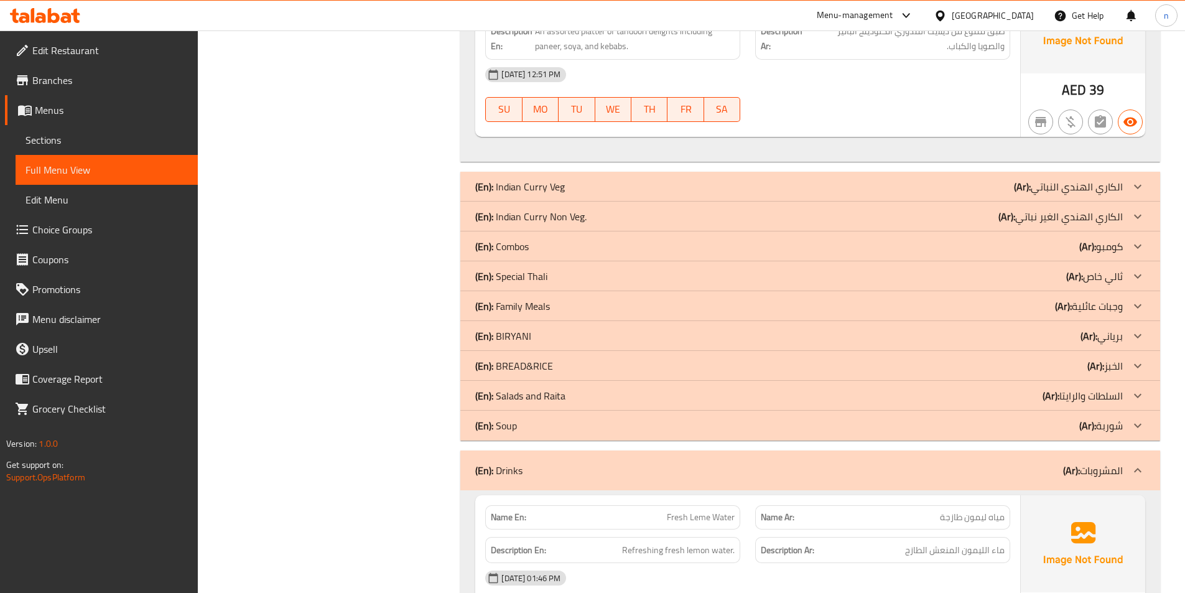
click at [966, 463] on div "(En): Drinks (Ar): المشروبات" at bounding box center [799, 470] width 648 height 15
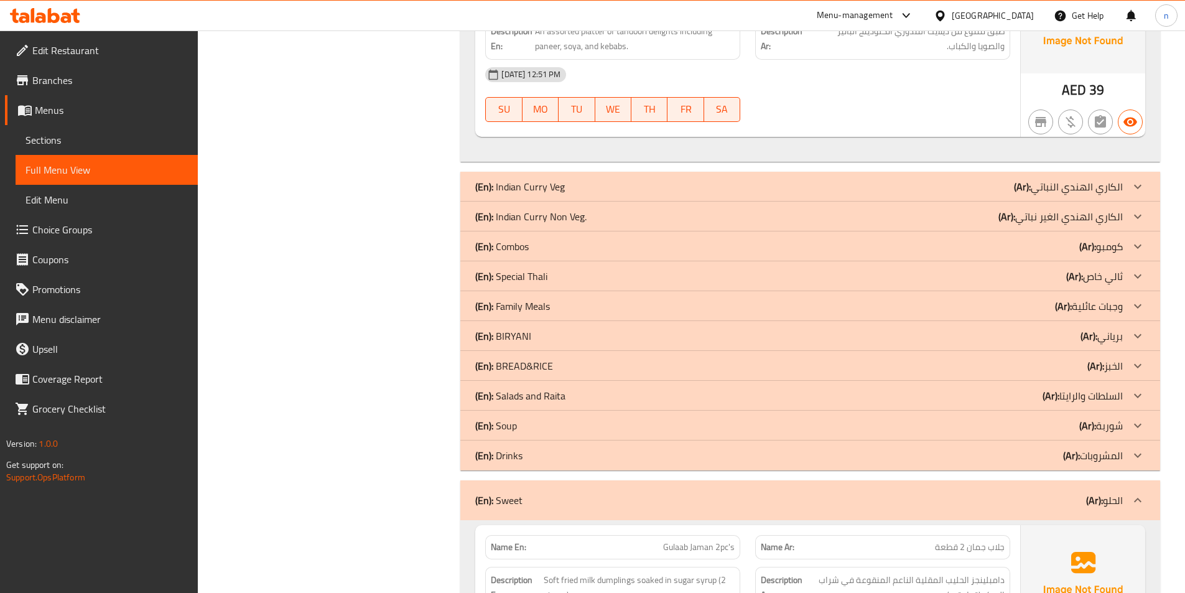
click at [967, 480] on div "(En): Sweet (Ar): الحلو" at bounding box center [810, 500] width 700 height 40
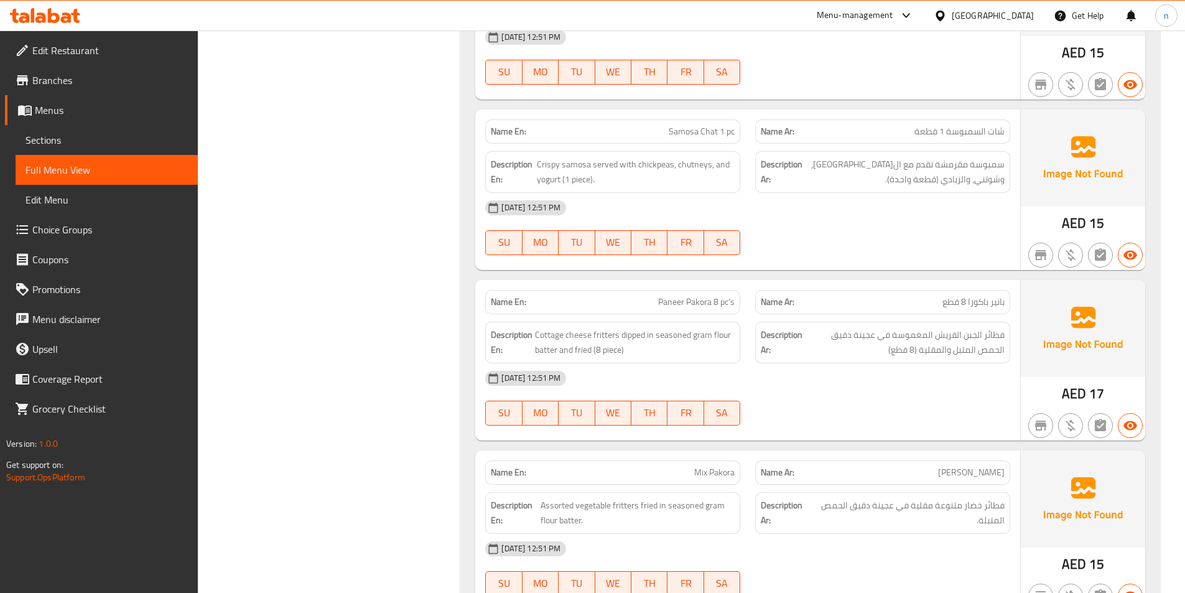
scroll to position [0, 0]
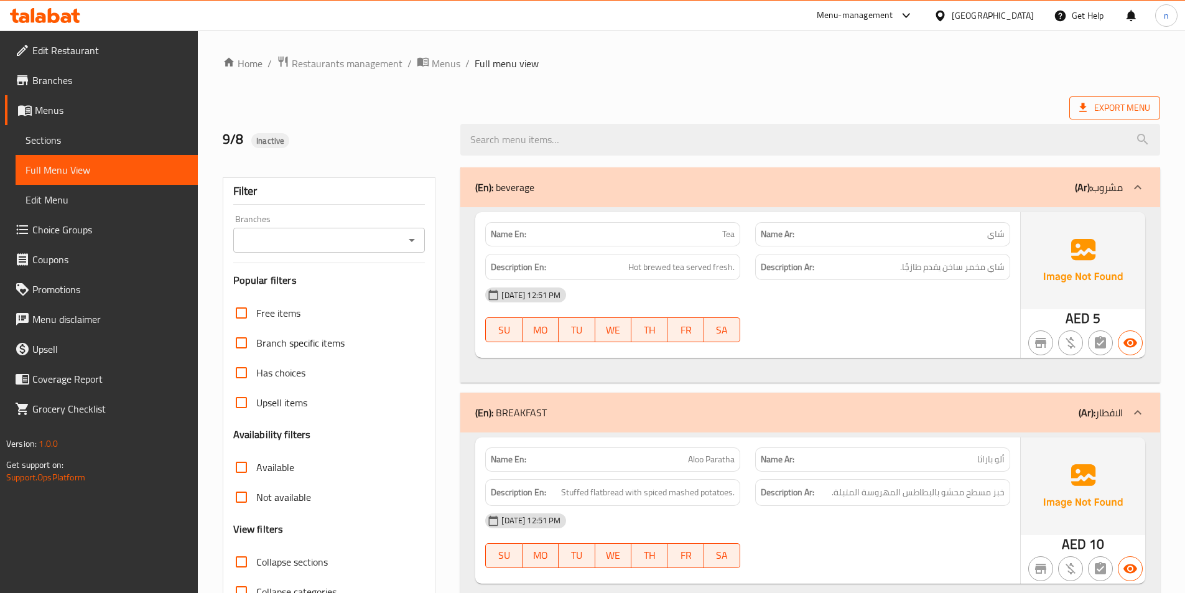
click at [1126, 104] on span "Export Menu" at bounding box center [1115, 108] width 71 height 16
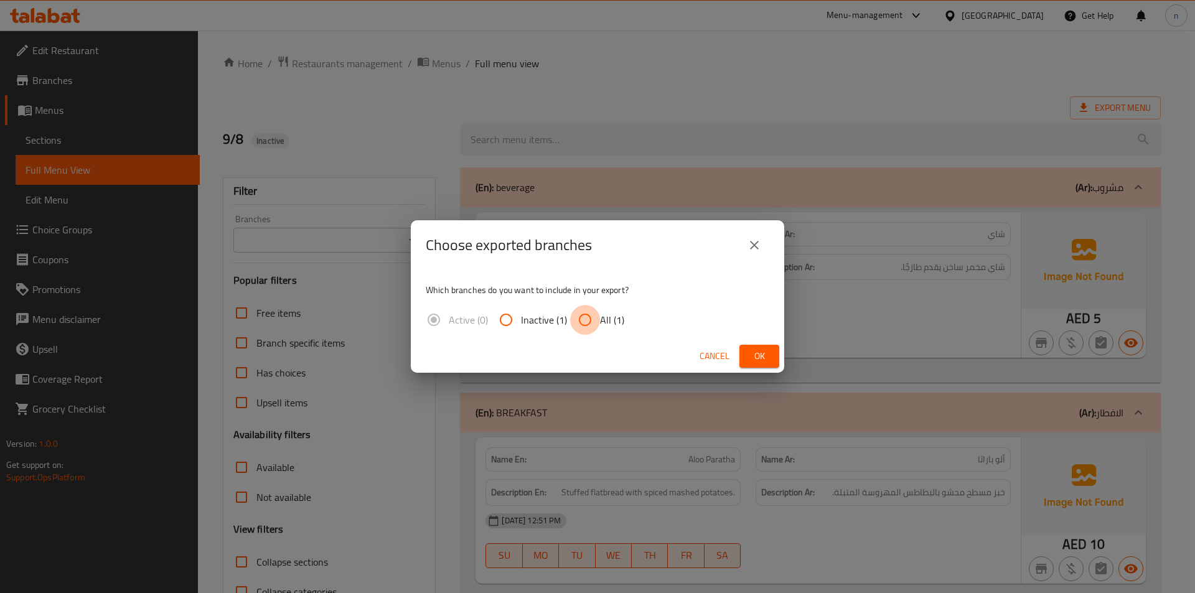
click at [593, 322] on input "All (1)" at bounding box center [585, 320] width 30 height 30
radio input "true"
click at [756, 360] on span "Ok" at bounding box center [759, 356] width 20 height 16
